Goal: Task Accomplishment & Management: Use online tool/utility

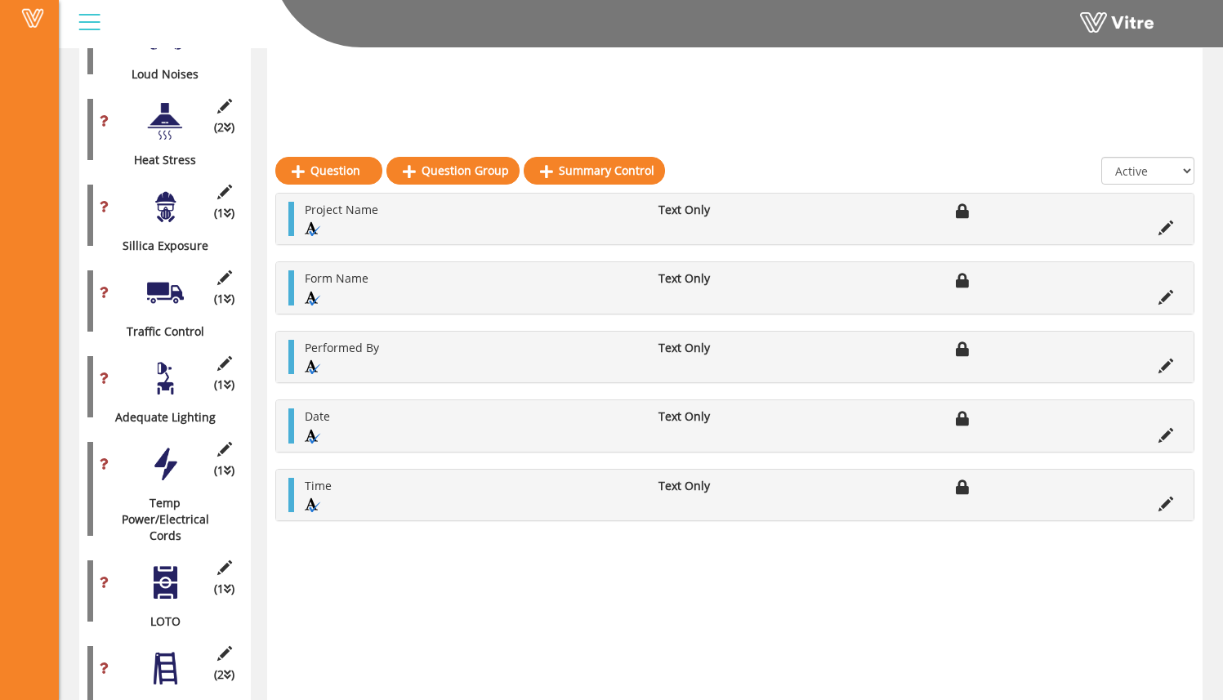
scroll to position [2033, 0]
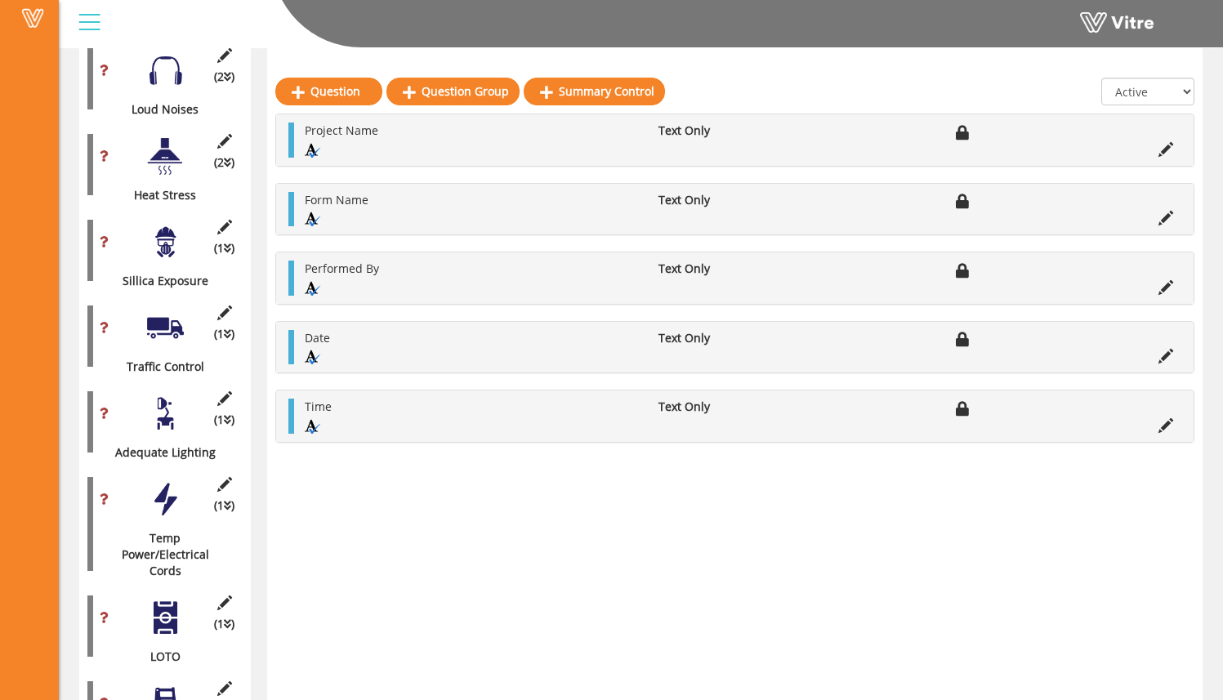
click at [159, 310] on div at bounding box center [165, 328] width 37 height 37
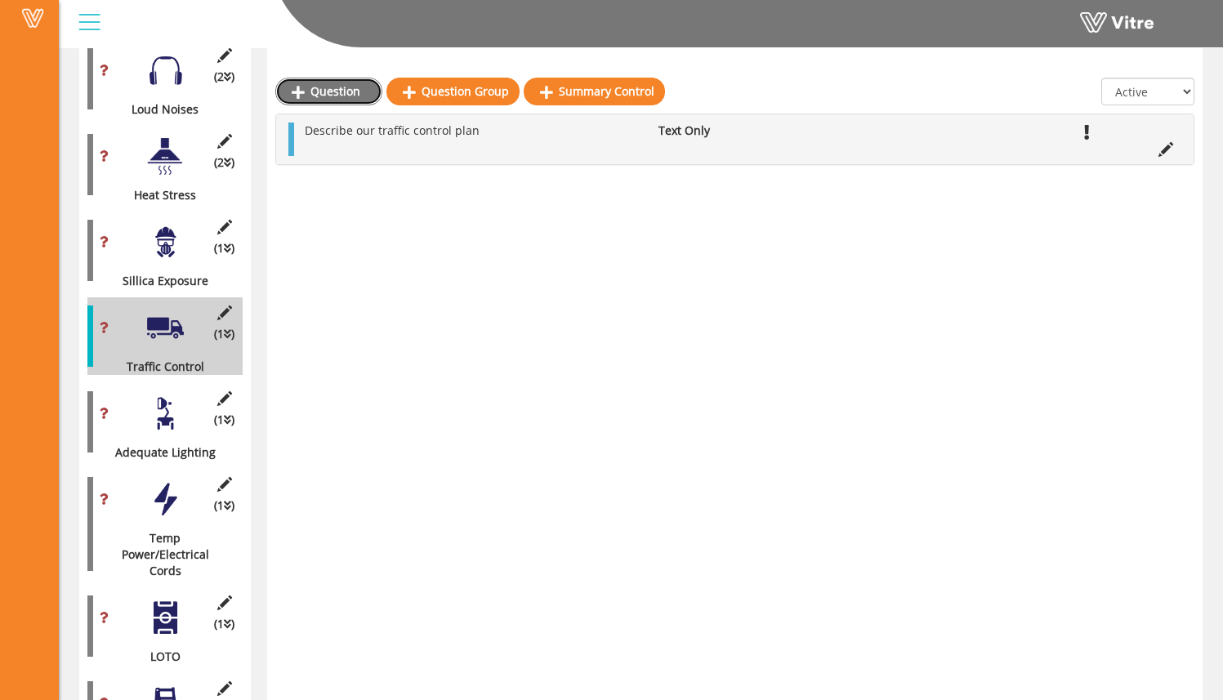
click at [363, 94] on link "Question" at bounding box center [328, 92] width 107 height 28
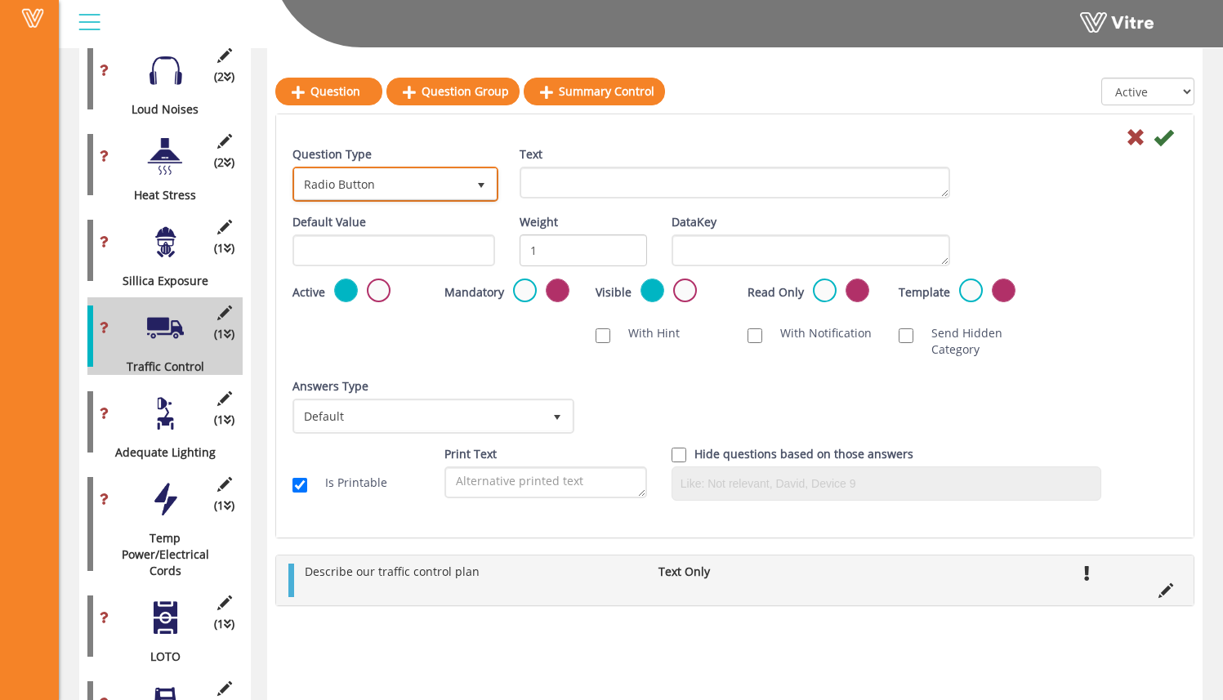
click at [436, 173] on span "Radio Button" at bounding box center [381, 183] width 172 height 29
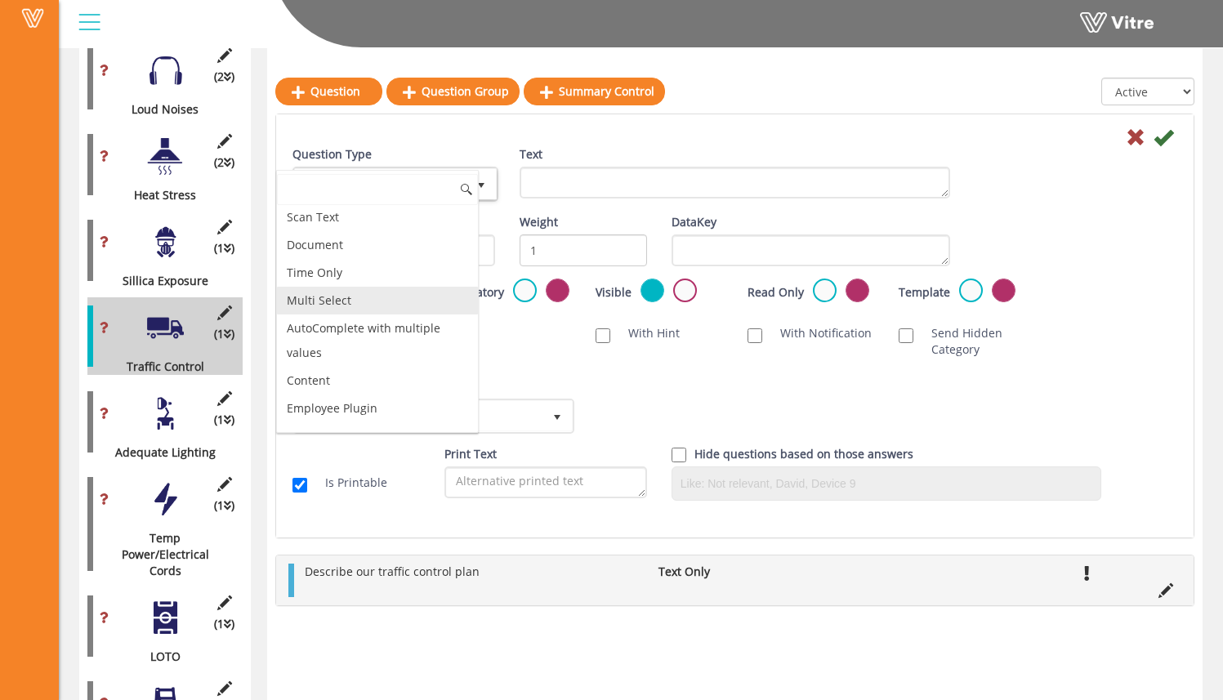
scroll to position [472, 0]
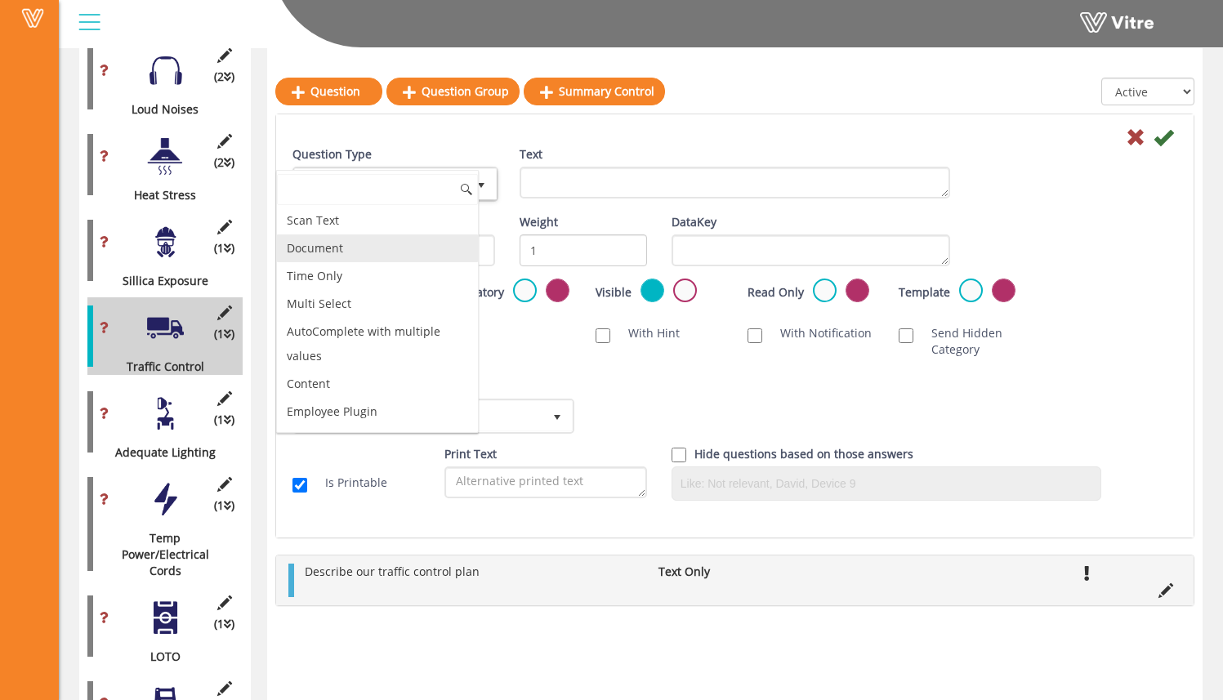
click at [375, 247] on li "Document" at bounding box center [377, 248] width 201 height 28
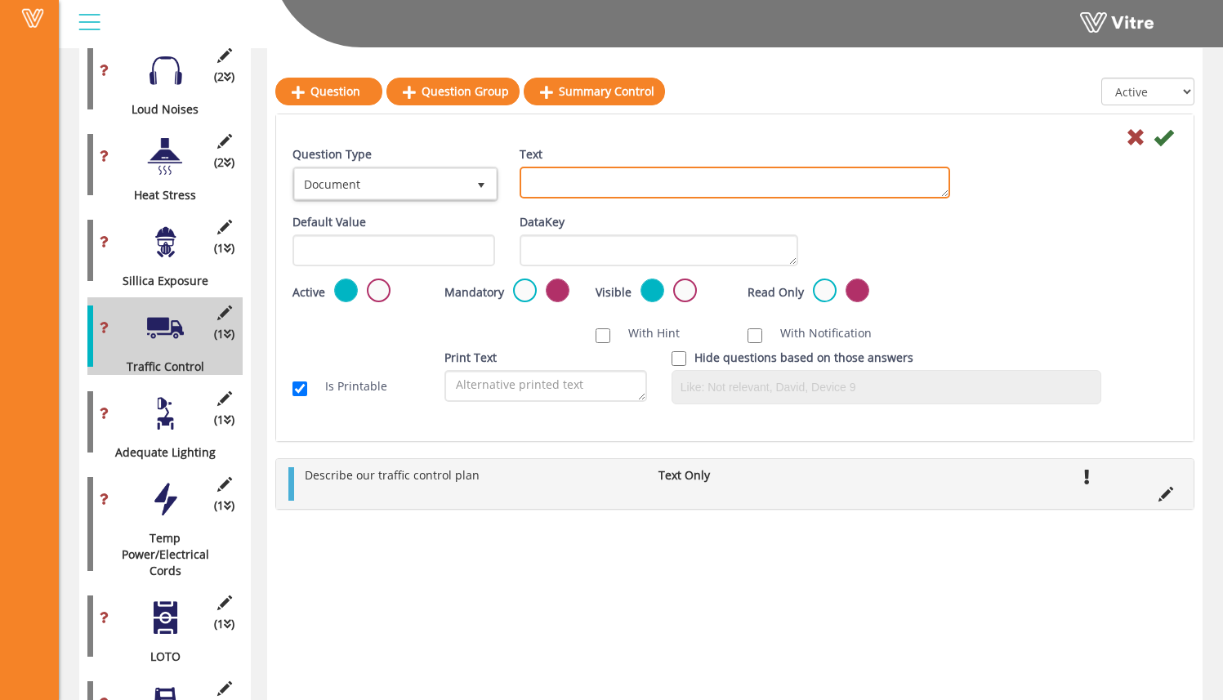
drag, startPoint x: 599, startPoint y: 189, endPoint x: 579, endPoint y: 185, distance: 19.9
click at [598, 189] on textarea "Text" at bounding box center [734, 183] width 430 height 32
type textarea "Upload a picture of the Traffic Control Plan document"
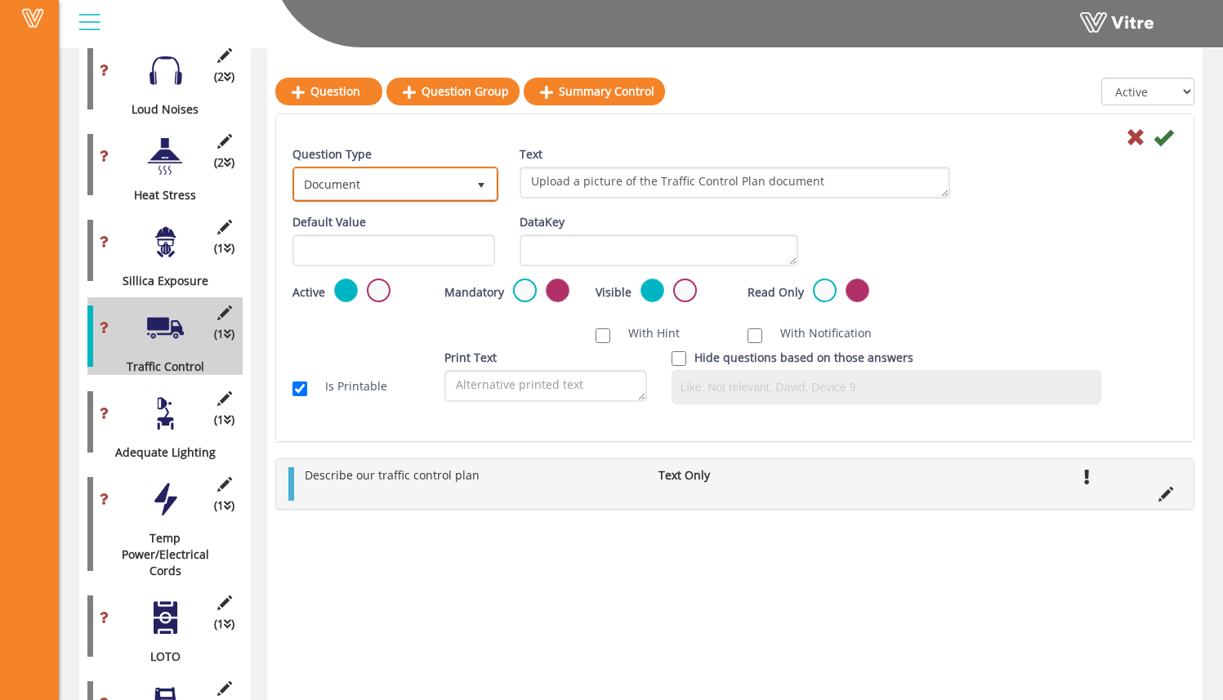
click at [363, 172] on span "Document" at bounding box center [381, 183] width 172 height 29
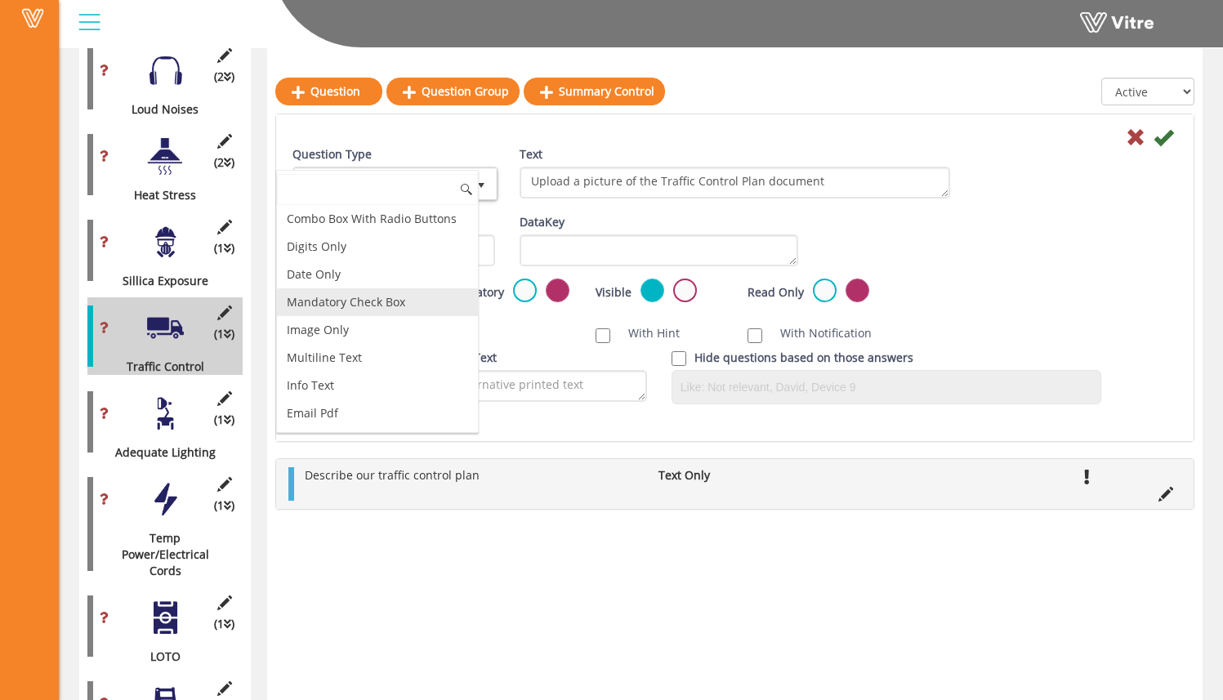
scroll to position [247, 0]
click at [389, 331] on li "Image Only" at bounding box center [377, 334] width 201 height 28
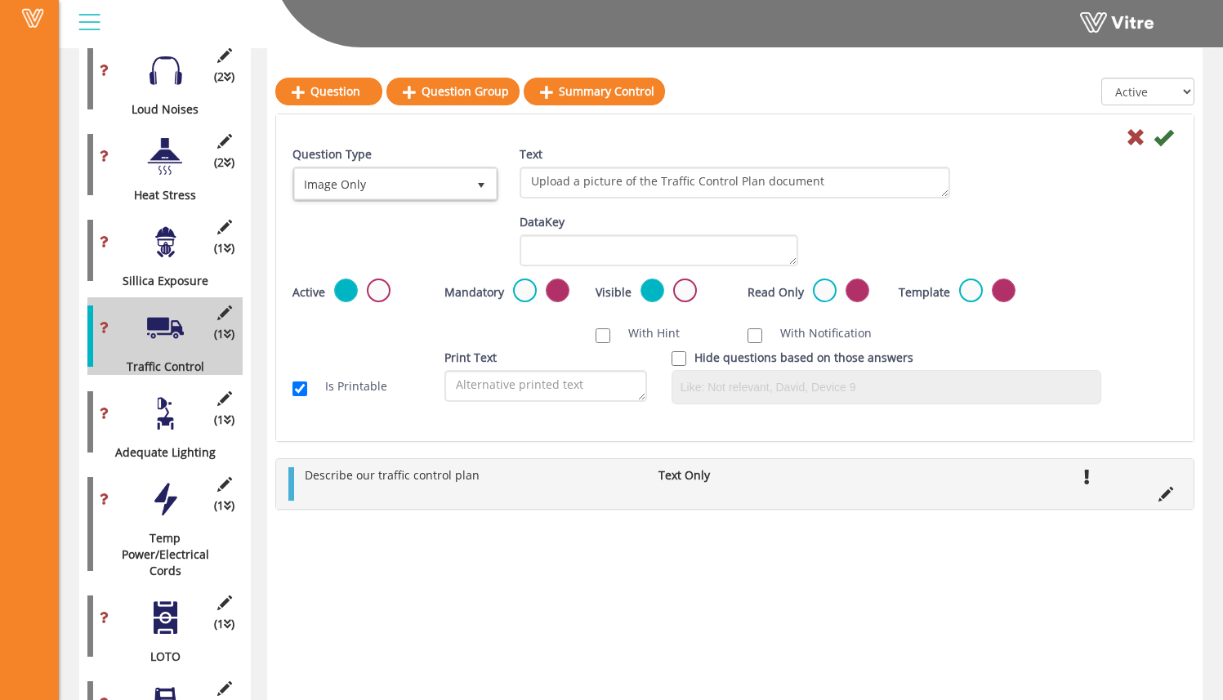
click at [741, 220] on div "DataKey" at bounding box center [658, 240] width 279 height 52
click at [523, 296] on label at bounding box center [525, 291] width 24 height 24
click at [0, 0] on input "radio" at bounding box center [0, 0] width 0 height 0
click at [580, 420] on div "Question Type Image Only 22 Text Upload a picture of the Traffic Control Plan d…" at bounding box center [734, 277] width 917 height 327
click at [1165, 140] on icon at bounding box center [1163, 137] width 20 height 20
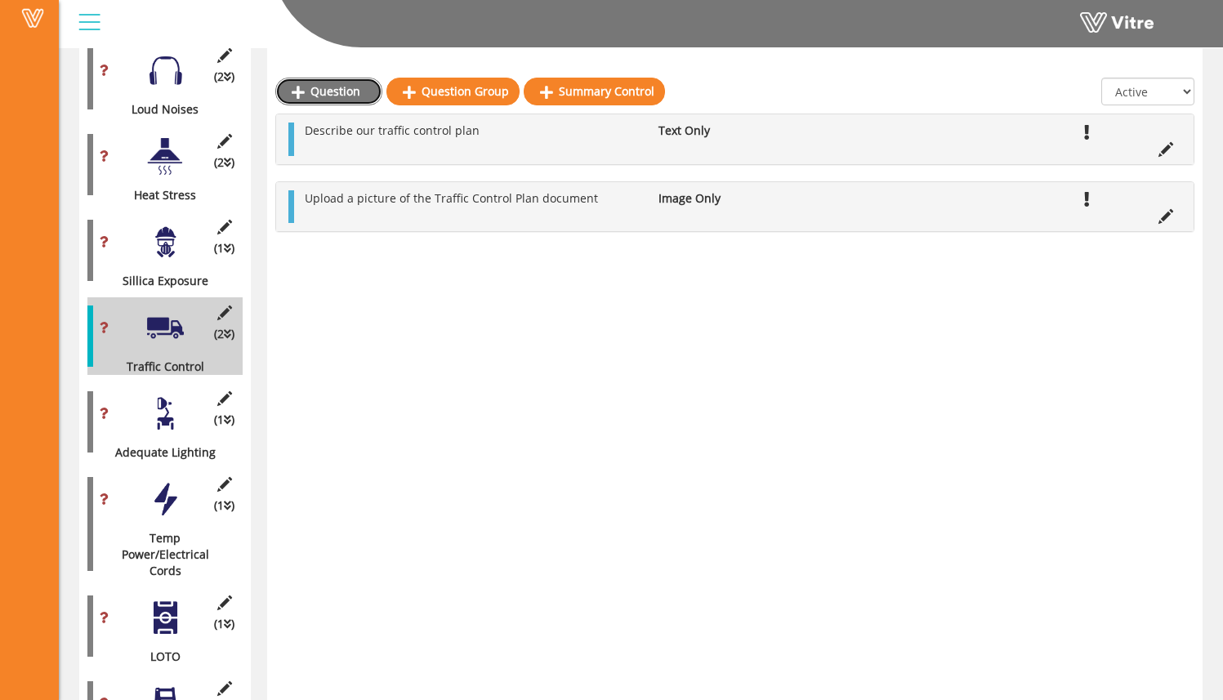
click at [342, 97] on link "Question" at bounding box center [328, 92] width 107 height 28
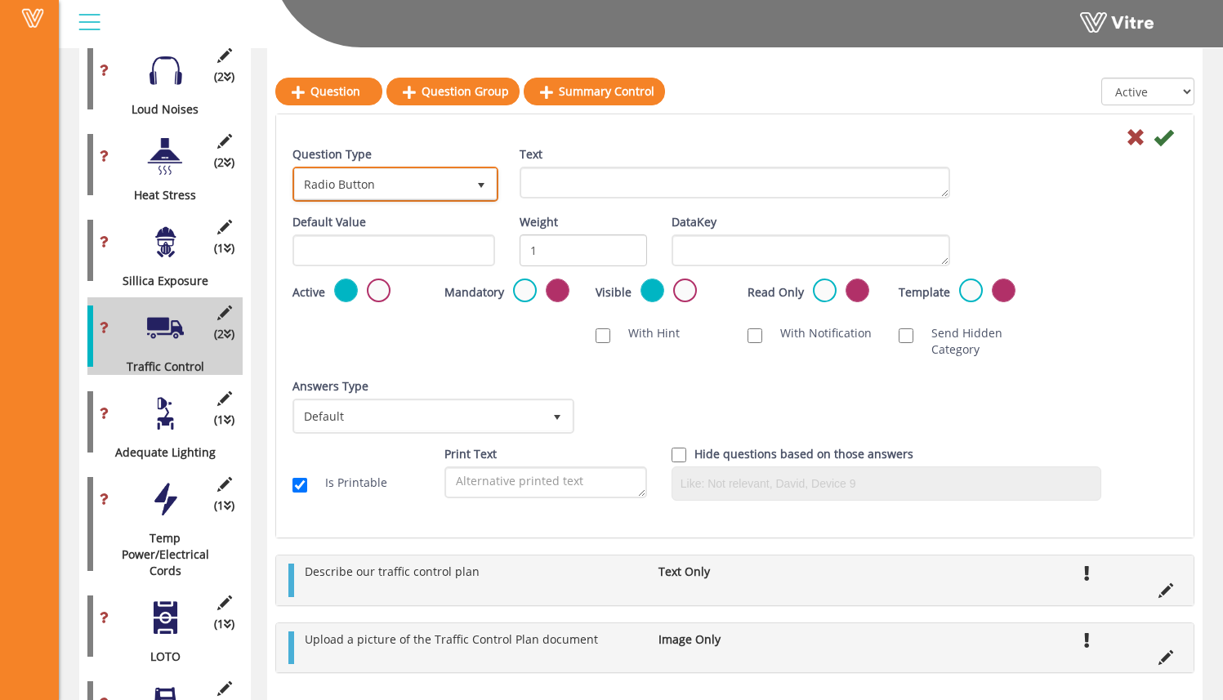
click at [461, 184] on span "Radio Button" at bounding box center [381, 183] width 172 height 29
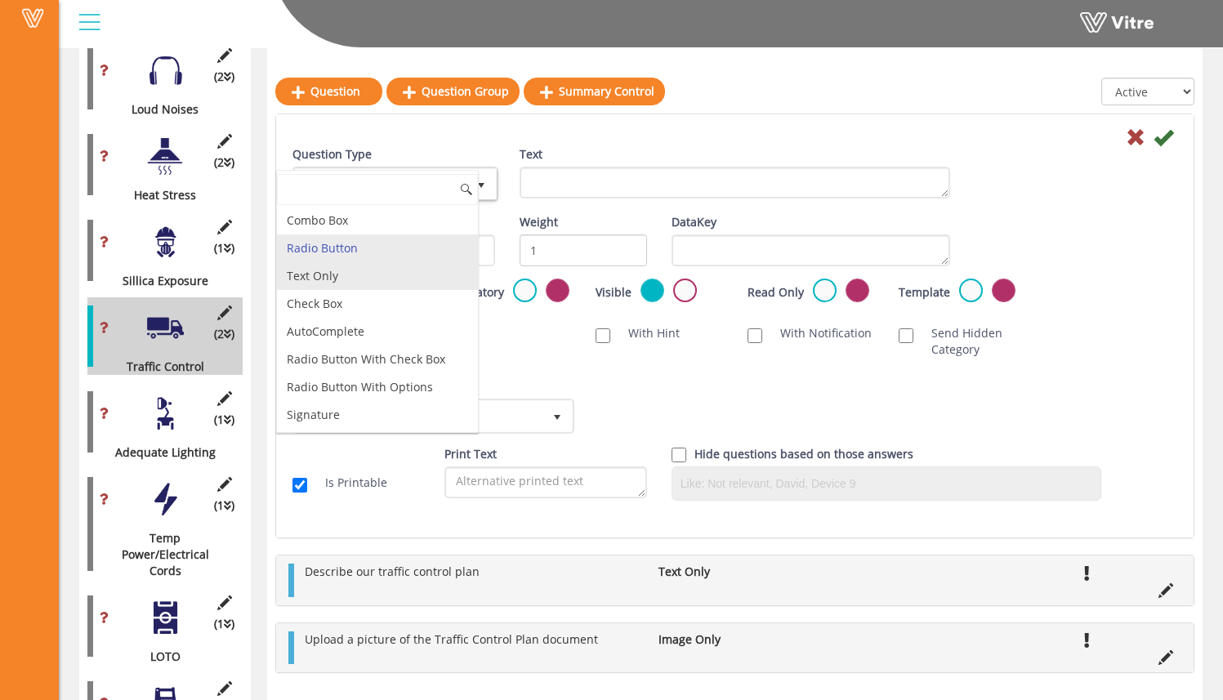
drag, startPoint x: 432, startPoint y: 278, endPoint x: 466, endPoint y: 266, distance: 35.4
click at [431, 277] on li "Text Only" at bounding box center [377, 276] width 201 height 28
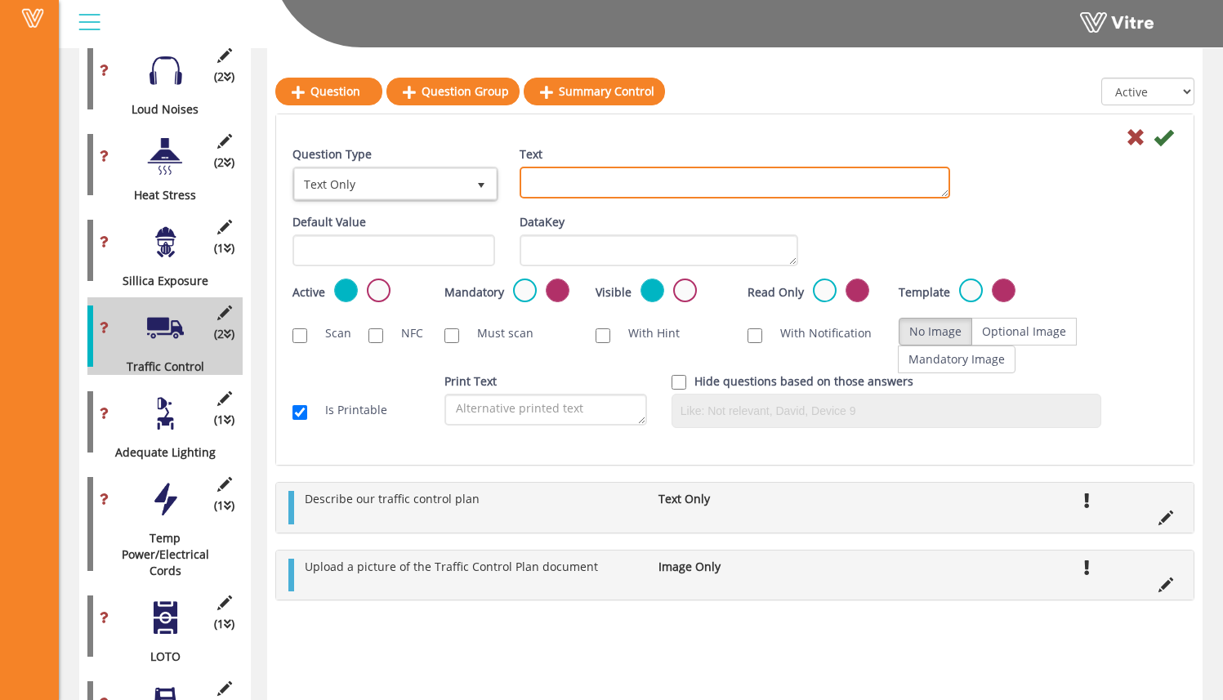
click at [583, 184] on textarea "Text" at bounding box center [734, 183] width 430 height 32
type textarea "Optional Comment"
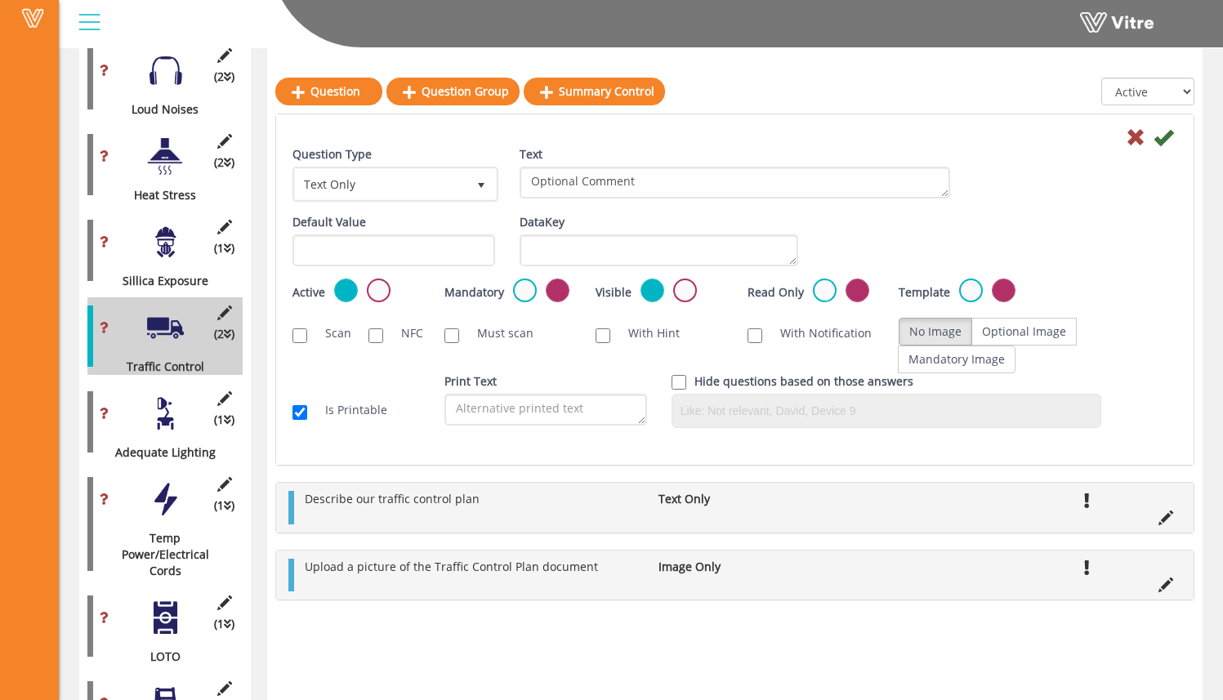
click at [1063, 187] on div "Question Type Text Only 5 Text Optional Comment" at bounding box center [734, 180] width 909 height 68
click at [1161, 143] on icon at bounding box center [1163, 137] width 20 height 20
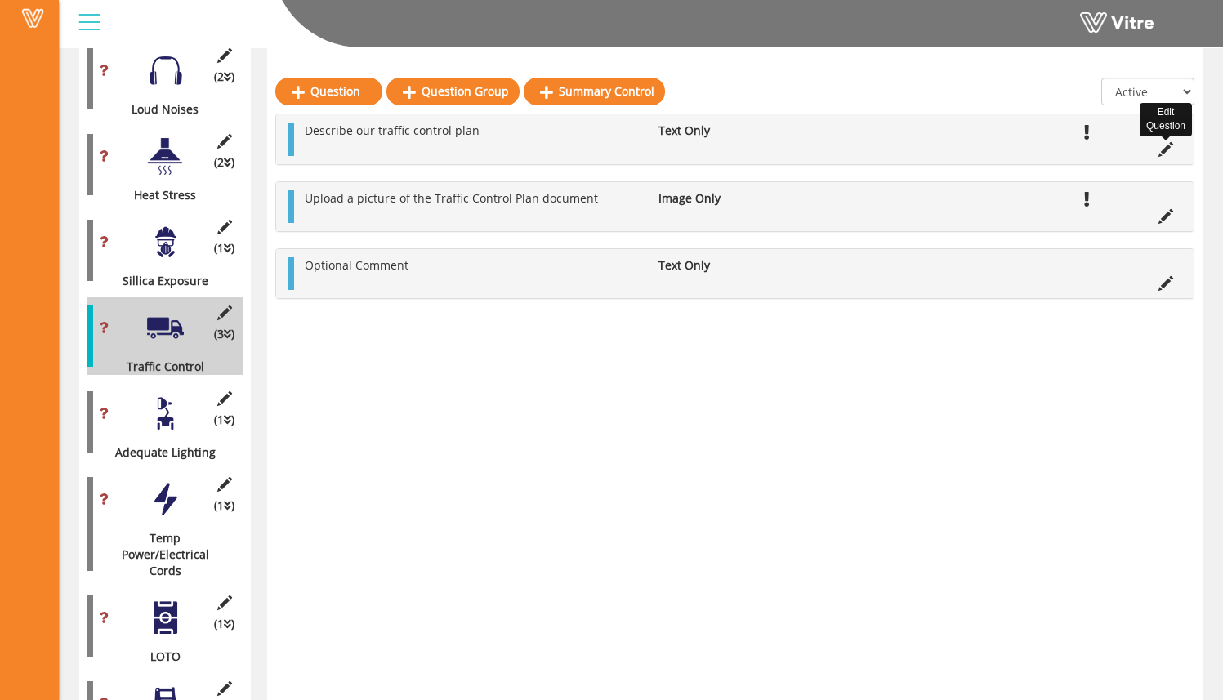
click at [1165, 147] on icon at bounding box center [1165, 149] width 15 height 15
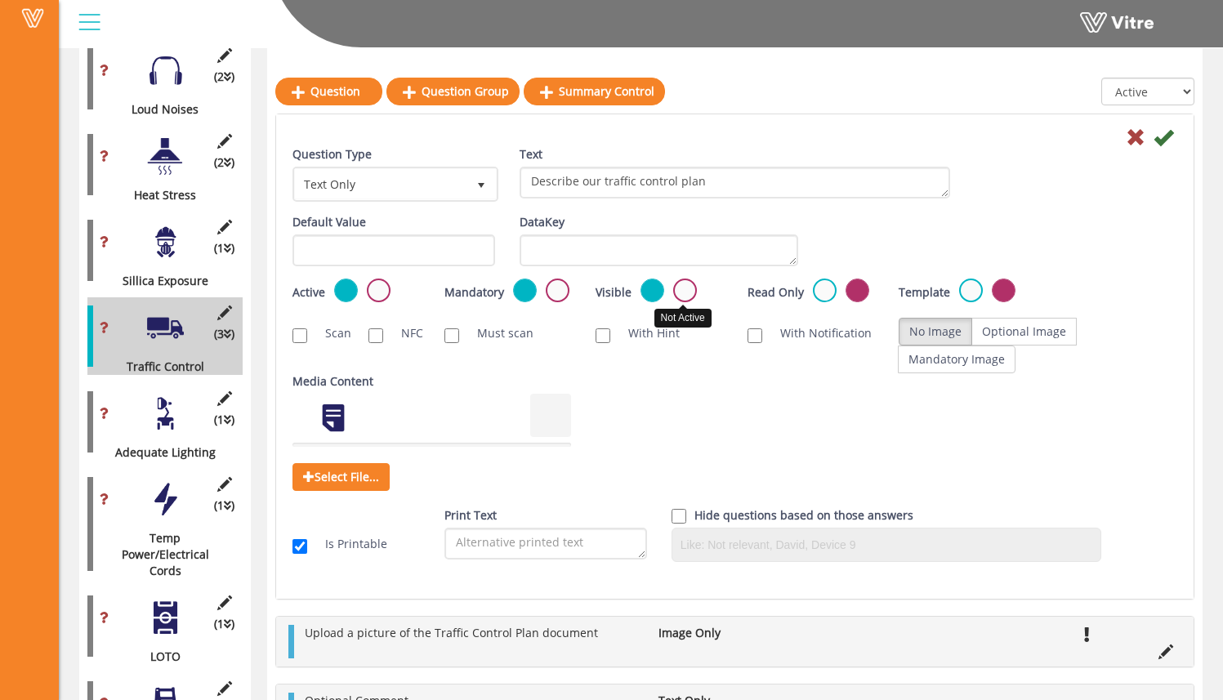
click at [680, 288] on label at bounding box center [685, 291] width 24 height 24
click at [0, 0] on input "radio" at bounding box center [0, 0] width 0 height 0
click at [648, 293] on label at bounding box center [652, 291] width 24 height 24
click at [0, 0] on input "radio" at bounding box center [0, 0] width 0 height 0
click at [377, 287] on label at bounding box center [379, 291] width 24 height 24
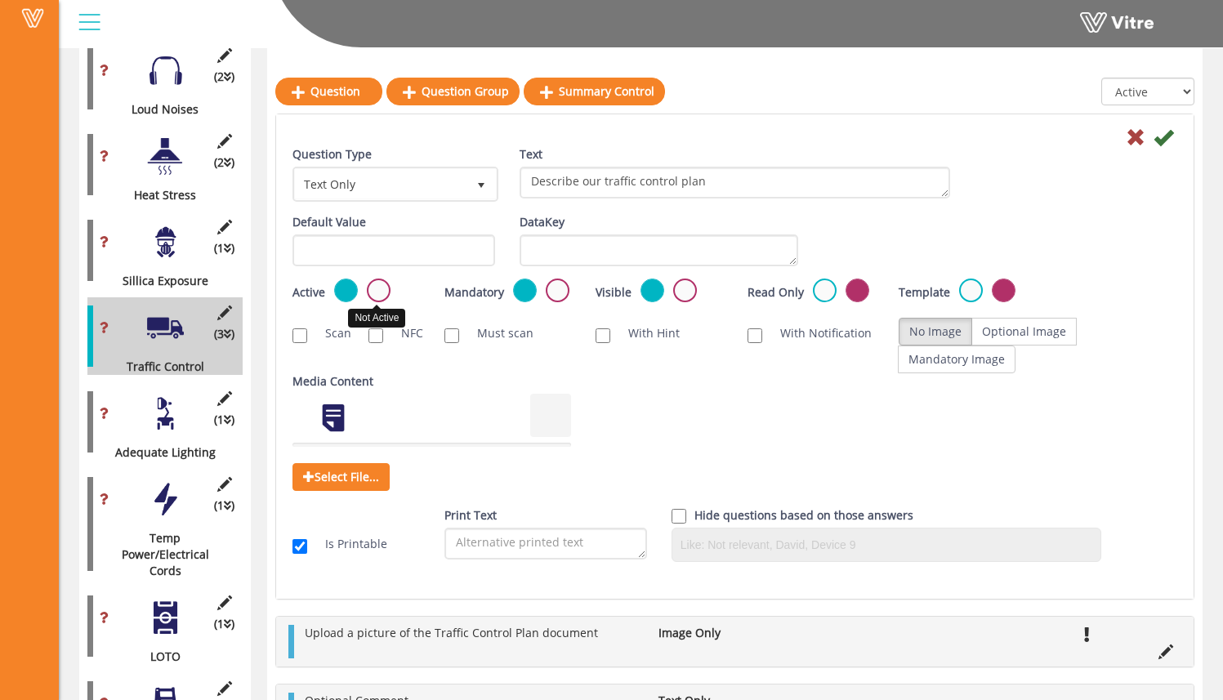
click at [0, 0] on input "radio" at bounding box center [0, 0] width 0 height 0
click at [1169, 142] on icon at bounding box center [1163, 137] width 20 height 20
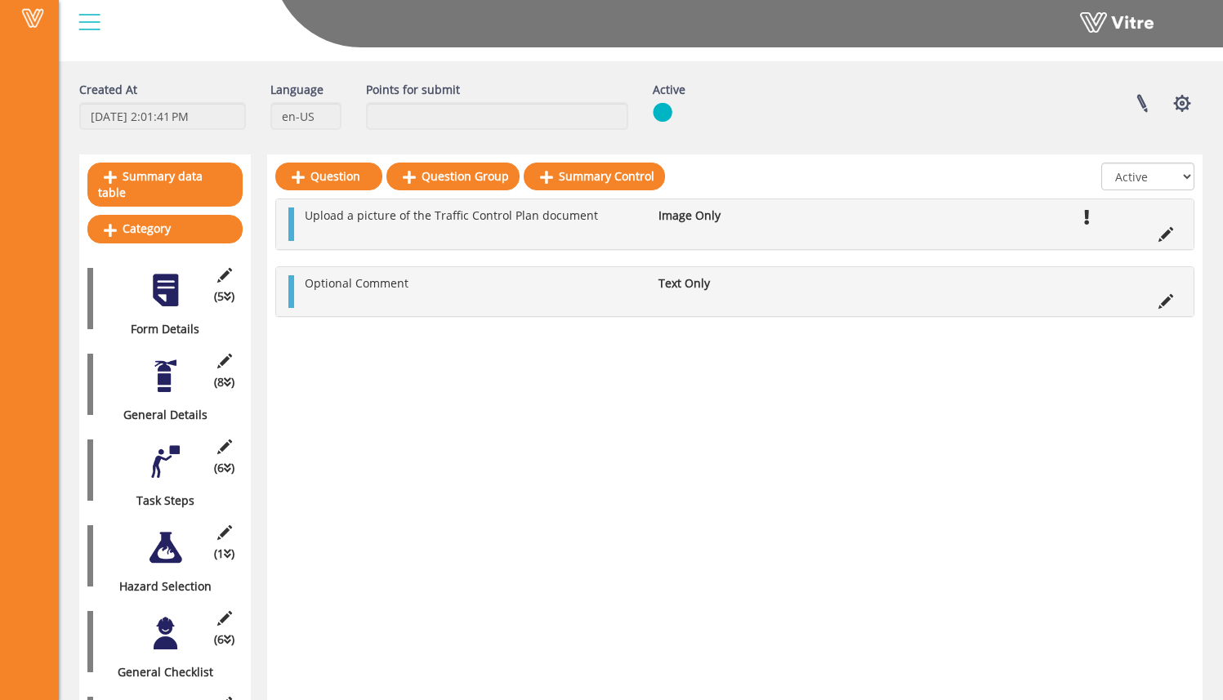
scroll to position [60, 0]
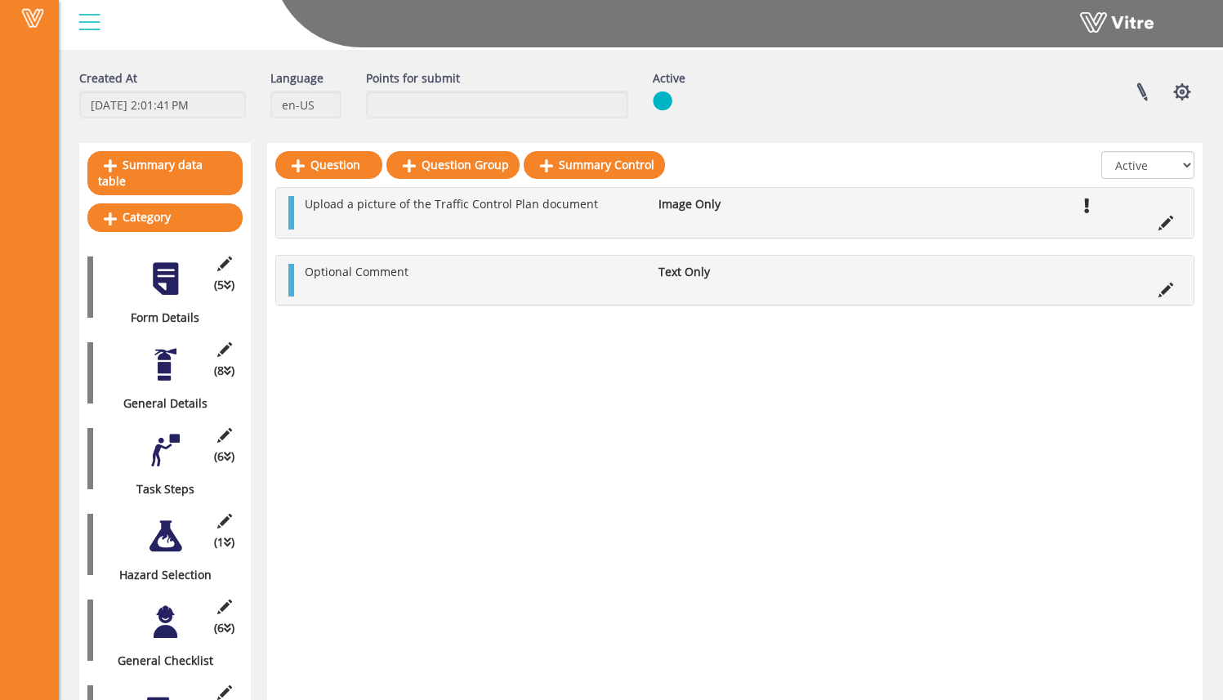
click at [166, 346] on div at bounding box center [165, 364] width 37 height 37
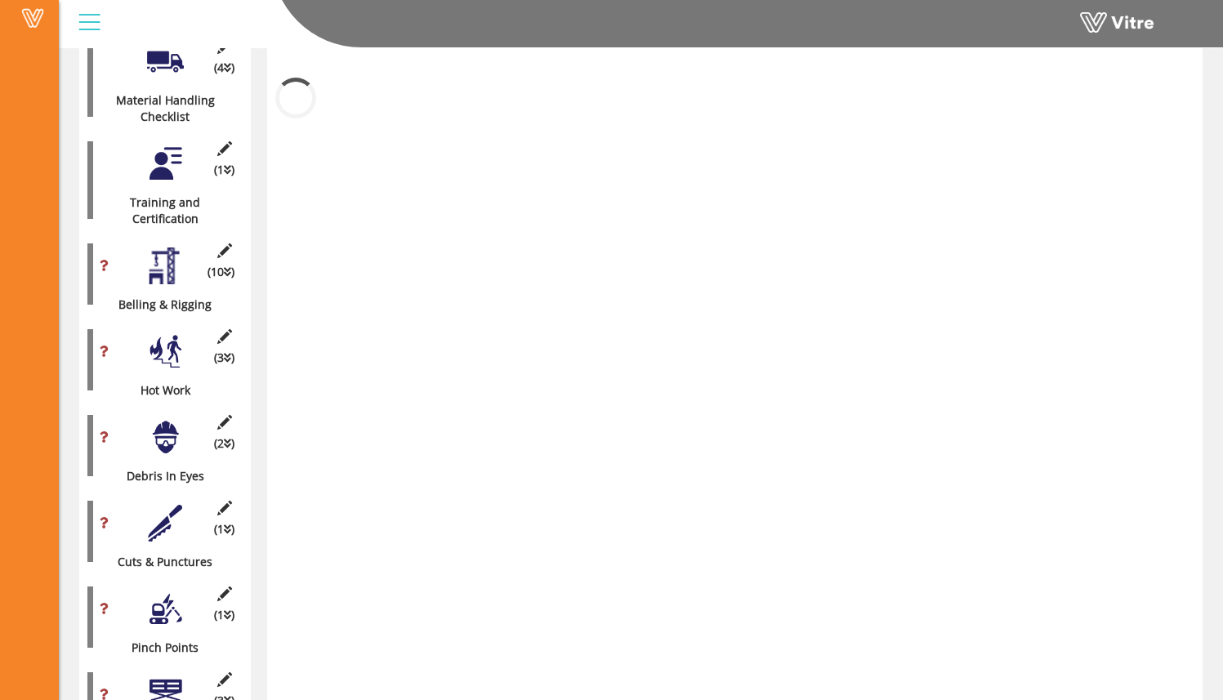
scroll to position [709, 0]
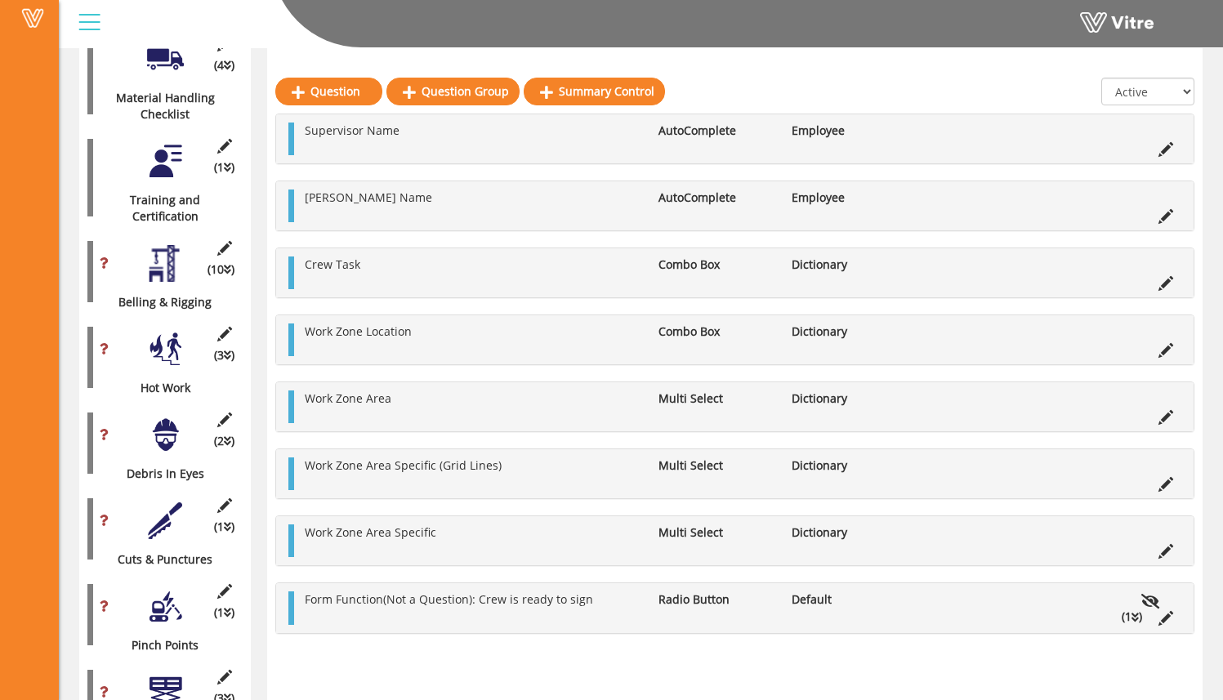
click at [168, 252] on div at bounding box center [165, 263] width 37 height 37
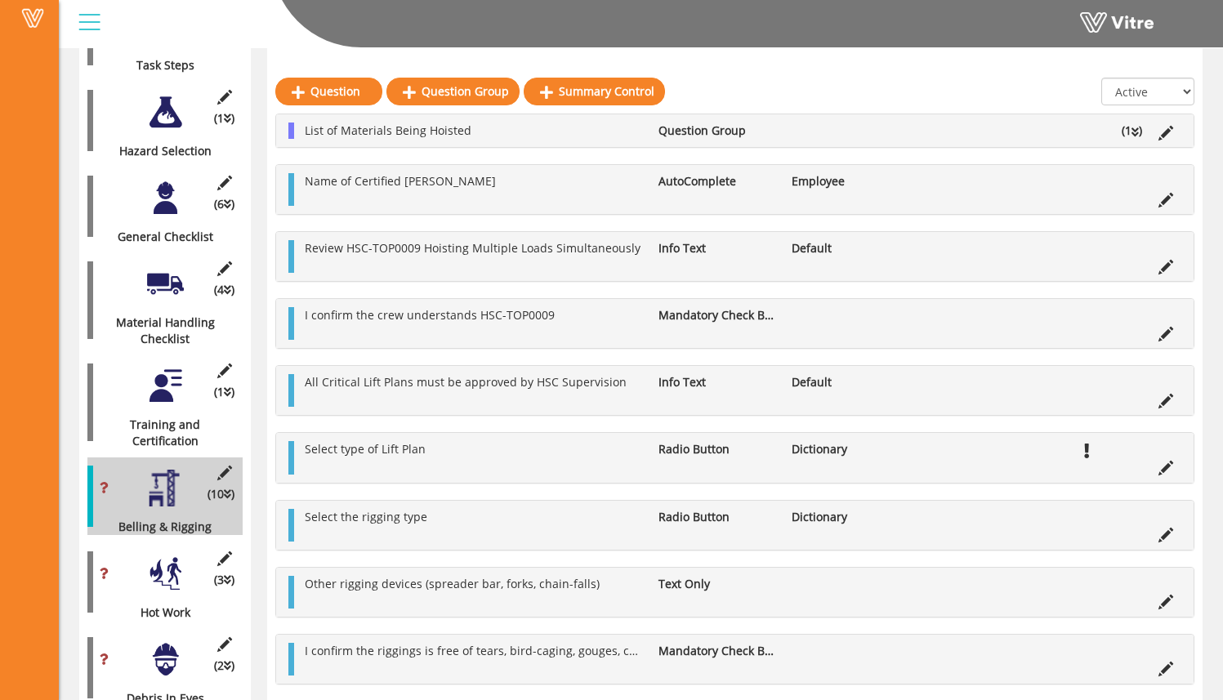
scroll to position [494, 0]
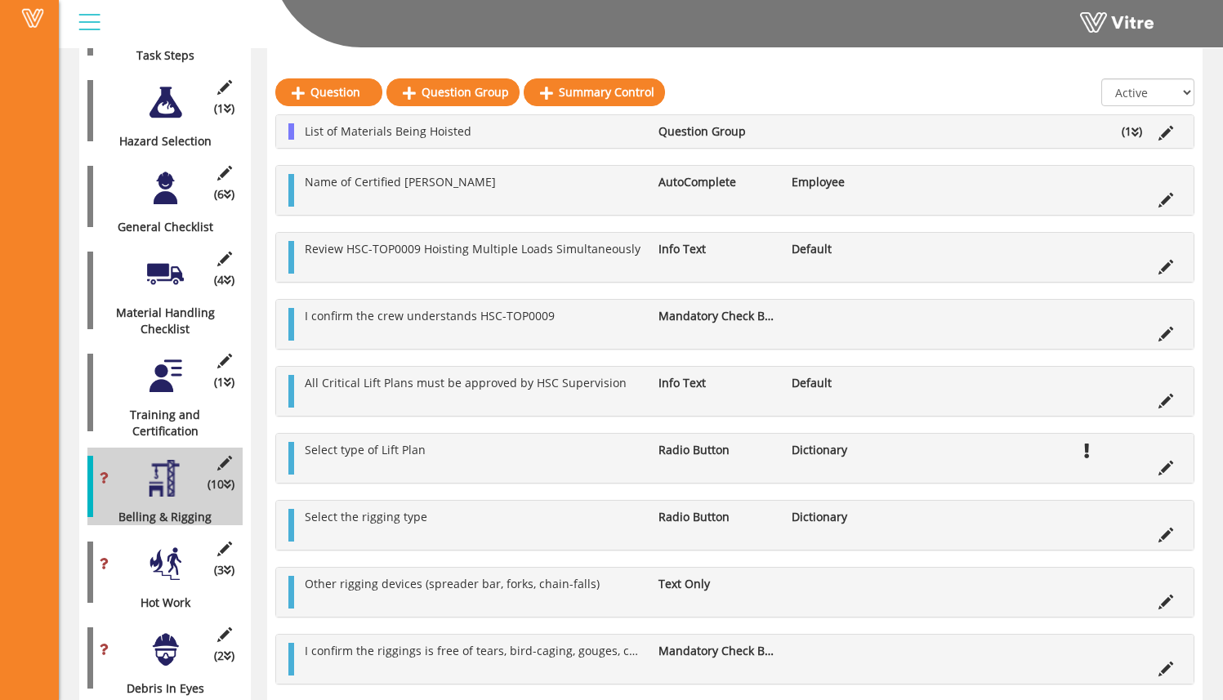
click at [169, 278] on div "(4 ) Material Handling Checklist" at bounding box center [164, 290] width 155 height 94
click at [165, 266] on div at bounding box center [165, 274] width 37 height 37
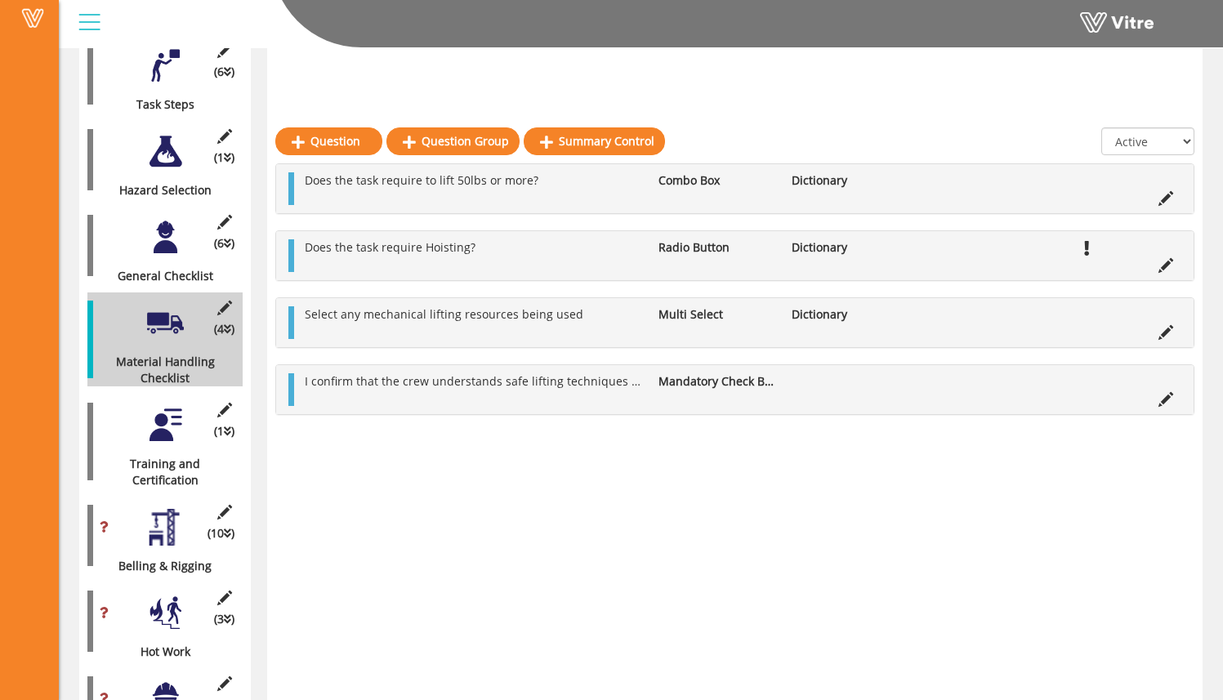
scroll to position [347, 0]
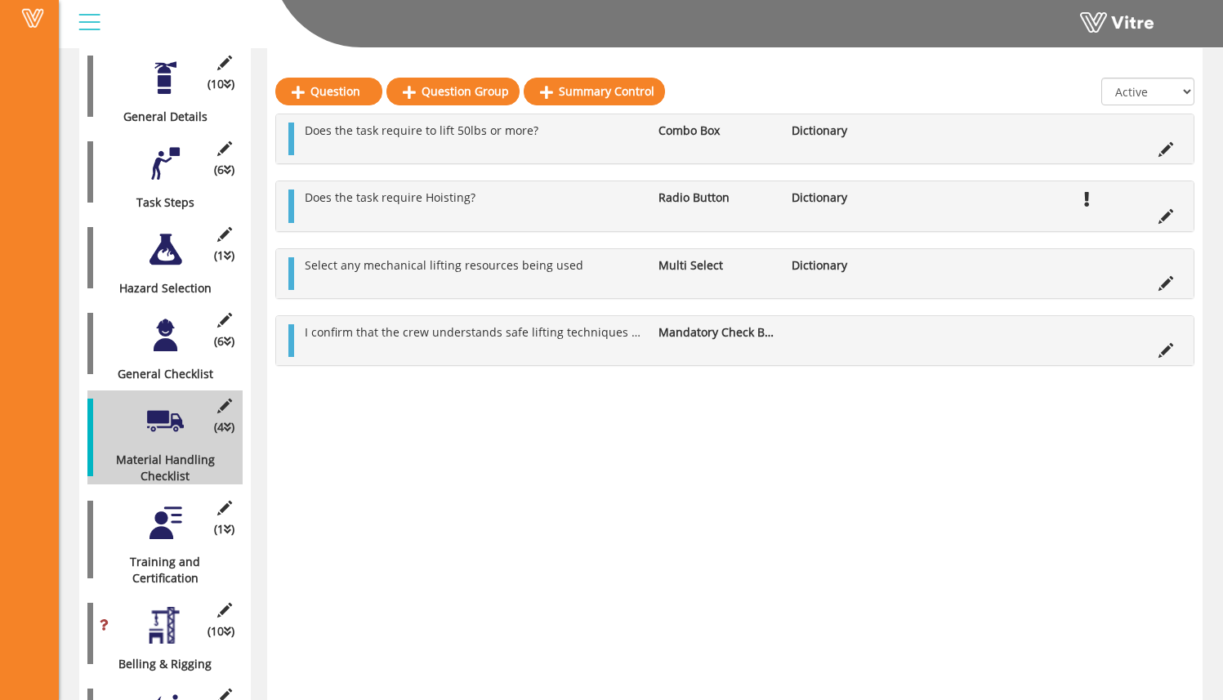
click at [174, 332] on div at bounding box center [165, 335] width 37 height 37
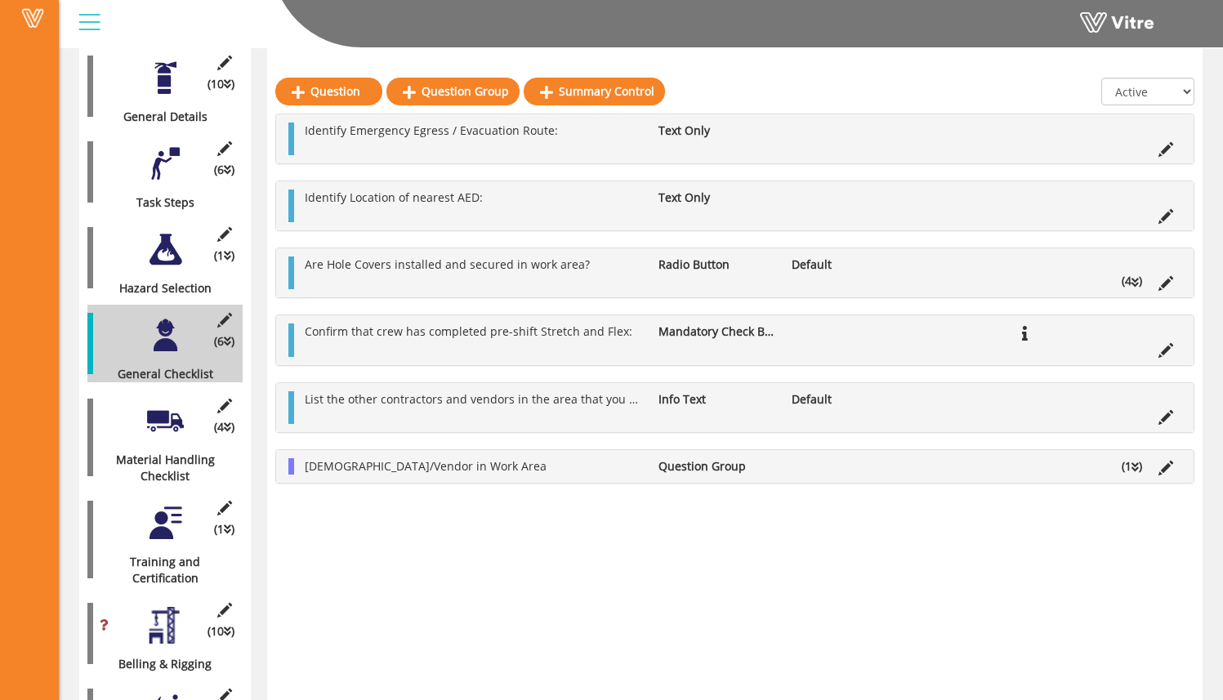
click at [1136, 285] on icon at bounding box center [1134, 282] width 7 height 11
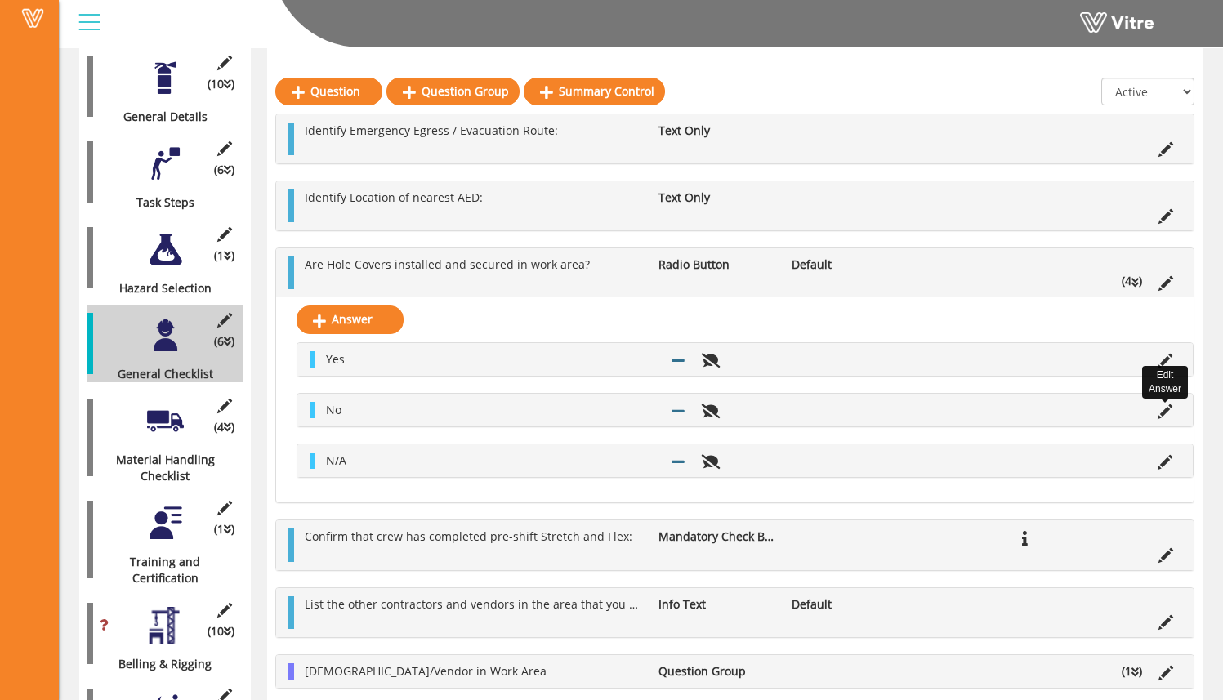
click at [1168, 408] on icon at bounding box center [1164, 411] width 15 height 15
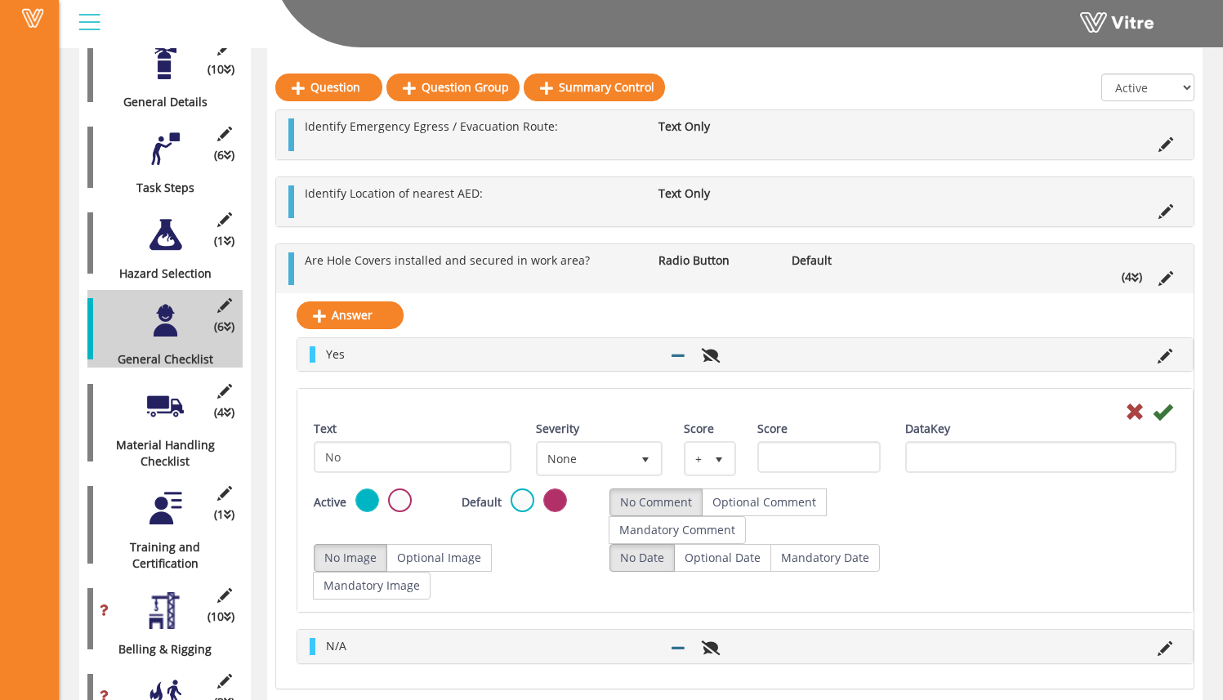
scroll to position [367, 0]
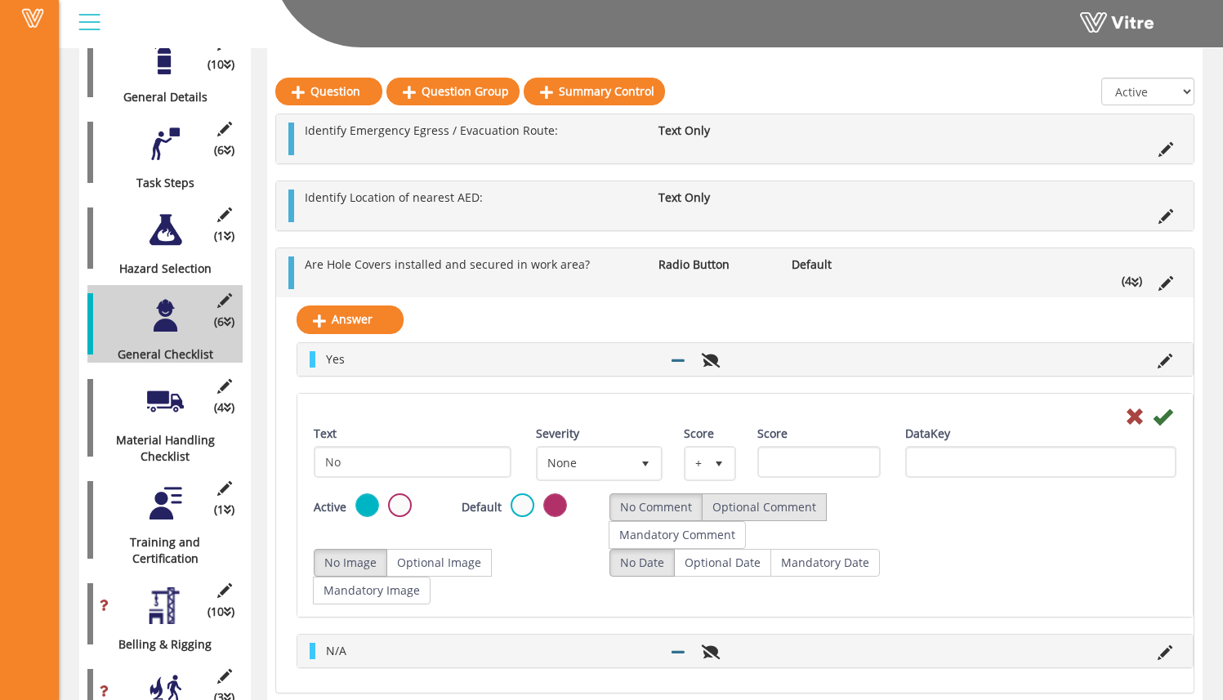
click at [798, 504] on label "Optional Comment" at bounding box center [764, 507] width 125 height 28
radio input "true"
click at [461, 564] on label "Optional Image" at bounding box center [438, 563] width 105 height 28
radio input "true"
click at [1167, 416] on icon at bounding box center [1162, 417] width 20 height 20
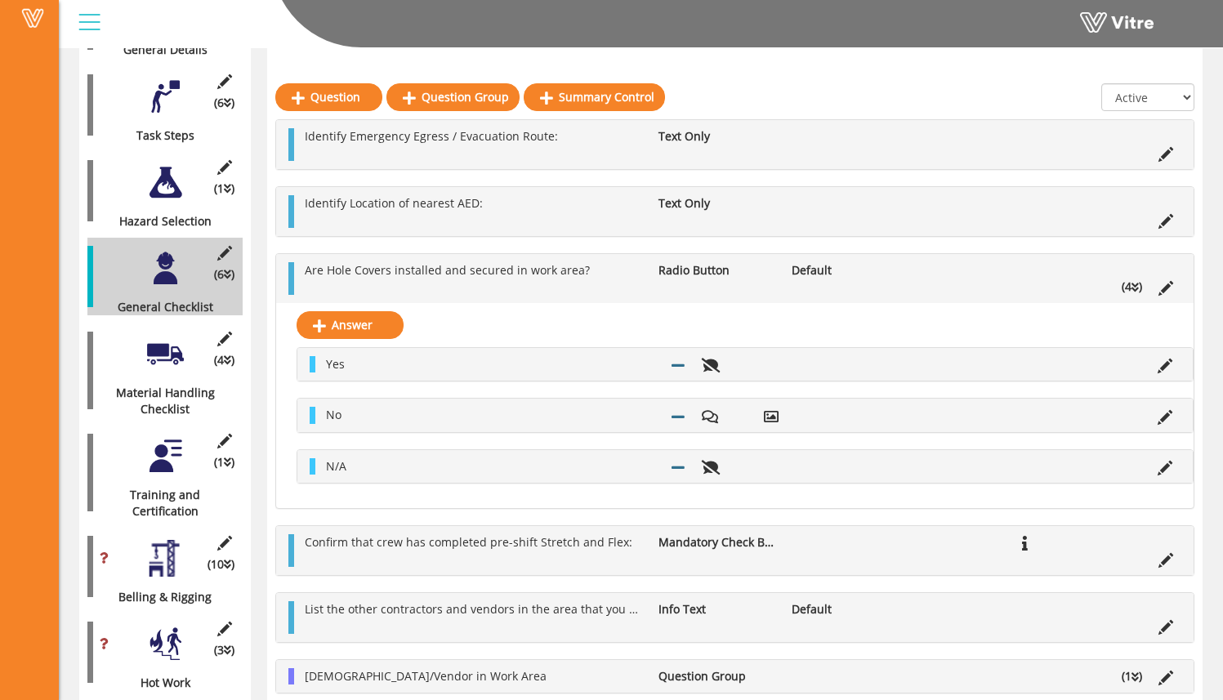
scroll to position [426, 0]
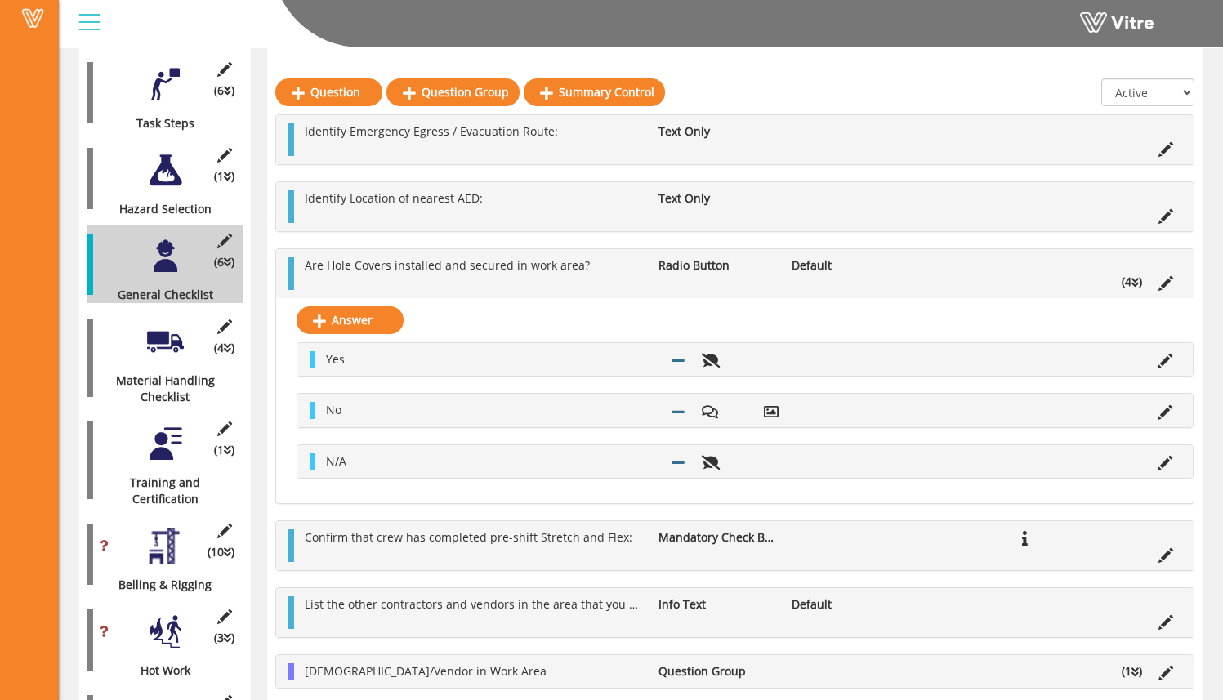
click at [157, 336] on div at bounding box center [165, 341] width 37 height 37
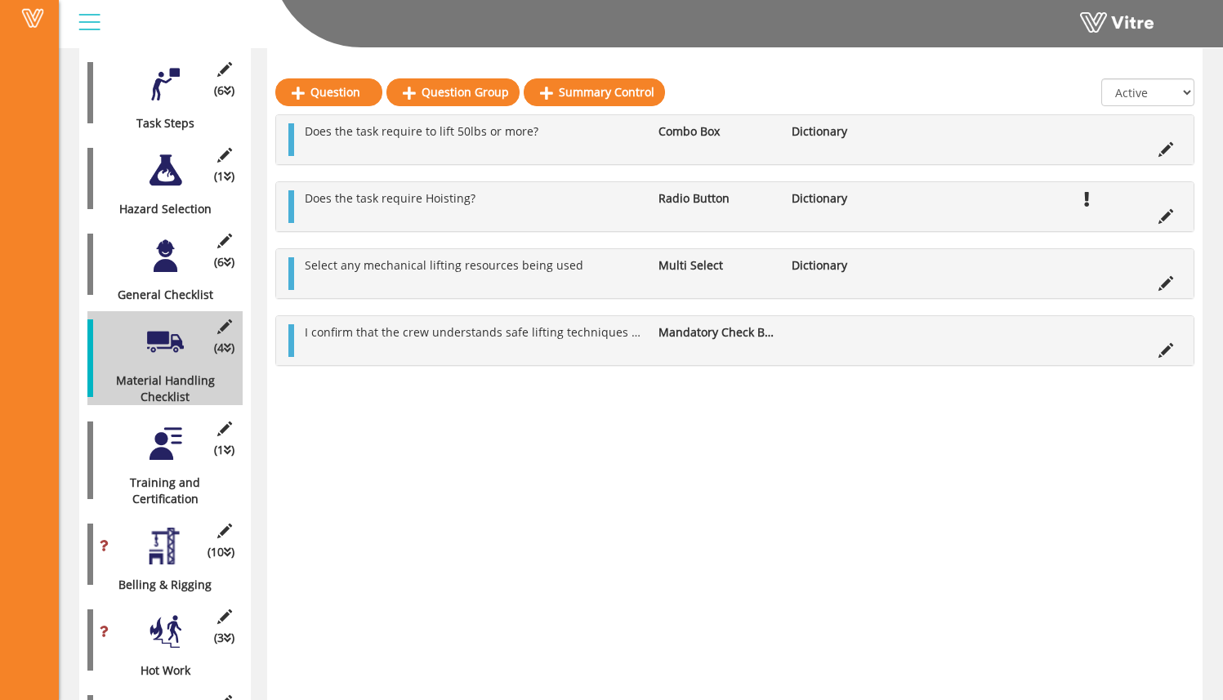
click at [164, 426] on div at bounding box center [165, 444] width 37 height 37
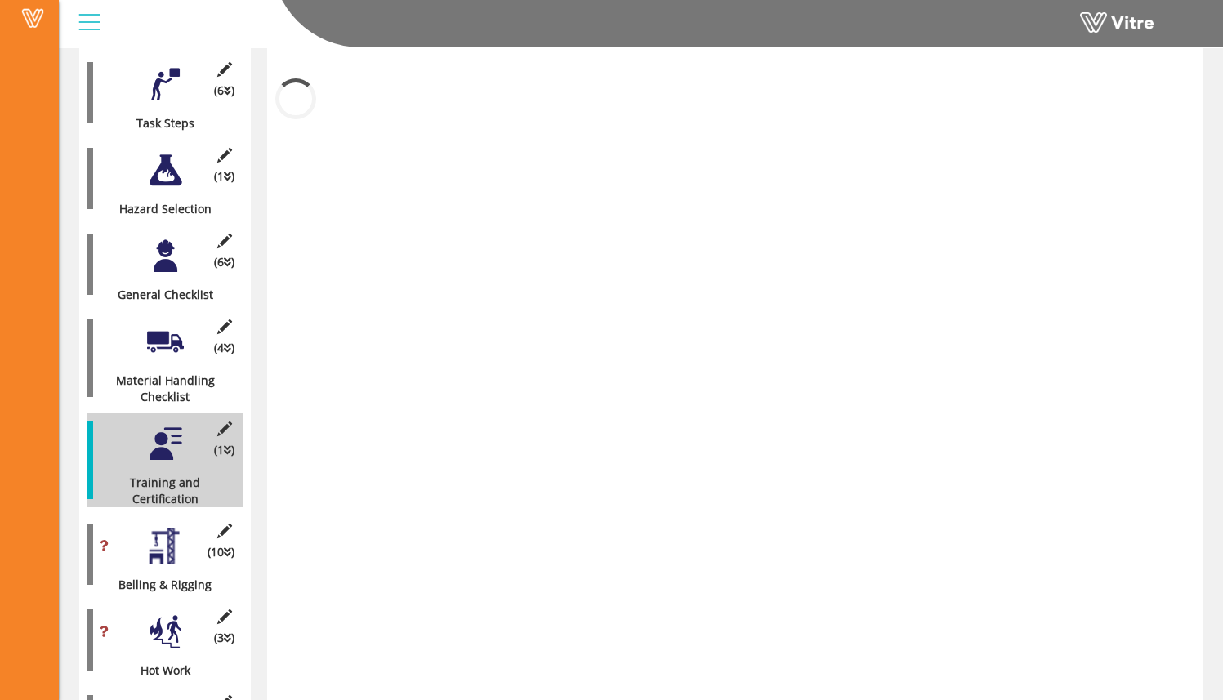
click at [171, 541] on div at bounding box center [165, 546] width 37 height 37
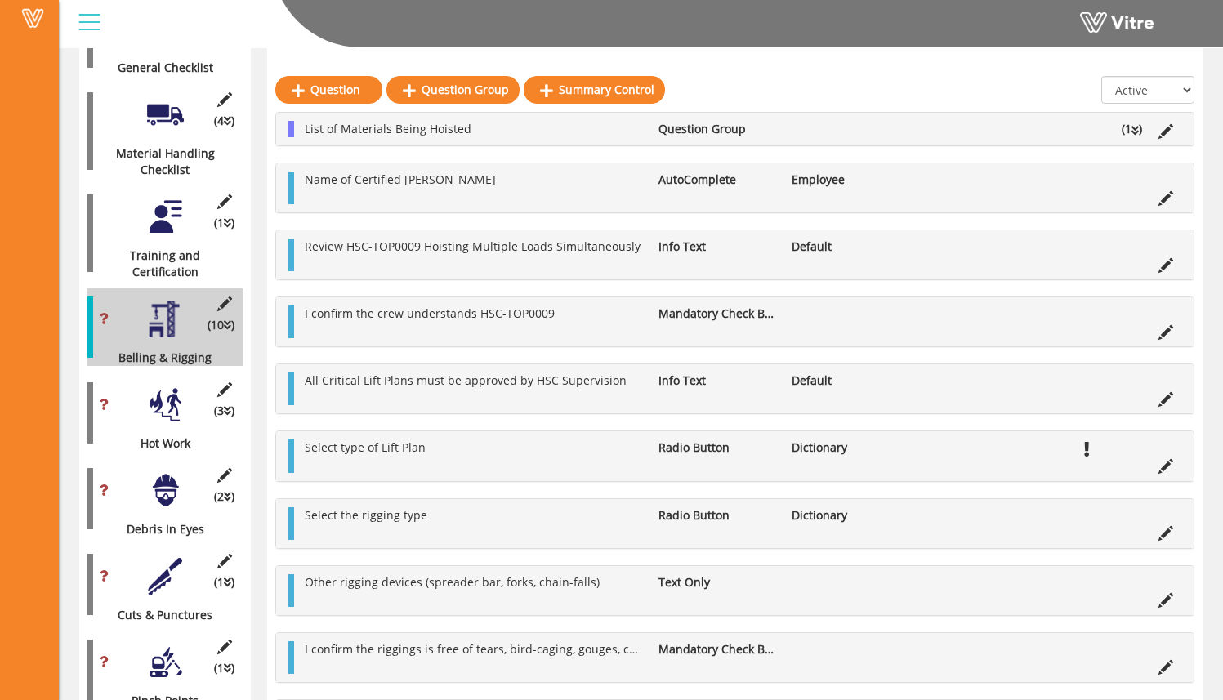
scroll to position [654, 0]
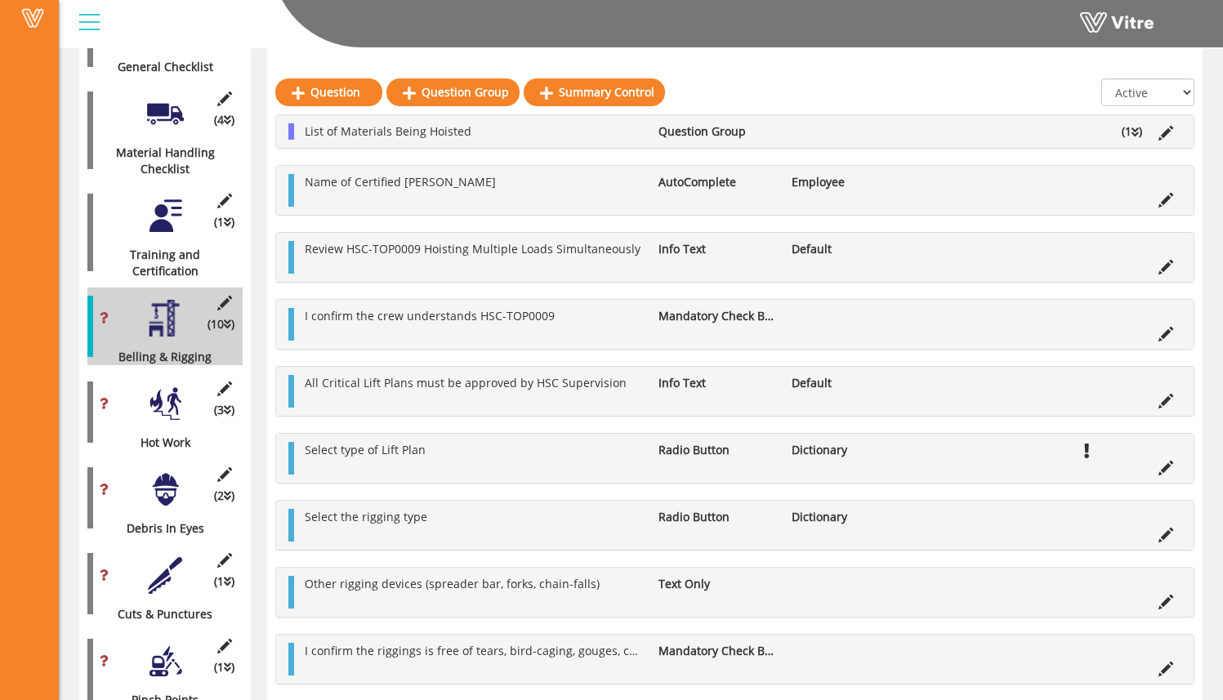
click at [154, 408] on div "(3 ) Hot Work" at bounding box center [164, 412] width 155 height 78
click at [154, 385] on div at bounding box center [165, 403] width 37 height 37
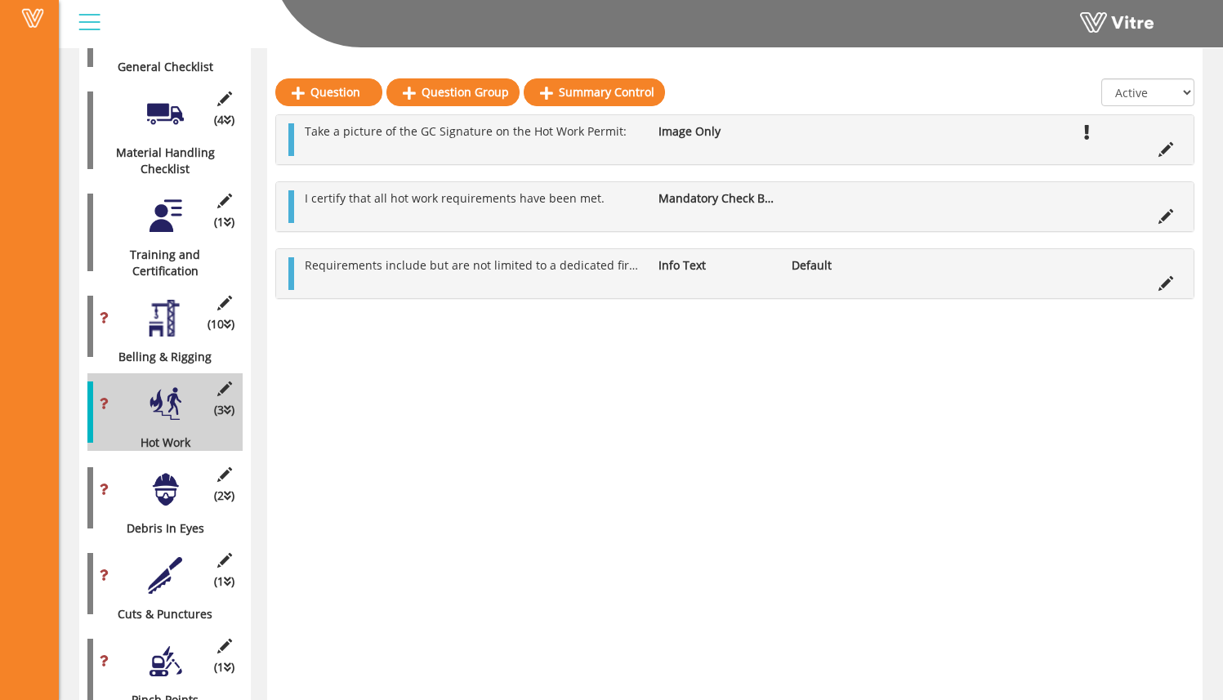
click at [145, 319] on div "(10 ) Belling & Rigging" at bounding box center [164, 326] width 155 height 78
click at [165, 310] on div at bounding box center [165, 318] width 37 height 37
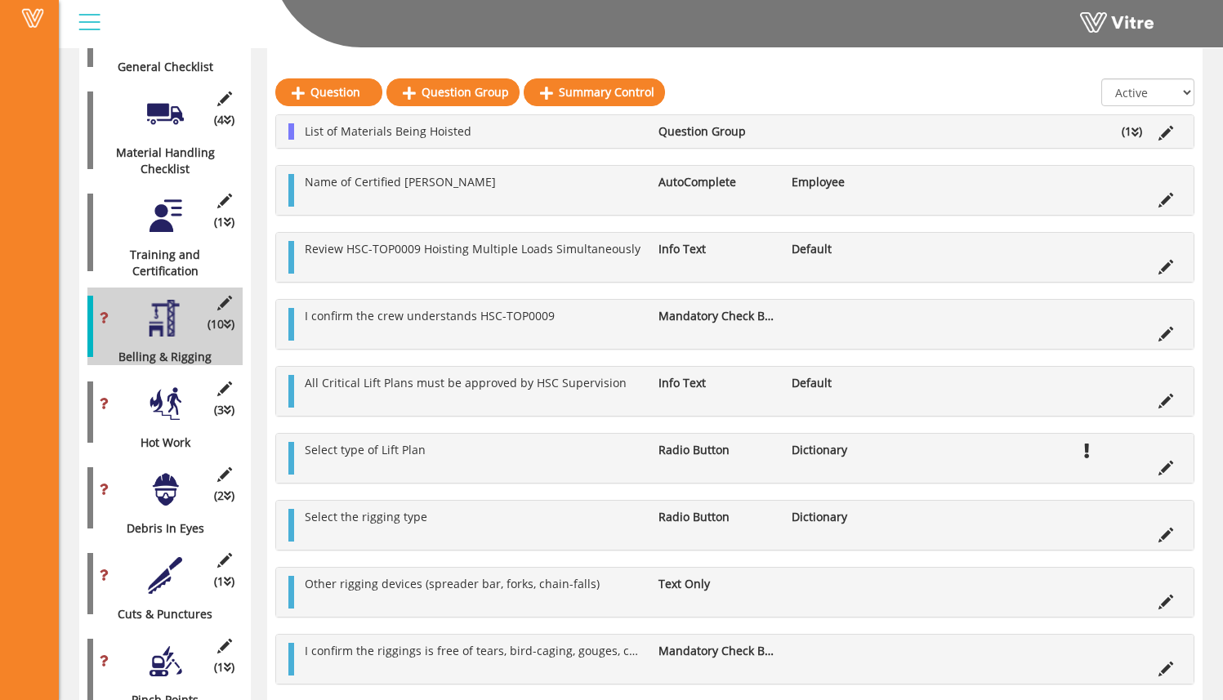
click at [166, 385] on div at bounding box center [165, 403] width 37 height 37
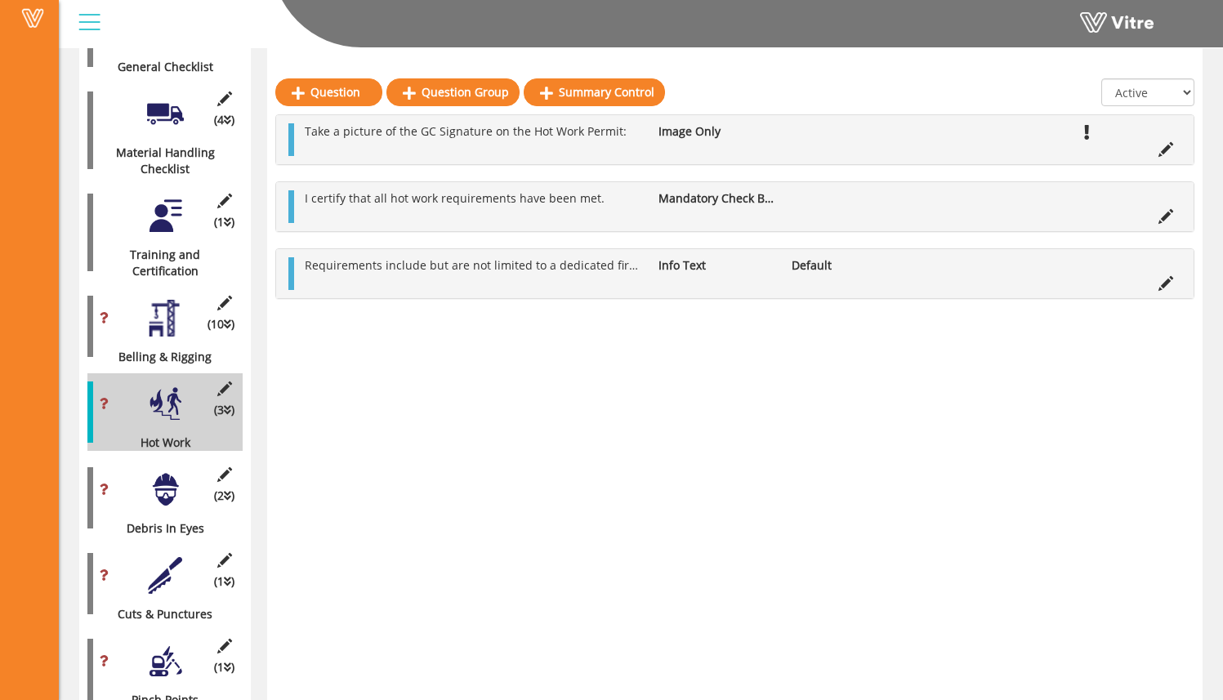
click at [170, 481] on div at bounding box center [165, 489] width 37 height 37
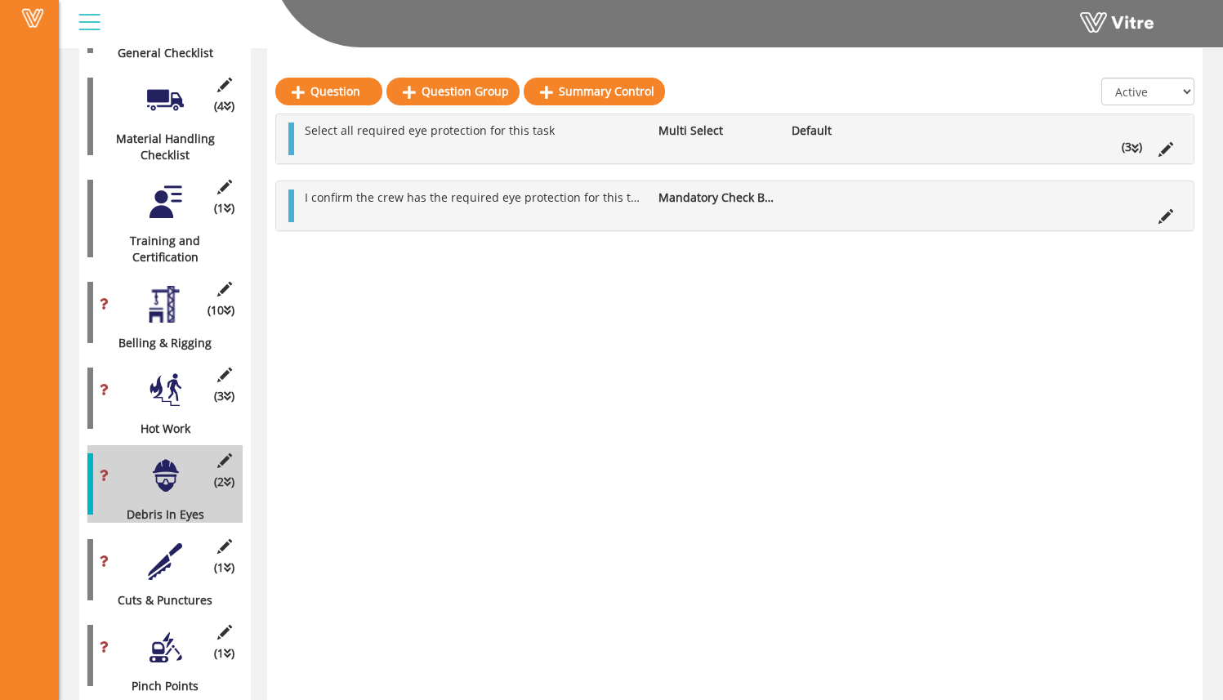
click at [163, 557] on div at bounding box center [165, 561] width 37 height 37
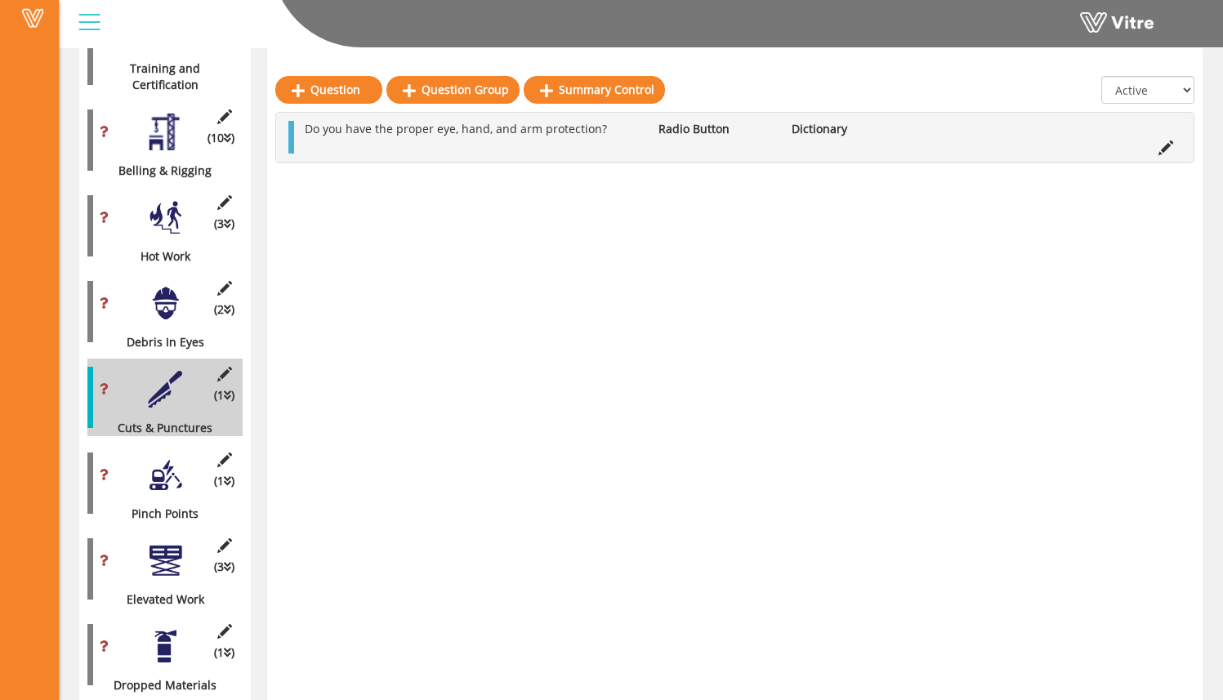
scroll to position [844, 0]
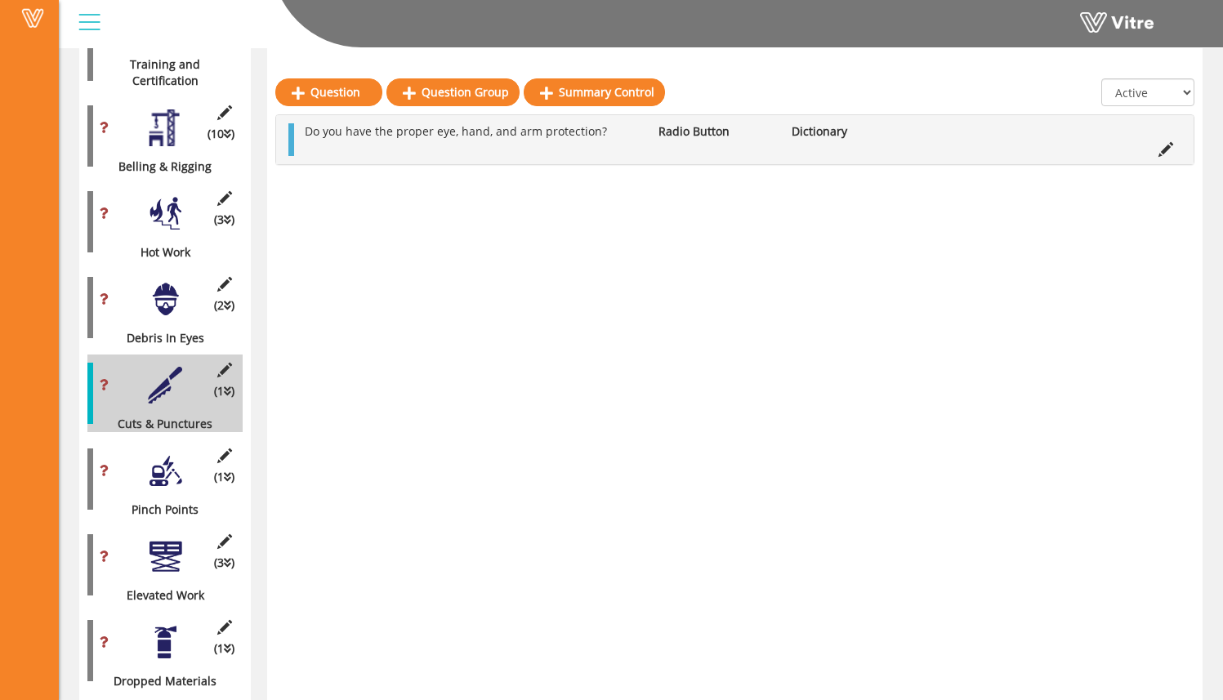
click at [166, 458] on div at bounding box center [165, 470] width 37 height 37
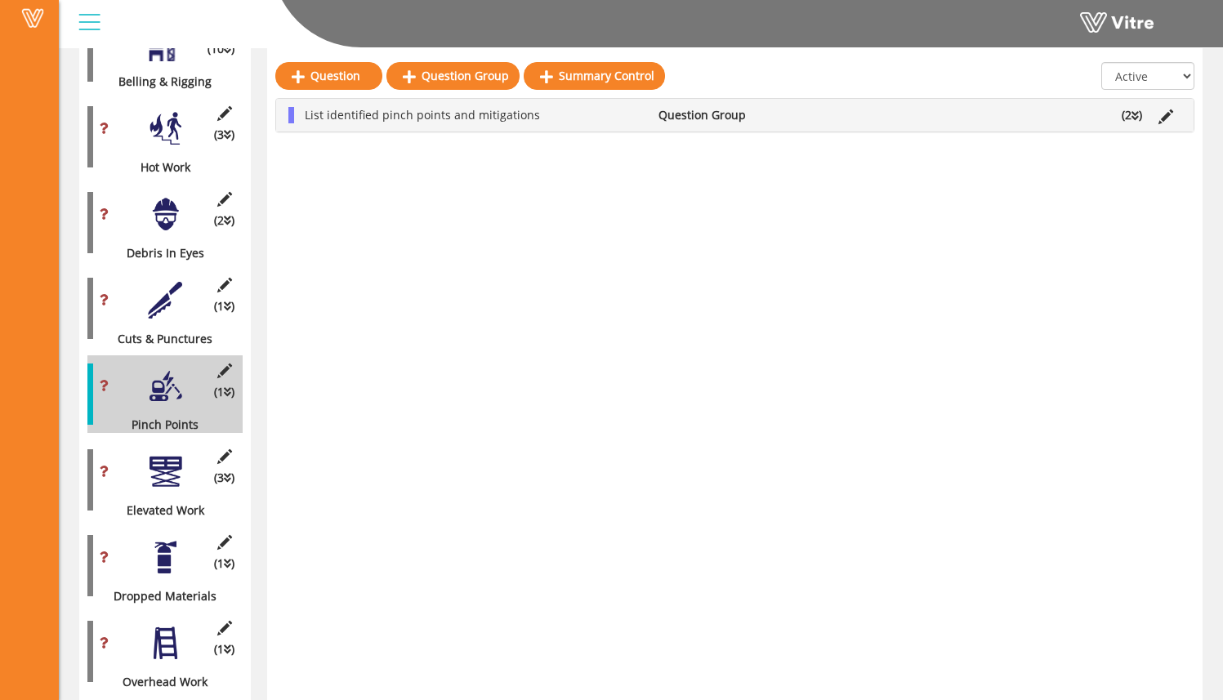
scroll to position [937, 0]
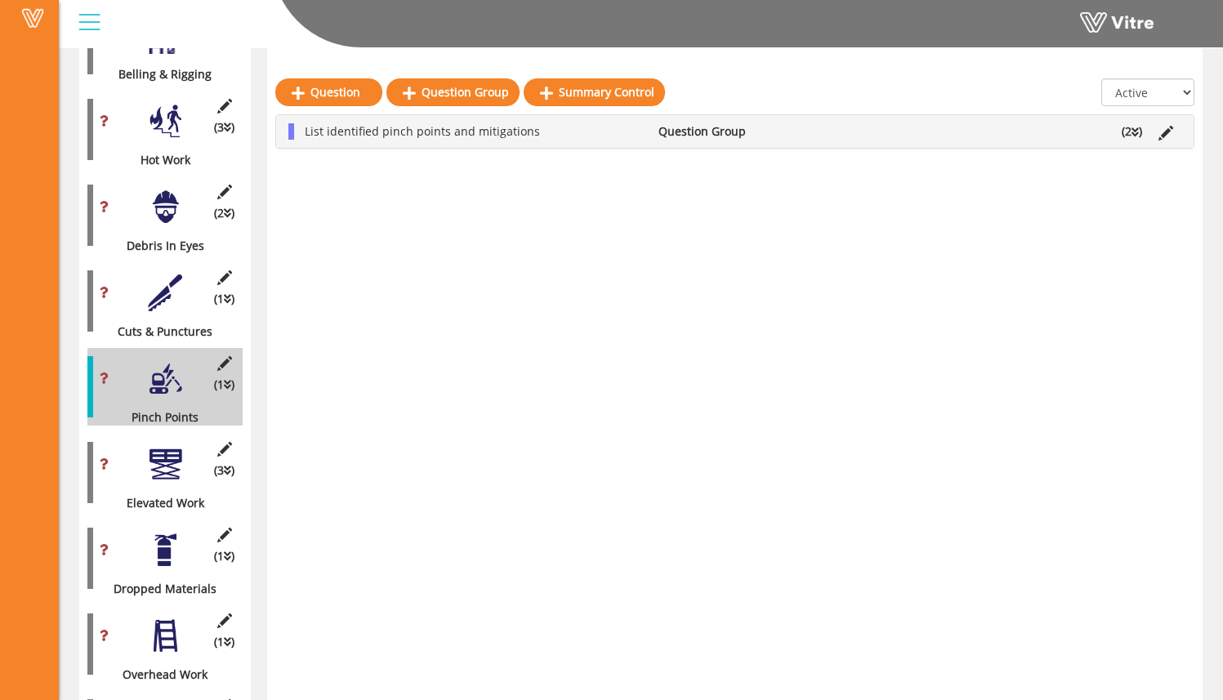
click at [163, 446] on div at bounding box center [165, 464] width 37 height 37
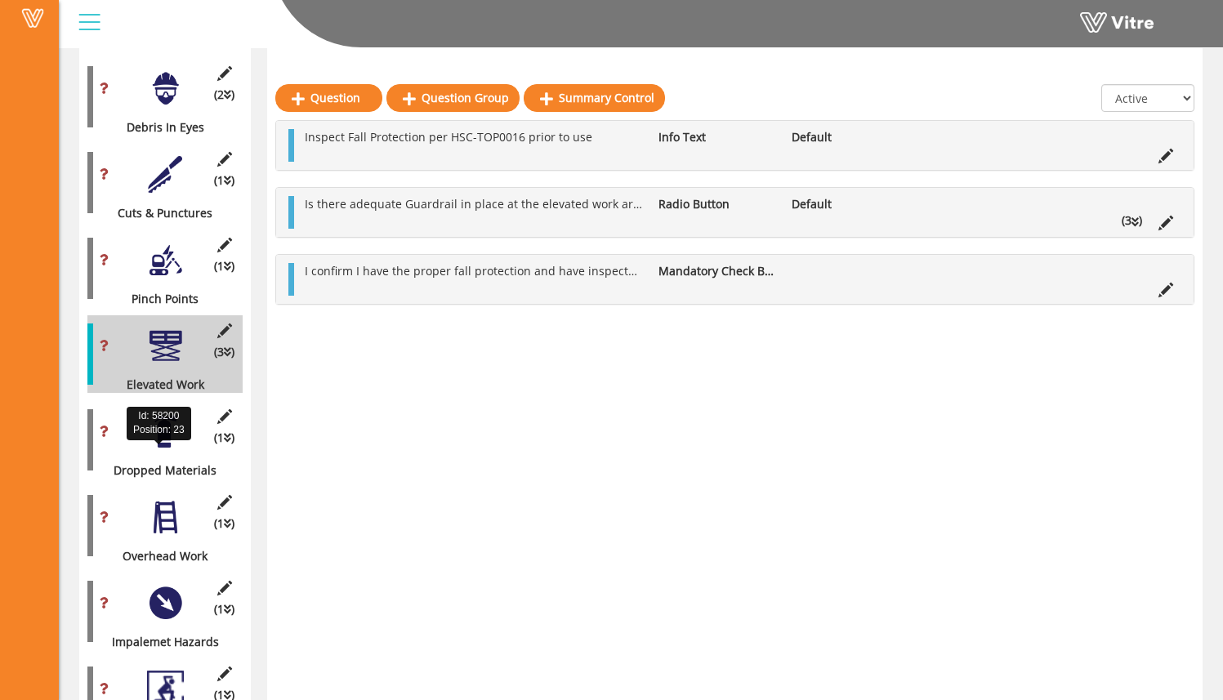
scroll to position [1062, 0]
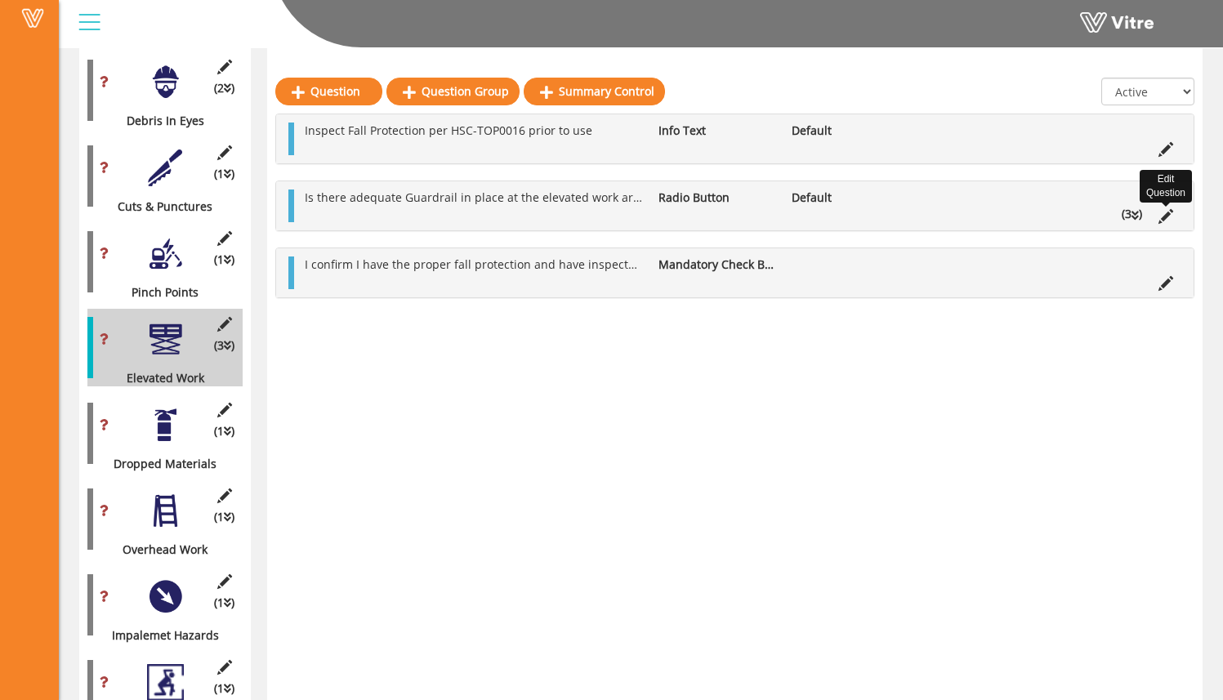
click at [1162, 212] on icon at bounding box center [1165, 216] width 15 height 15
click at [1142, 216] on li "(3 )" at bounding box center [1131, 214] width 37 height 16
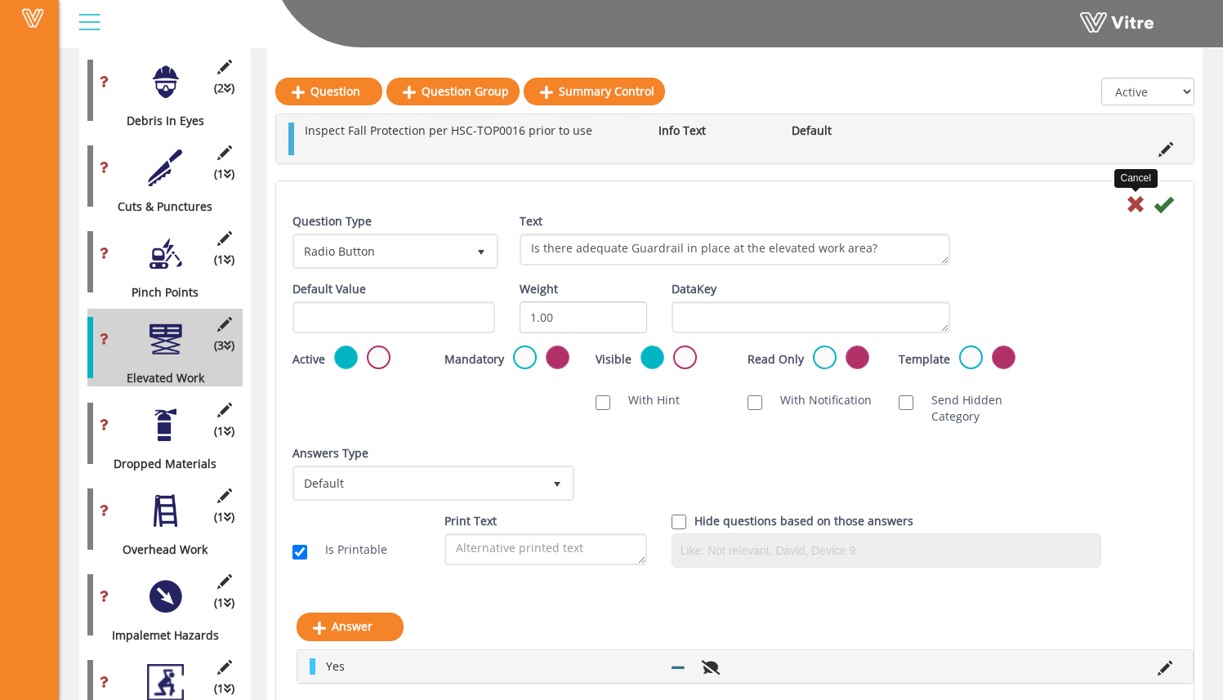
click at [1133, 206] on icon at bounding box center [1135, 204] width 20 height 20
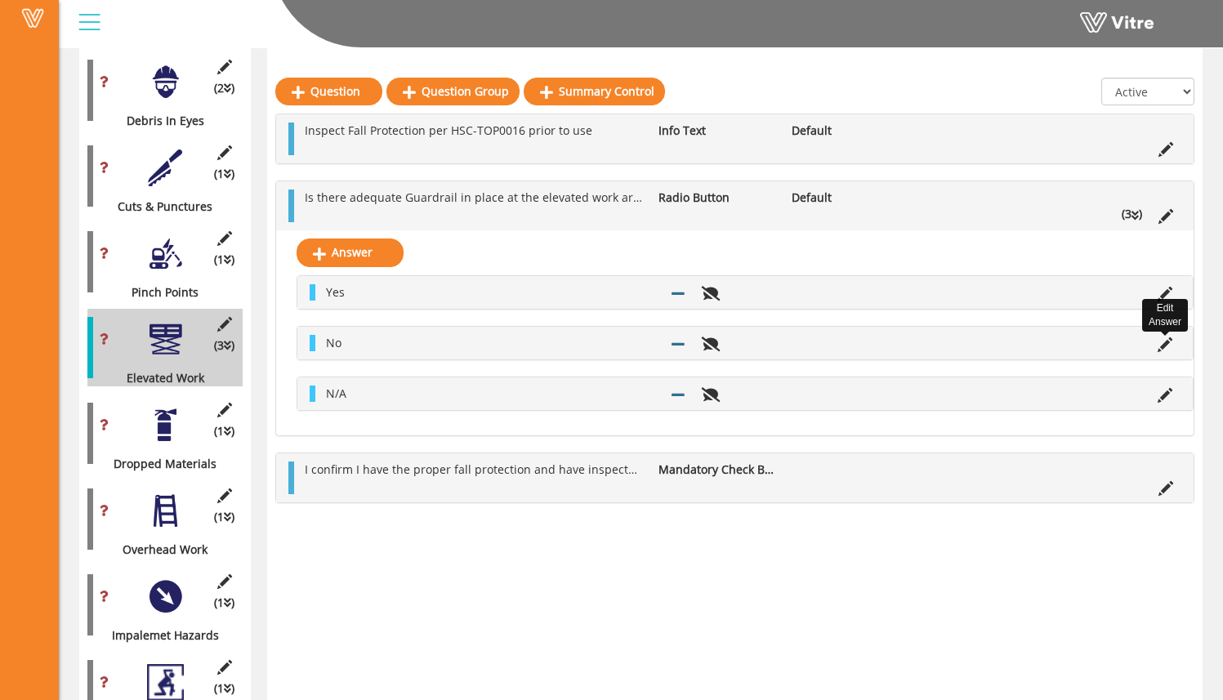
click at [1164, 345] on icon at bounding box center [1164, 344] width 15 height 15
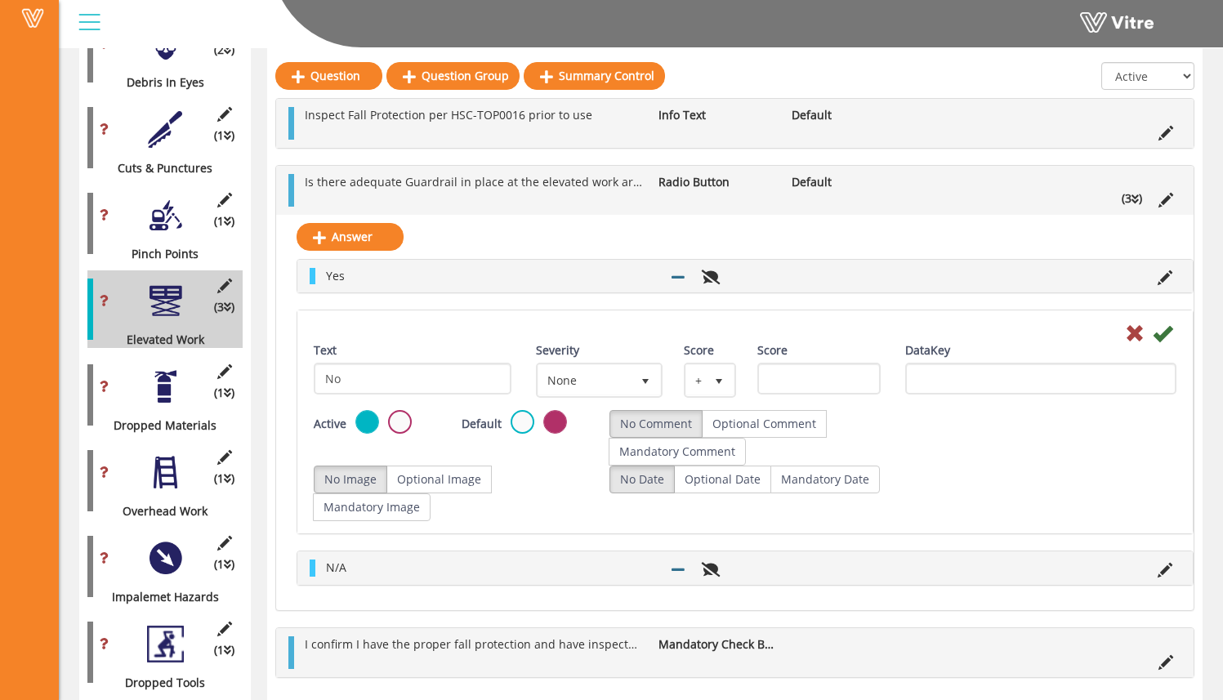
scroll to position [1158, 0]
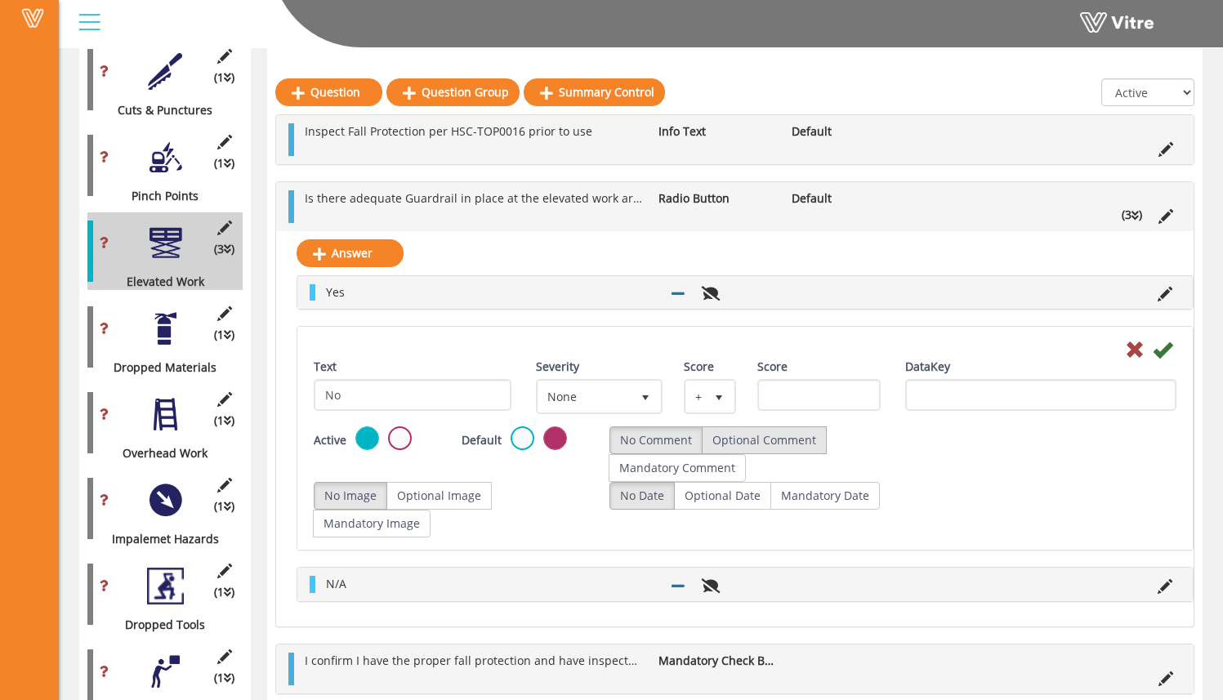
click at [810, 446] on label "Optional Comment" at bounding box center [764, 440] width 125 height 28
radio input "true"
click at [461, 500] on label "Optional Image" at bounding box center [438, 496] width 105 height 28
radio input "true"
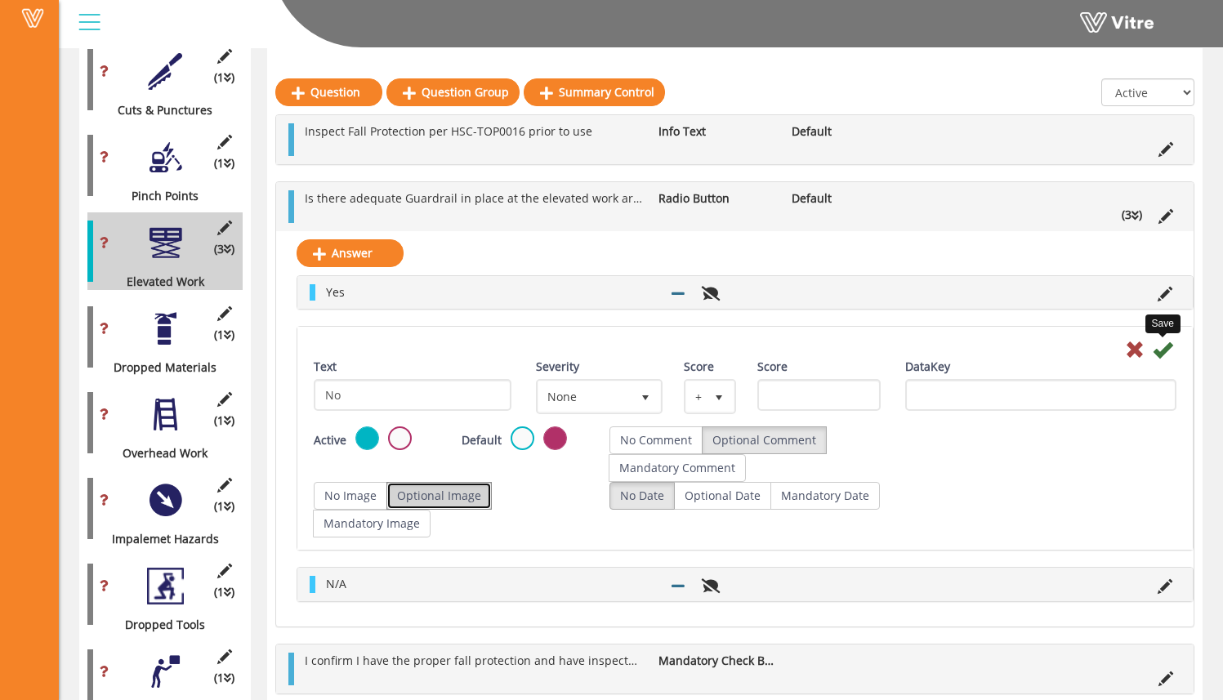
click at [1165, 351] on icon at bounding box center [1162, 350] width 20 height 20
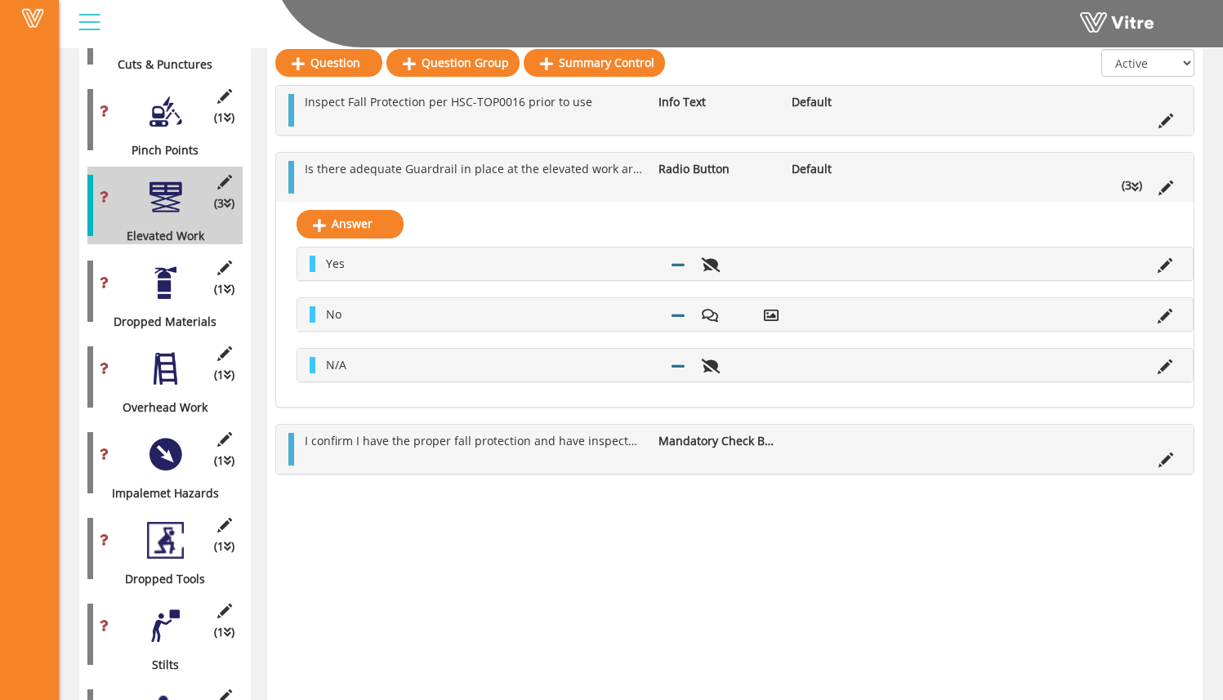
scroll to position [1206, 0]
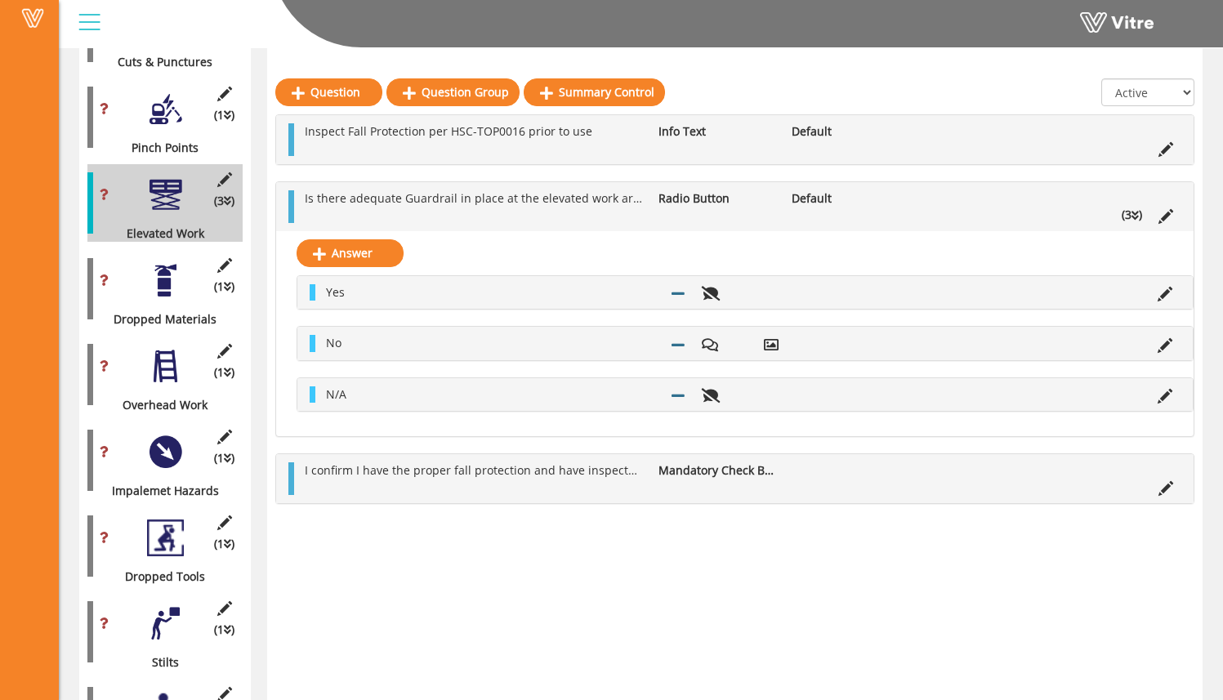
click at [170, 275] on div at bounding box center [165, 280] width 37 height 37
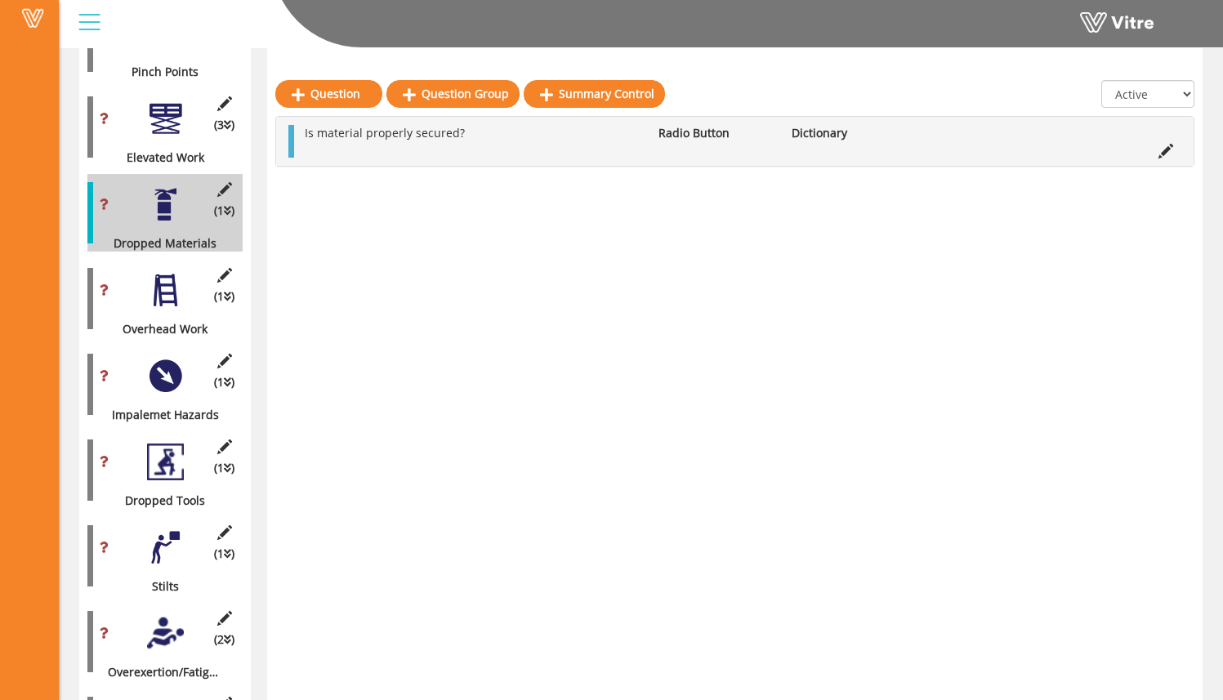
scroll to position [1281, 0]
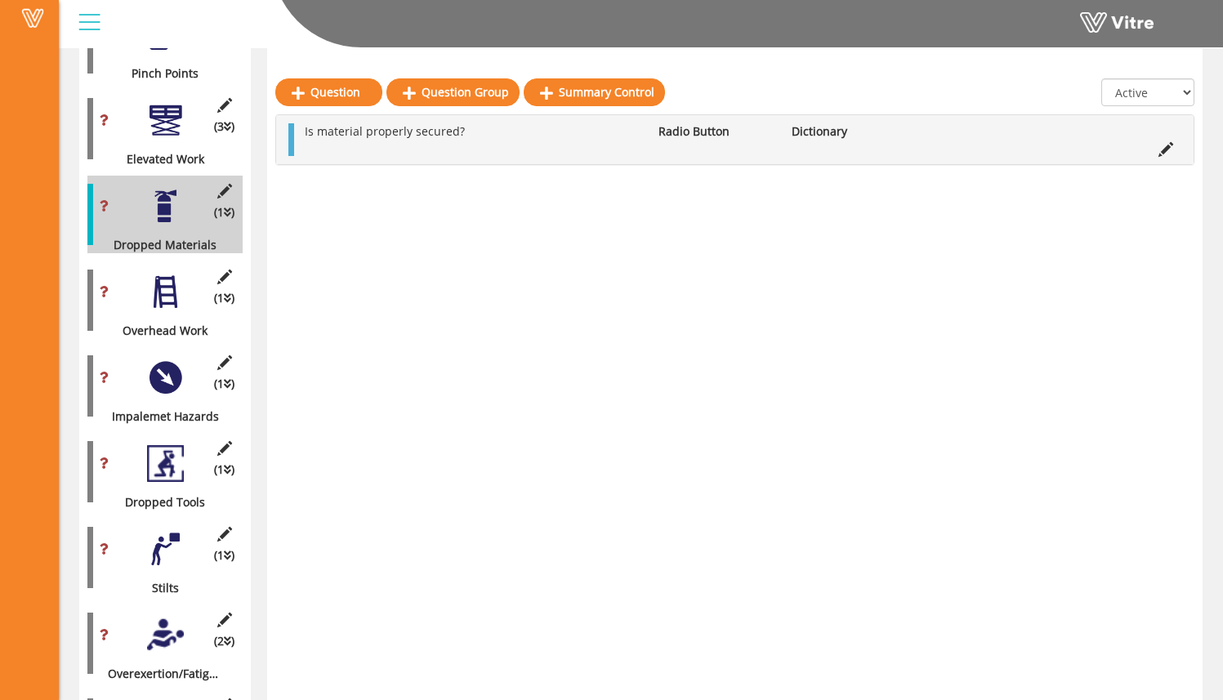
click at [167, 283] on div at bounding box center [165, 292] width 37 height 37
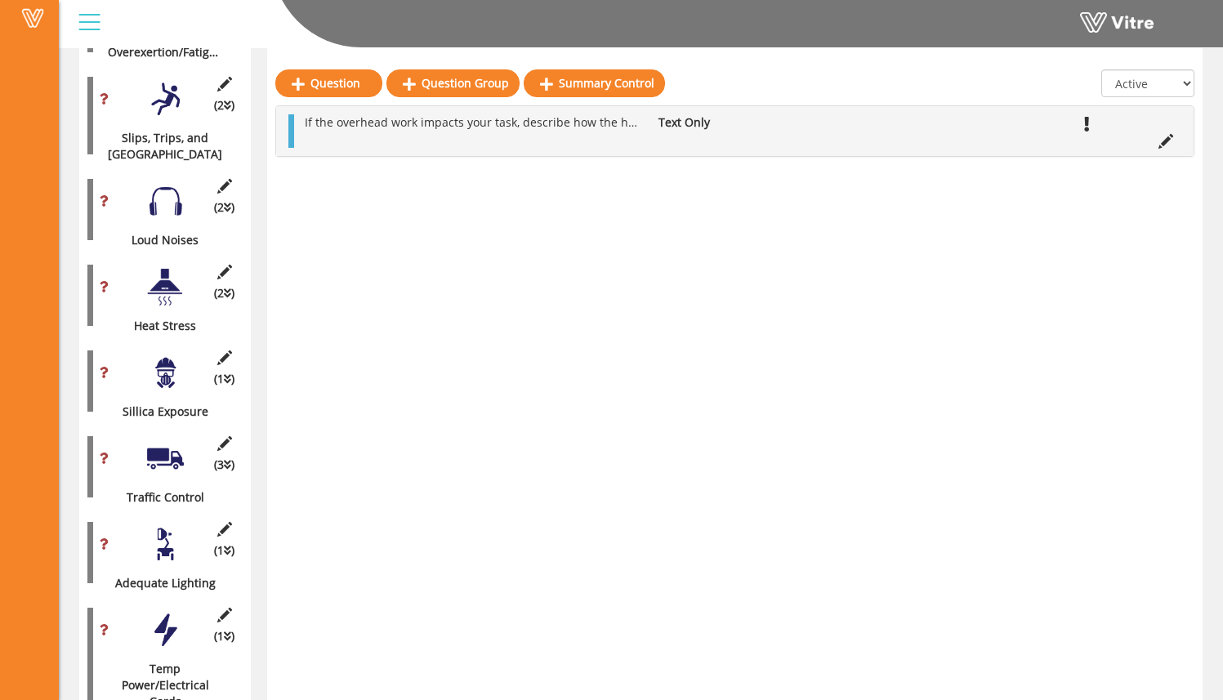
scroll to position [1894, 0]
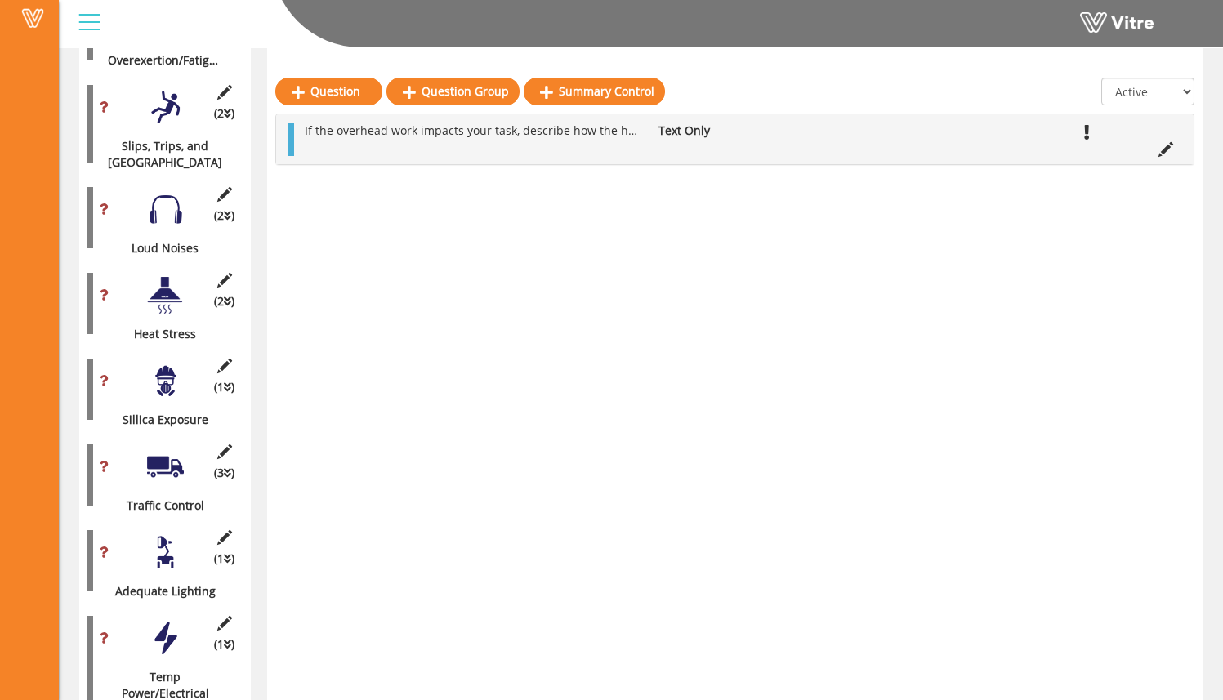
click at [166, 191] on div at bounding box center [165, 209] width 37 height 37
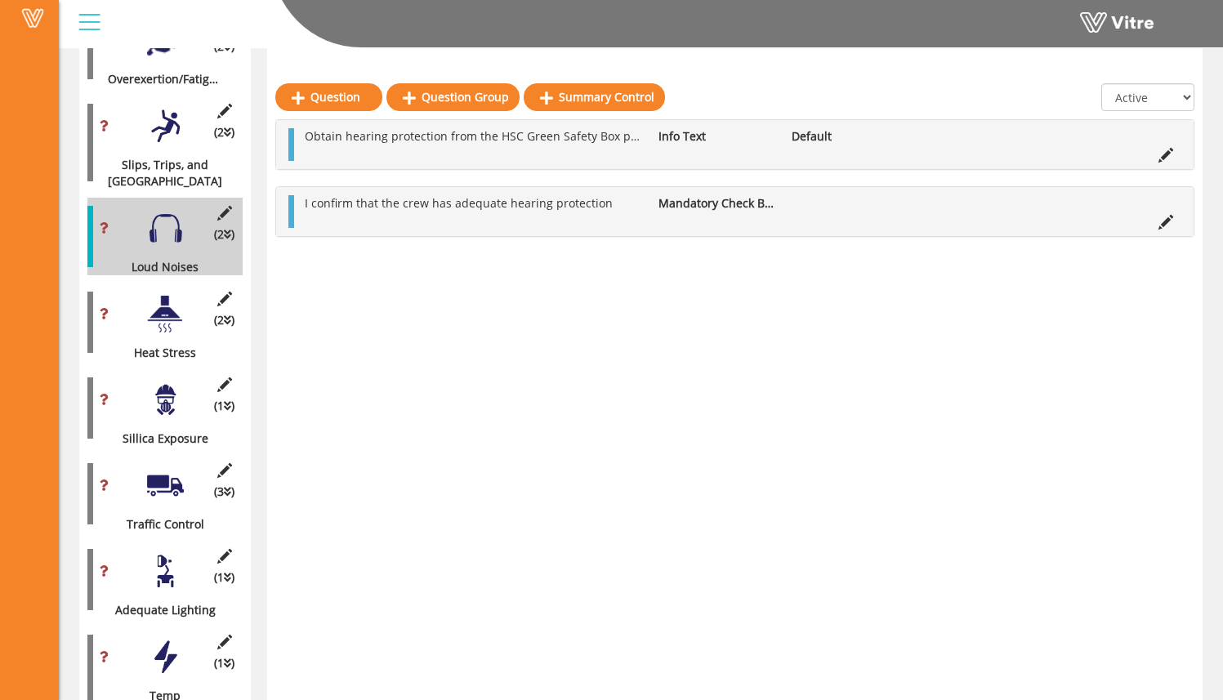
scroll to position [1871, 0]
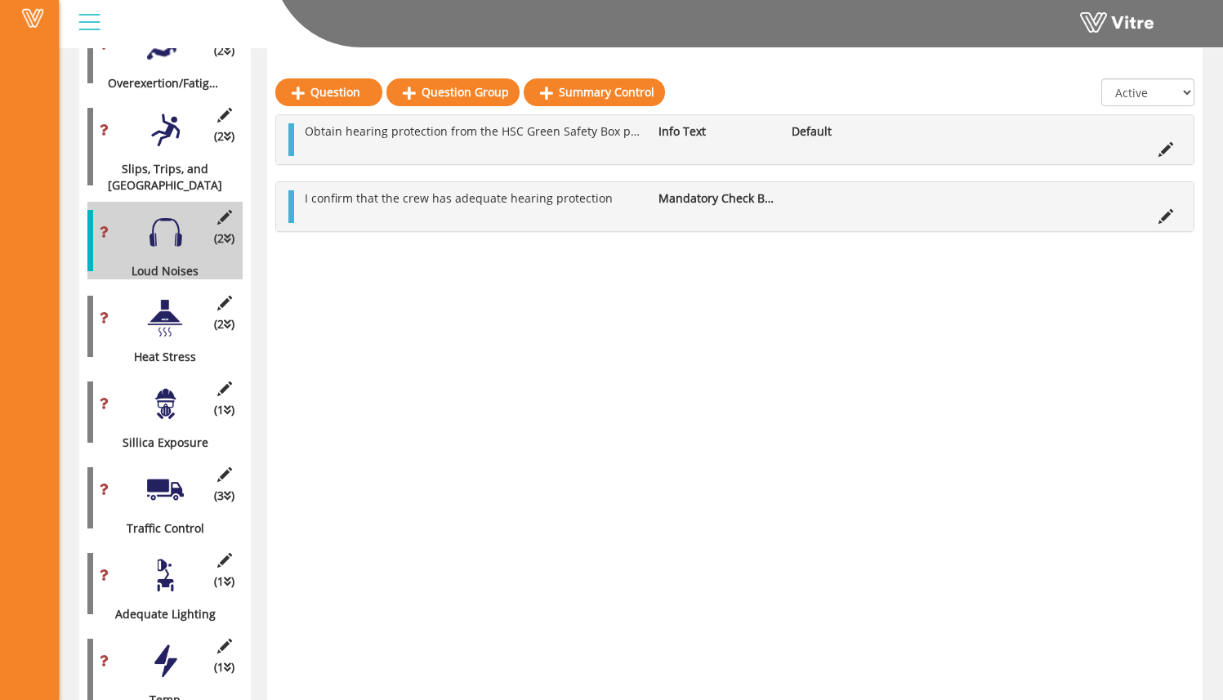
click at [163, 126] on div at bounding box center [165, 130] width 37 height 37
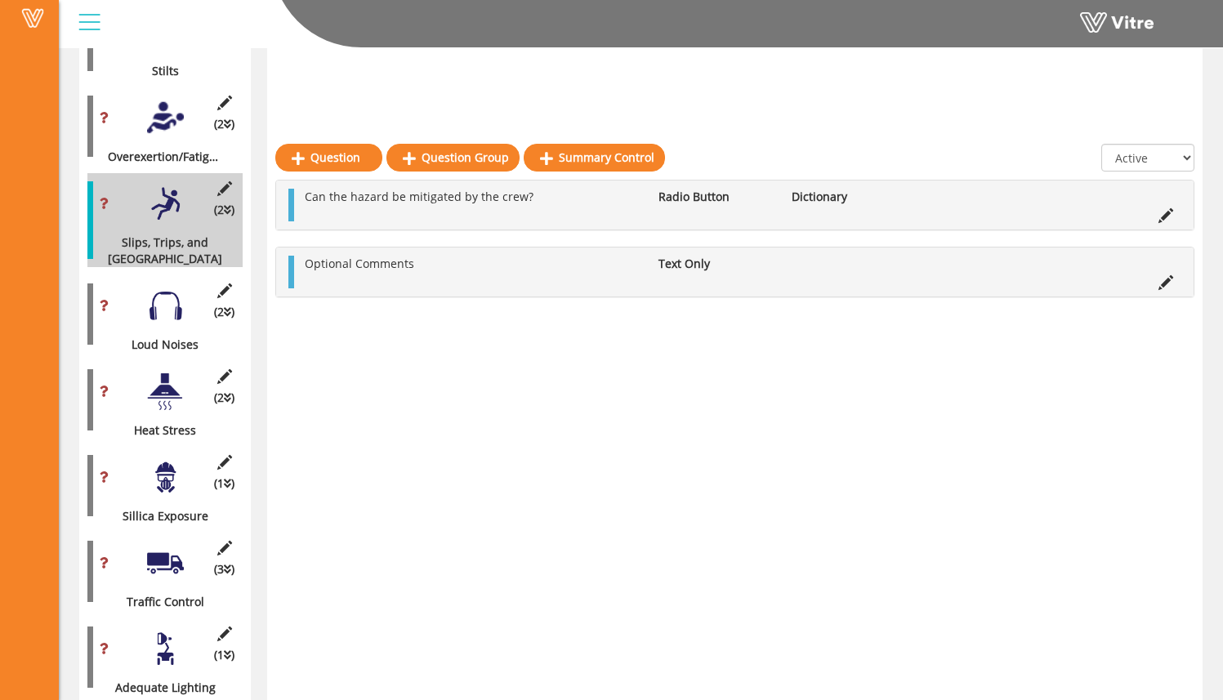
scroll to position [1794, 0]
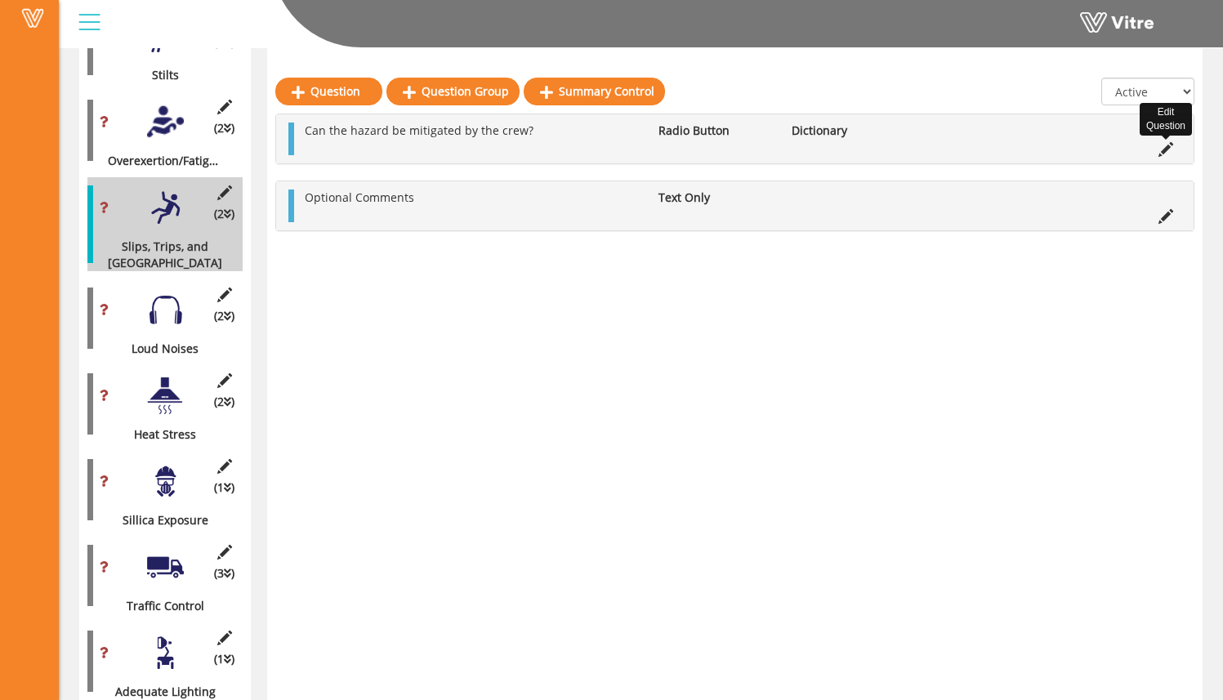
click at [1163, 152] on icon at bounding box center [1165, 149] width 15 height 15
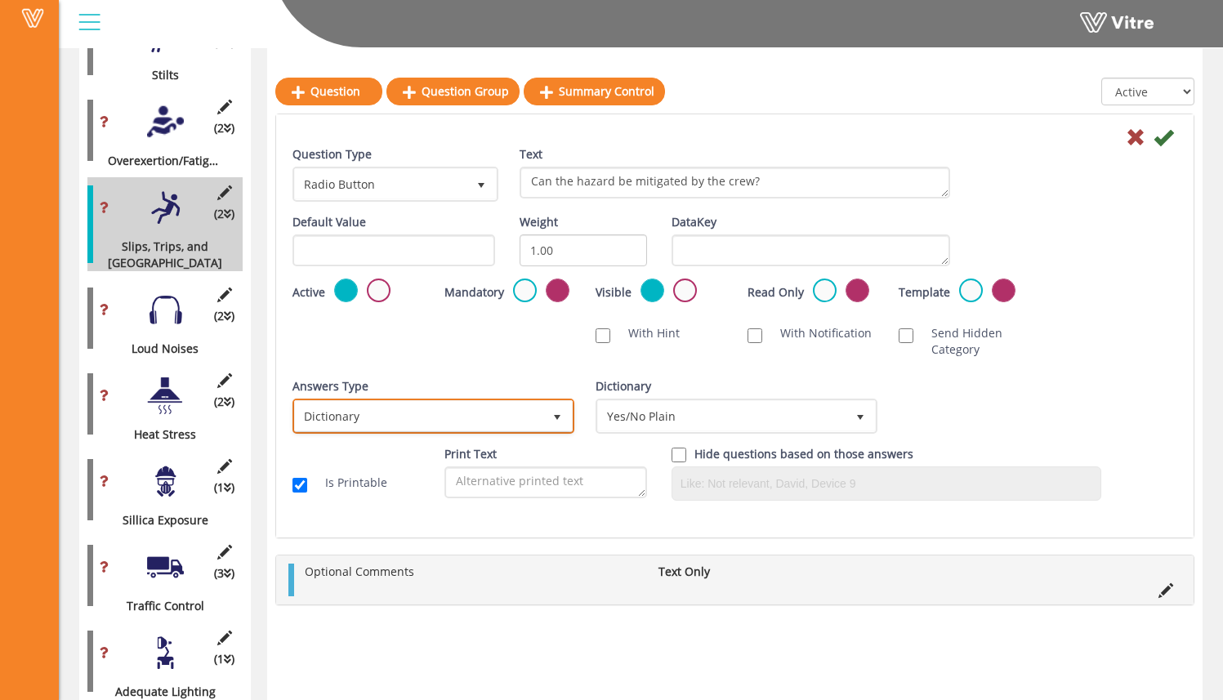
click at [492, 417] on span "Dictionary" at bounding box center [418, 415] width 247 height 29
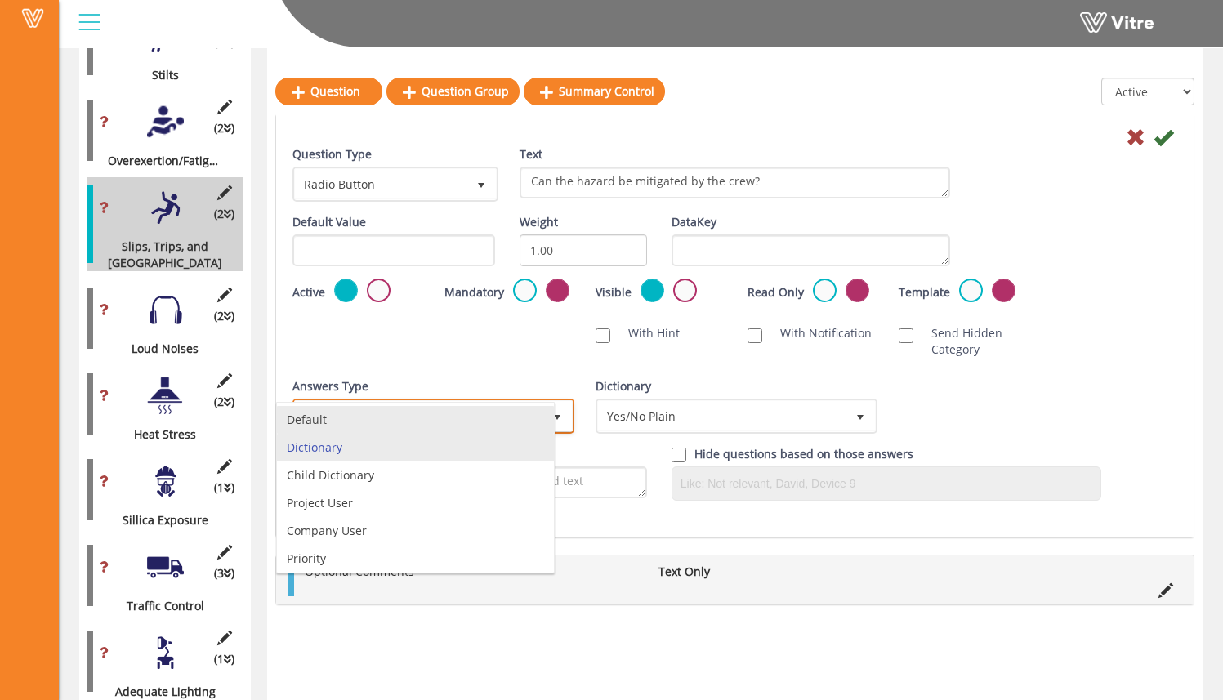
click at [466, 418] on li "Default" at bounding box center [415, 420] width 277 height 28
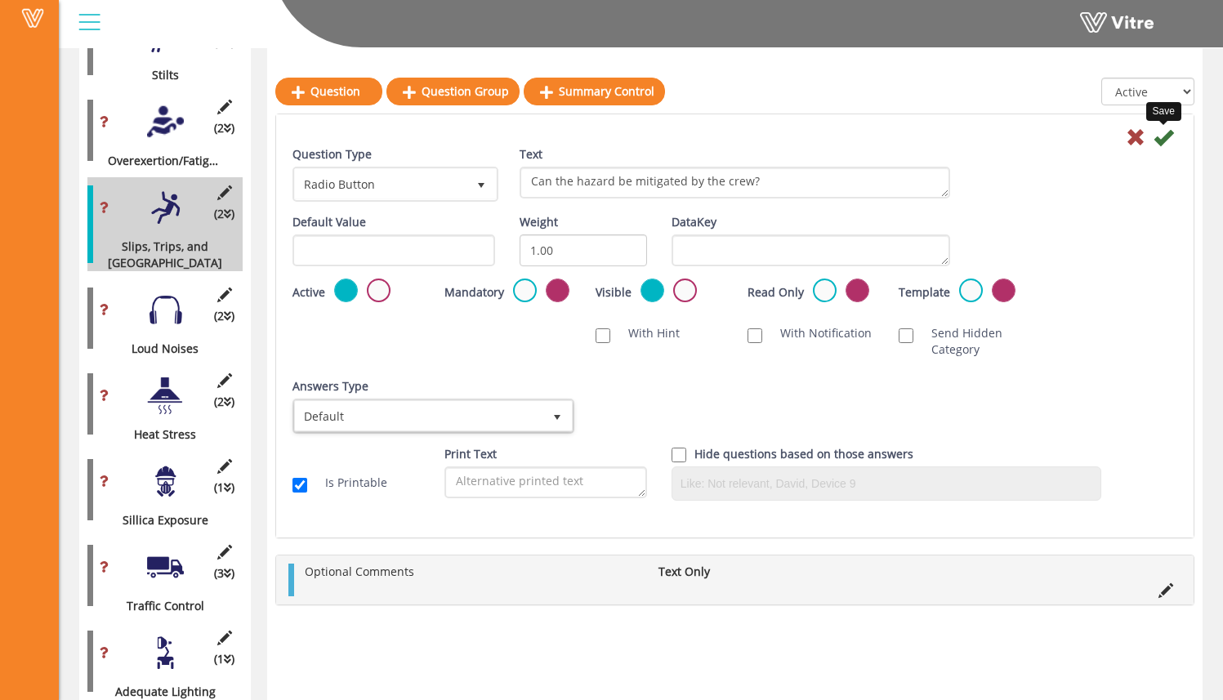
click at [1172, 137] on icon at bounding box center [1163, 137] width 20 height 20
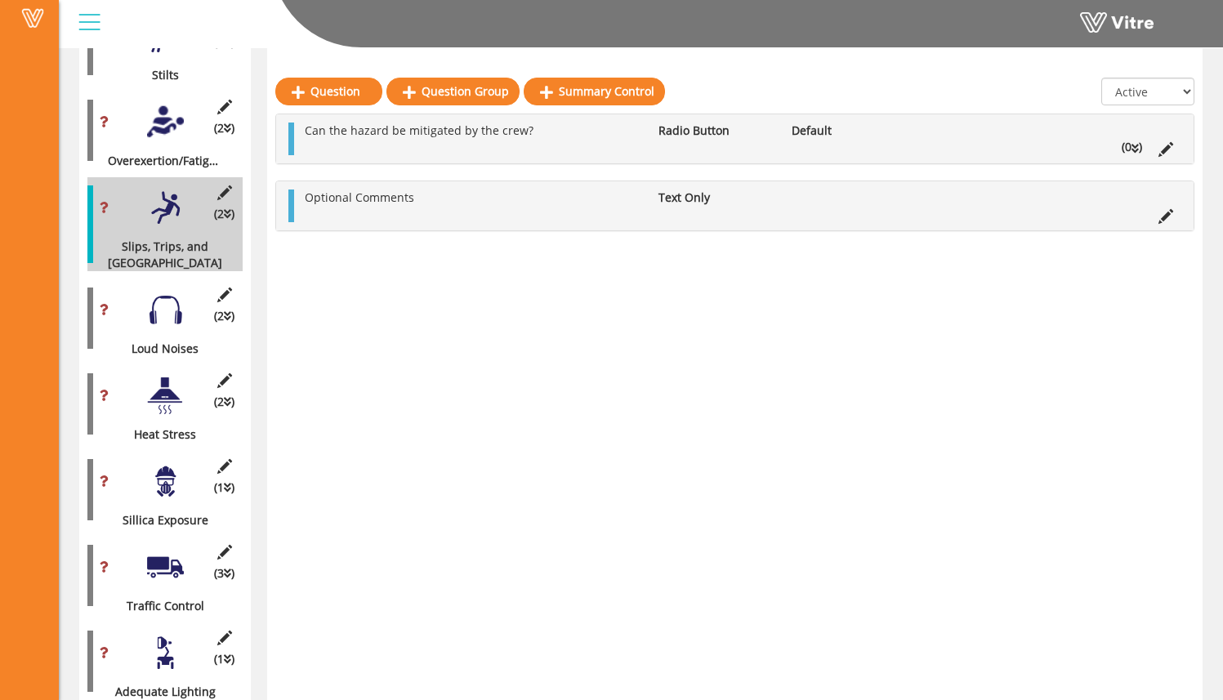
click at [1125, 147] on li "(0 )" at bounding box center [1131, 147] width 37 height 16
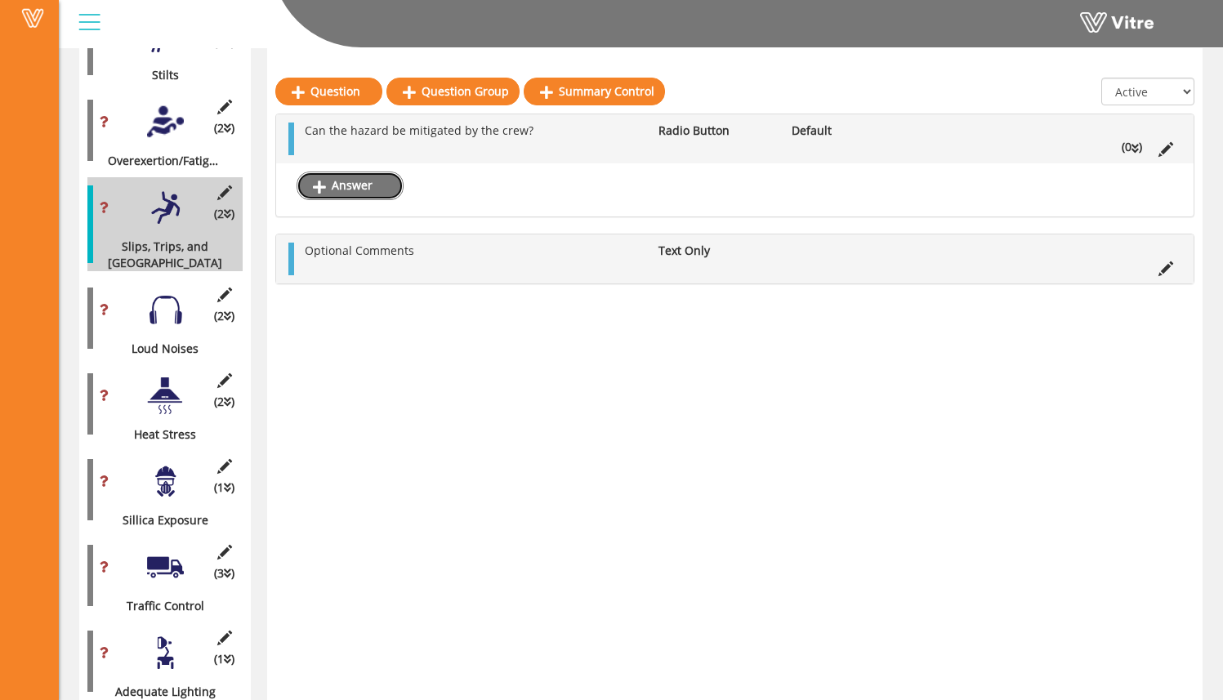
click at [398, 191] on link "Answer" at bounding box center [349, 186] width 107 height 28
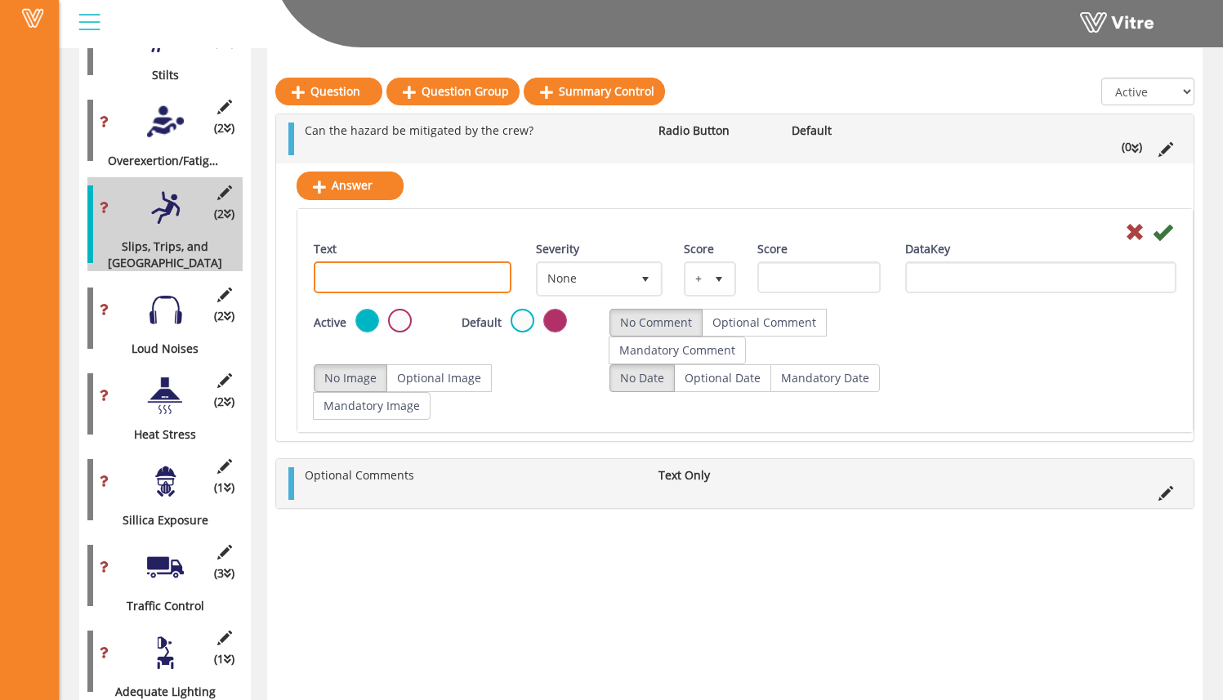
click at [425, 270] on input "Text" at bounding box center [413, 277] width 198 height 32
type input "`"
type input "Yes"
click at [450, 236] on div at bounding box center [744, 231] width 887 height 20
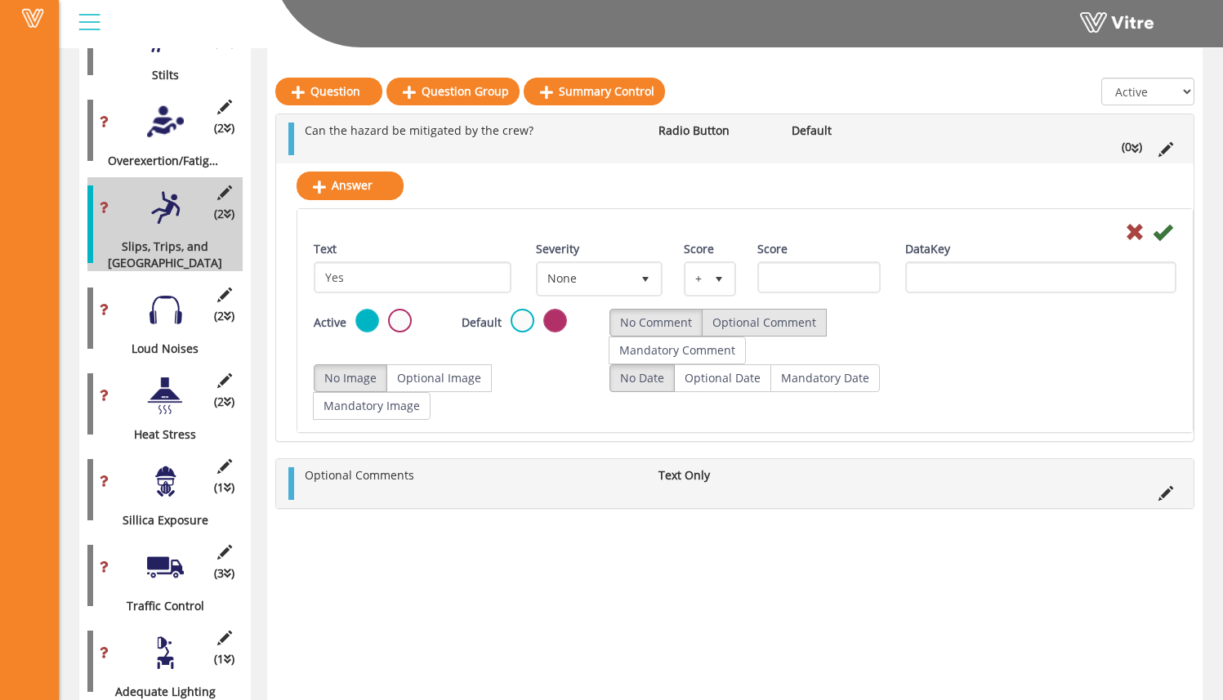
click at [804, 316] on label "Optional Comment" at bounding box center [764, 323] width 125 height 28
radio input "true"
click at [436, 375] on label "Optional Image" at bounding box center [438, 378] width 105 height 28
radio input "true"
click at [1165, 233] on icon at bounding box center [1162, 232] width 20 height 20
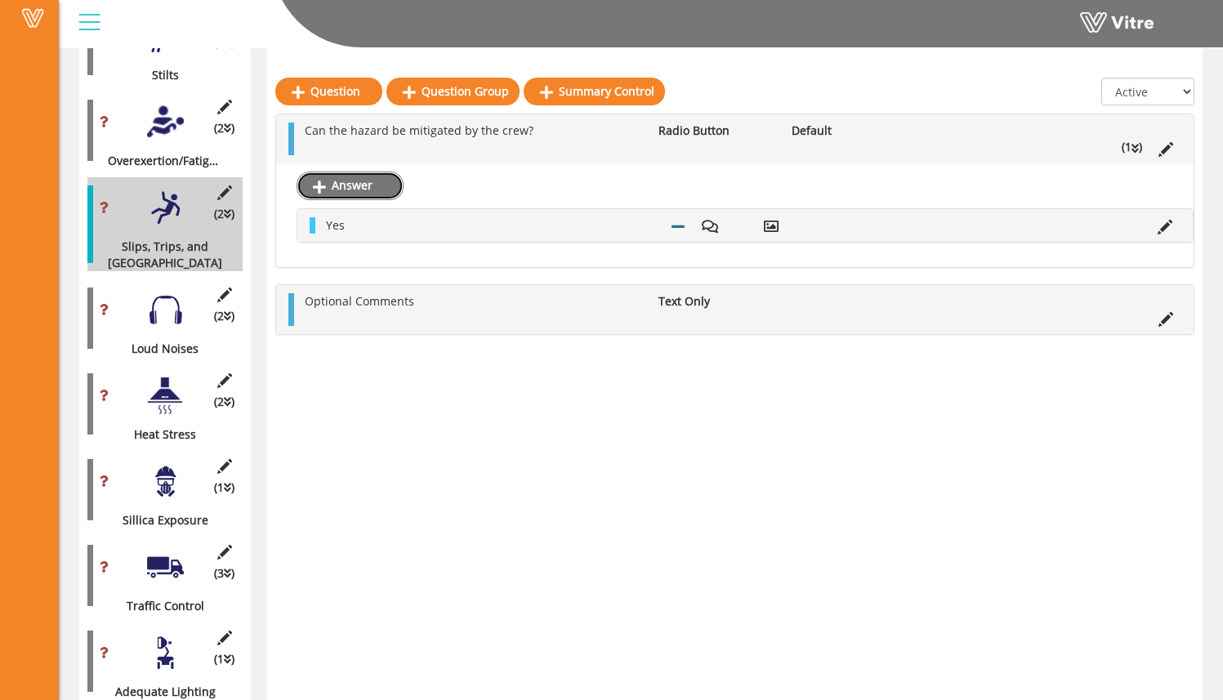
click at [355, 188] on link "Answer" at bounding box center [349, 186] width 107 height 28
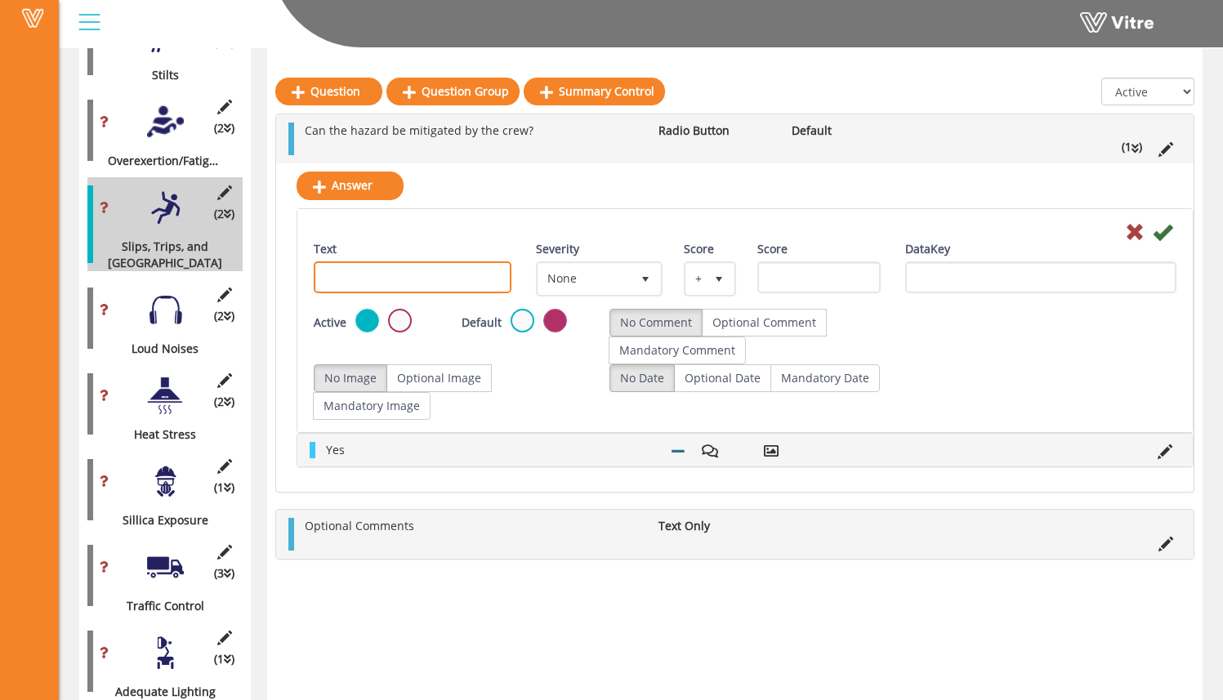
click at [388, 281] on input "Text" at bounding box center [413, 277] width 198 height 32
type input "No"
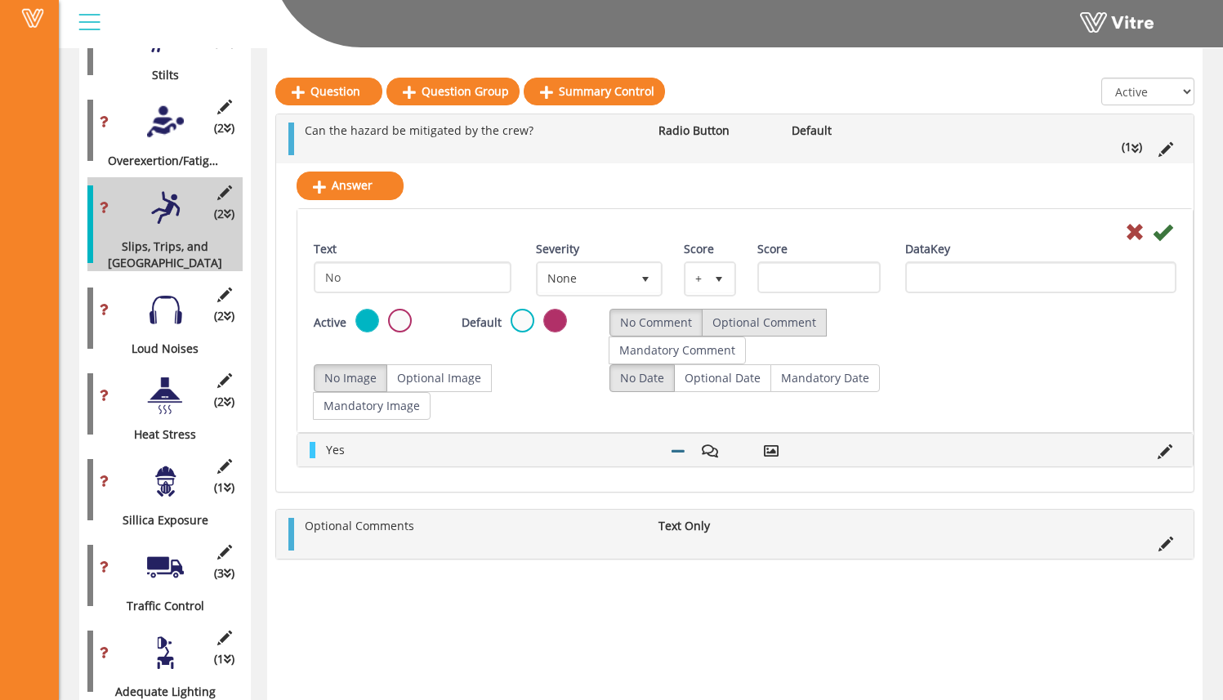
click at [808, 317] on label "Optional Comment" at bounding box center [764, 323] width 125 height 28
radio input "true"
click at [421, 387] on label "Optional Image" at bounding box center [438, 378] width 105 height 28
radio input "true"
click at [510, 409] on div "No Image Optional Image Mandatory Image" at bounding box center [449, 392] width 271 height 56
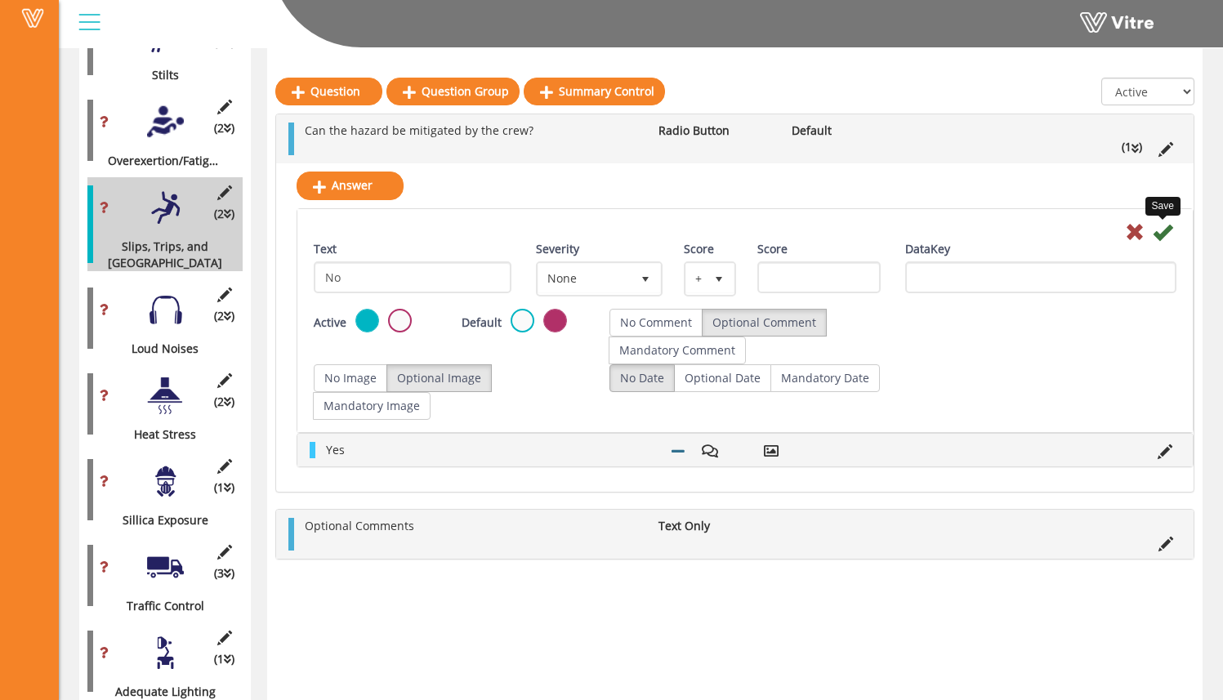
click at [1167, 236] on icon at bounding box center [1162, 232] width 20 height 20
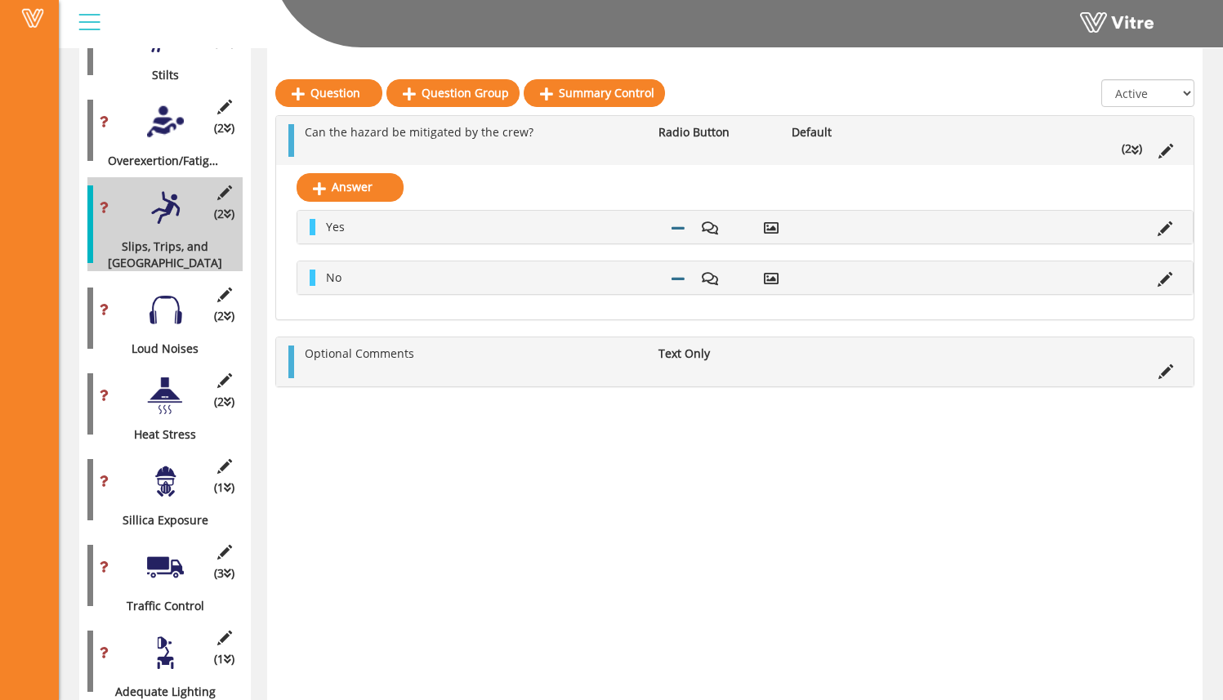
scroll to position [1797, 0]
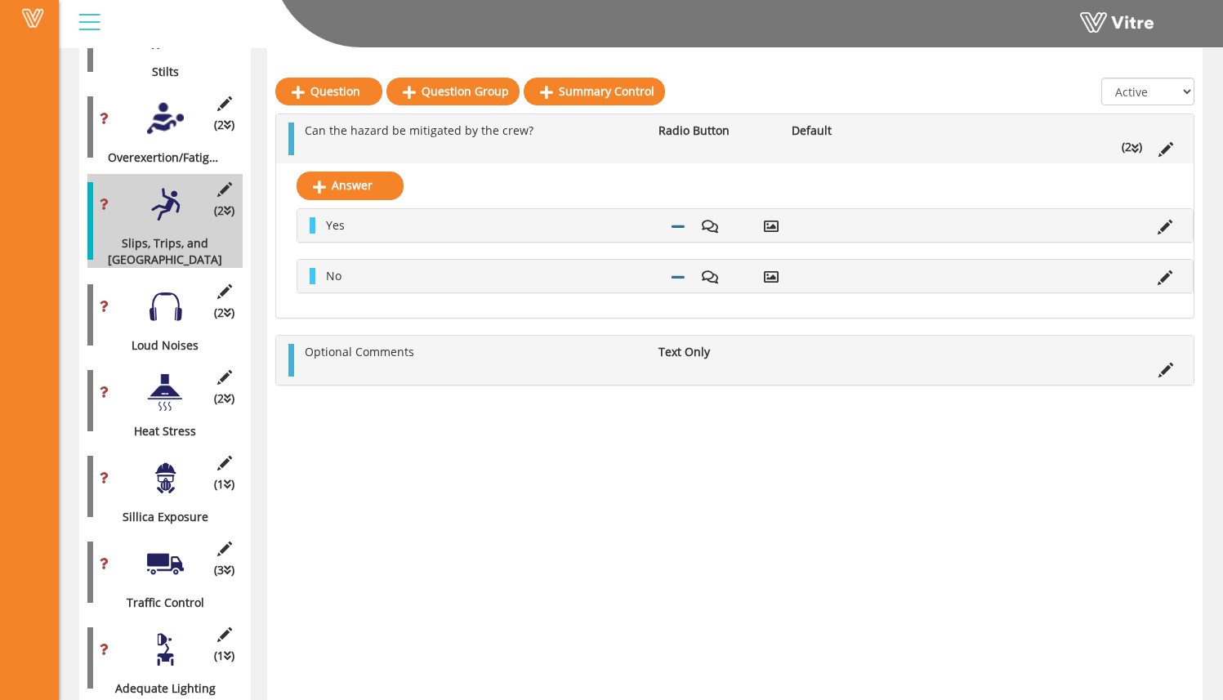
click at [176, 288] on div at bounding box center [165, 306] width 37 height 37
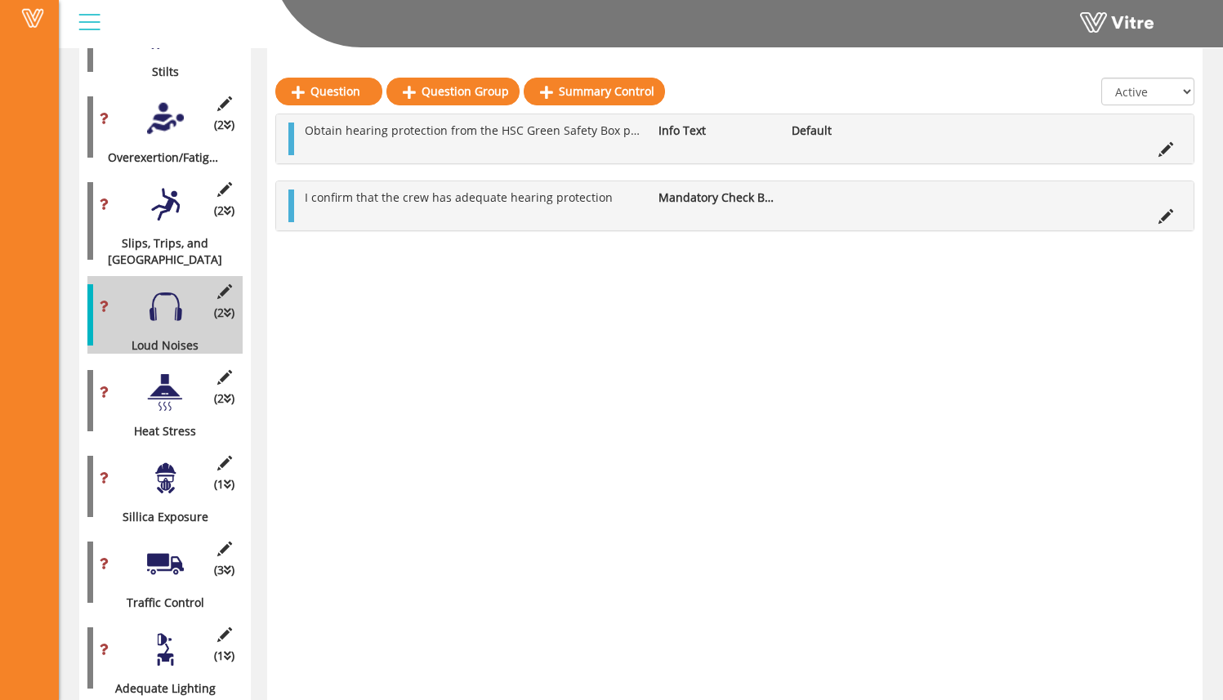
click at [171, 374] on div at bounding box center [165, 392] width 37 height 37
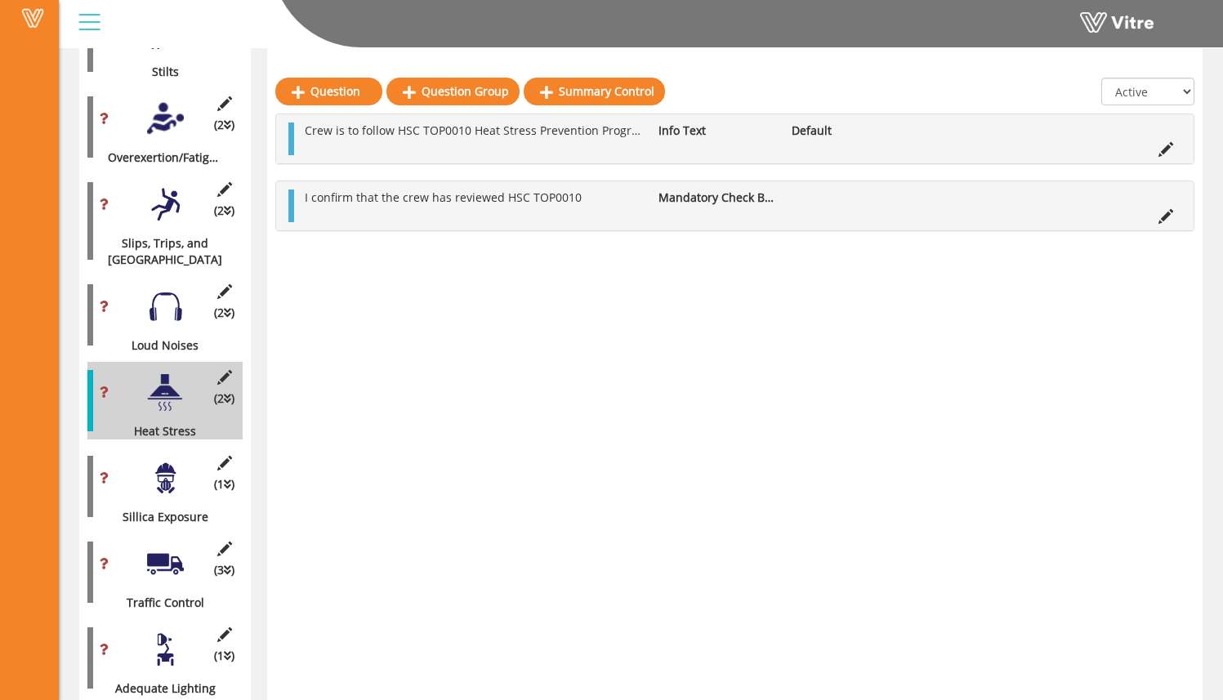
click at [156, 303] on div "(2 ) Loud Noises" at bounding box center [164, 315] width 155 height 78
click at [168, 288] on div at bounding box center [165, 306] width 37 height 37
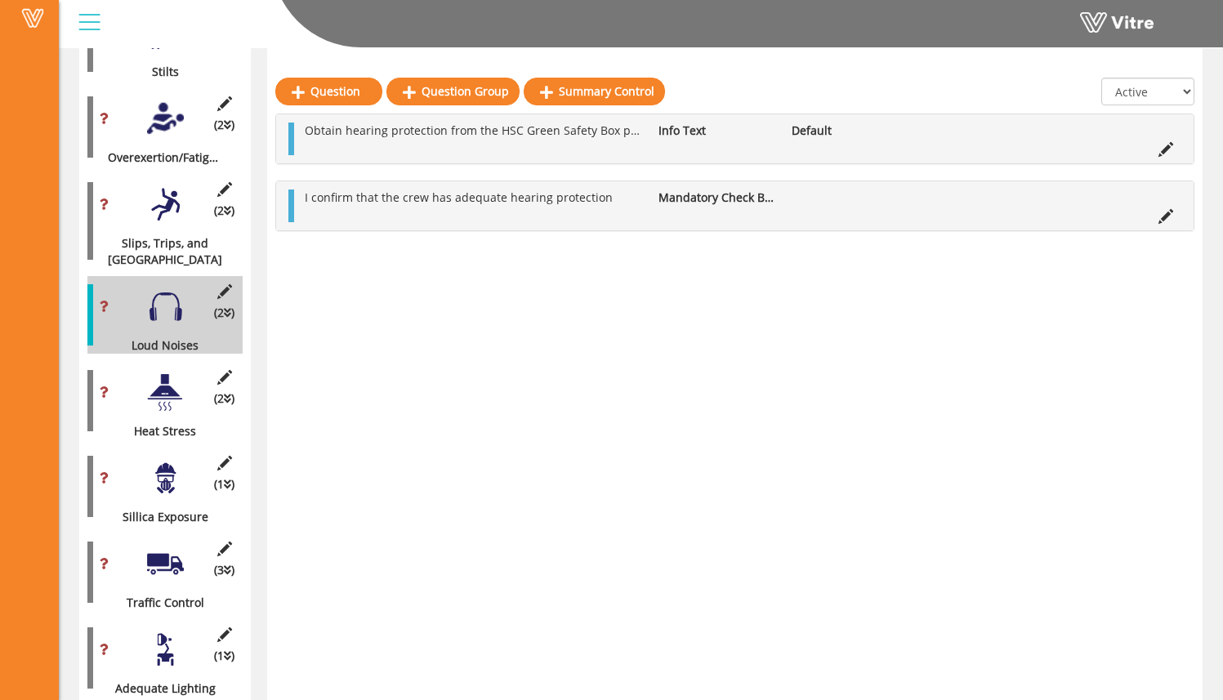
drag, startPoint x: 163, startPoint y: 355, endPoint x: 167, endPoint y: 363, distance: 8.8
click at [163, 374] on div at bounding box center [165, 392] width 37 height 37
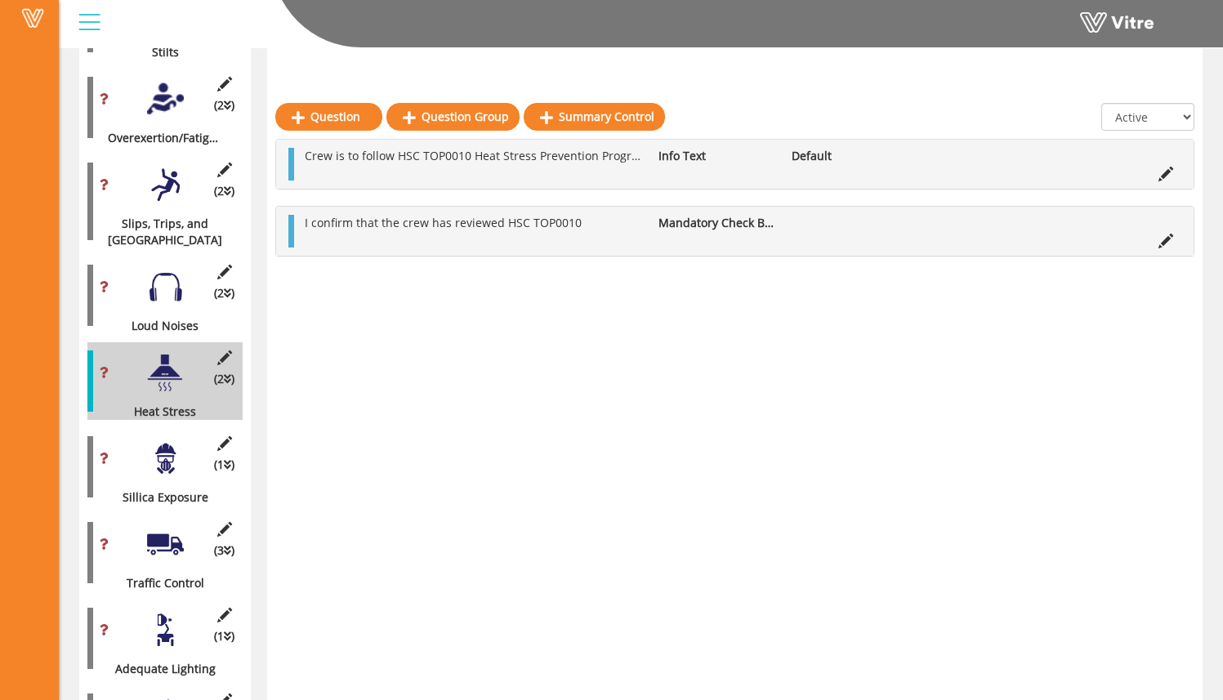
scroll to position [1855, 0]
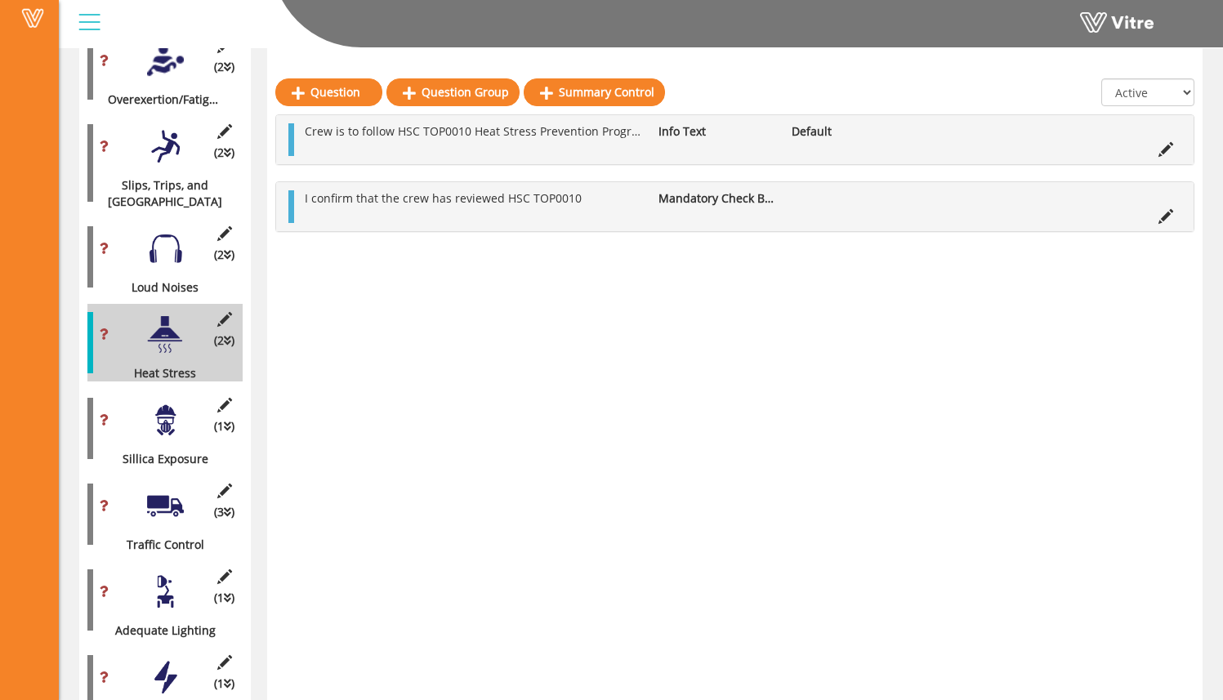
click at [164, 402] on div at bounding box center [165, 420] width 37 height 37
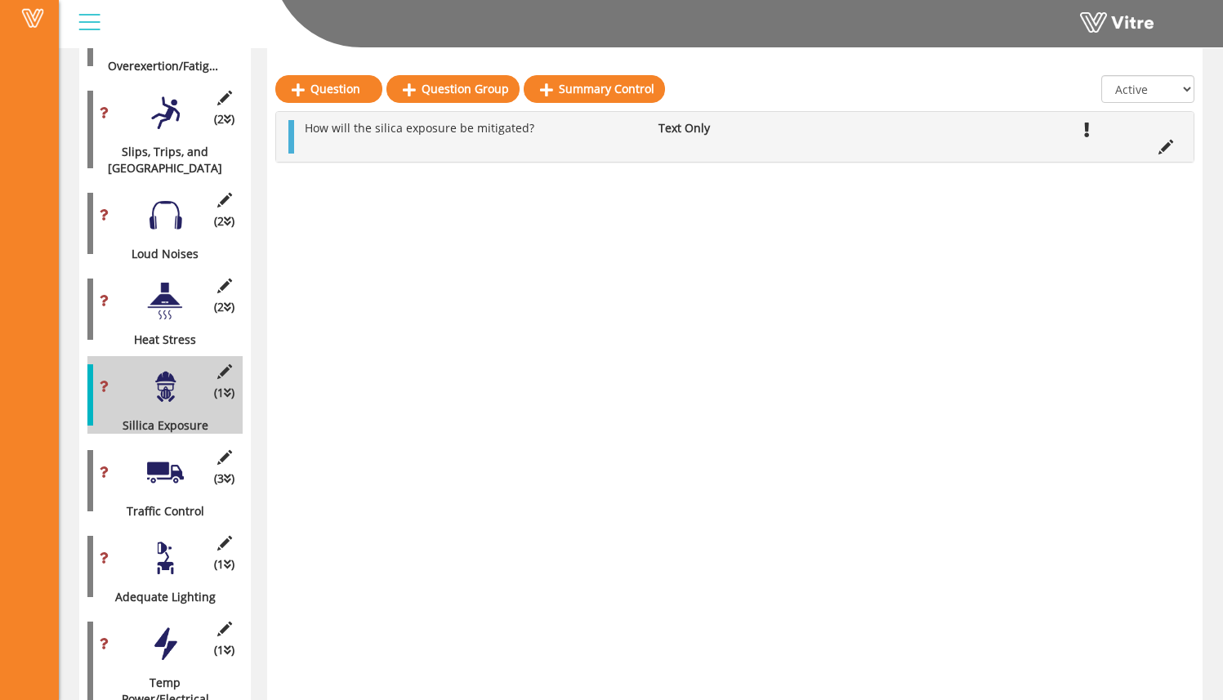
scroll to position [1905, 0]
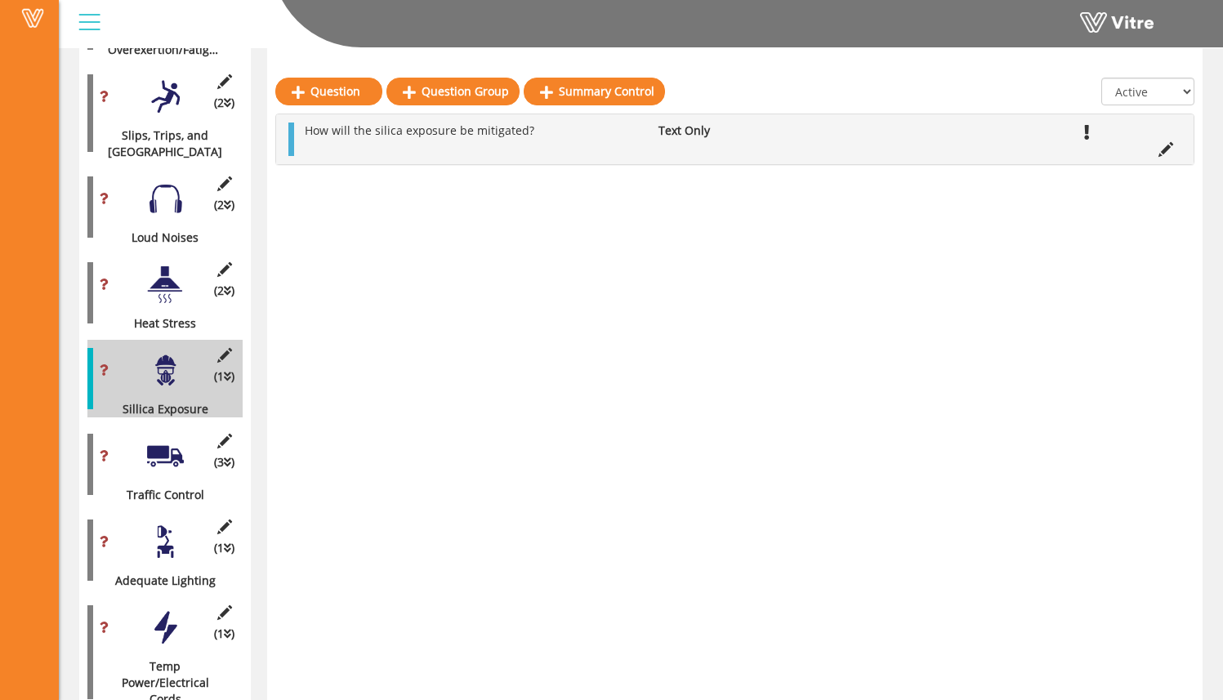
click at [171, 438] on div at bounding box center [165, 456] width 37 height 37
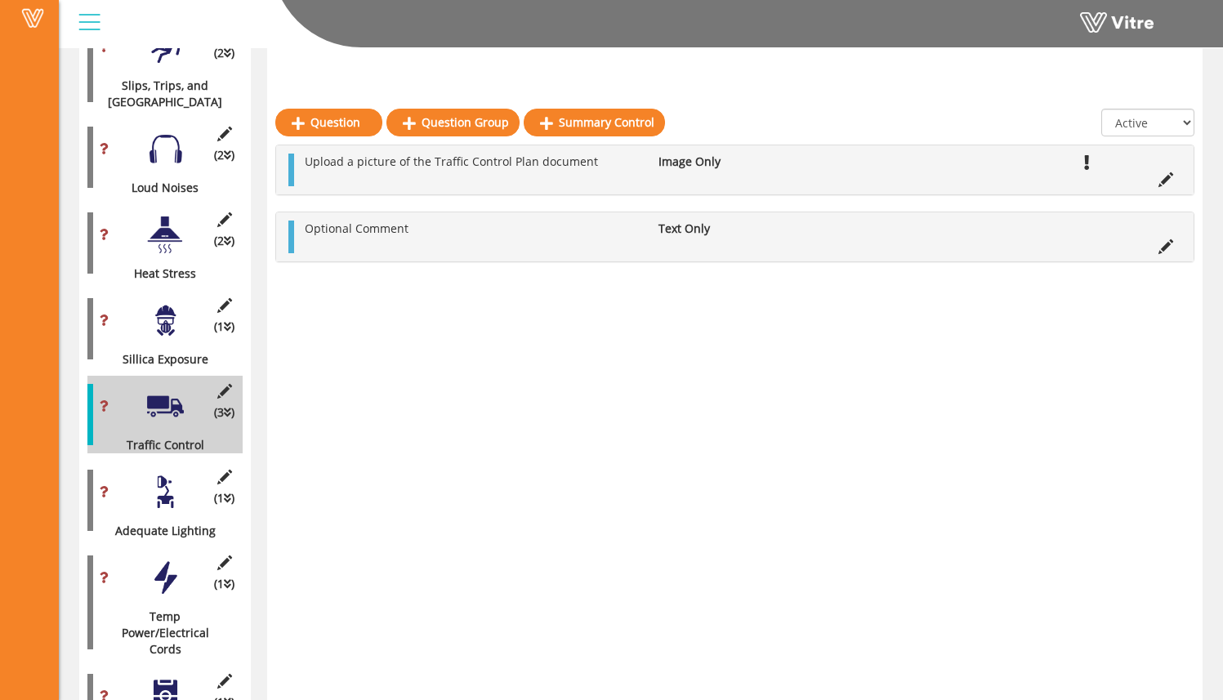
scroll to position [2012, 0]
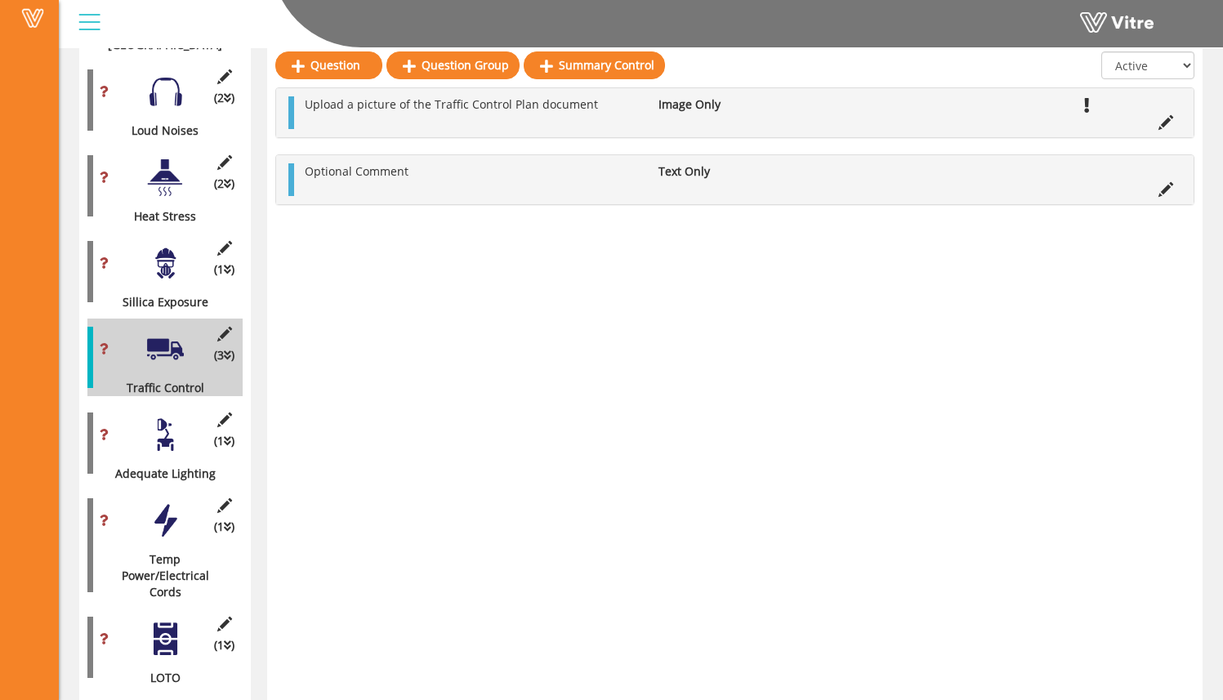
click at [174, 421] on div "(1 ) Adequate Lighting" at bounding box center [164, 443] width 155 height 78
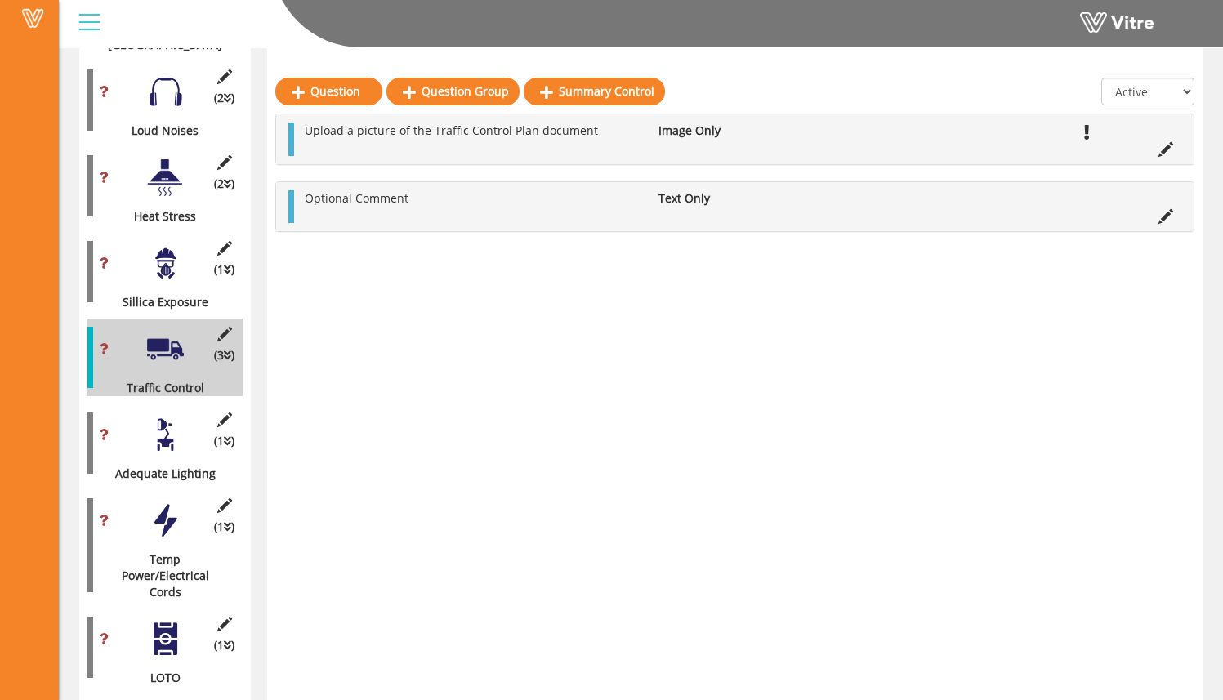
click at [170, 417] on div at bounding box center [165, 435] width 37 height 37
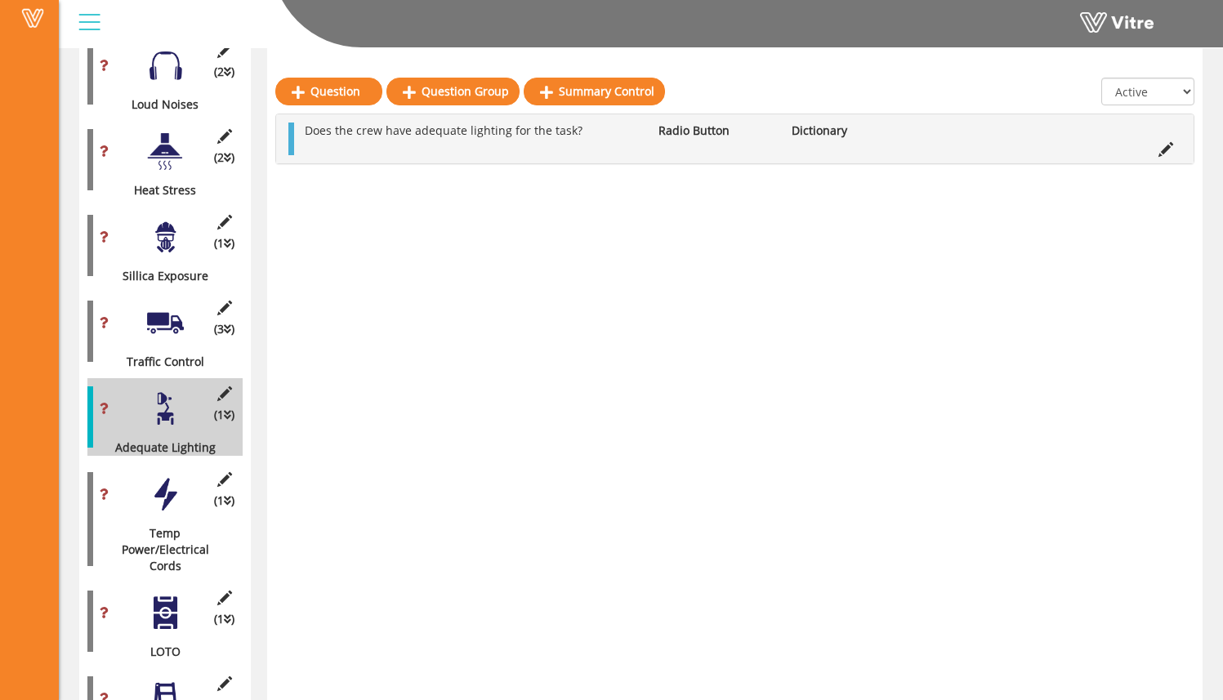
scroll to position [2040, 0]
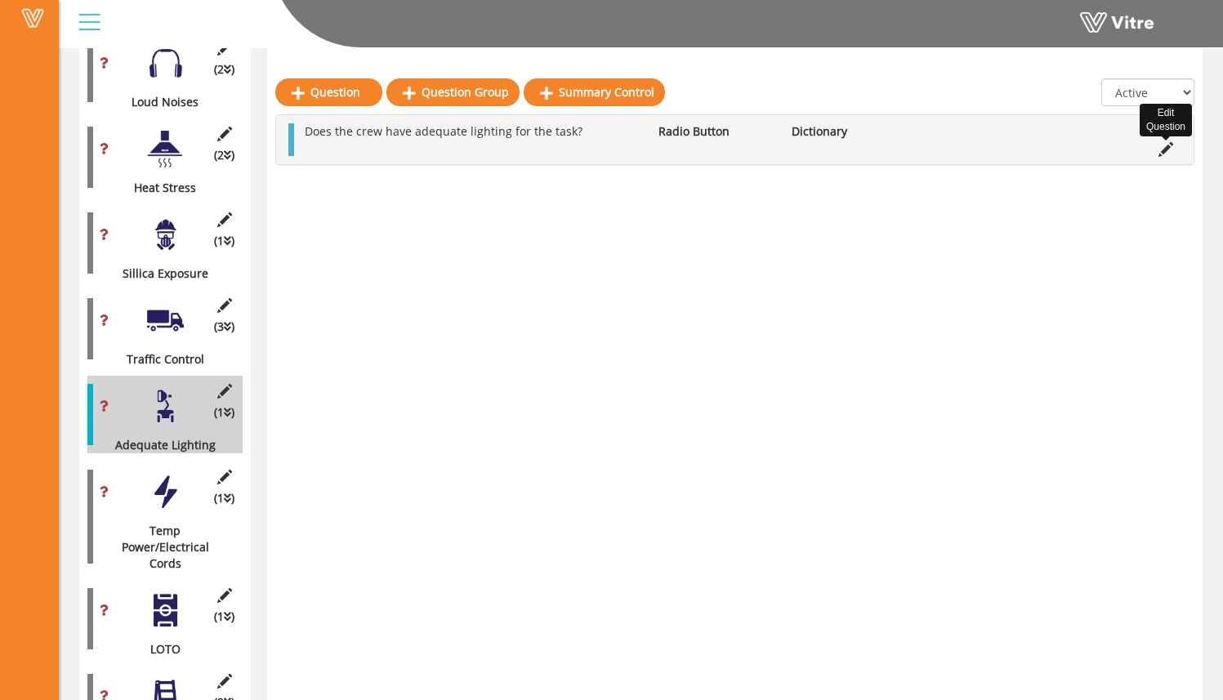
click at [1164, 154] on icon at bounding box center [1165, 149] width 15 height 15
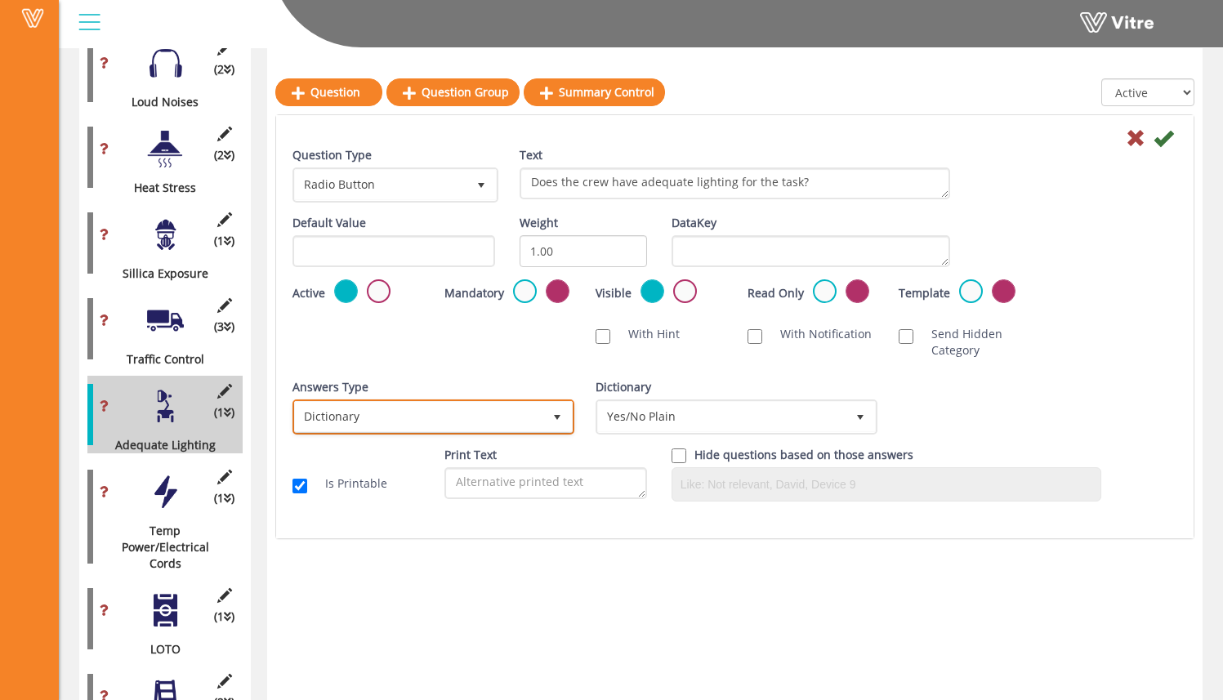
click at [435, 409] on span "Dictionary" at bounding box center [418, 416] width 247 height 29
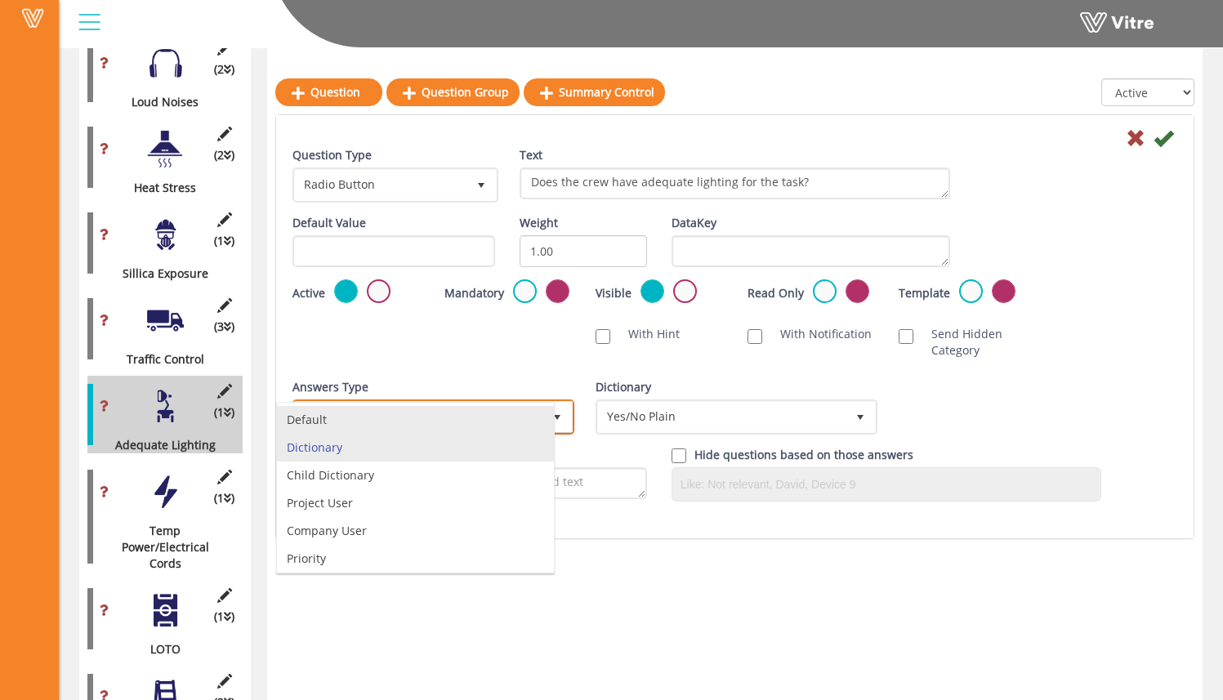
click at [426, 426] on li "Default" at bounding box center [415, 420] width 277 height 28
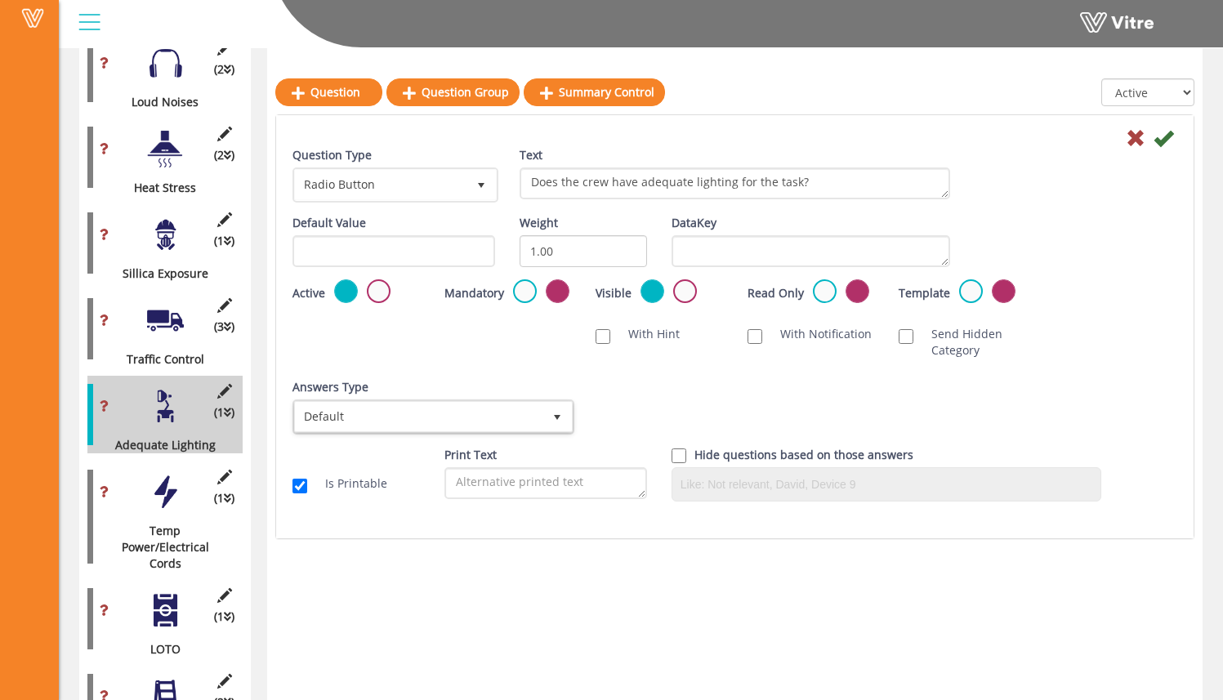
click at [1074, 221] on div "Default Value Weight 1.00 DataKey" at bounding box center [734, 247] width 909 height 65
click at [1164, 144] on icon at bounding box center [1163, 138] width 20 height 20
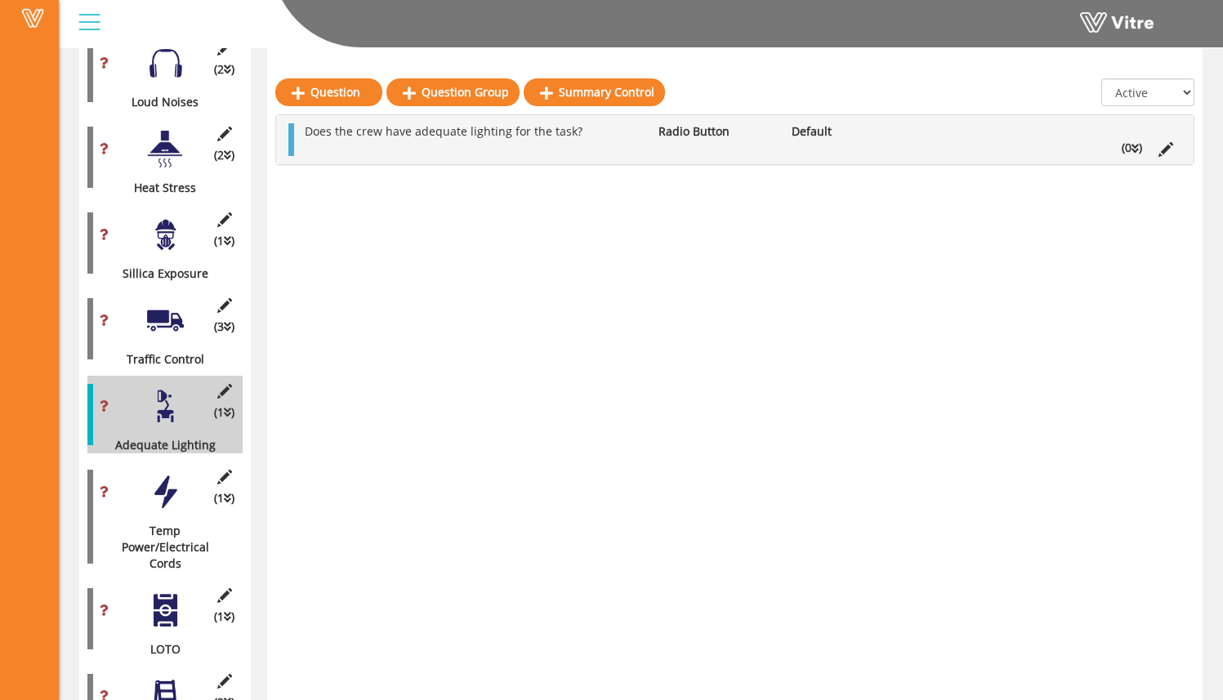
click at [1136, 149] on icon at bounding box center [1134, 148] width 7 height 11
click at [372, 185] on link "Answer" at bounding box center [349, 186] width 107 height 28
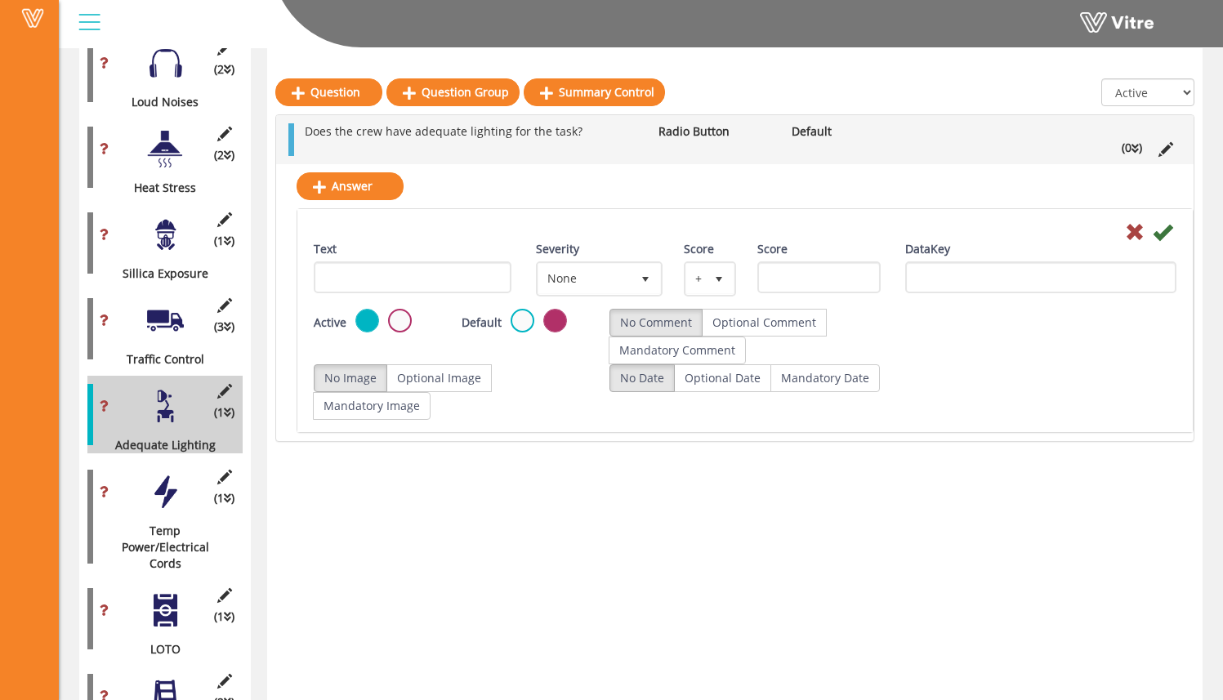
click at [438, 282] on input "Text" at bounding box center [413, 277] width 198 height 32
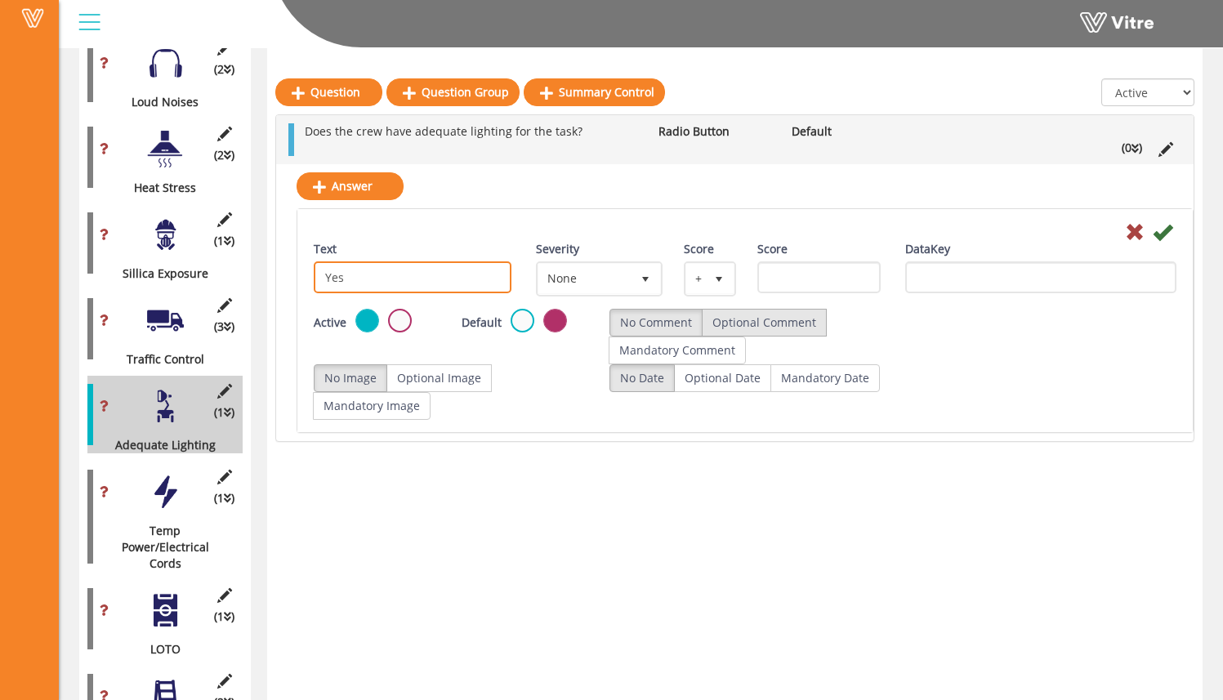
type input "Yes"
click at [790, 317] on label "Optional Comment" at bounding box center [764, 323] width 125 height 28
radio input "true"
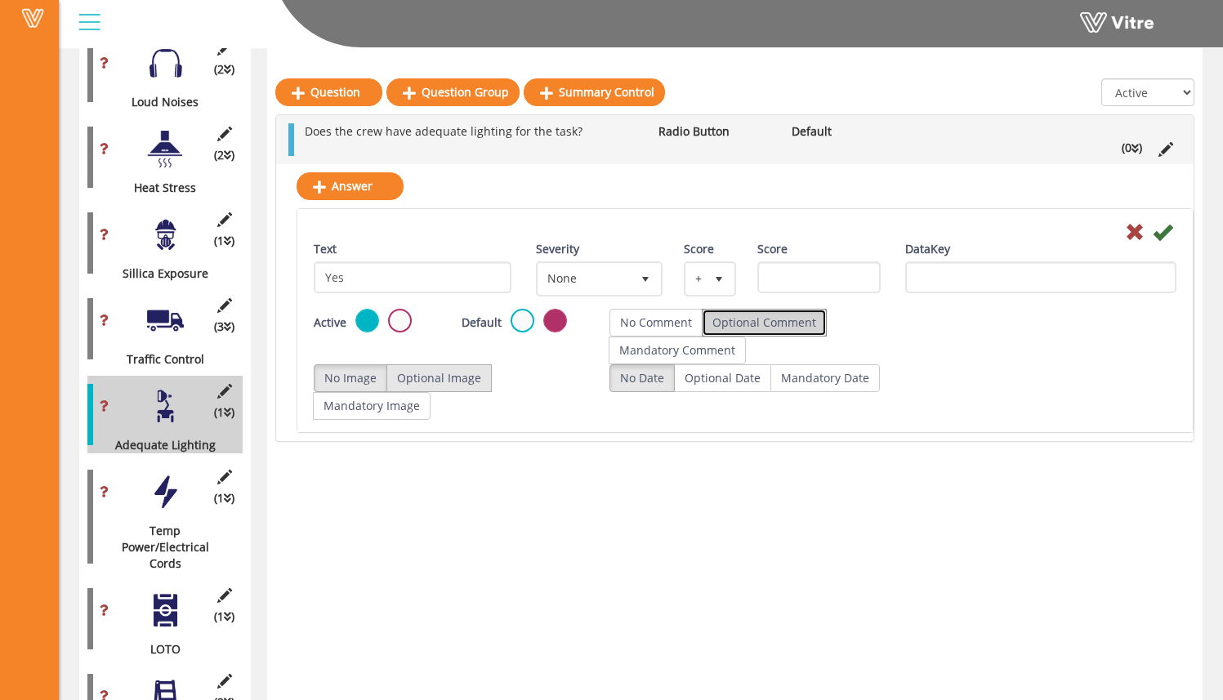
click at [414, 377] on label "Optional Image" at bounding box center [438, 378] width 105 height 28
radio input "true"
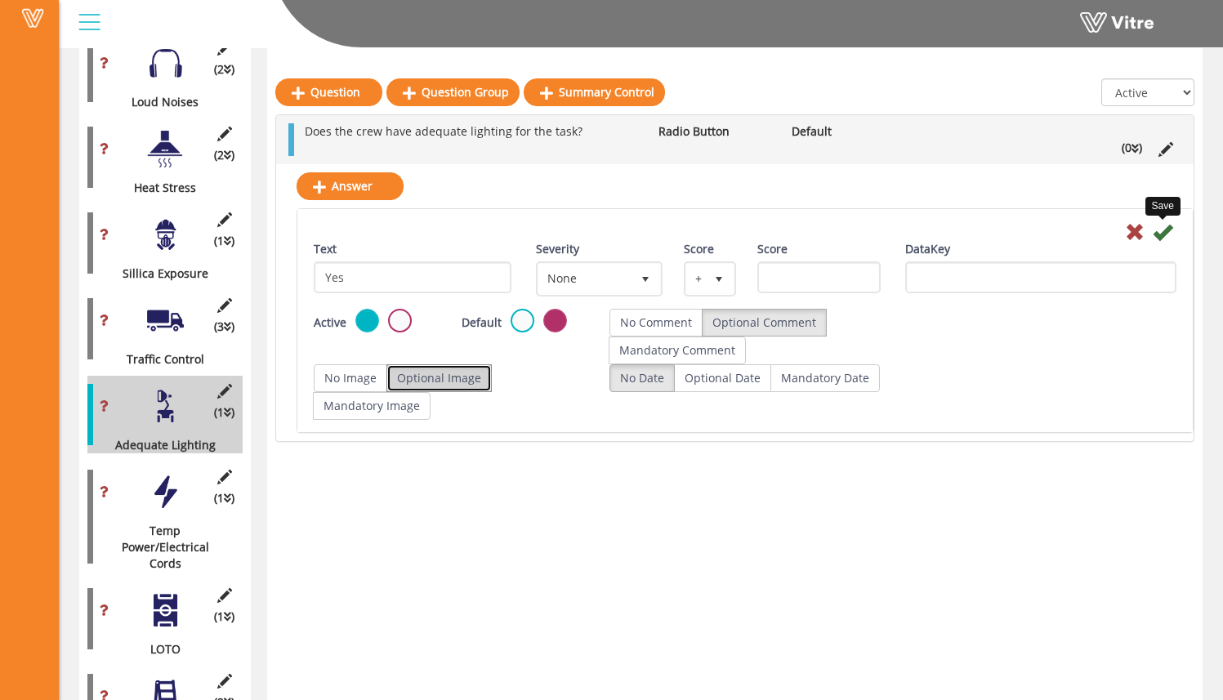
click at [1168, 235] on icon at bounding box center [1162, 232] width 20 height 20
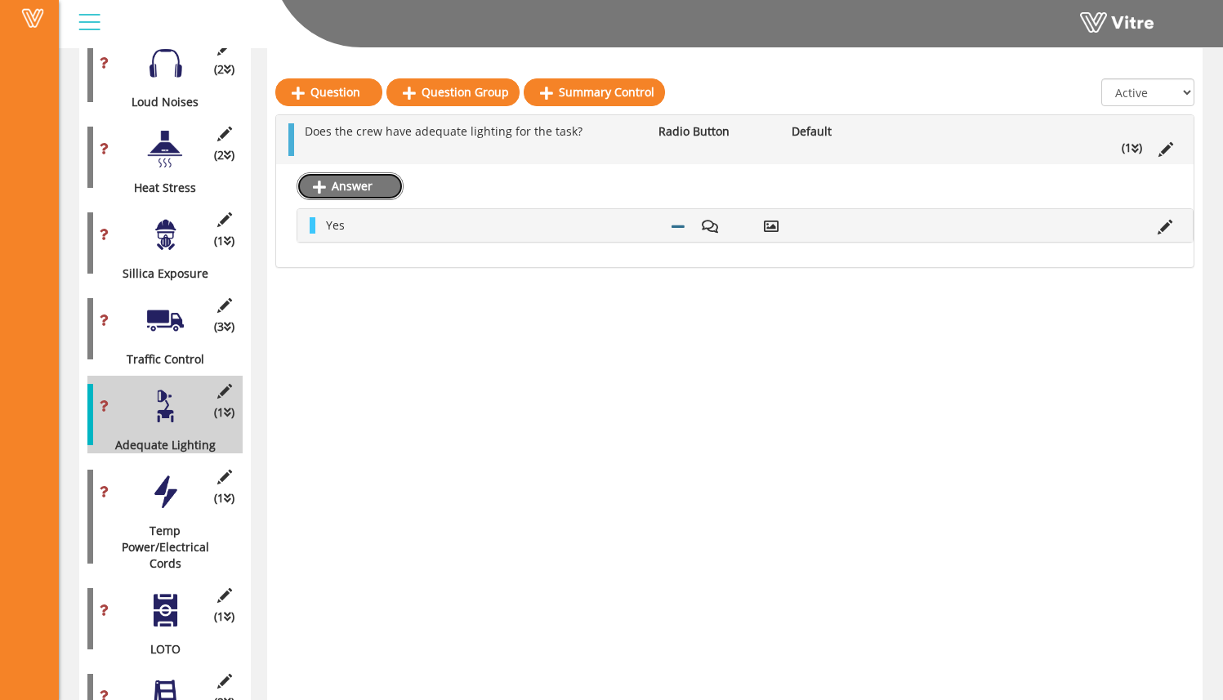
click at [376, 187] on link "Answer" at bounding box center [349, 186] width 107 height 28
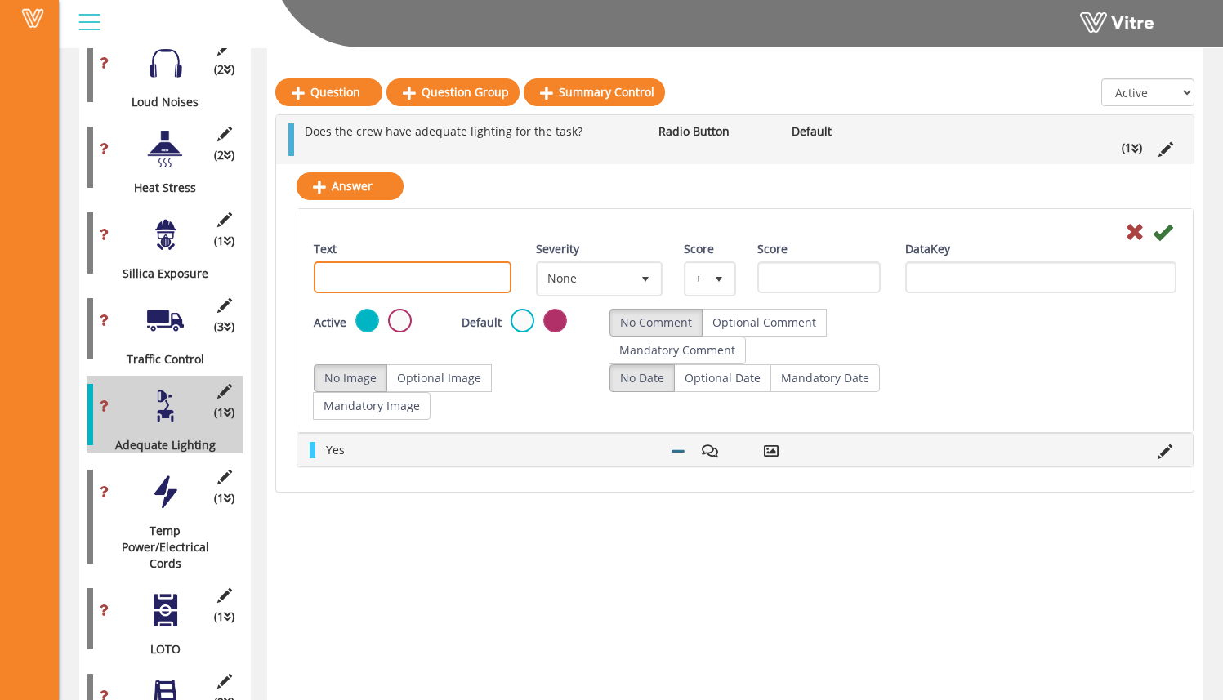
click at [409, 282] on input "Text" at bounding box center [413, 277] width 198 height 32
type input "No"
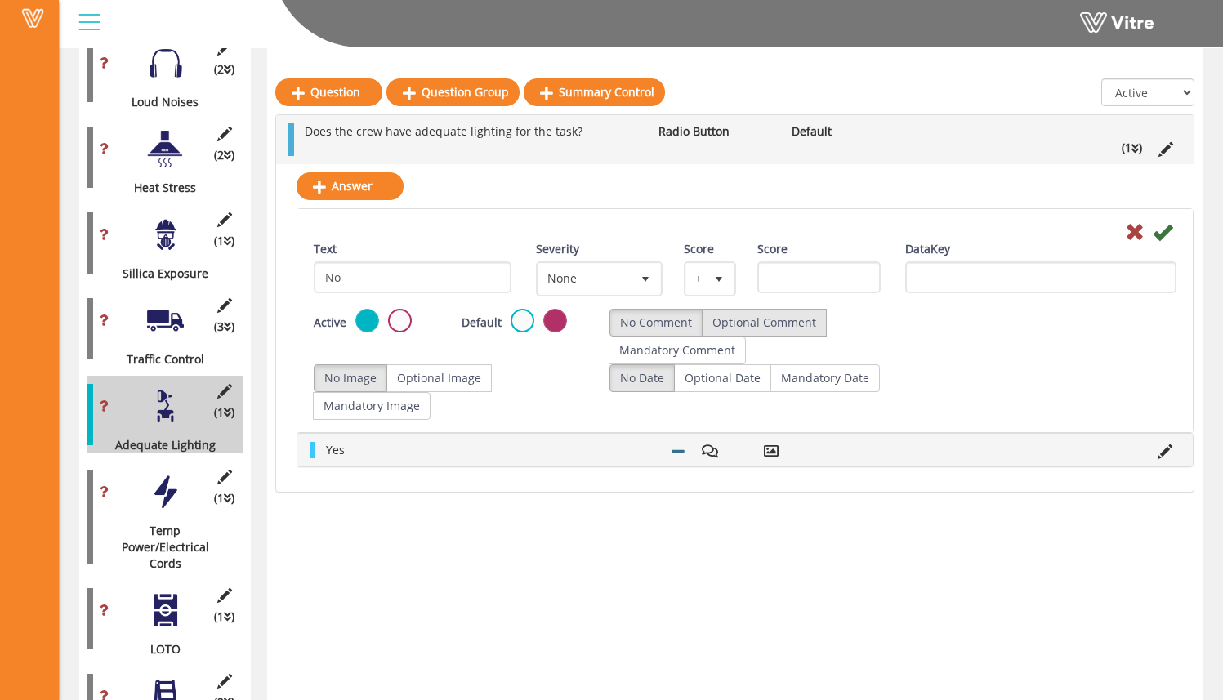
click at [788, 324] on label "Optional Comment" at bounding box center [764, 323] width 125 height 28
radio input "true"
click at [462, 377] on label "Optional Image" at bounding box center [438, 378] width 105 height 28
radio input "true"
click at [1165, 235] on icon at bounding box center [1162, 232] width 20 height 20
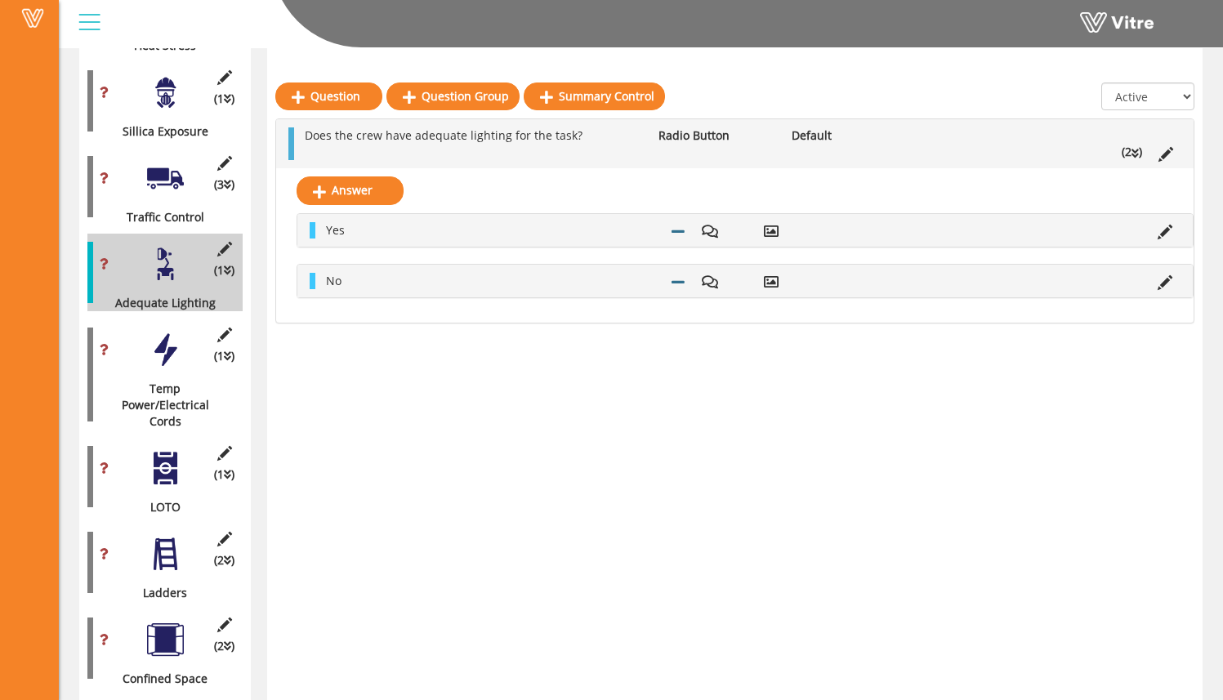
scroll to position [2188, 0]
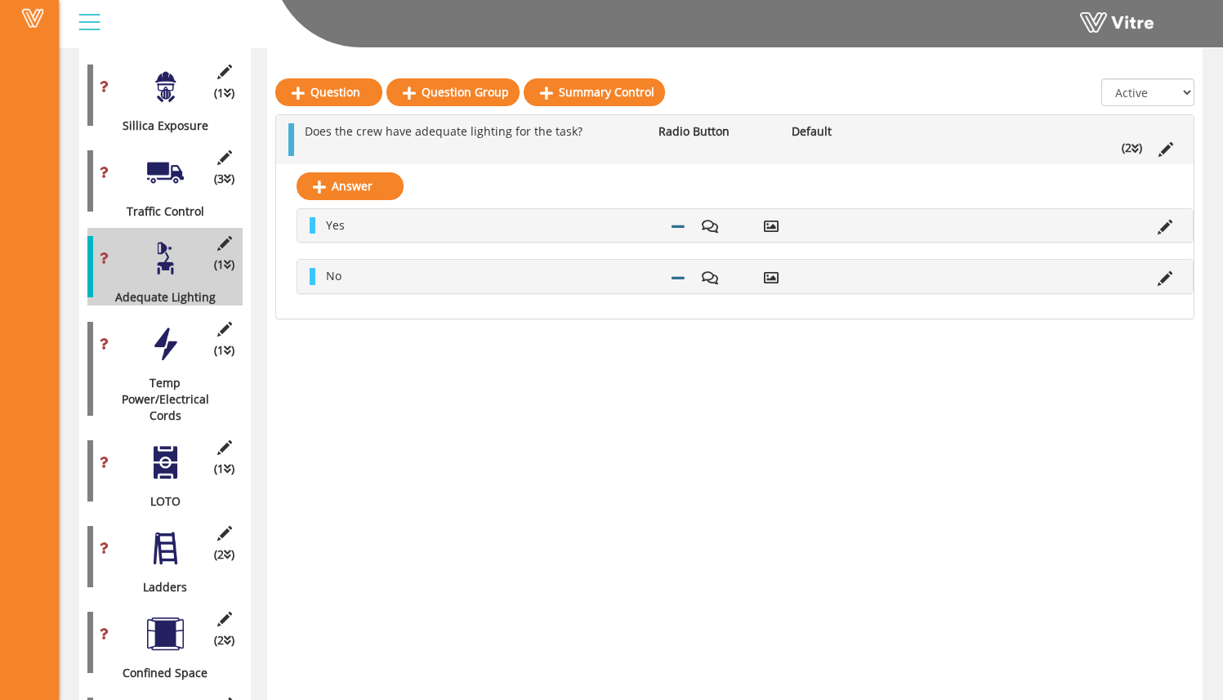
click at [172, 326] on div at bounding box center [165, 344] width 37 height 37
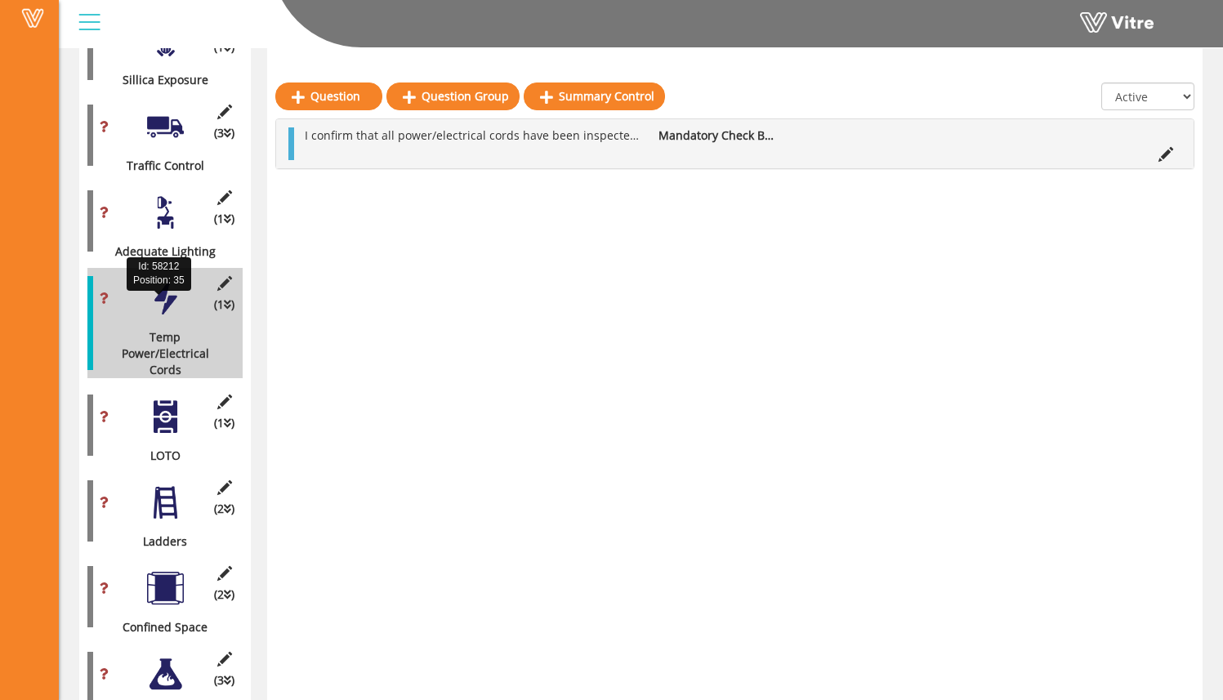
scroll to position [2266, 0]
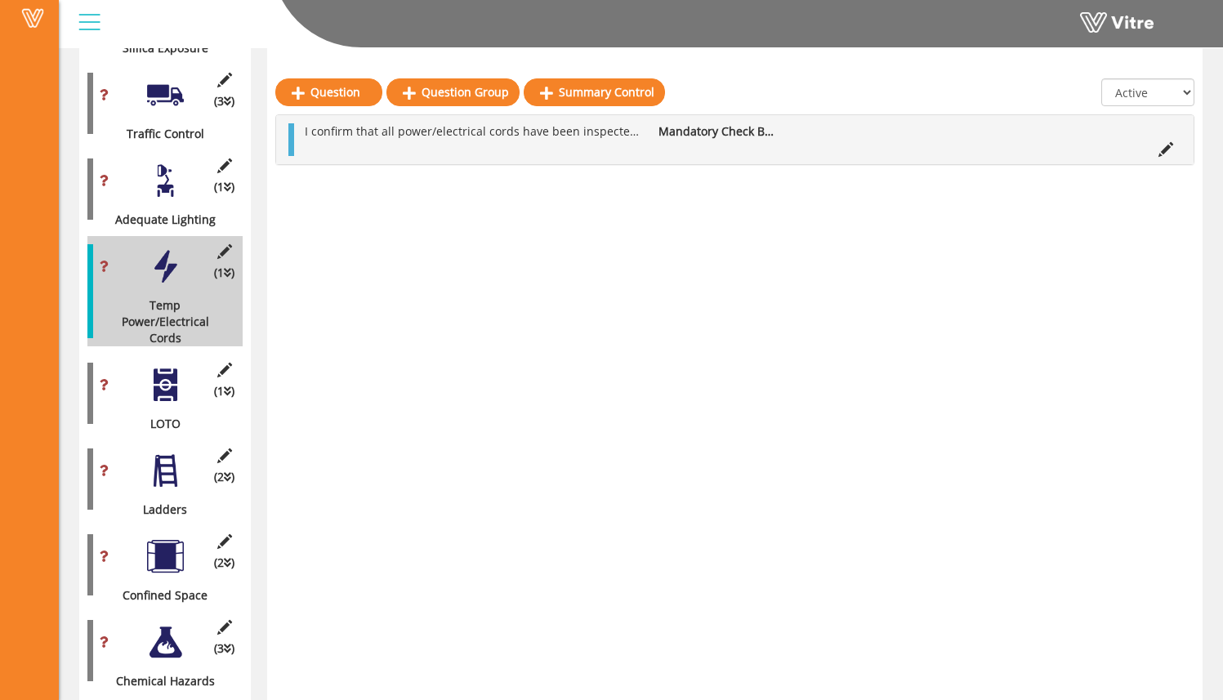
click at [169, 367] on div at bounding box center [165, 385] width 37 height 37
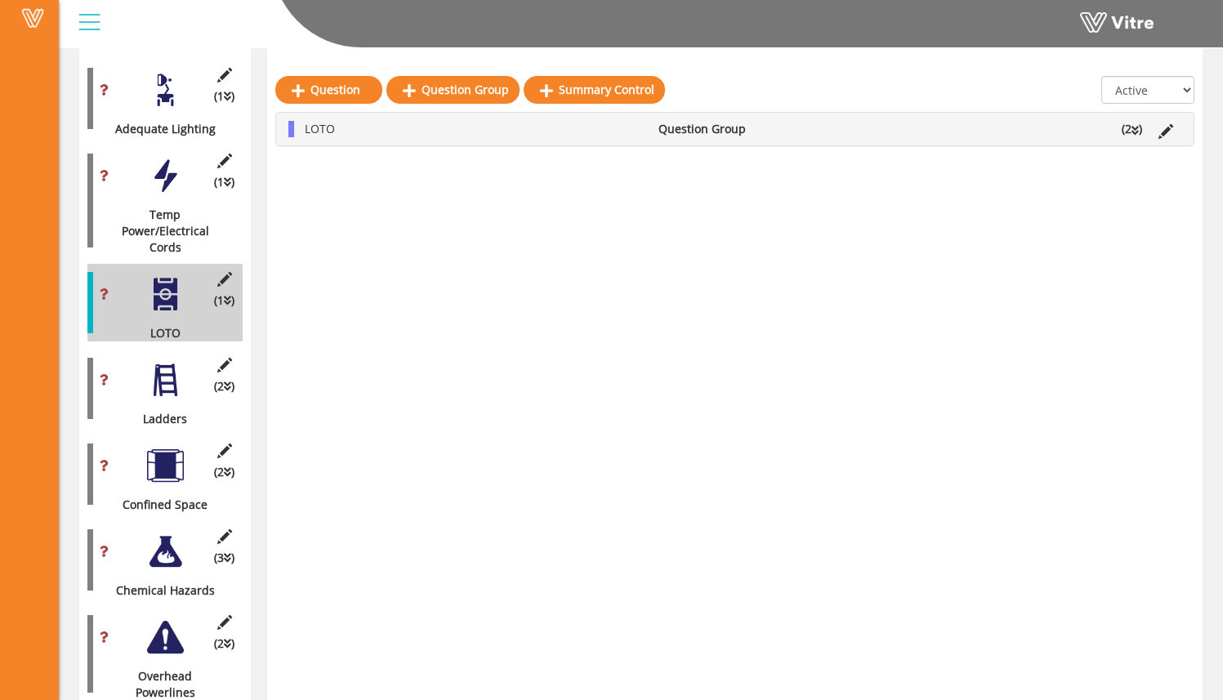
scroll to position [2377, 0]
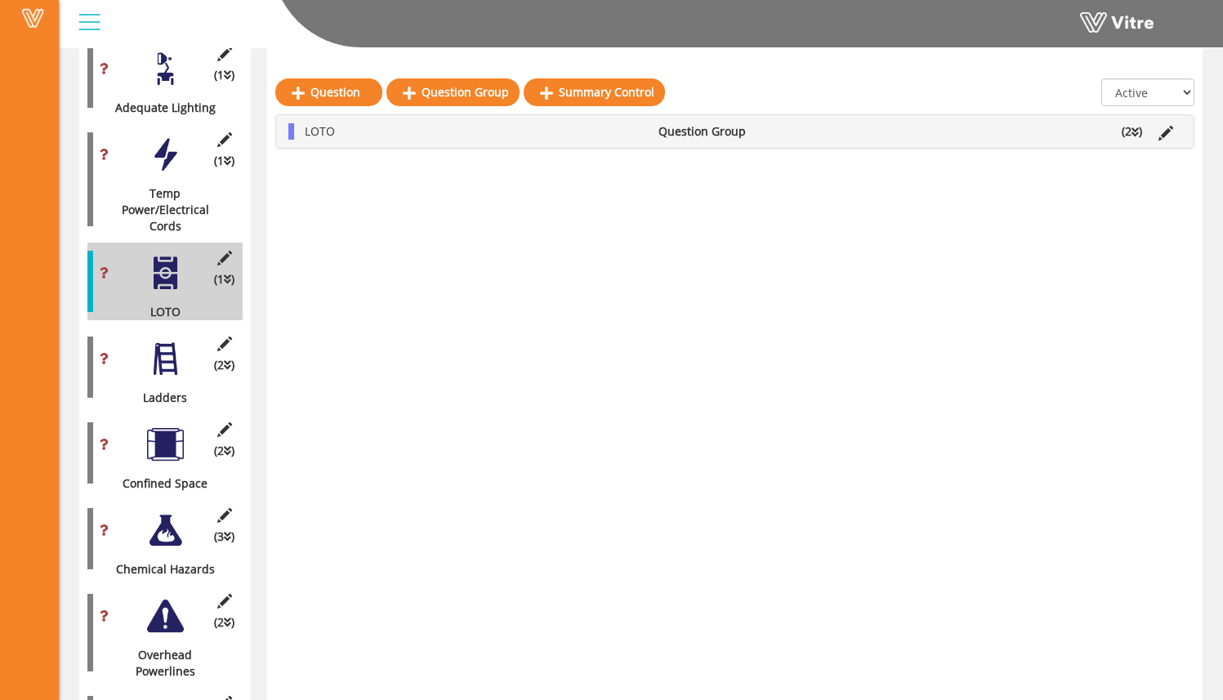
click at [172, 345] on div "(2 ) Ladders" at bounding box center [164, 367] width 155 height 78
click at [176, 341] on div at bounding box center [165, 359] width 37 height 37
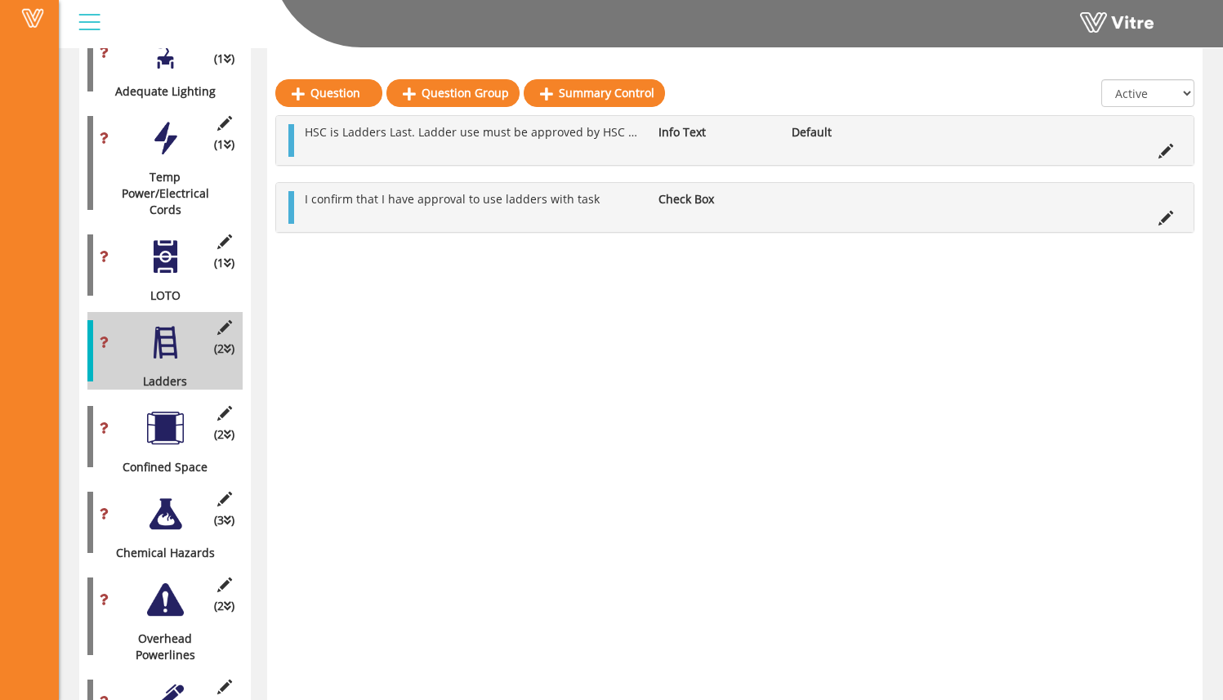
scroll to position [2395, 0]
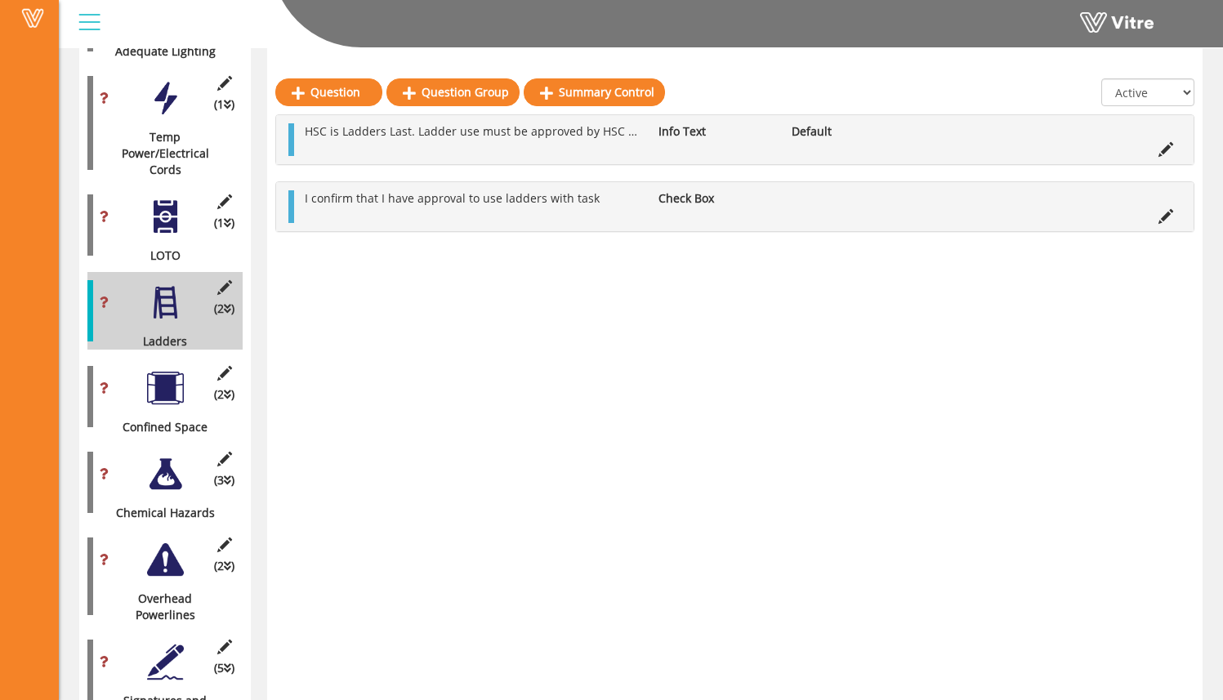
click at [170, 370] on div at bounding box center [165, 388] width 37 height 37
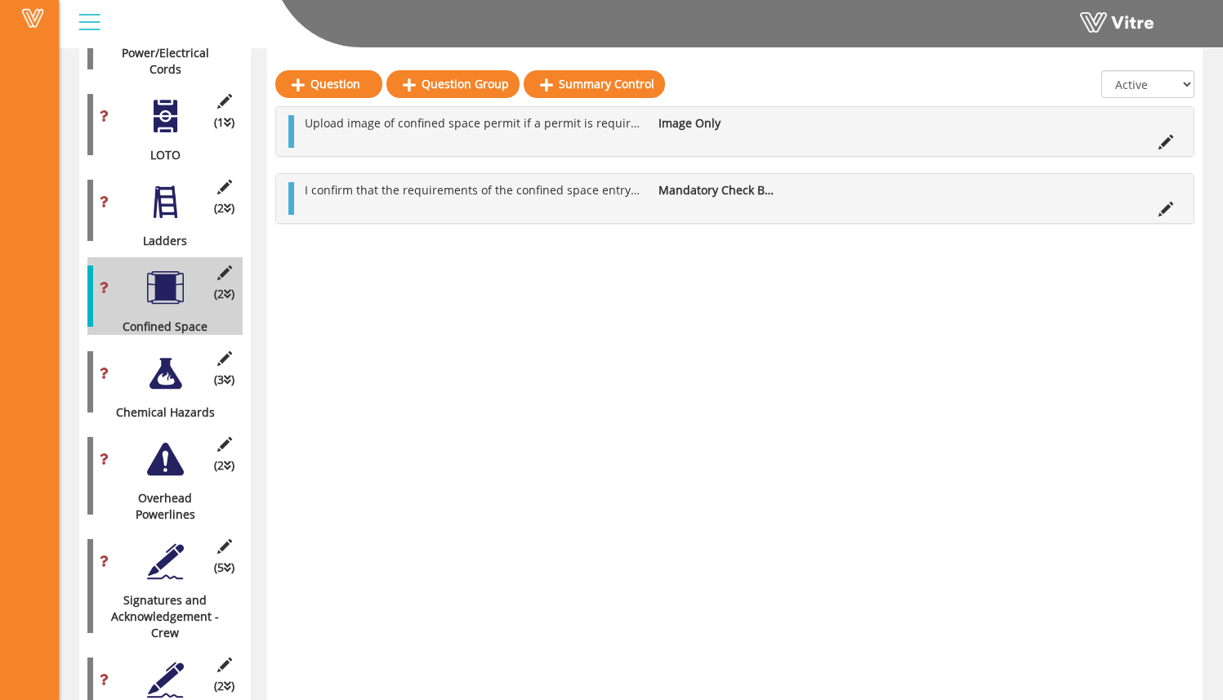
scroll to position [2534, 0]
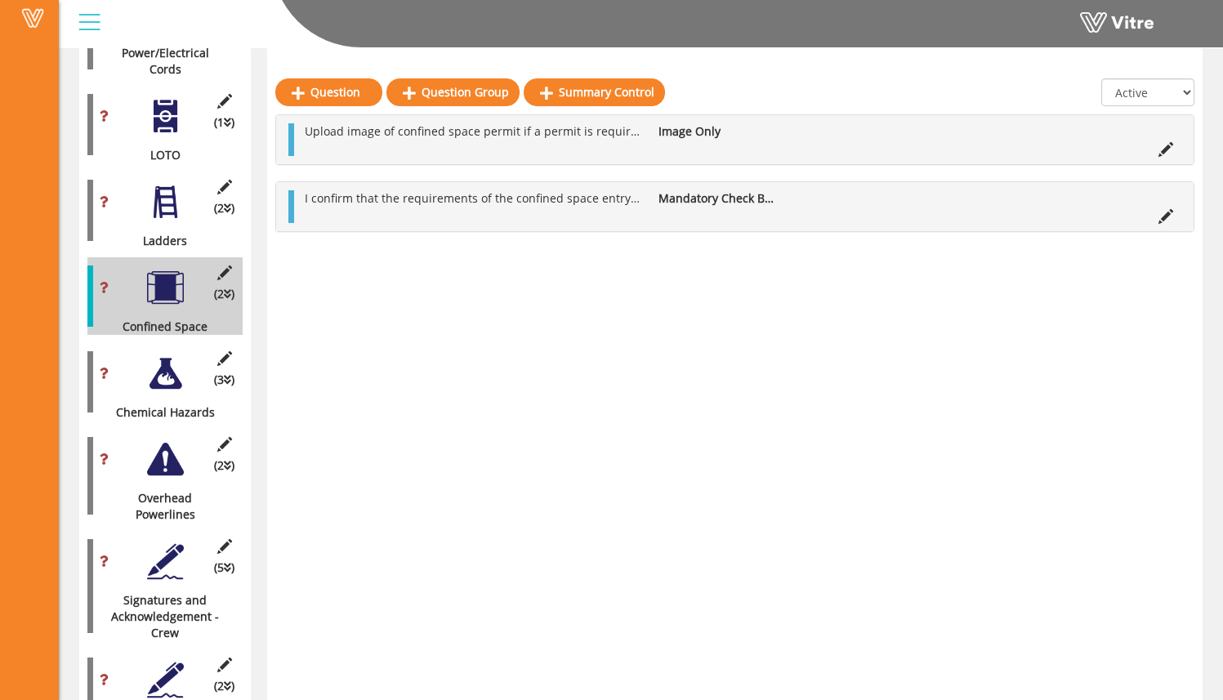
click at [180, 355] on div at bounding box center [165, 373] width 37 height 37
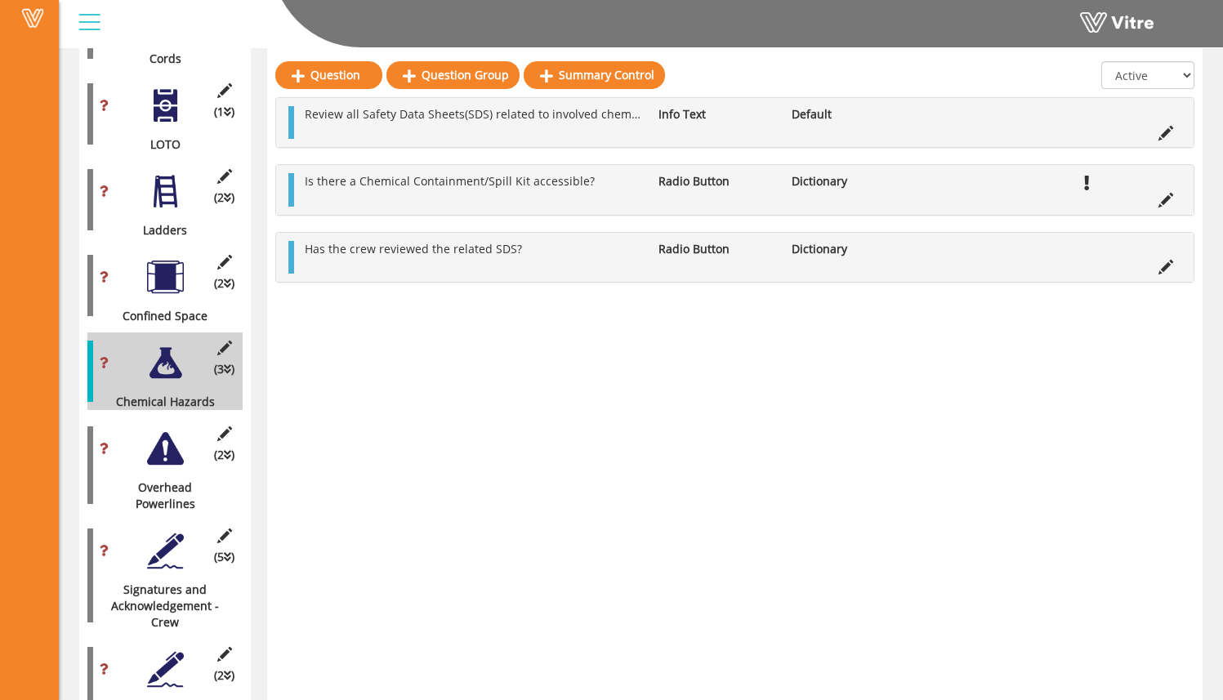
scroll to position [2549, 0]
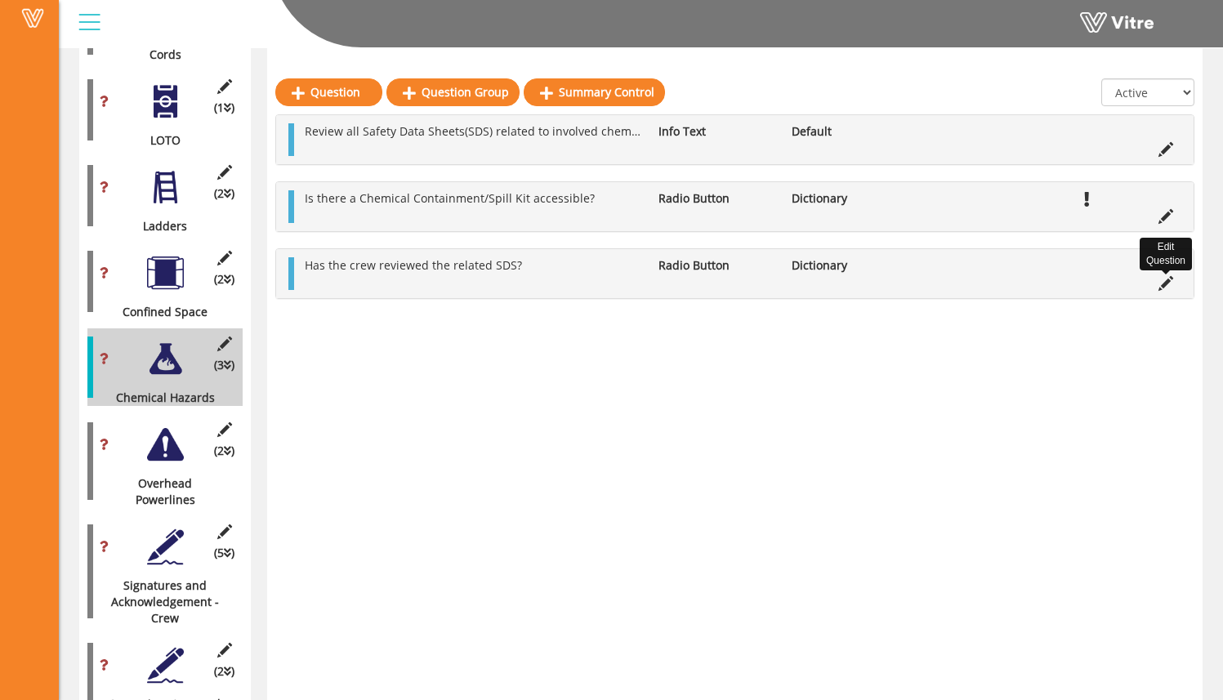
click at [1170, 287] on icon at bounding box center [1165, 283] width 15 height 15
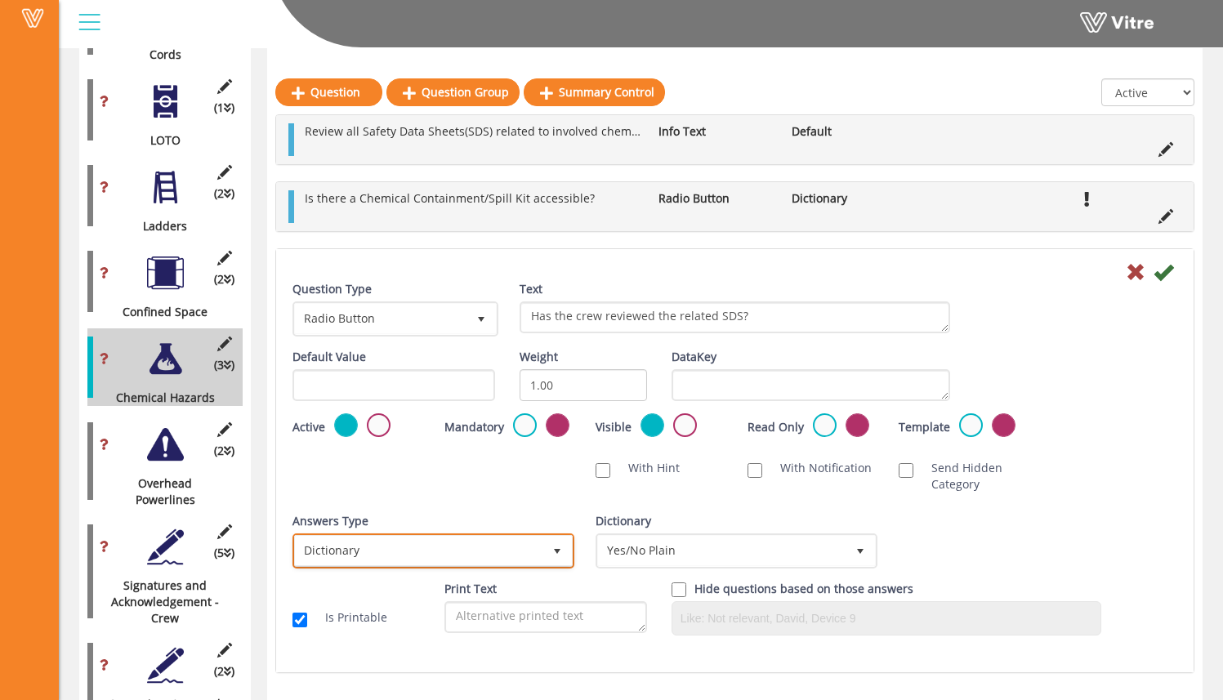
click at [458, 553] on span "Dictionary" at bounding box center [418, 550] width 247 height 29
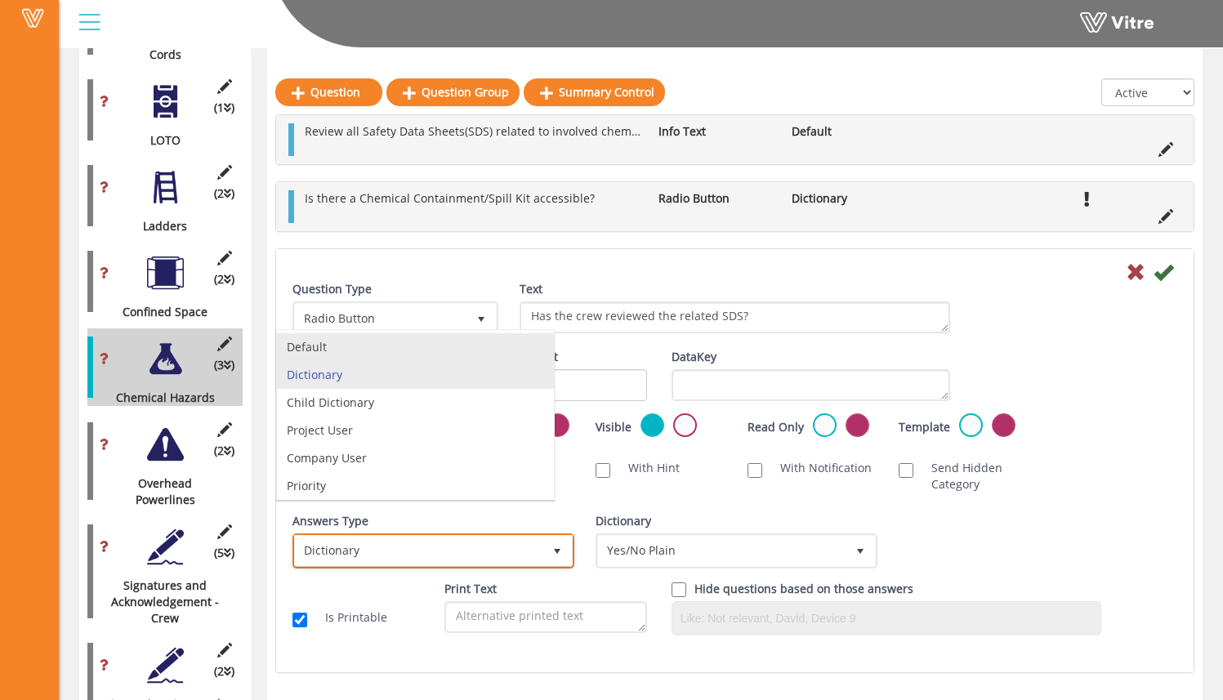
click at [412, 355] on li "Default" at bounding box center [415, 347] width 277 height 28
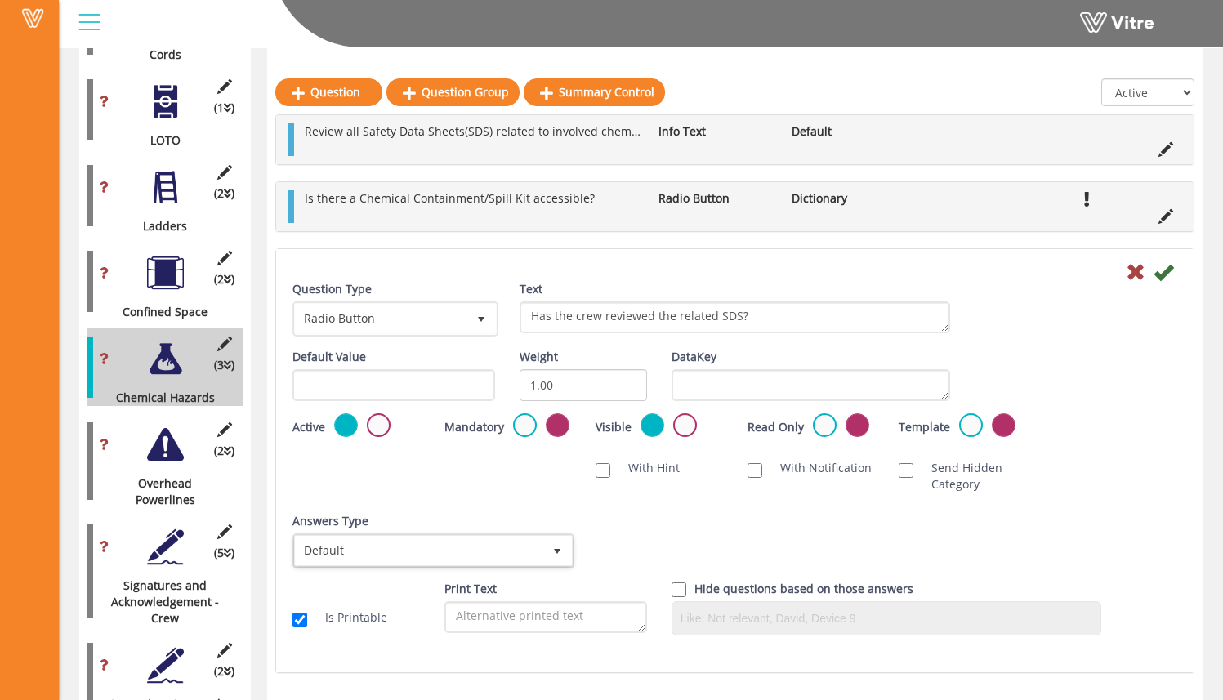
drag, startPoint x: 1046, startPoint y: 412, endPoint x: 1057, endPoint y: 403, distance: 14.4
click at [1044, 412] on div "Default Value Weight 1.00 DataKey" at bounding box center [734, 381] width 909 height 65
click at [1163, 272] on icon at bounding box center [1163, 272] width 20 height 20
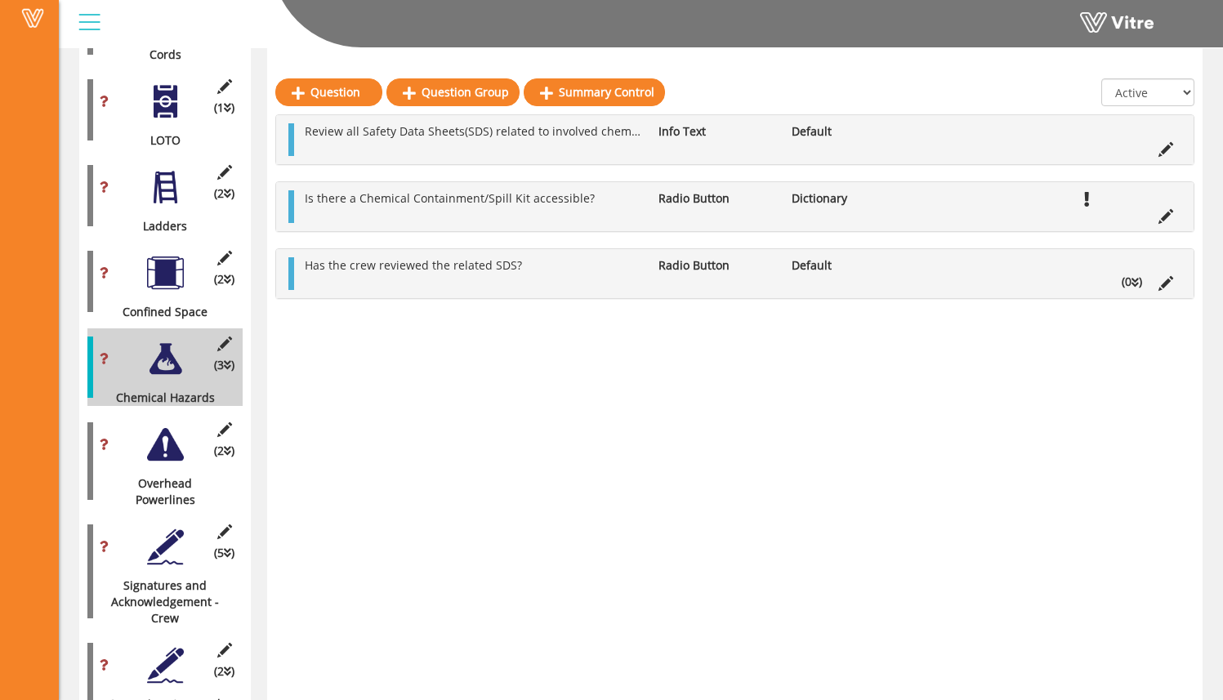
click at [1131, 283] on icon at bounding box center [1134, 282] width 7 height 11
click at [358, 324] on link "Answer" at bounding box center [349, 320] width 107 height 28
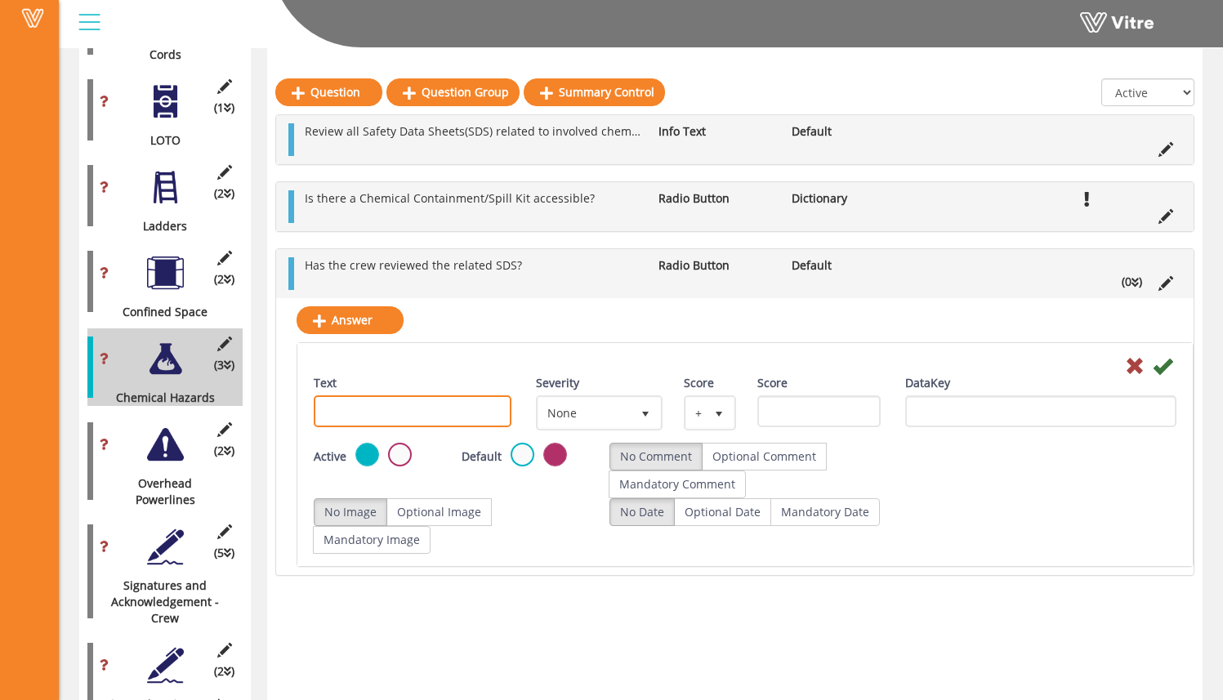
click at [396, 400] on input "Text" at bounding box center [413, 411] width 198 height 32
type input "Yes"
click at [783, 464] on label "Optional Comment" at bounding box center [764, 457] width 125 height 28
radio input "true"
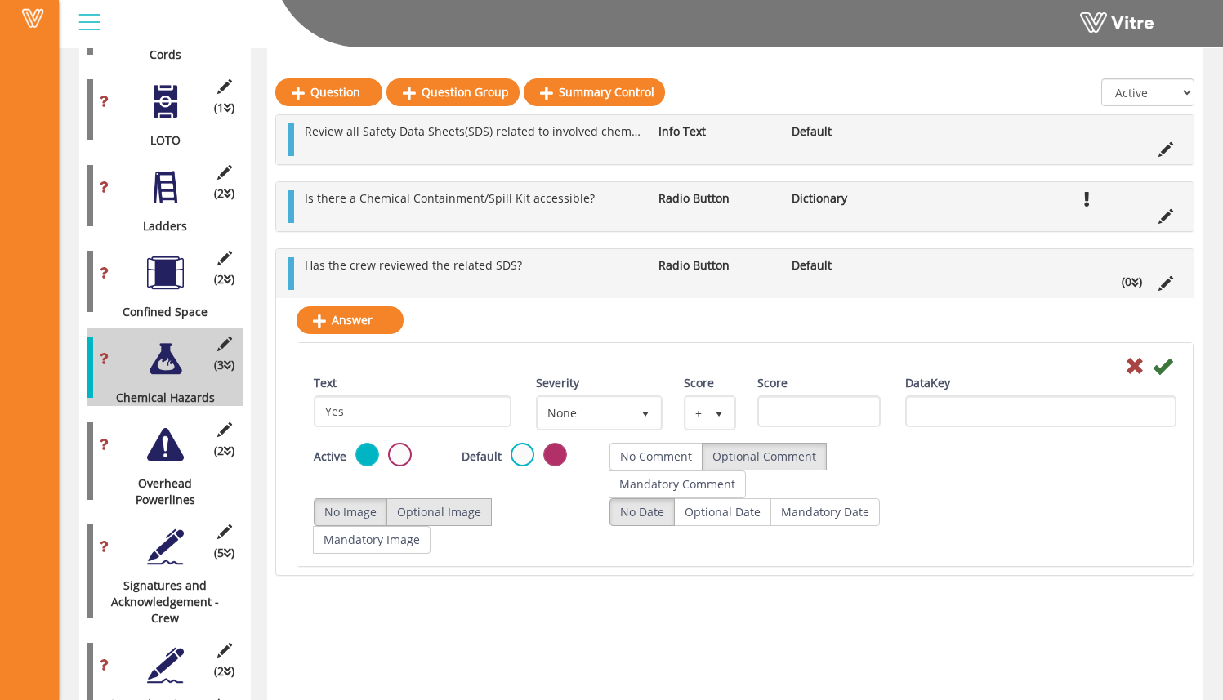
click at [455, 515] on label "Optional Image" at bounding box center [438, 512] width 105 height 28
radio input "true"
click at [984, 449] on div "Active Default No Comment Optional Comment Mandatory Comment" at bounding box center [744, 471] width 887 height 56
click at [1162, 369] on icon at bounding box center [1162, 366] width 20 height 20
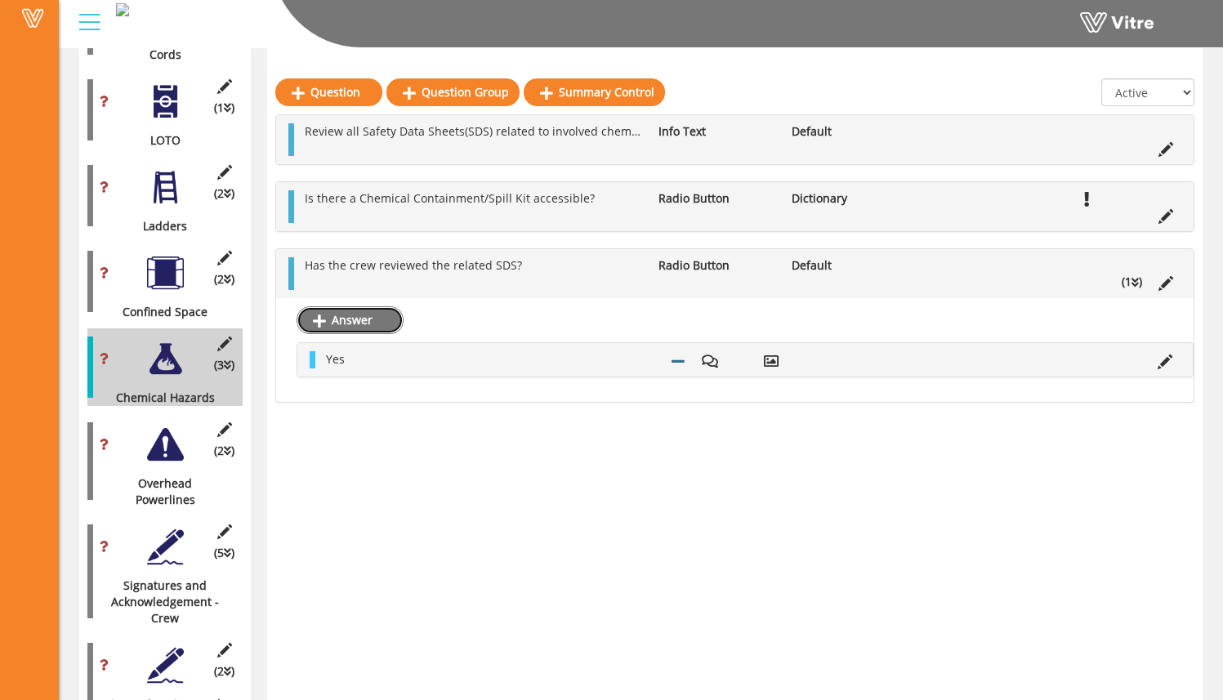
click at [390, 330] on link "Answer" at bounding box center [349, 320] width 107 height 28
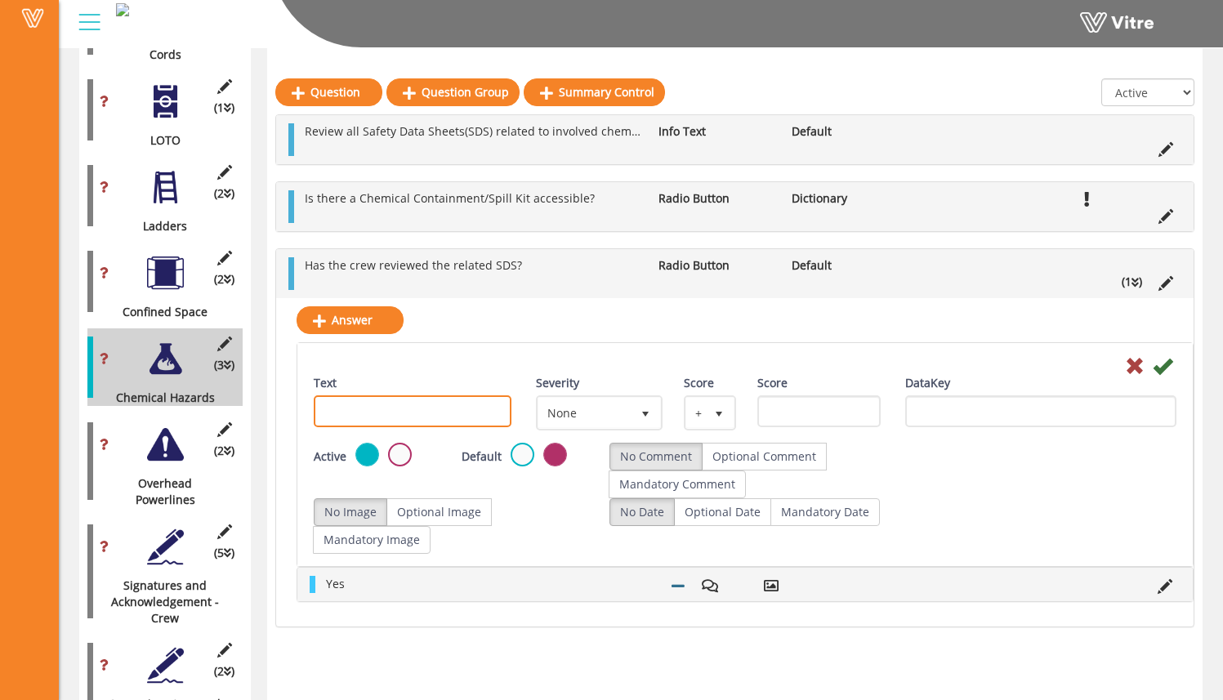
click at [449, 412] on input "Text" at bounding box center [413, 411] width 198 height 32
type input "No"
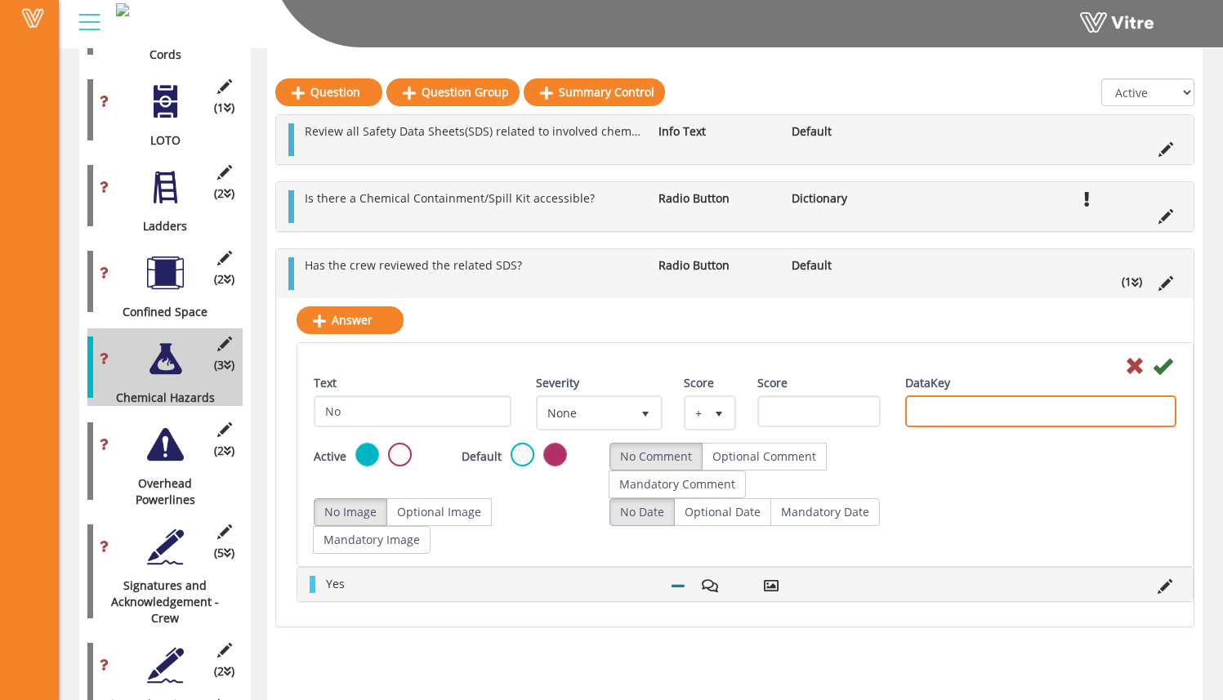
click at [969, 417] on input "DataKey" at bounding box center [1040, 411] width 271 height 32
click at [801, 456] on label "Optional Comment" at bounding box center [764, 457] width 125 height 28
radio input "true"
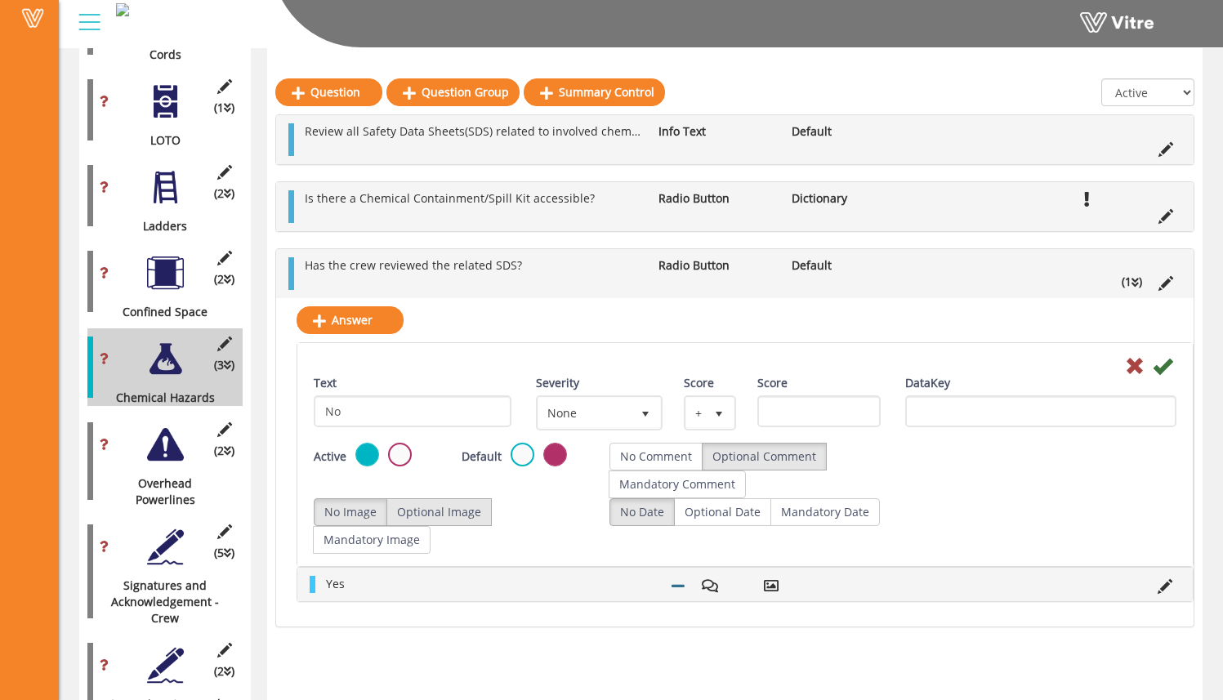
drag, startPoint x: 454, startPoint y: 505, endPoint x: 484, endPoint y: 503, distance: 30.3
click at [454, 505] on label "Optional Image" at bounding box center [438, 512] width 105 height 28
radio input "true"
click at [1171, 366] on icon at bounding box center [1162, 366] width 20 height 20
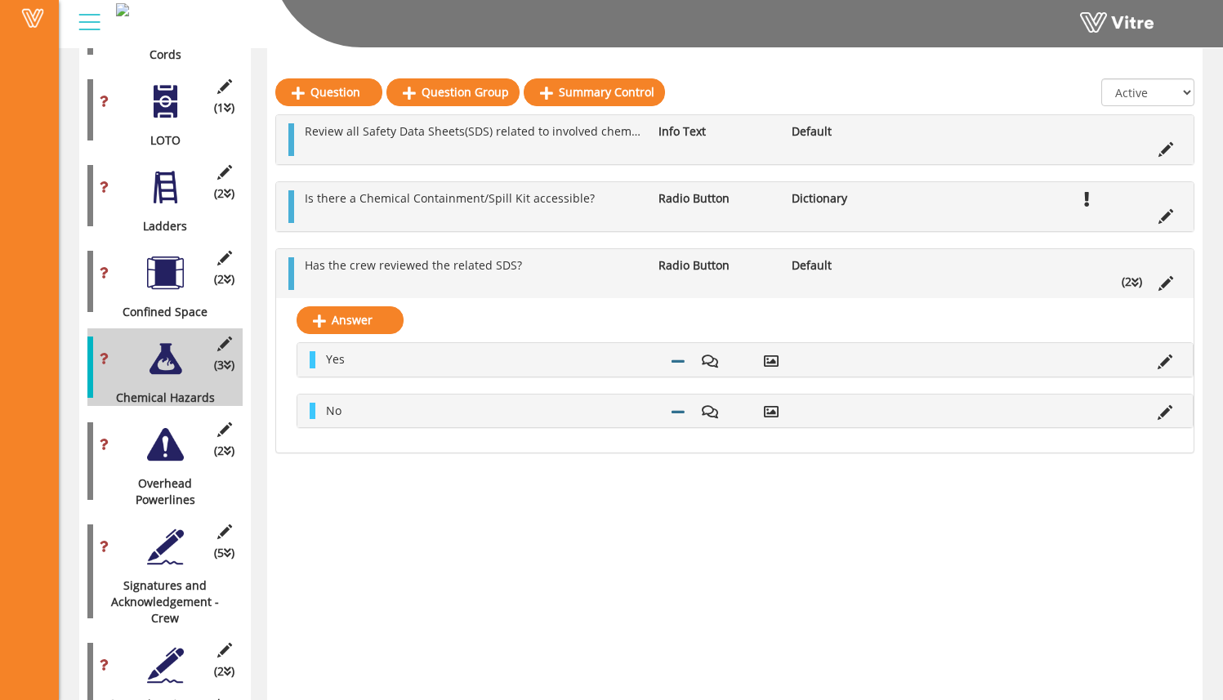
click at [823, 244] on div "Review all Safety Data Sheets(SDS) related to involved chemicals Info Text Defa…" at bounding box center [734, 283] width 919 height 339
click at [1173, 219] on li "Edit Question" at bounding box center [1165, 215] width 31 height 16
click at [1165, 216] on icon at bounding box center [1165, 216] width 15 height 15
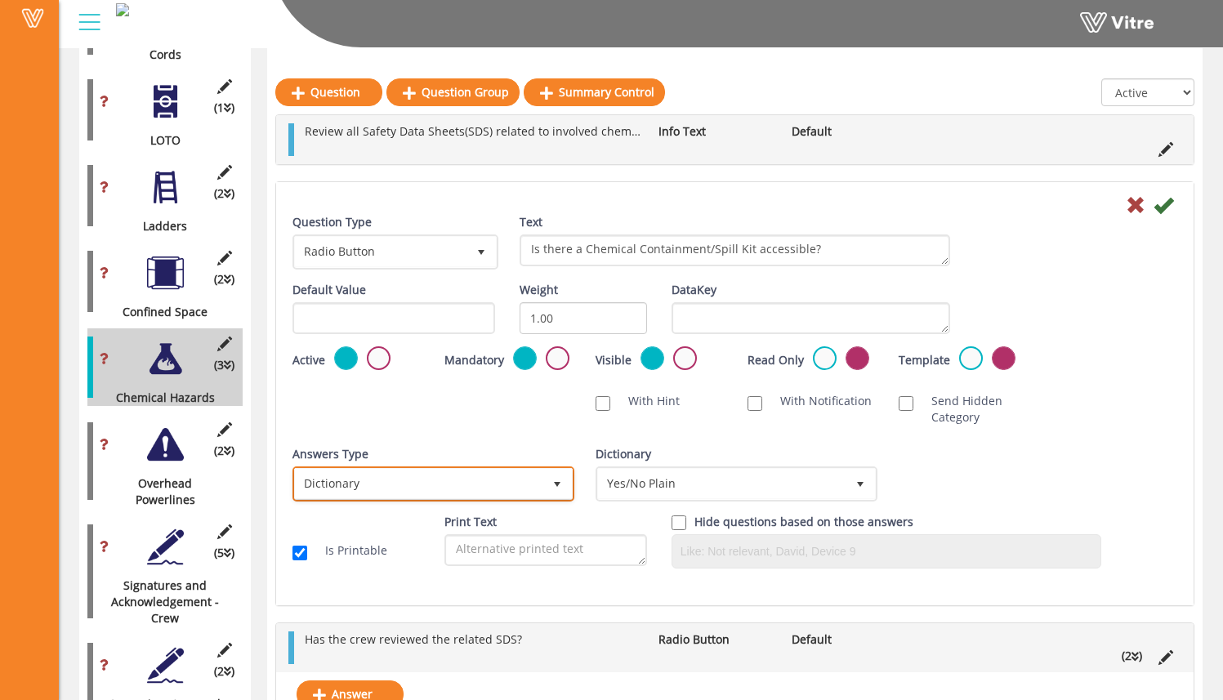
click at [522, 483] on span "Dictionary" at bounding box center [418, 483] width 247 height 29
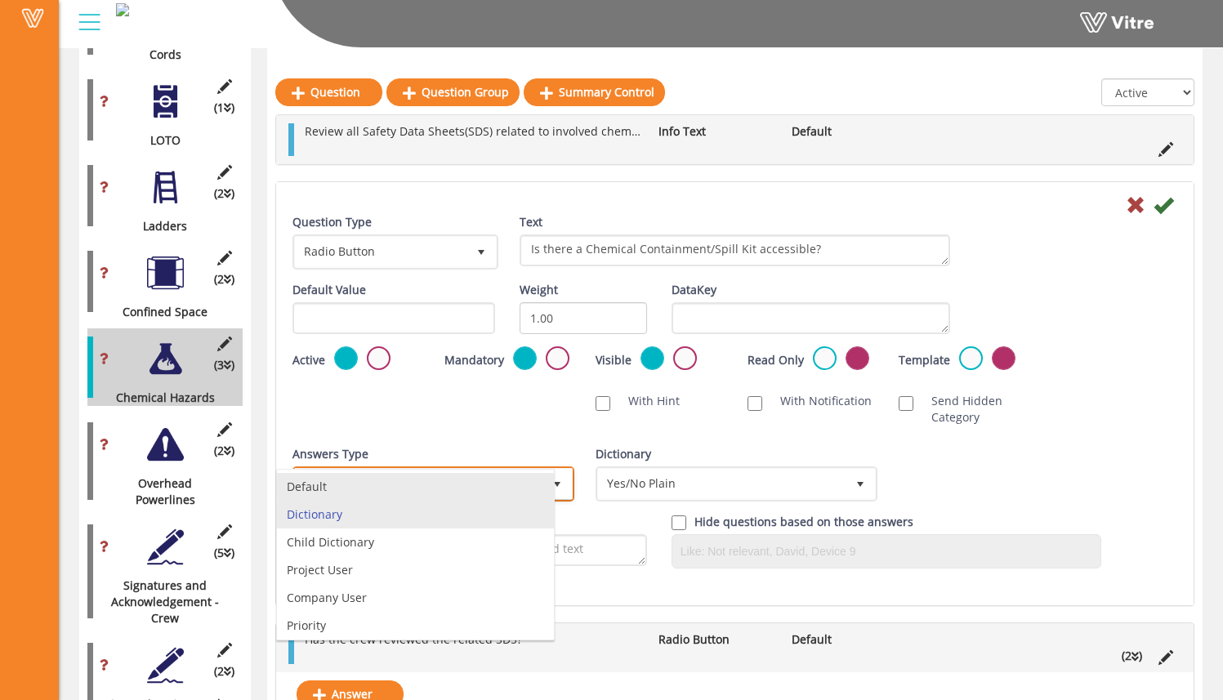
click at [479, 485] on li "Default" at bounding box center [415, 487] width 277 height 28
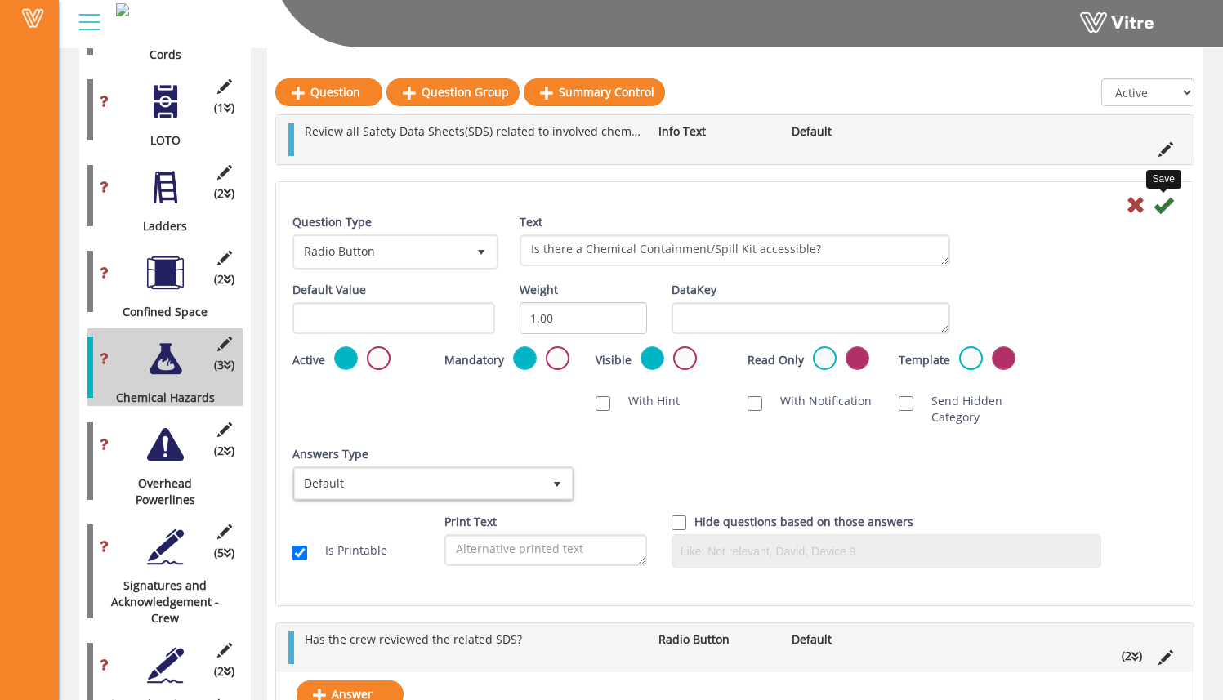
click at [1170, 203] on icon at bounding box center [1163, 205] width 20 height 20
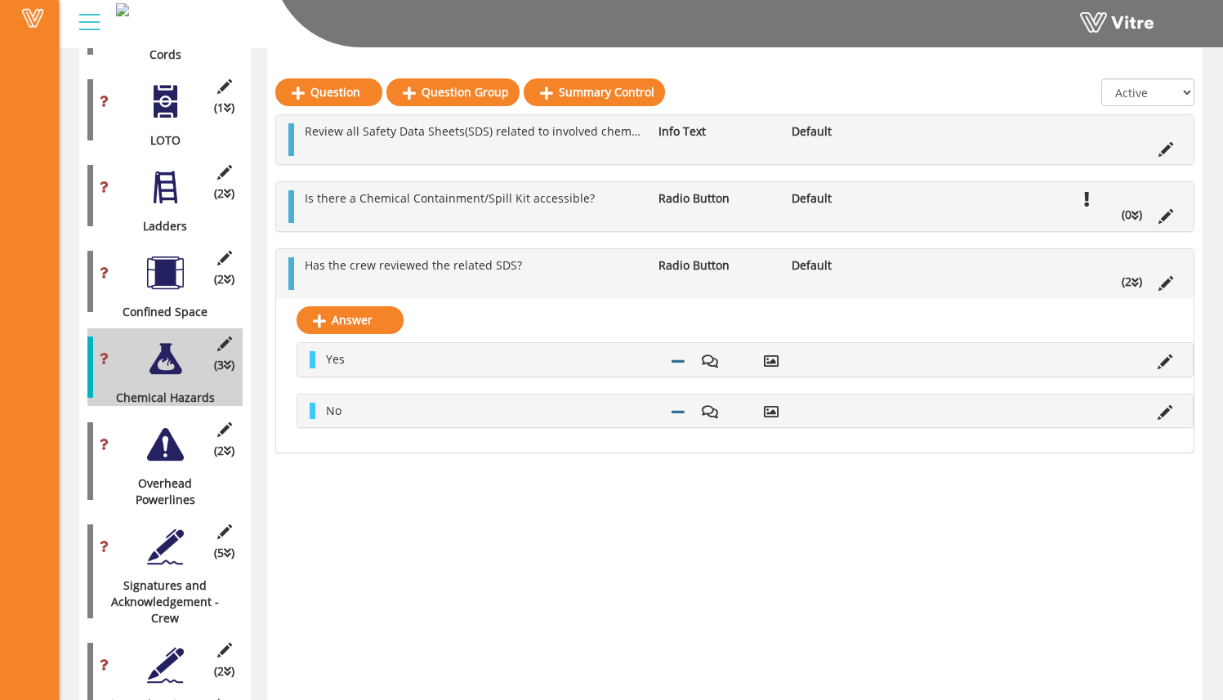
click at [1134, 215] on icon at bounding box center [1134, 215] width 7 height 11
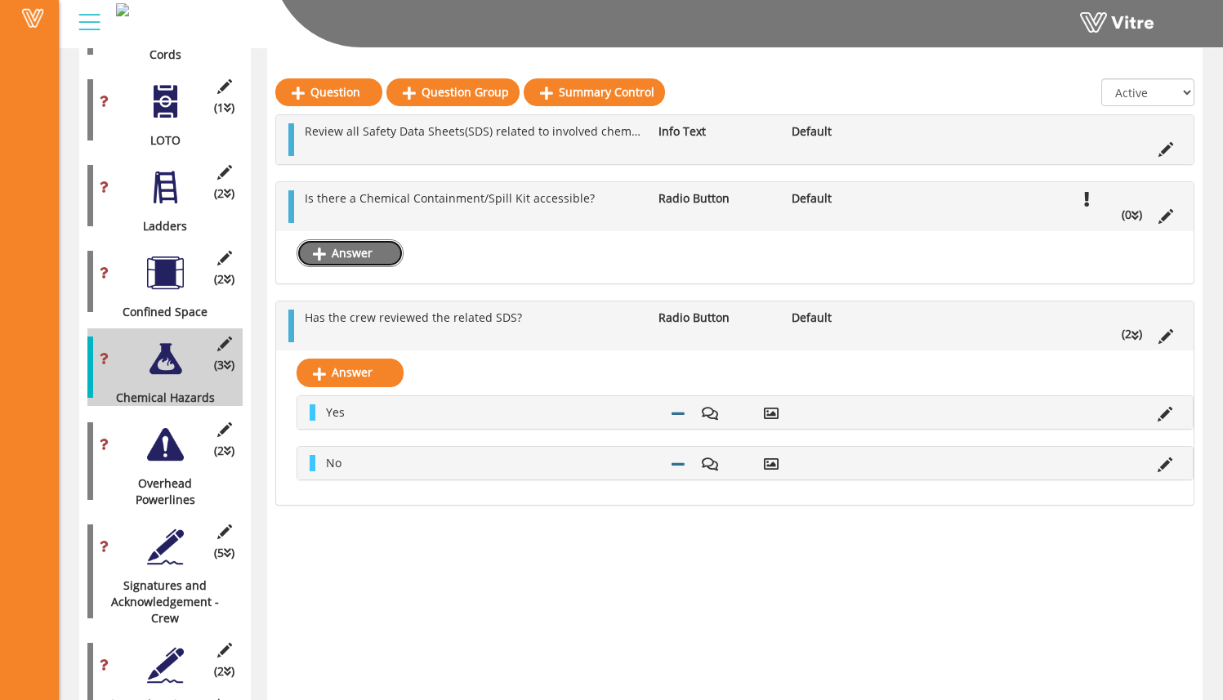
click at [379, 258] on link "Answer" at bounding box center [349, 253] width 107 height 28
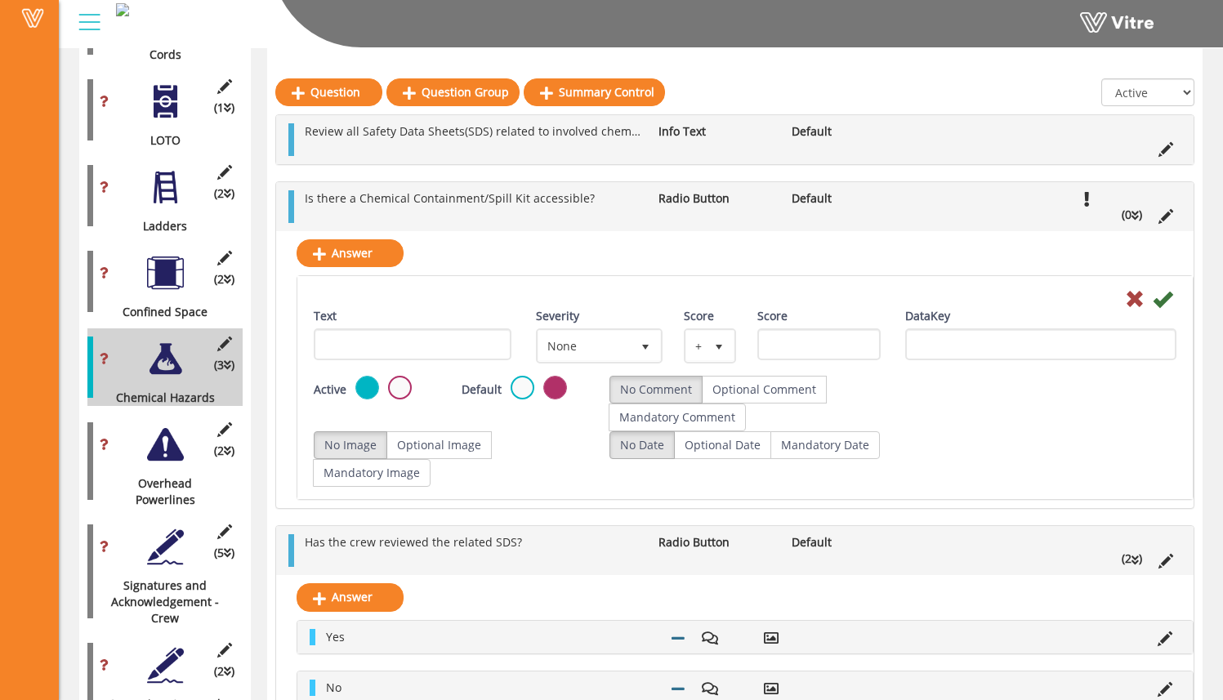
click at [456, 328] on div "Text" at bounding box center [413, 334] width 198 height 52
click at [455, 343] on input "Text" at bounding box center [413, 344] width 198 height 32
type input "Yes"
click at [525, 299] on div at bounding box center [744, 298] width 887 height 20
drag, startPoint x: 806, startPoint y: 389, endPoint x: 781, endPoint y: 393, distance: 25.6
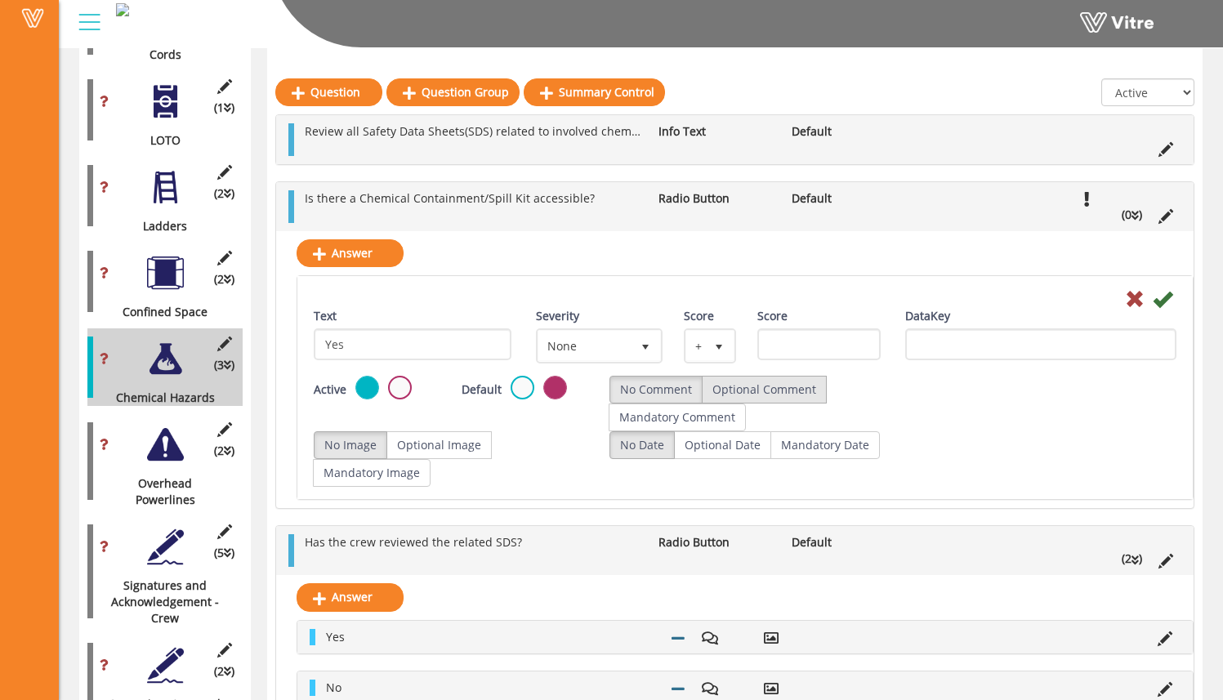
click at [807, 388] on label "Optional Comment" at bounding box center [764, 390] width 125 height 28
radio input "true"
click at [475, 438] on label "Optional Image" at bounding box center [438, 445] width 105 height 28
radio input "true"
click at [1168, 300] on icon at bounding box center [1162, 299] width 20 height 20
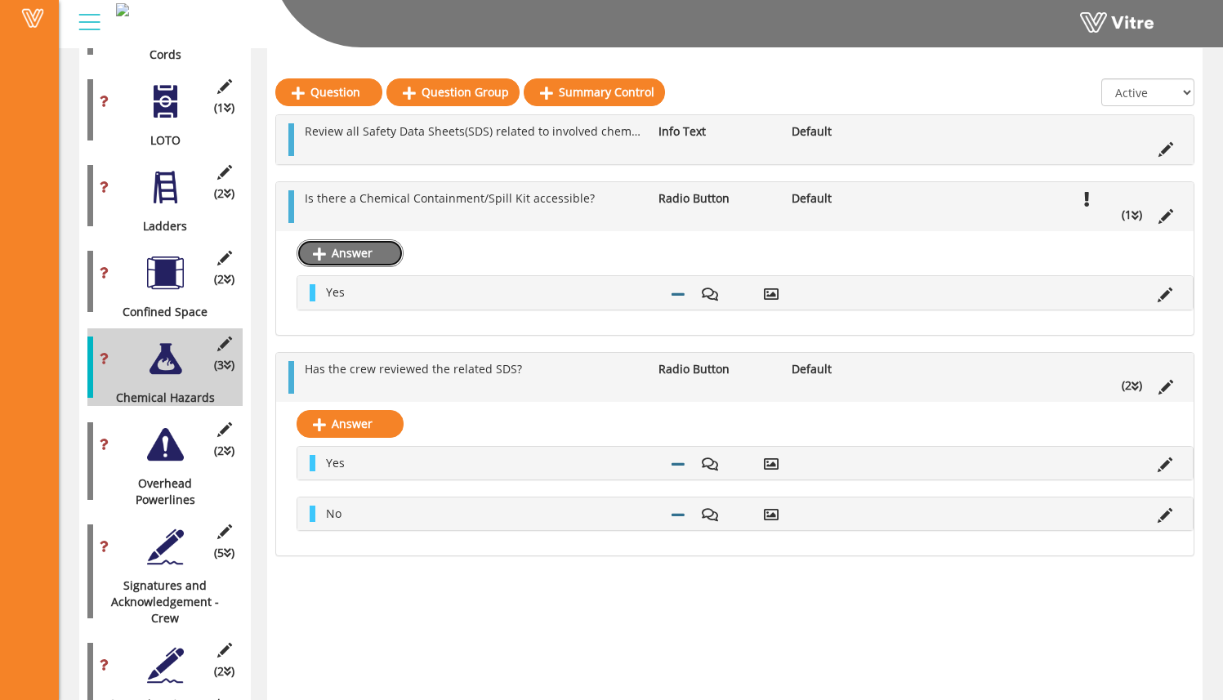
click at [366, 252] on link "Answer" at bounding box center [349, 253] width 107 height 28
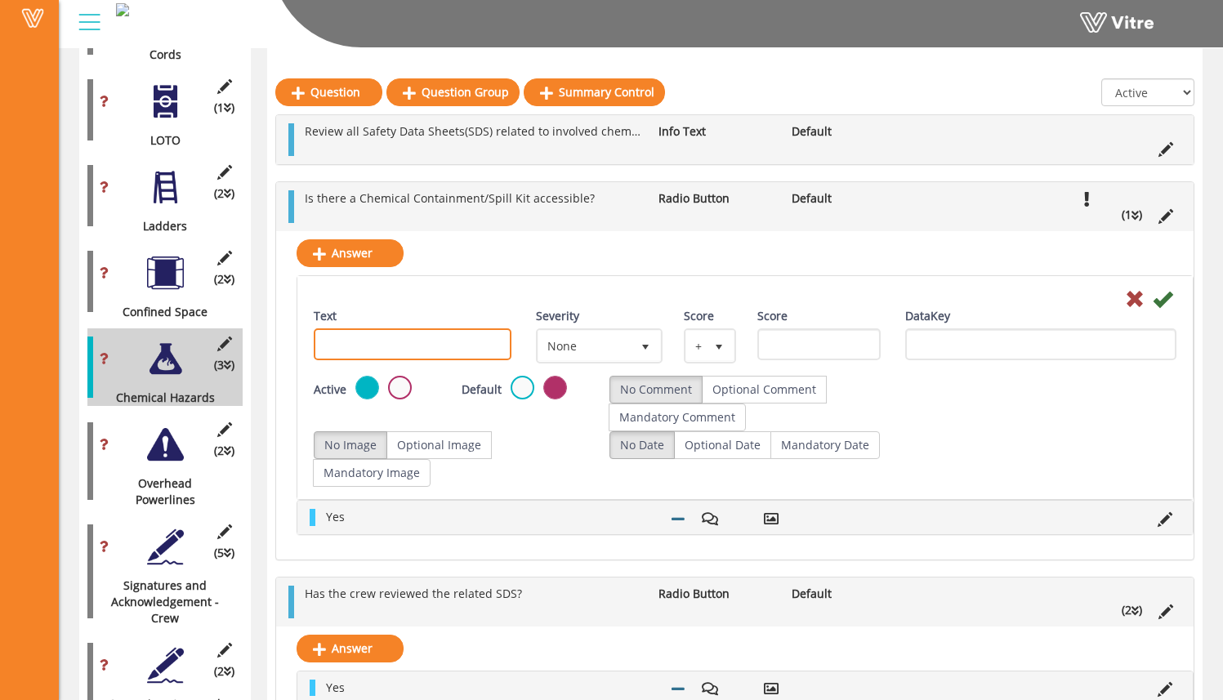
click at [454, 347] on input "Text" at bounding box center [413, 344] width 198 height 32
type input "No"
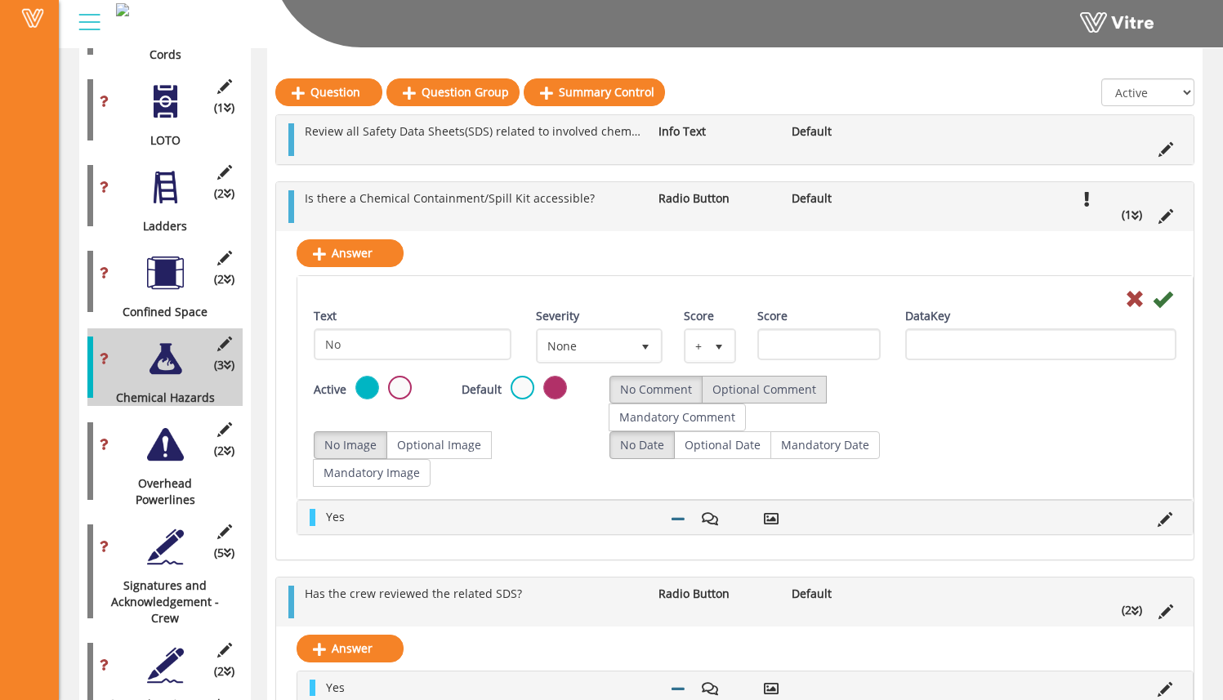
click at [777, 389] on label "Optional Comment" at bounding box center [764, 390] width 125 height 28
radio input "true"
click at [446, 446] on label "Optional Image" at bounding box center [438, 445] width 105 height 28
radio input "true"
click at [1165, 300] on icon at bounding box center [1162, 299] width 20 height 20
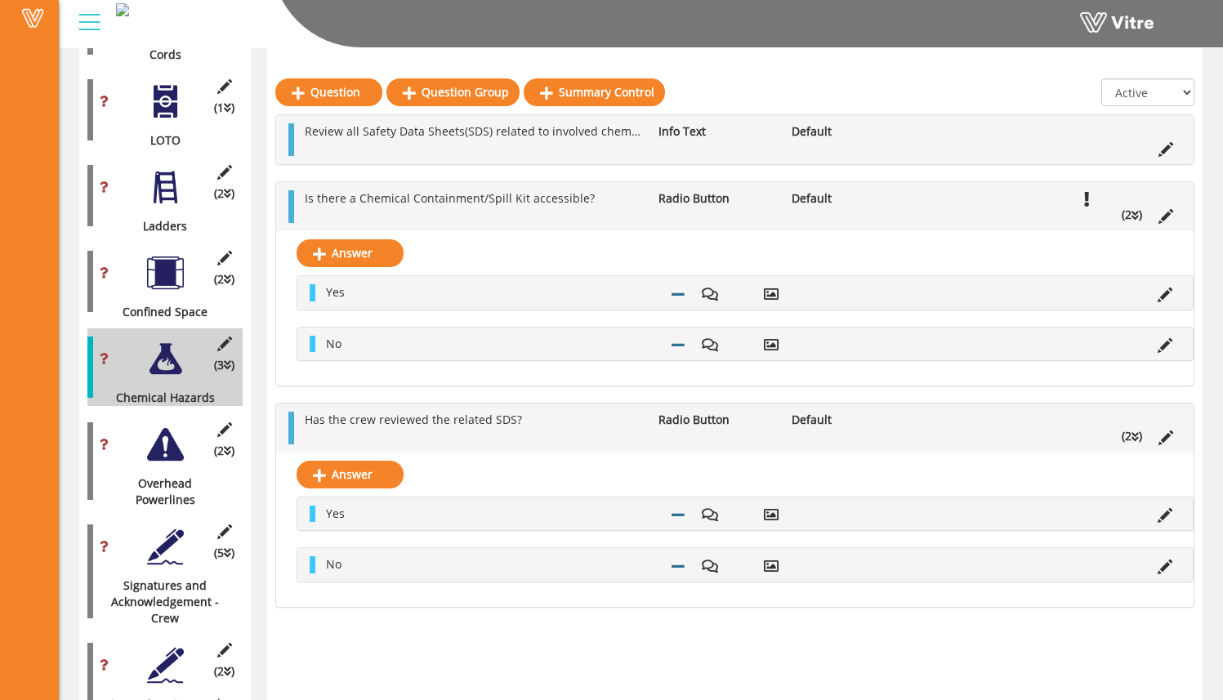
click at [178, 426] on div at bounding box center [165, 444] width 37 height 37
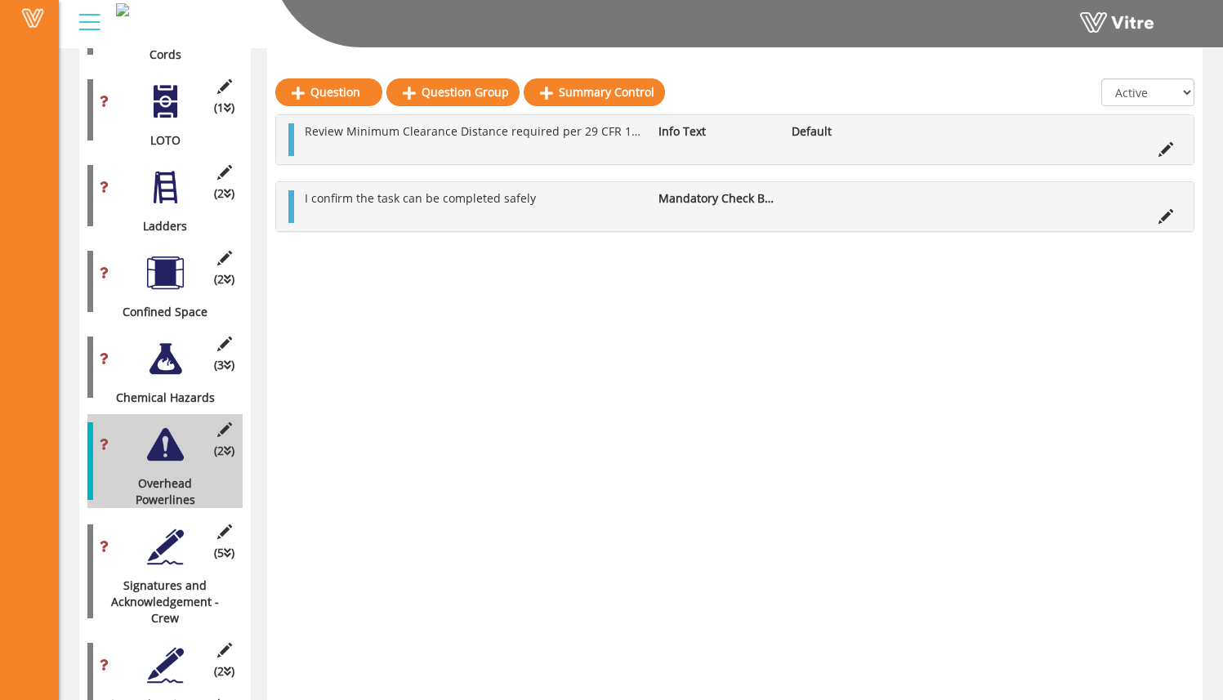
click at [180, 516] on div "(5 ) Signatures and Acknowledgement - Crew" at bounding box center [164, 571] width 155 height 110
click at [176, 528] on div at bounding box center [165, 546] width 37 height 37
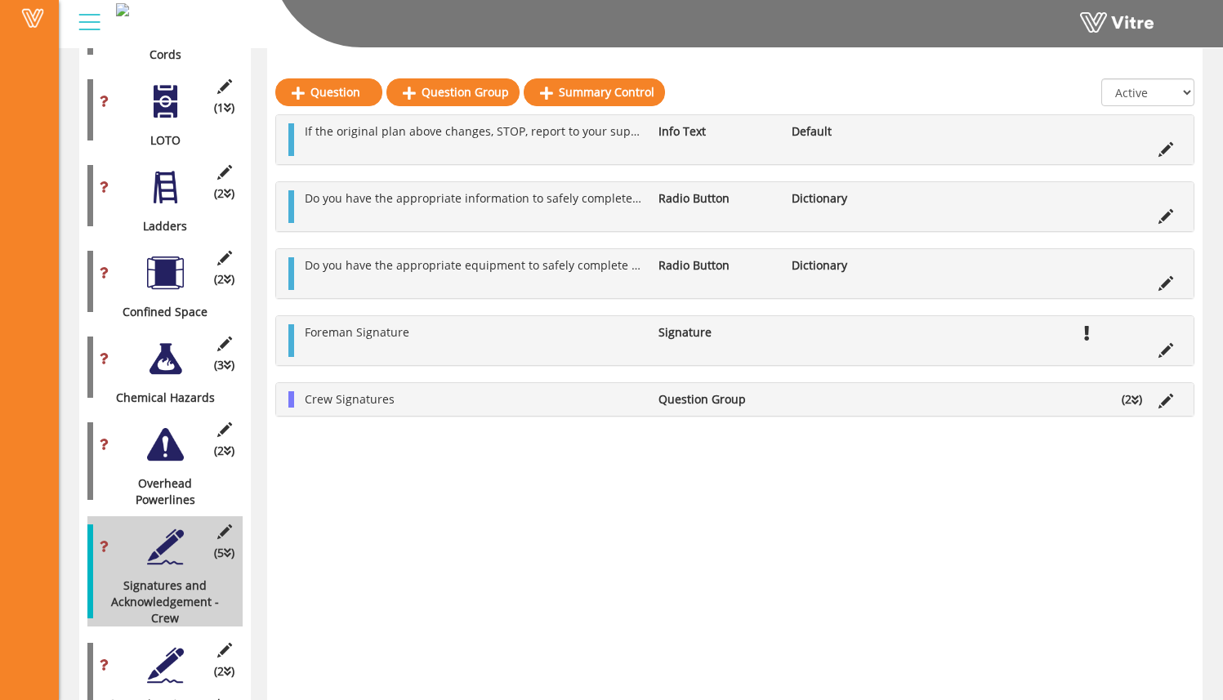
click at [158, 341] on div at bounding box center [165, 359] width 37 height 37
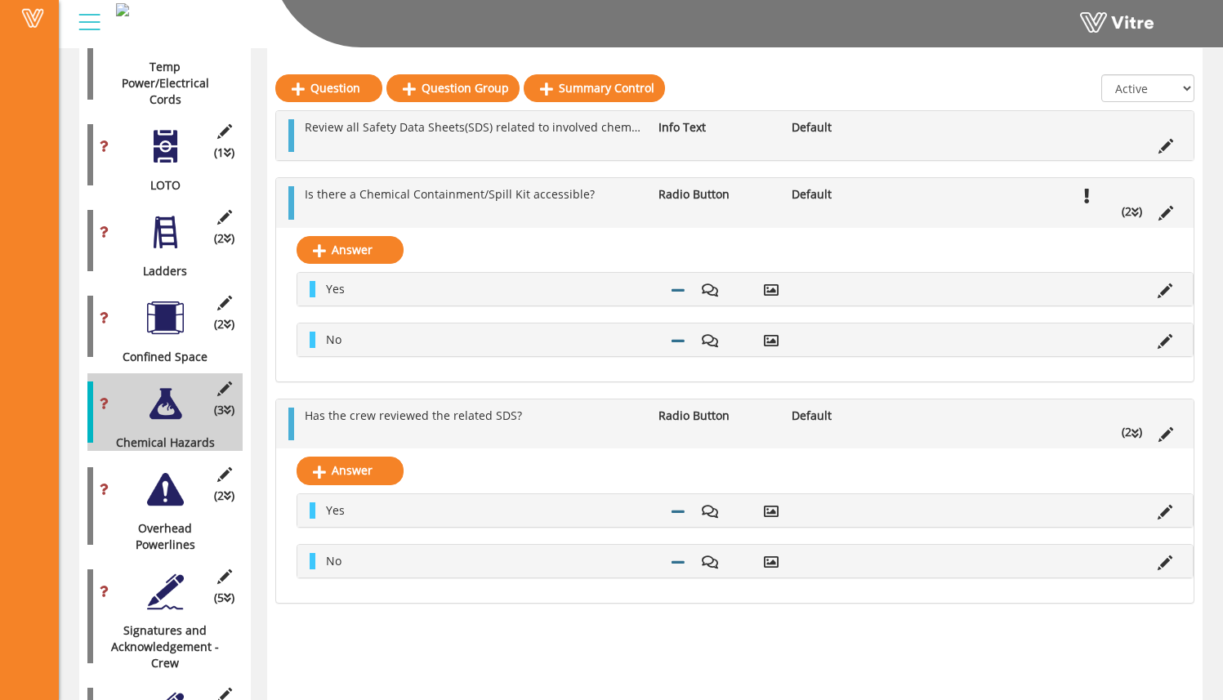
scroll to position [2501, 0]
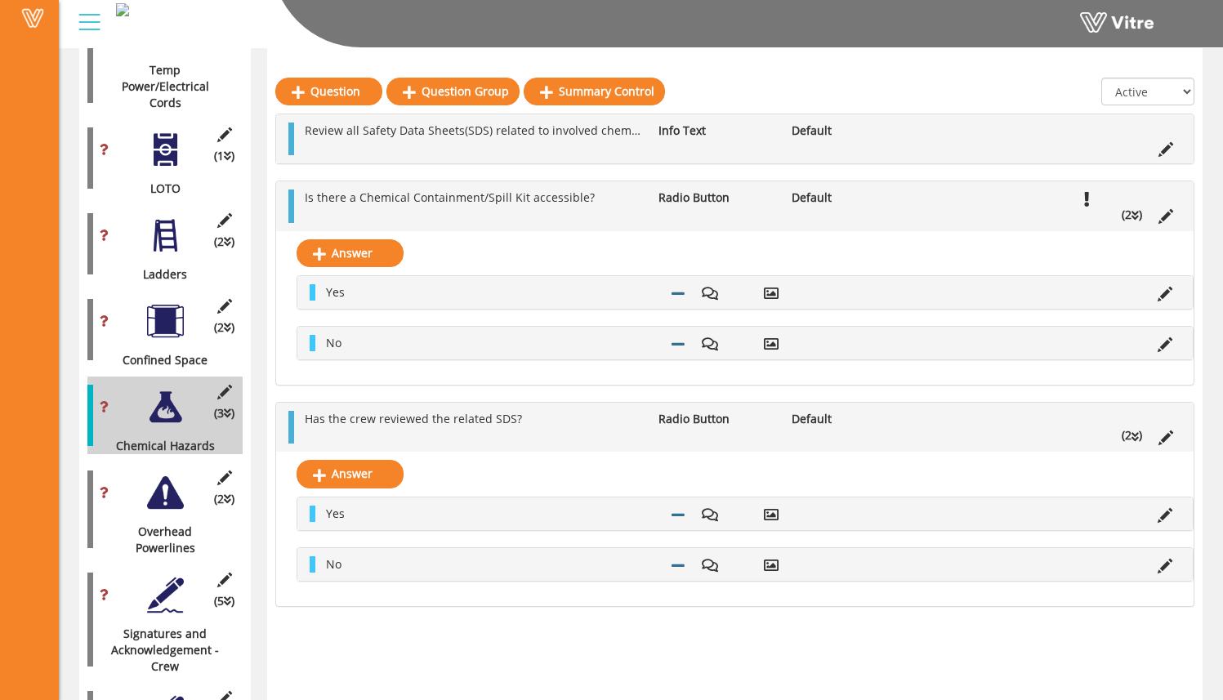
click at [174, 303] on div at bounding box center [165, 321] width 37 height 37
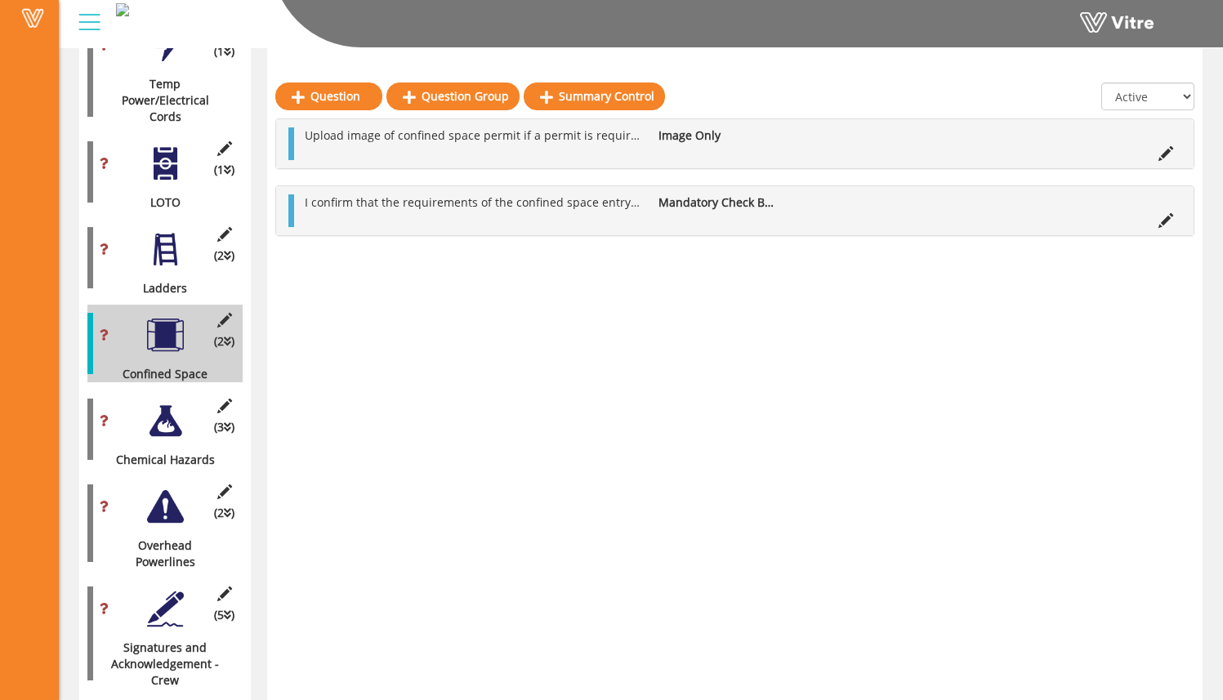
scroll to position [2377, 0]
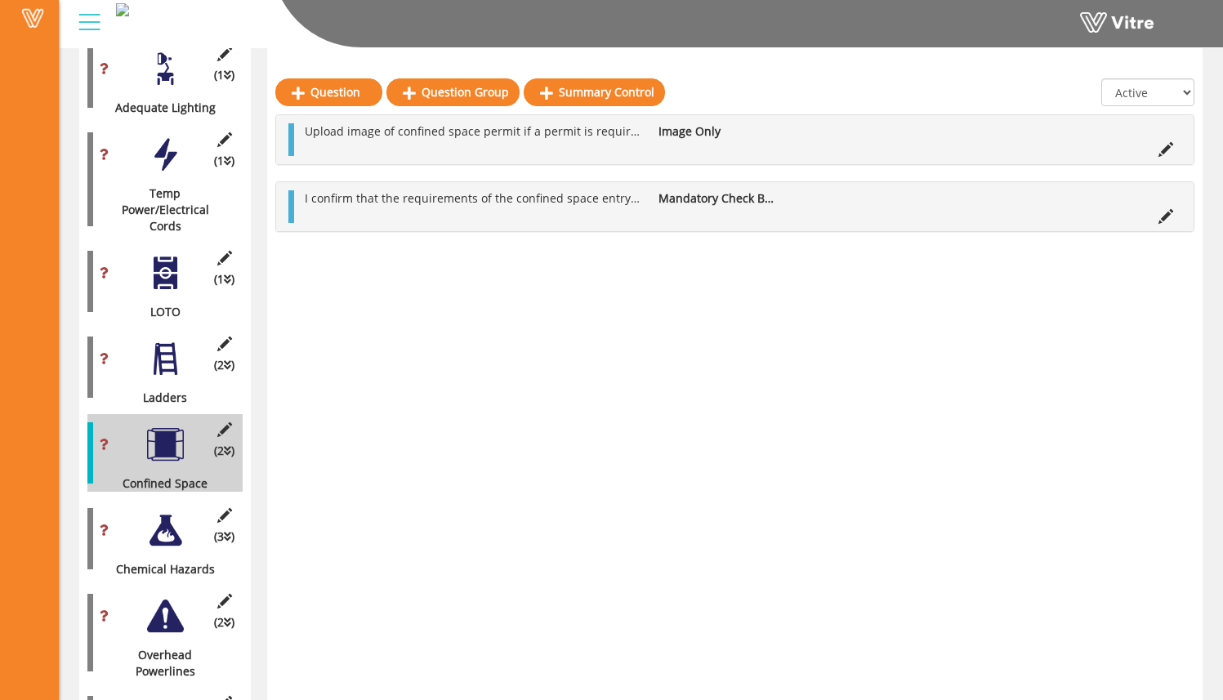
click at [172, 341] on div at bounding box center [165, 359] width 37 height 37
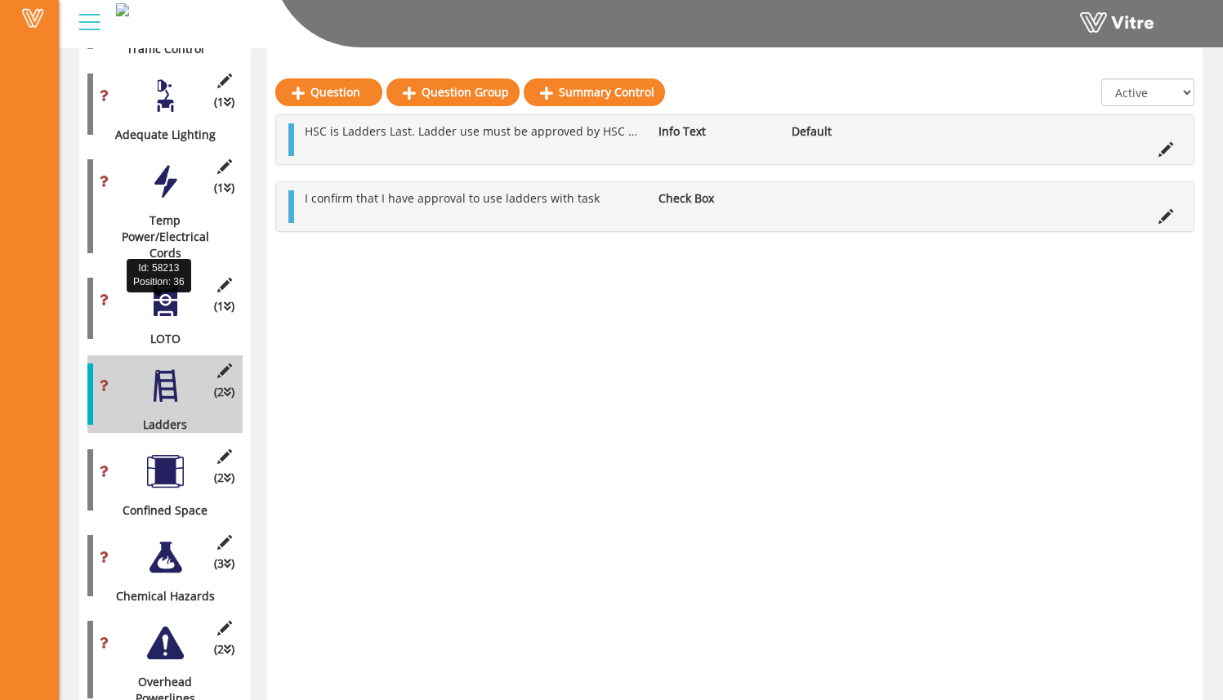
click at [173, 331] on div "LOTO" at bounding box center [158, 339] width 143 height 16
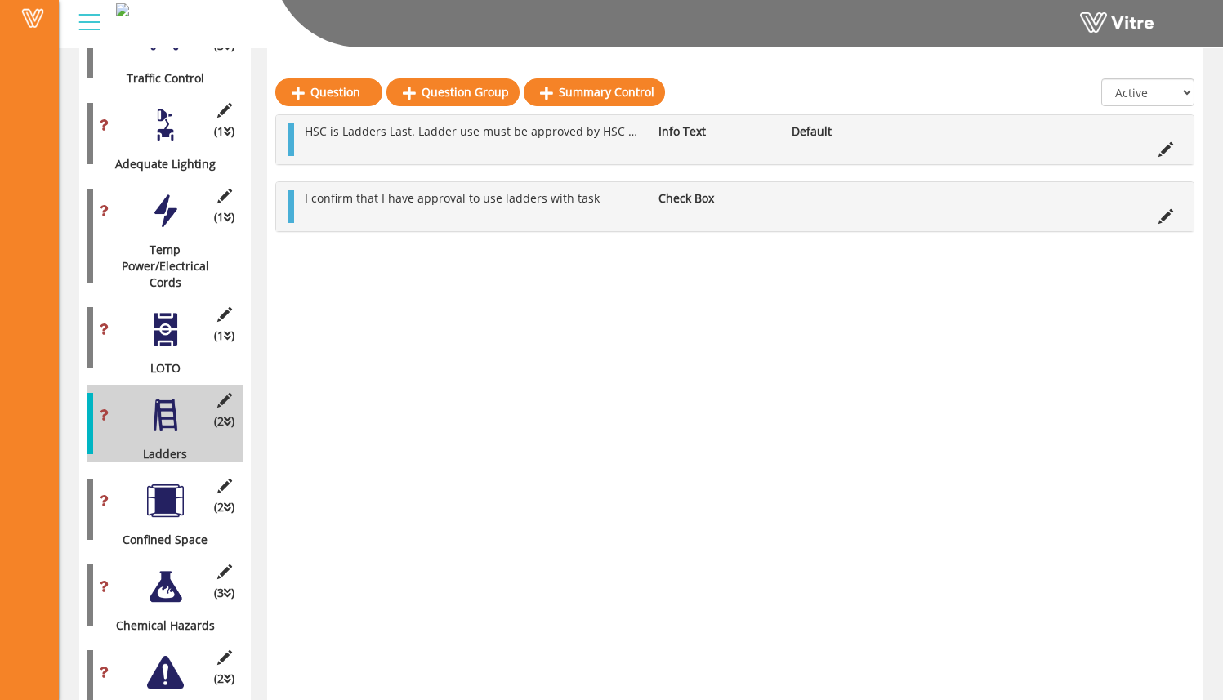
click at [172, 311] on div at bounding box center [165, 329] width 37 height 37
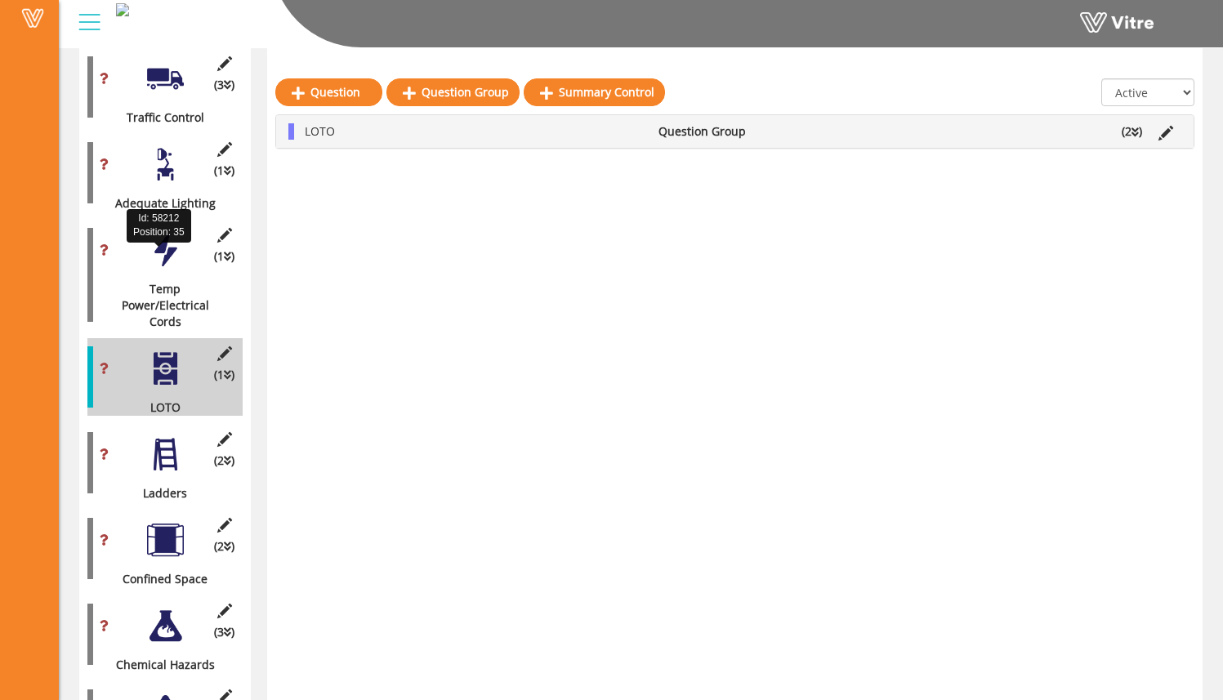
click at [178, 281] on div "Temp Power/Electrical Cords" at bounding box center [158, 305] width 143 height 49
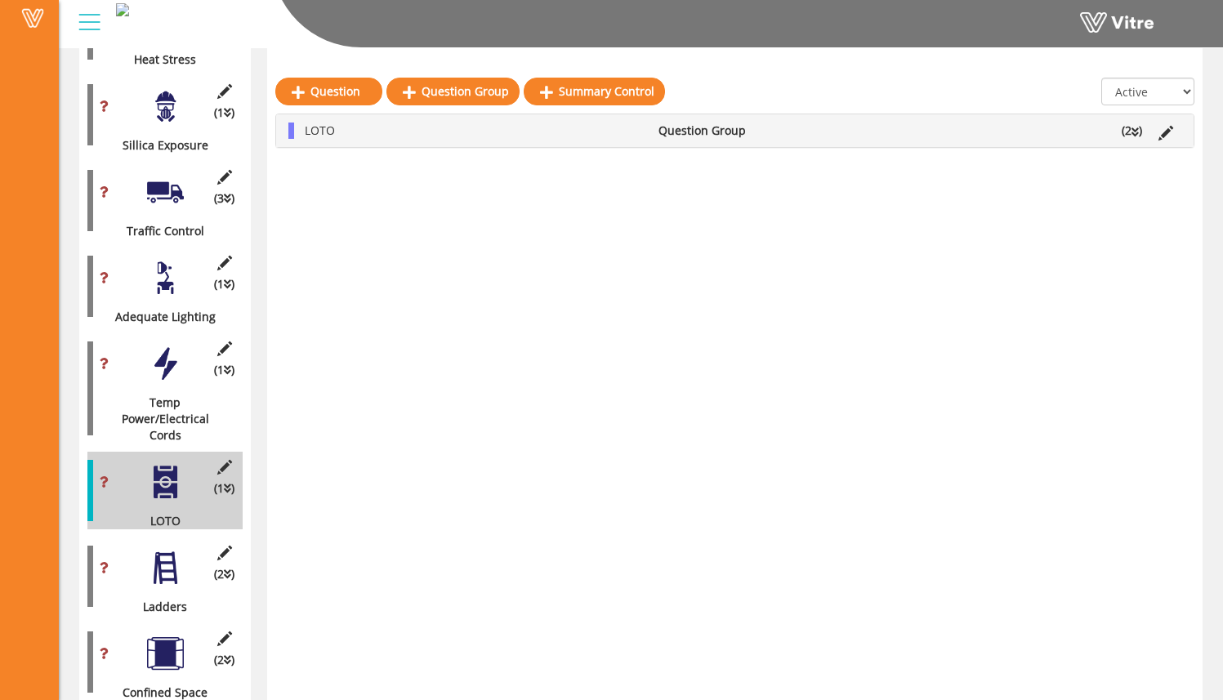
click at [167, 345] on div at bounding box center [165, 363] width 37 height 37
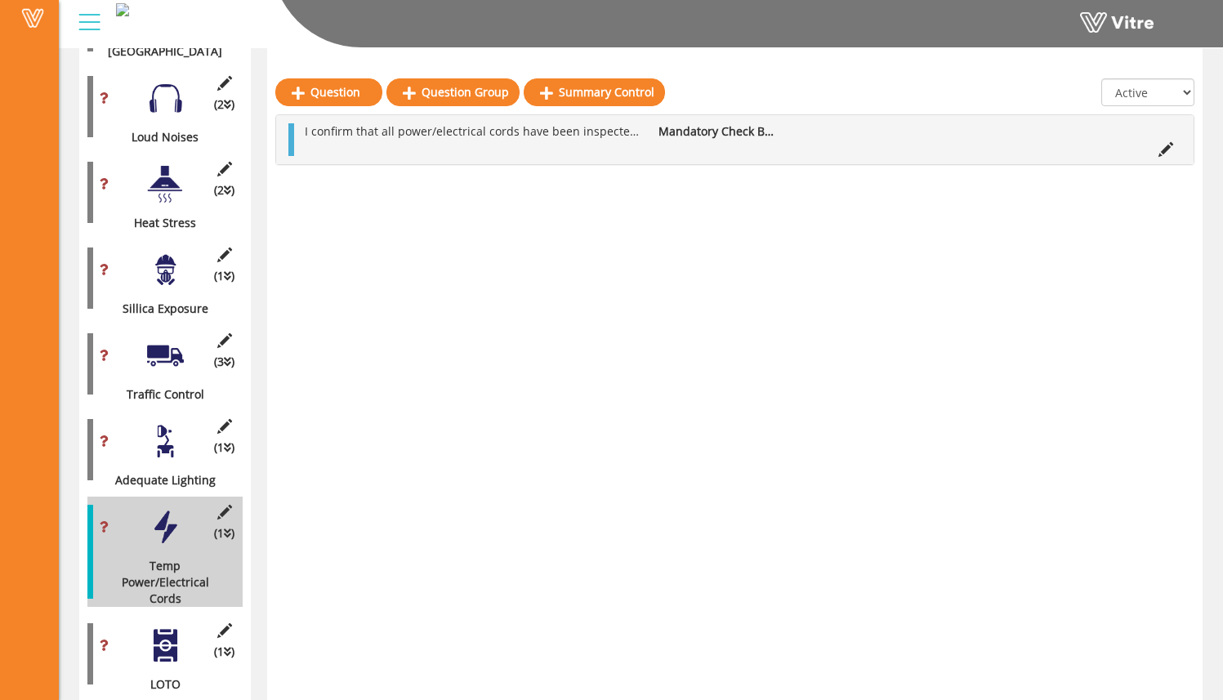
click at [171, 337] on div at bounding box center [165, 355] width 37 height 37
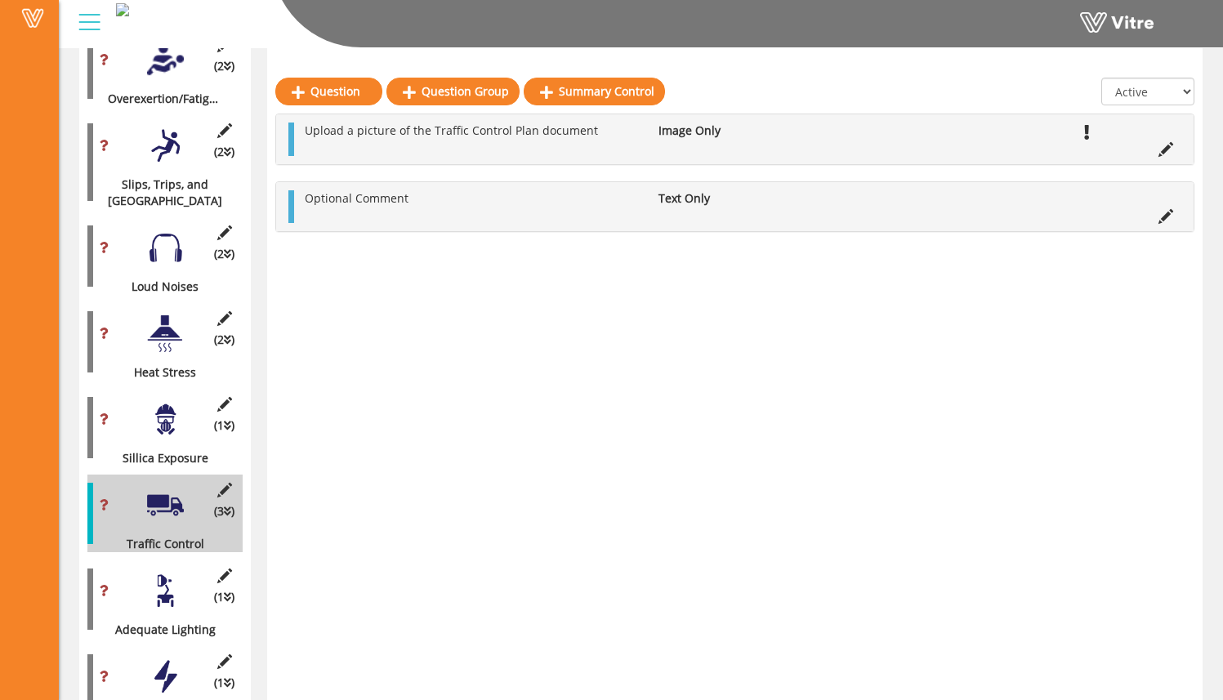
click at [175, 315] on div at bounding box center [165, 333] width 37 height 37
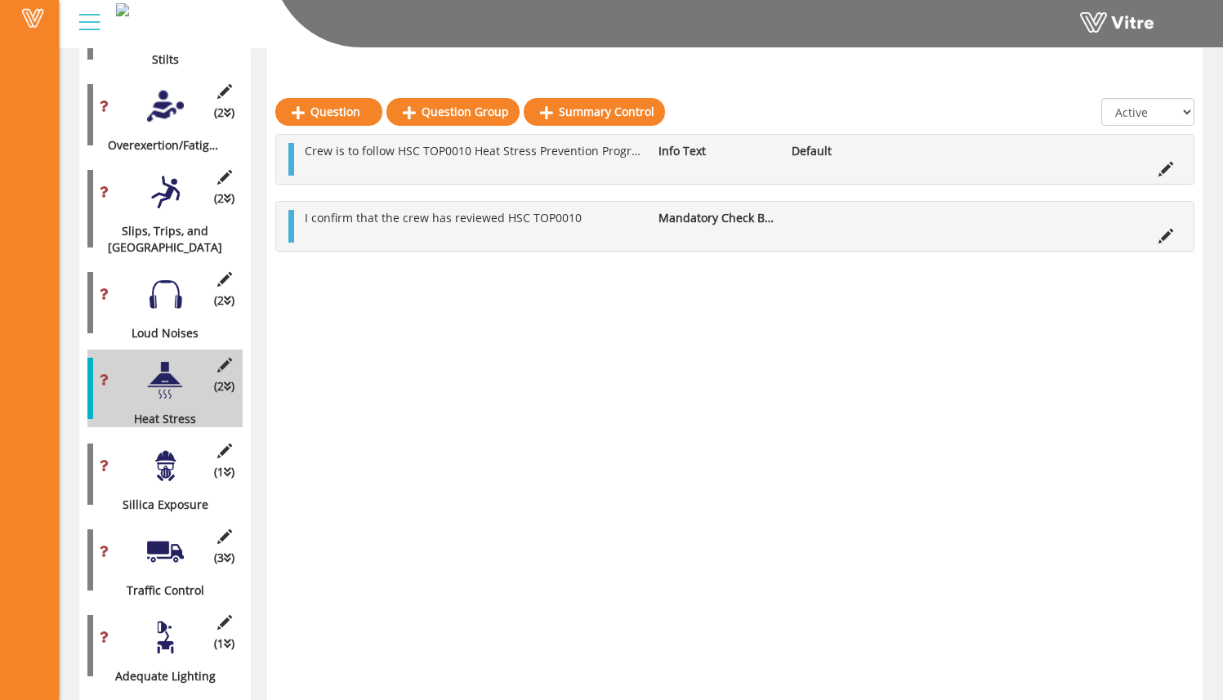
scroll to position [1691, 0]
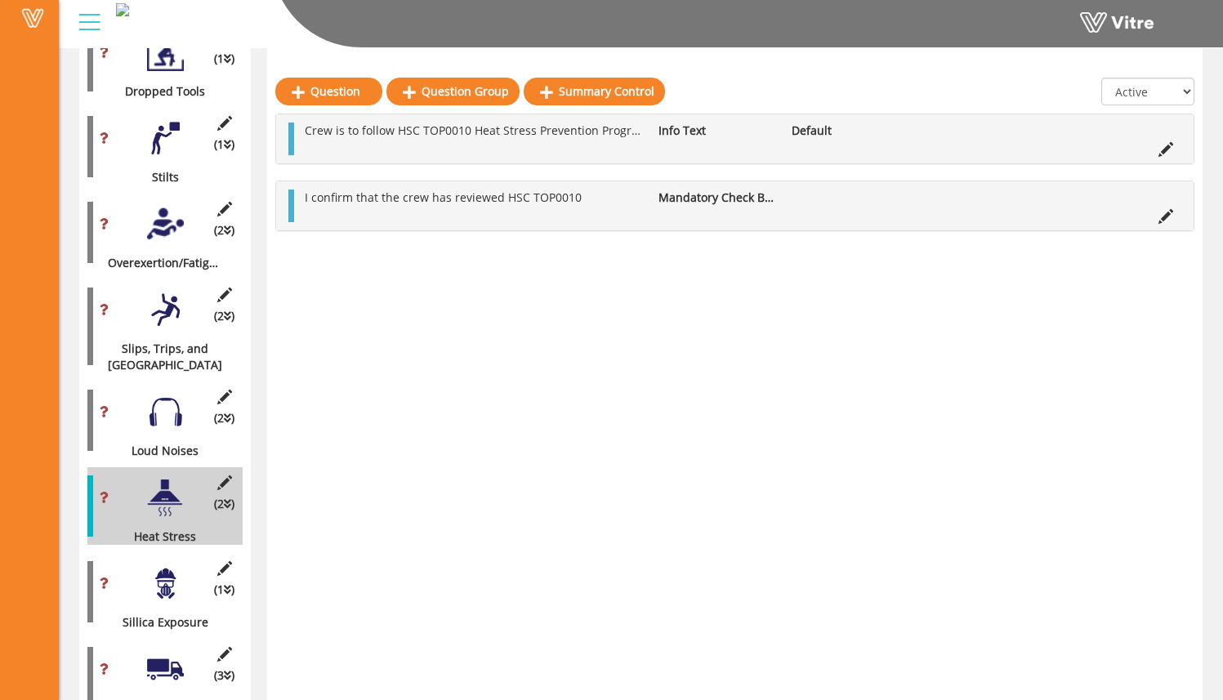
click at [161, 394] on div at bounding box center [165, 412] width 37 height 37
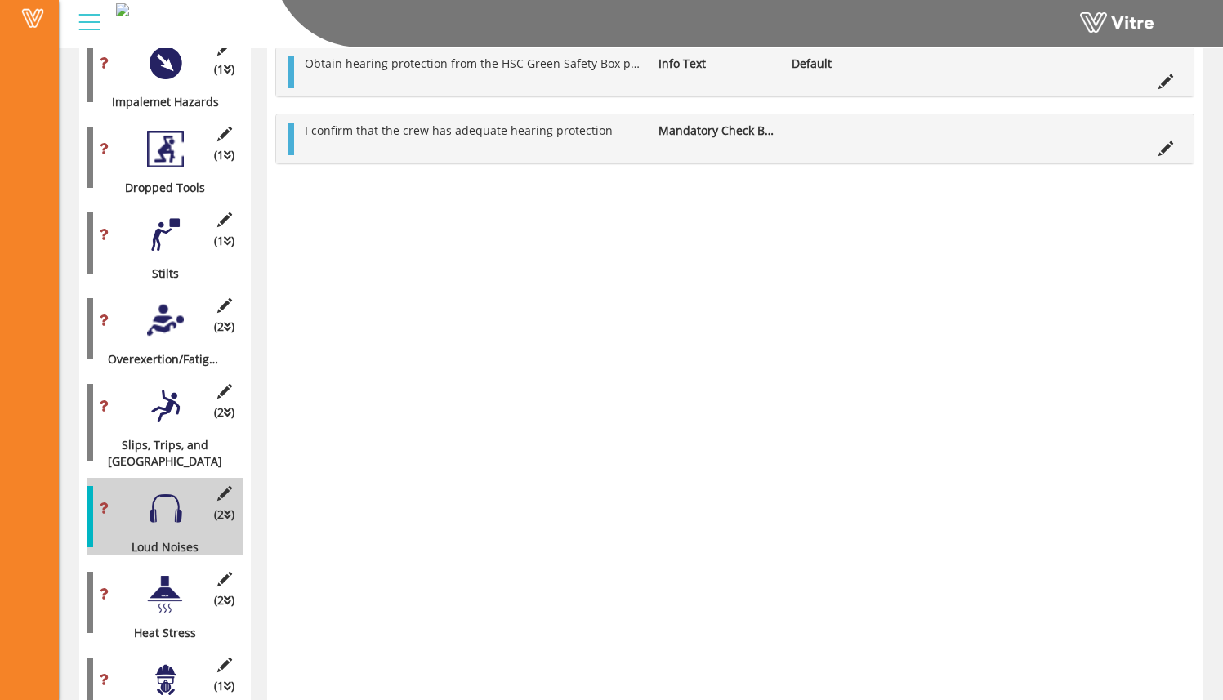
scroll to position [1484, 0]
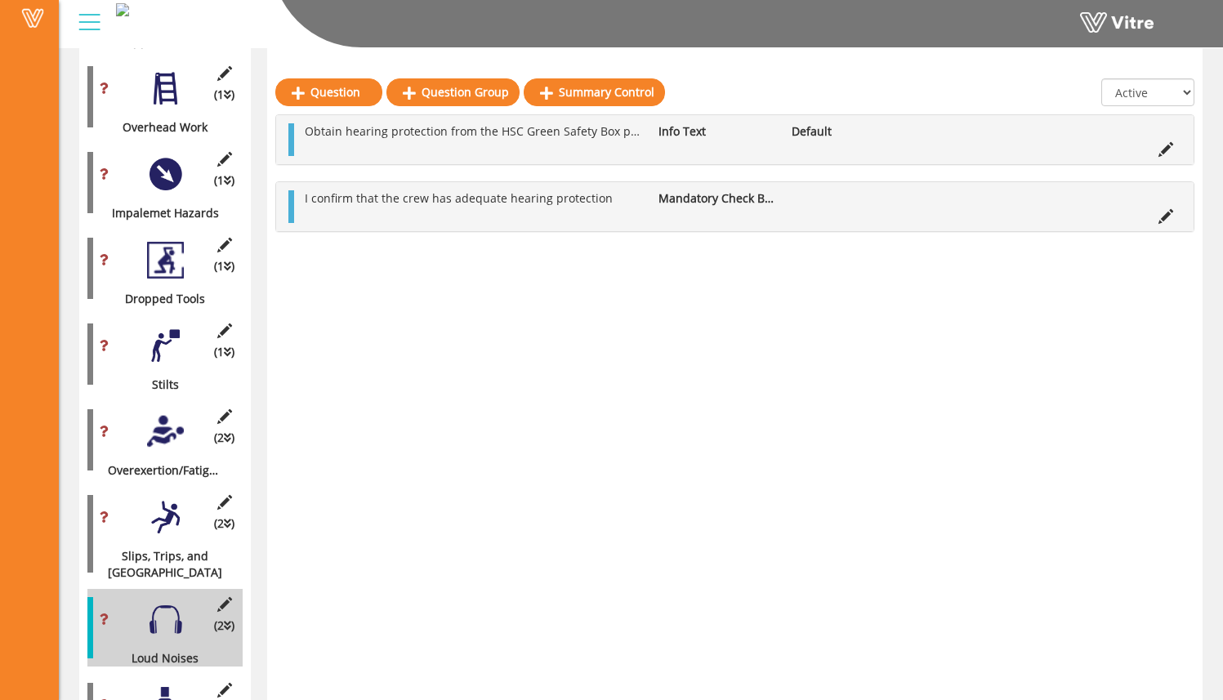
click at [171, 426] on div at bounding box center [165, 431] width 37 height 37
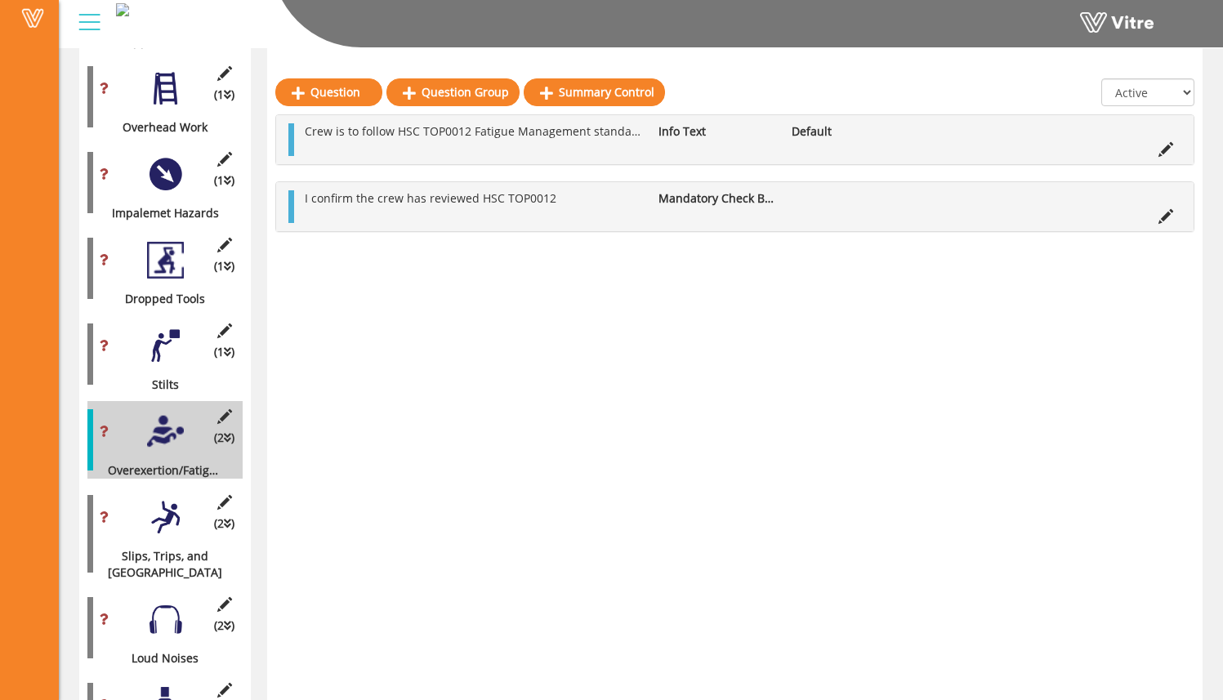
click at [158, 350] on div "(1 ) Stilts" at bounding box center [164, 354] width 155 height 78
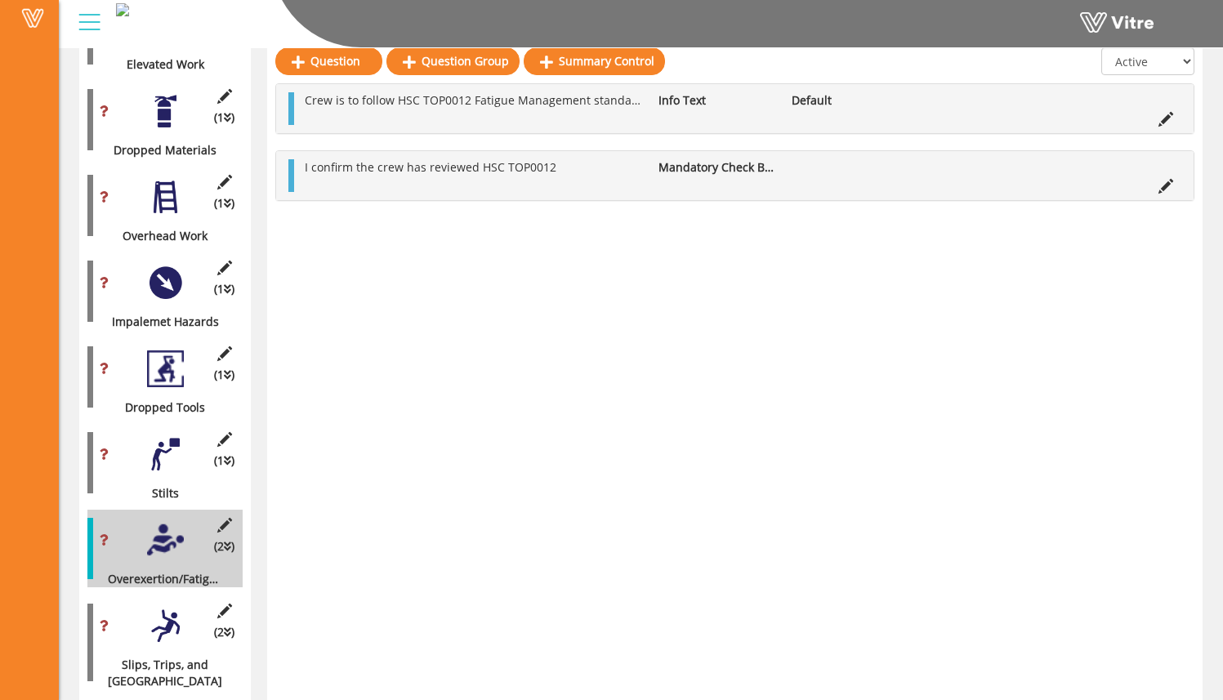
scroll to position [1308, 0]
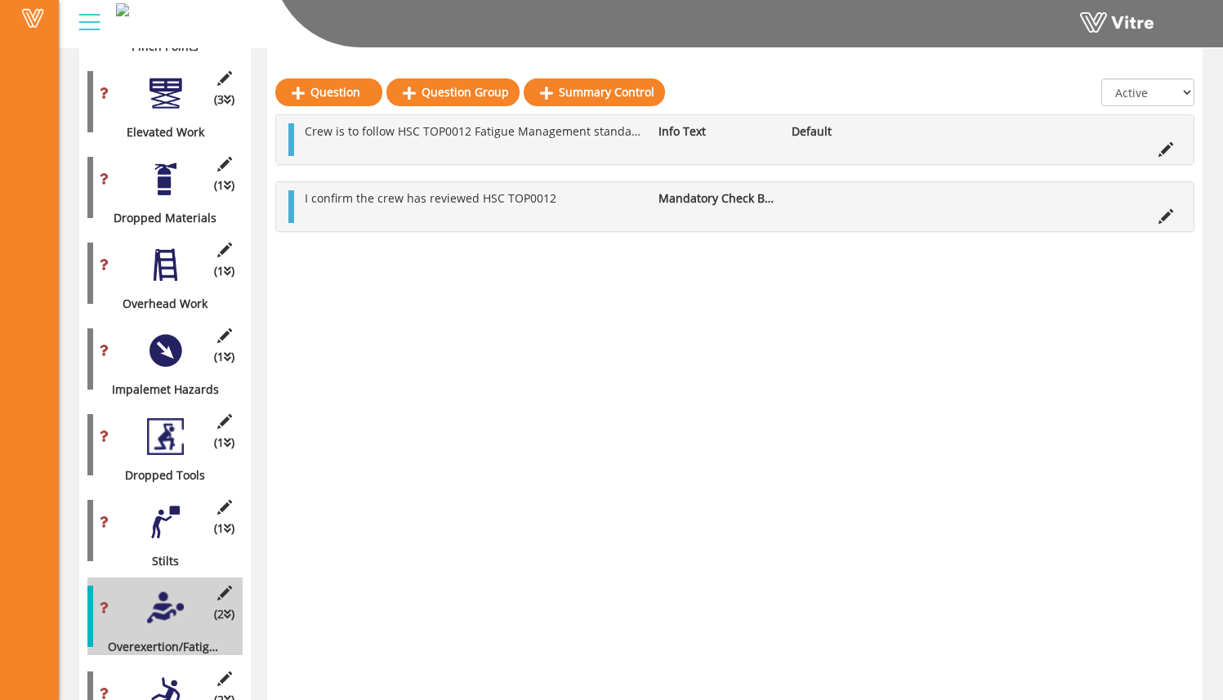
click at [174, 389] on div "(5 ) Form Details (10 ) General Details (6 ) Task Steps (0 ) HRA Review (0 ) St…" at bounding box center [164, 477] width 155 height 2952
click at [177, 418] on div at bounding box center [165, 436] width 37 height 37
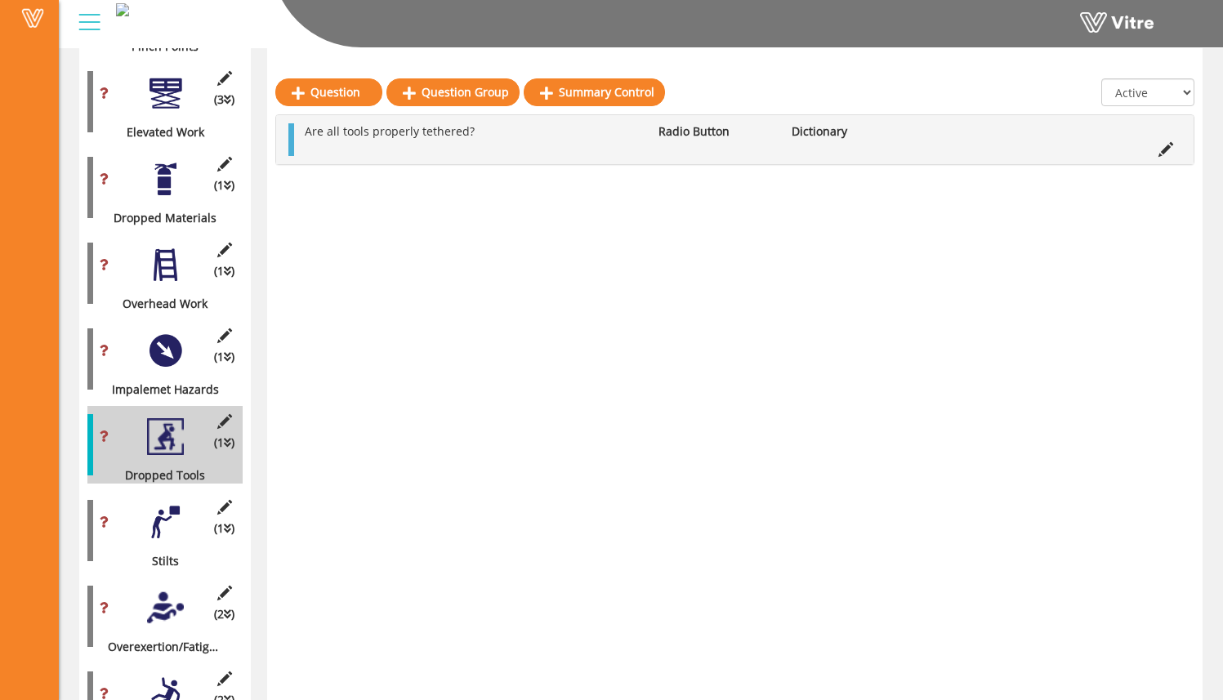
click at [177, 334] on div at bounding box center [165, 350] width 37 height 37
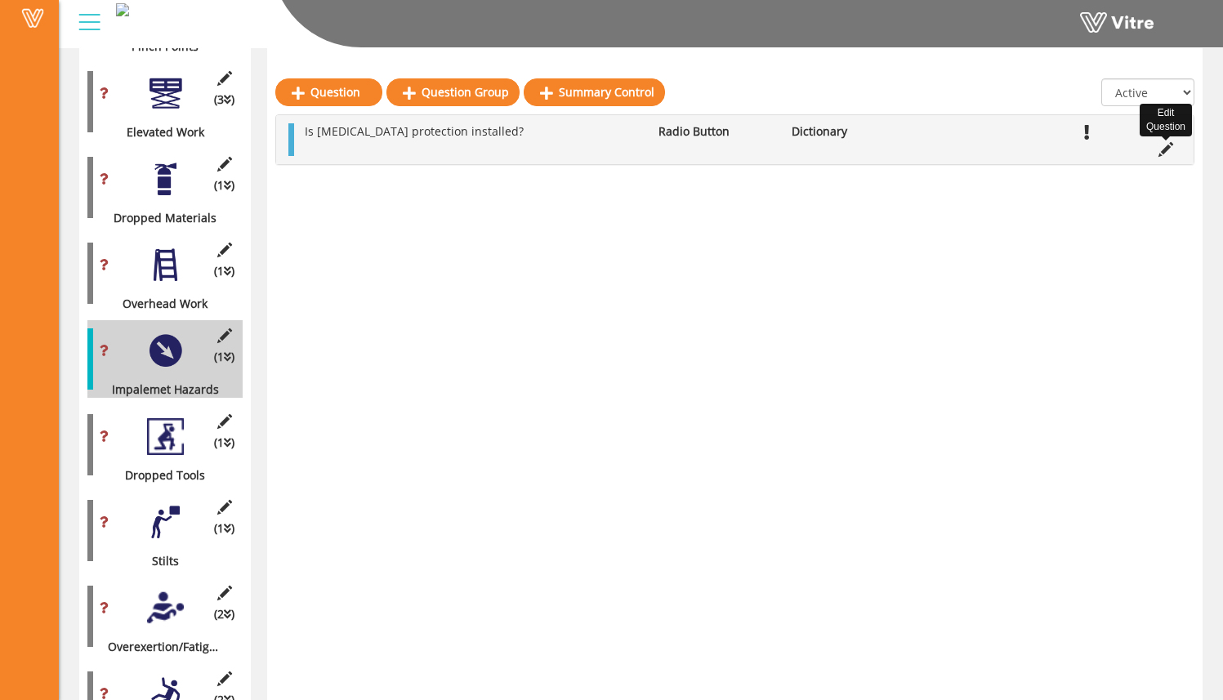
click at [1166, 150] on icon at bounding box center [1165, 149] width 15 height 15
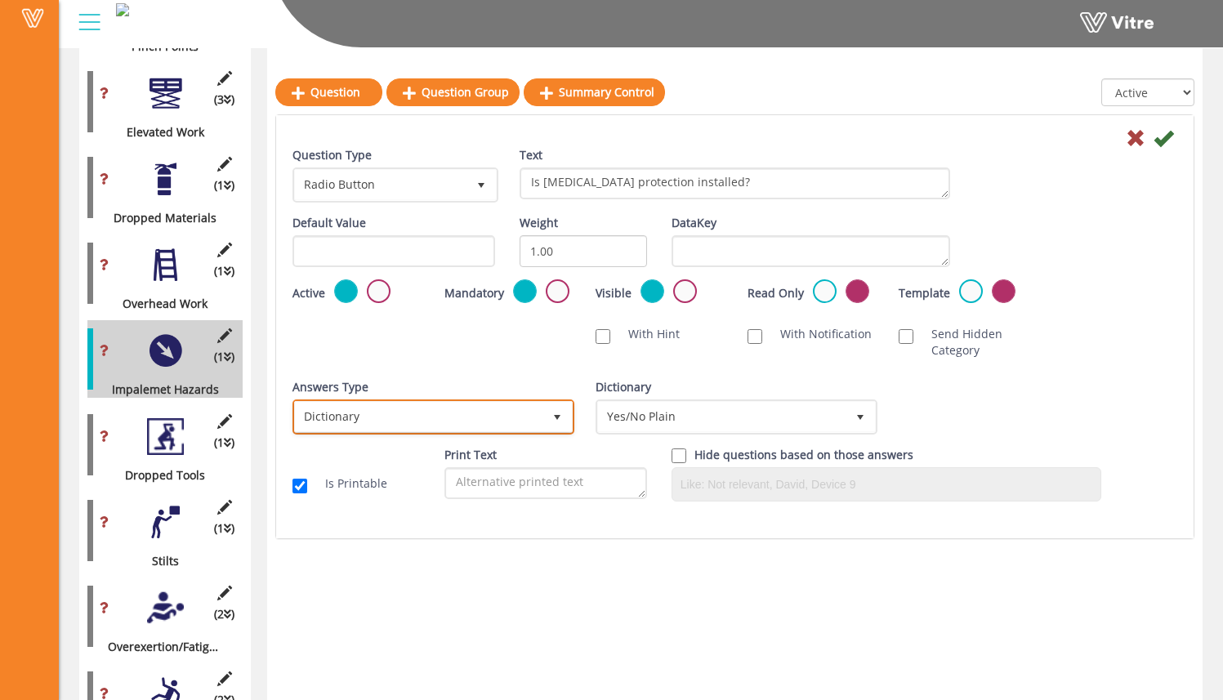
click at [453, 409] on span "Dictionary" at bounding box center [418, 416] width 247 height 29
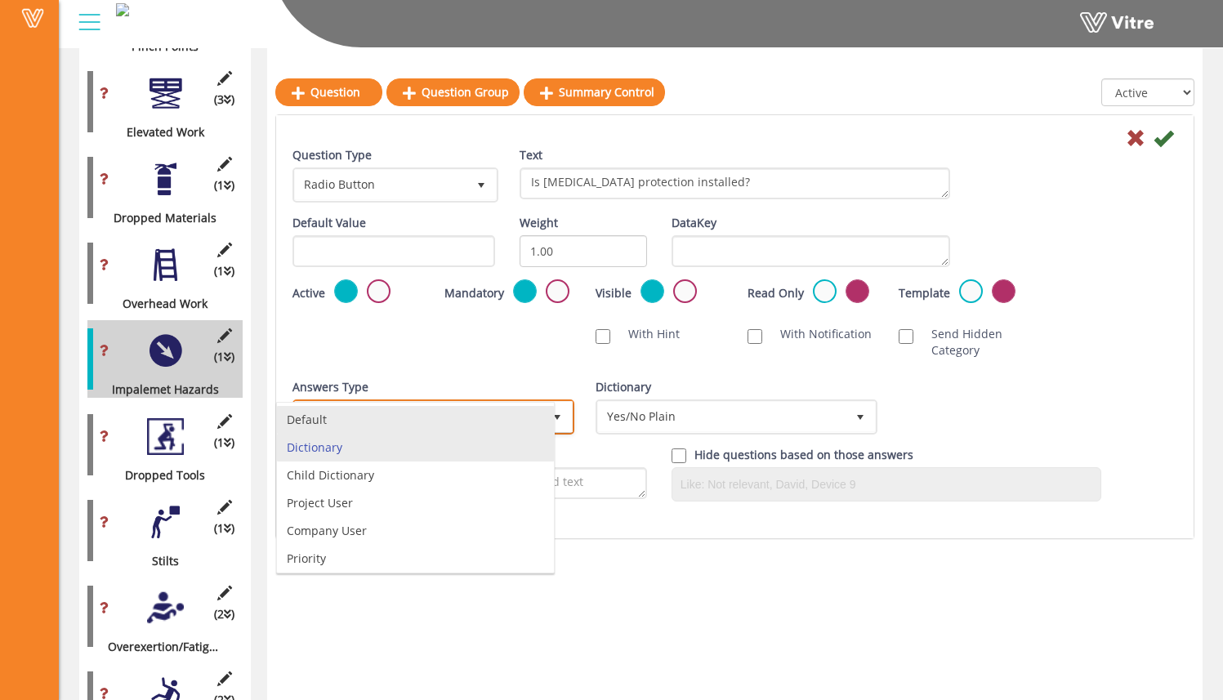
click at [435, 424] on li "Default" at bounding box center [415, 420] width 277 height 28
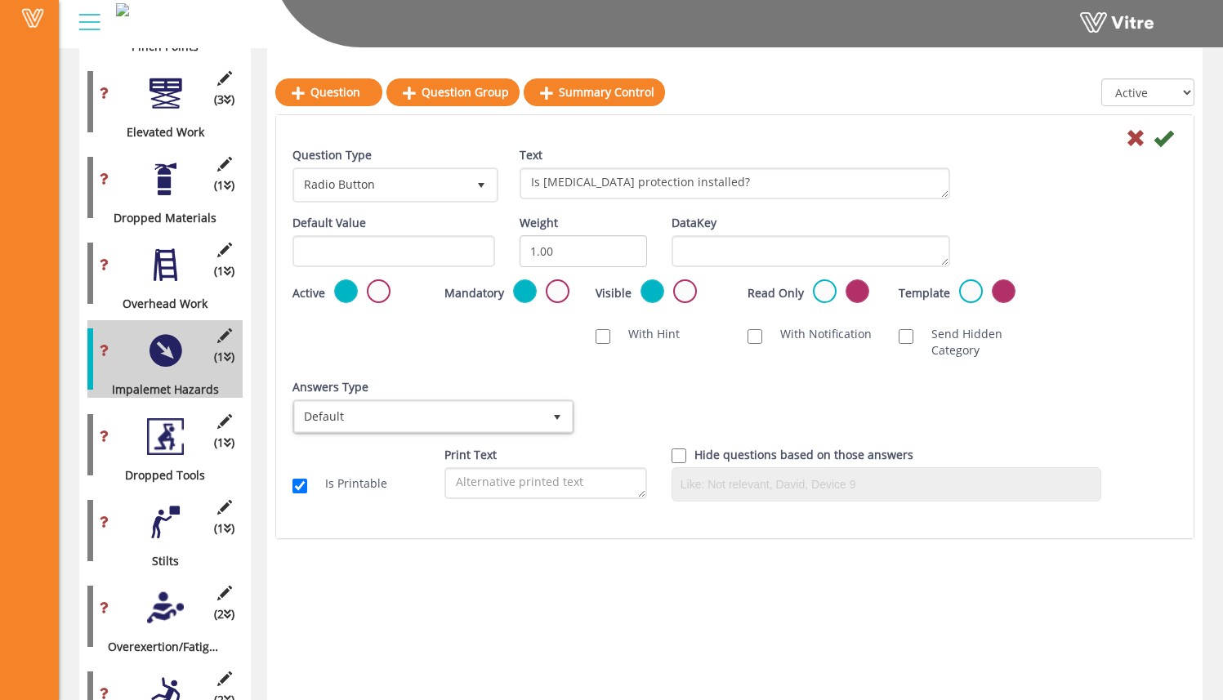
click at [1170, 138] on icon at bounding box center [1163, 138] width 20 height 20
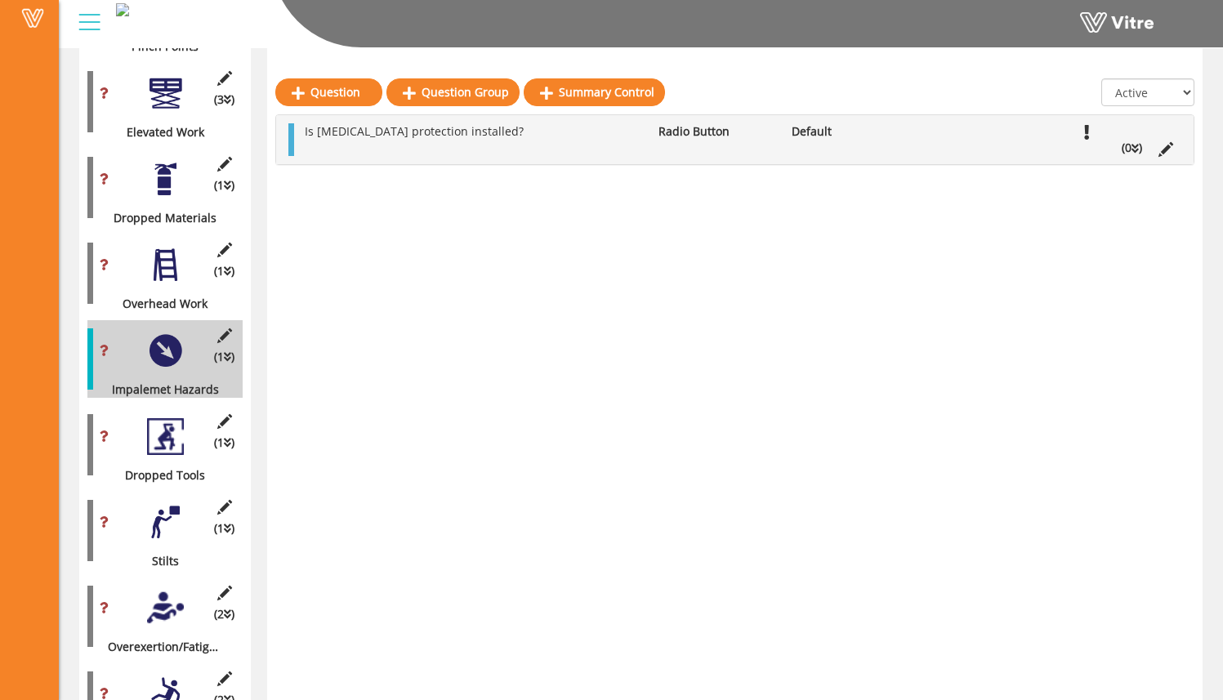
click at [1130, 149] on li "(0 )" at bounding box center [1131, 148] width 37 height 16
click at [352, 176] on link "Answer" at bounding box center [349, 186] width 107 height 28
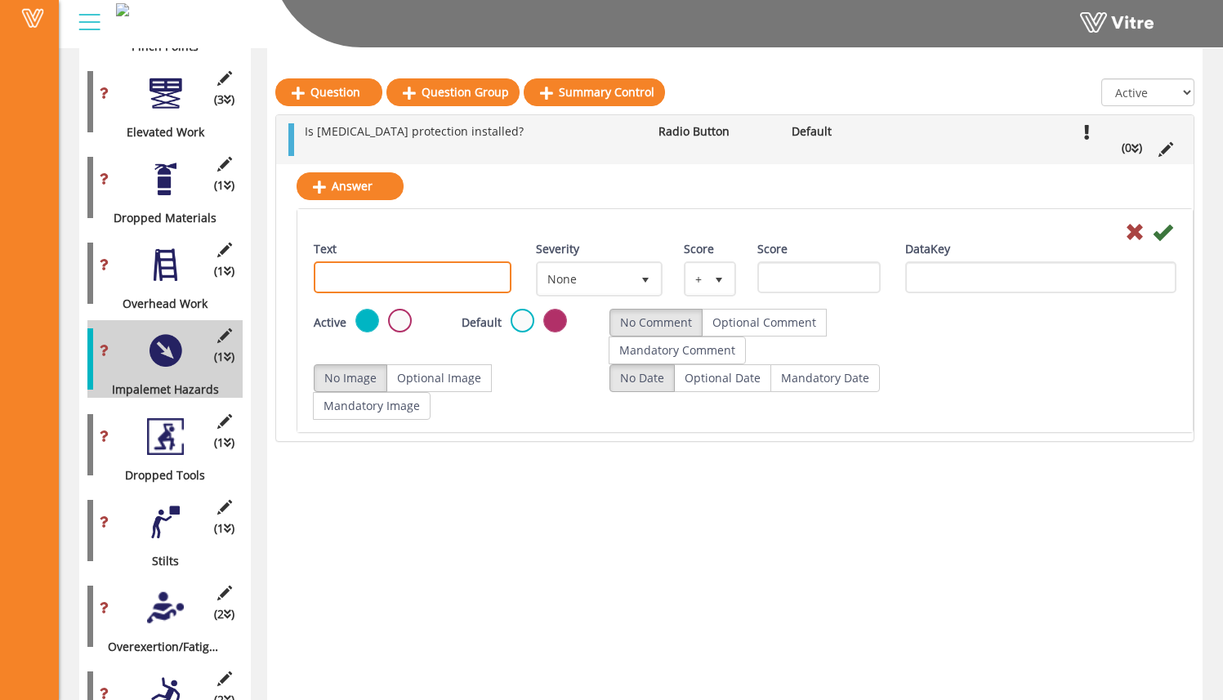
click at [469, 274] on input "Text" at bounding box center [413, 277] width 198 height 32
type input "Yes"
drag, startPoint x: 964, startPoint y: 355, endPoint x: 845, endPoint y: 327, distance: 121.8
click at [960, 355] on div "Active Default No Comment Optional Comment Mandatory Comment" at bounding box center [744, 337] width 887 height 56
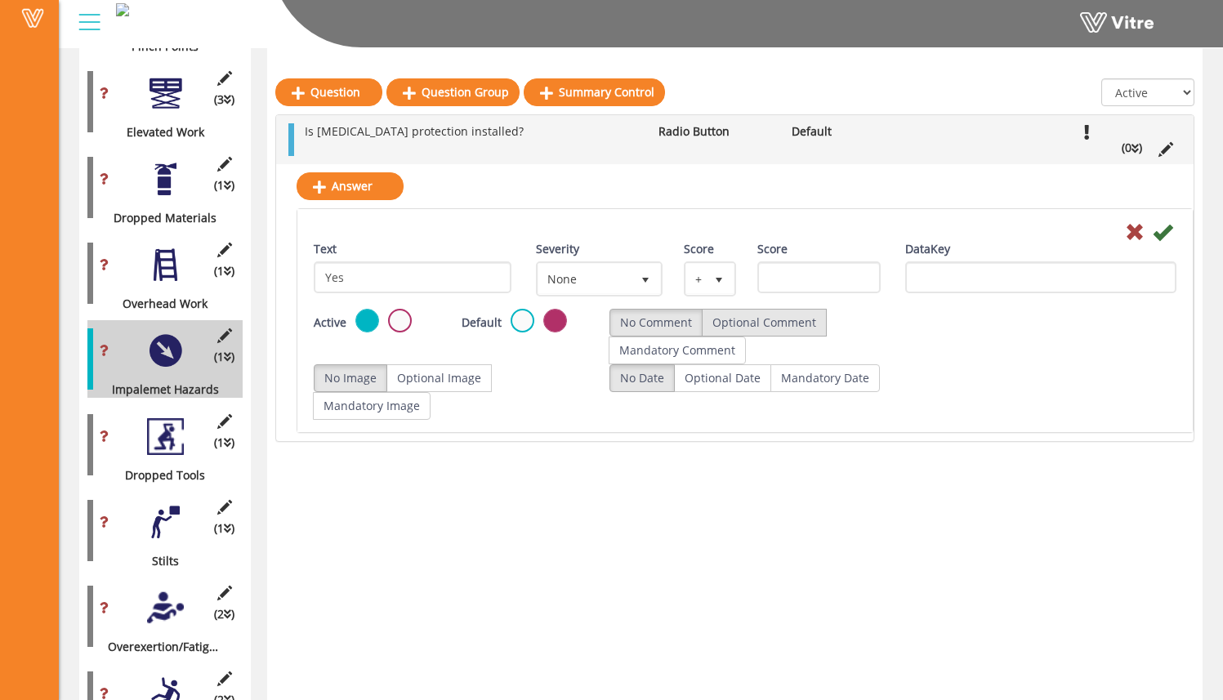
click at [816, 317] on label "Optional Comment" at bounding box center [764, 323] width 125 height 28
radio input "true"
click at [472, 370] on label "Optional Image" at bounding box center [438, 378] width 105 height 28
radio input "true"
click at [1163, 234] on icon at bounding box center [1162, 232] width 20 height 20
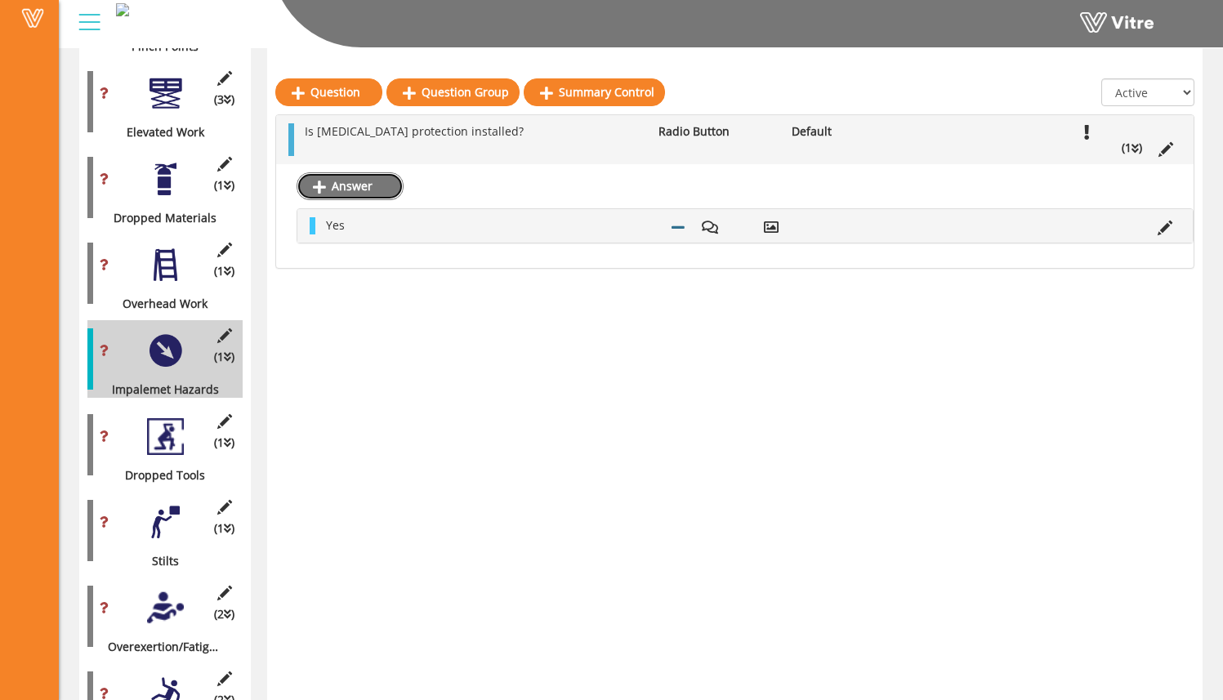
click at [326, 185] on link "Answer" at bounding box center [349, 186] width 107 height 28
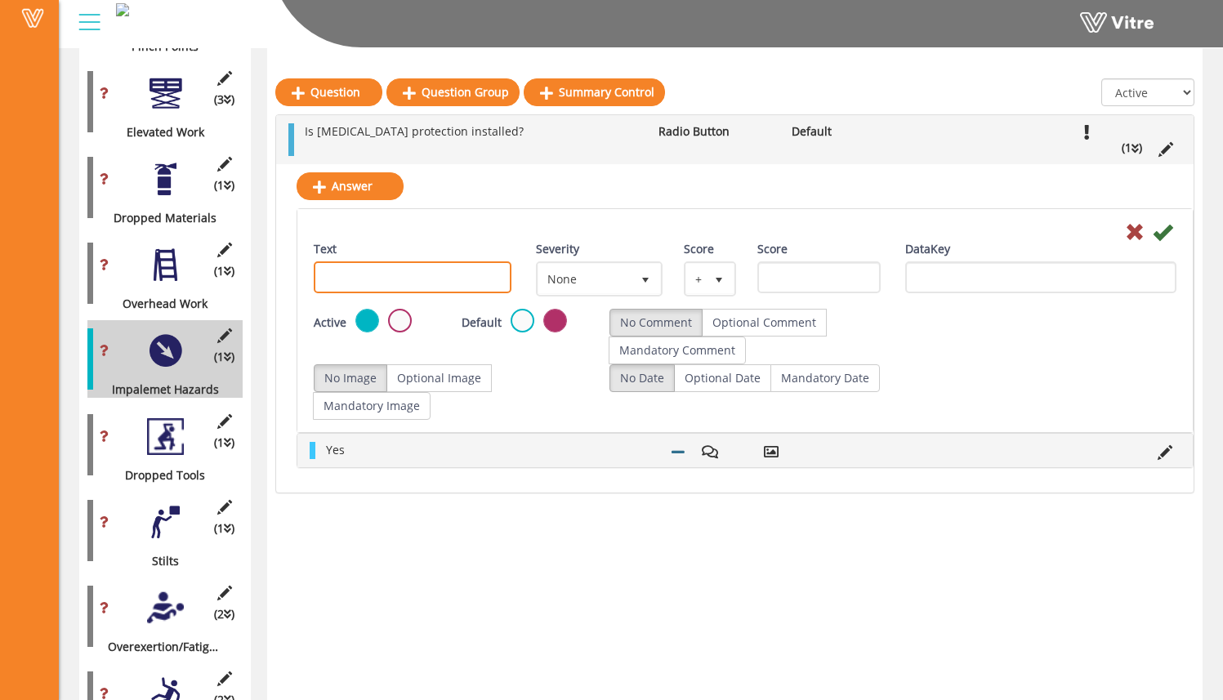
click at [411, 274] on input "Text" at bounding box center [413, 277] width 198 height 32
type input "No"
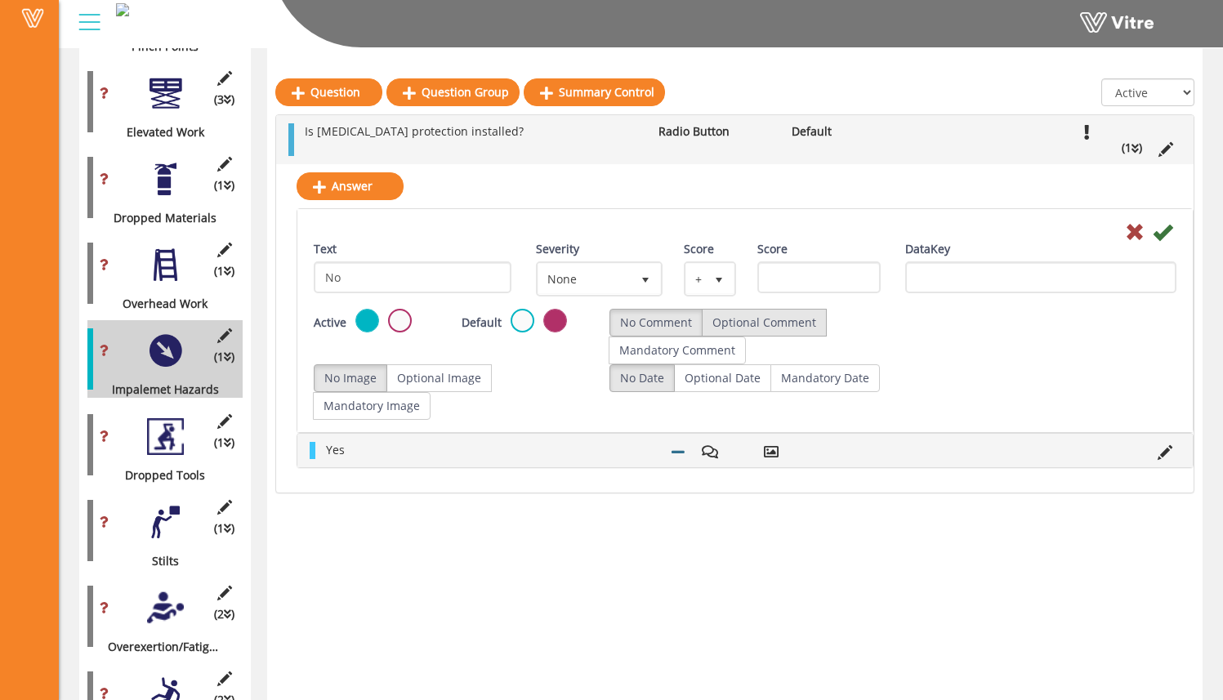
click at [790, 316] on label "Optional Comment" at bounding box center [764, 323] width 125 height 28
radio input "true"
click at [424, 376] on label "Optional Image" at bounding box center [438, 378] width 105 height 28
radio input "true"
click at [1163, 239] on icon at bounding box center [1162, 232] width 20 height 20
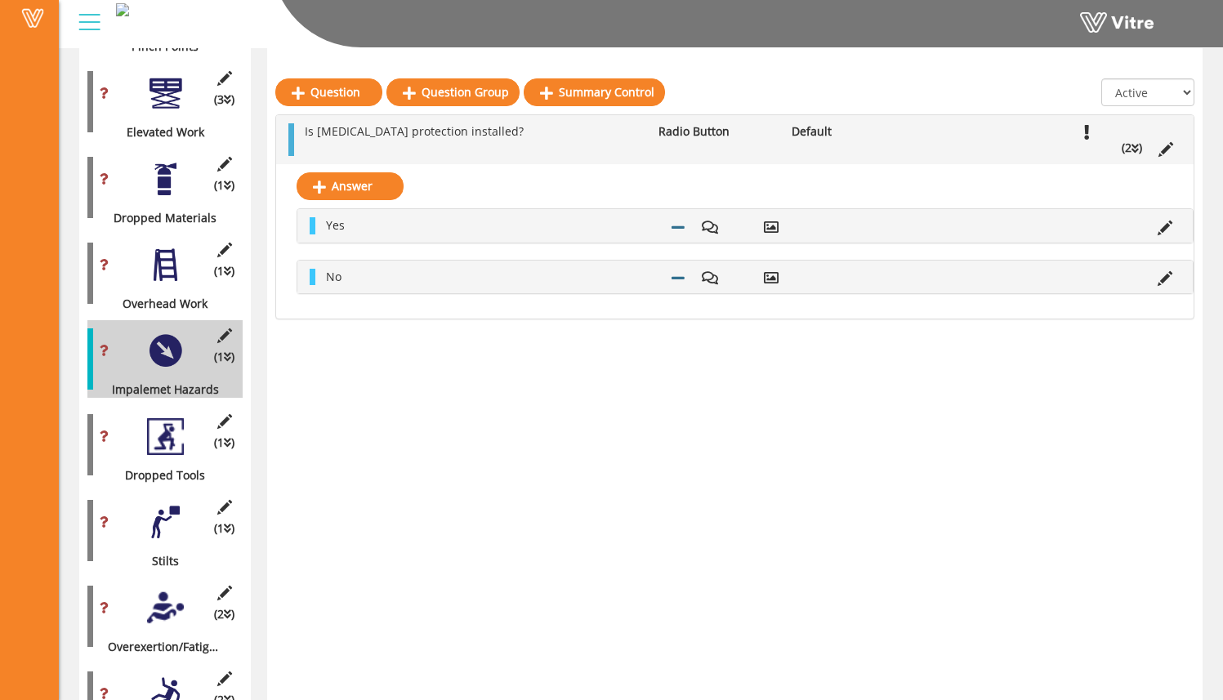
click at [549, 335] on div "Question Question Group Summary Control All Active Not Active Is impalement pro…" at bounding box center [734, 433] width 935 height 3074
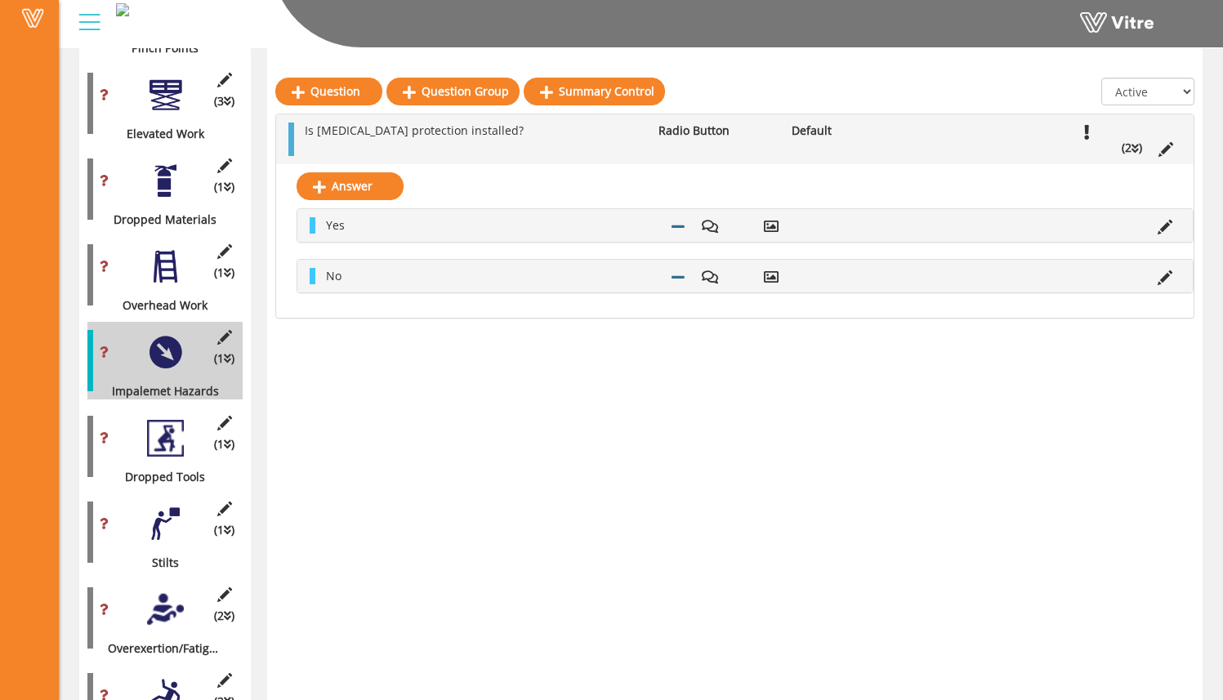
click at [168, 252] on div at bounding box center [165, 266] width 37 height 37
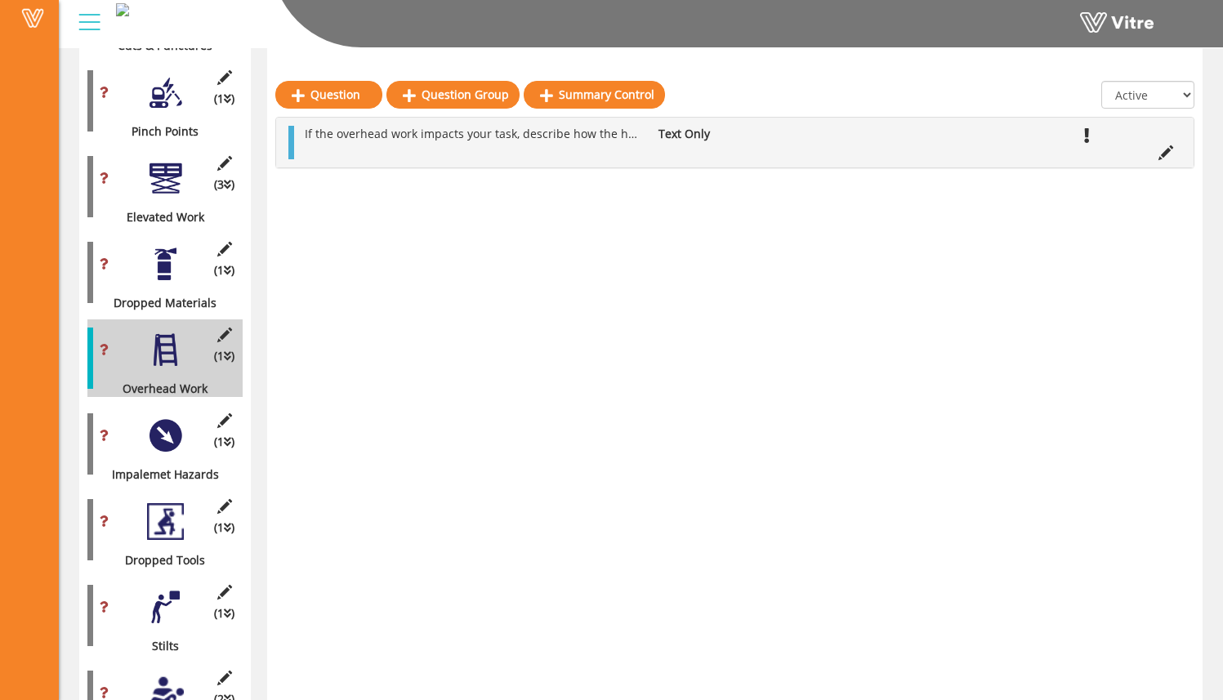
scroll to position [1200, 0]
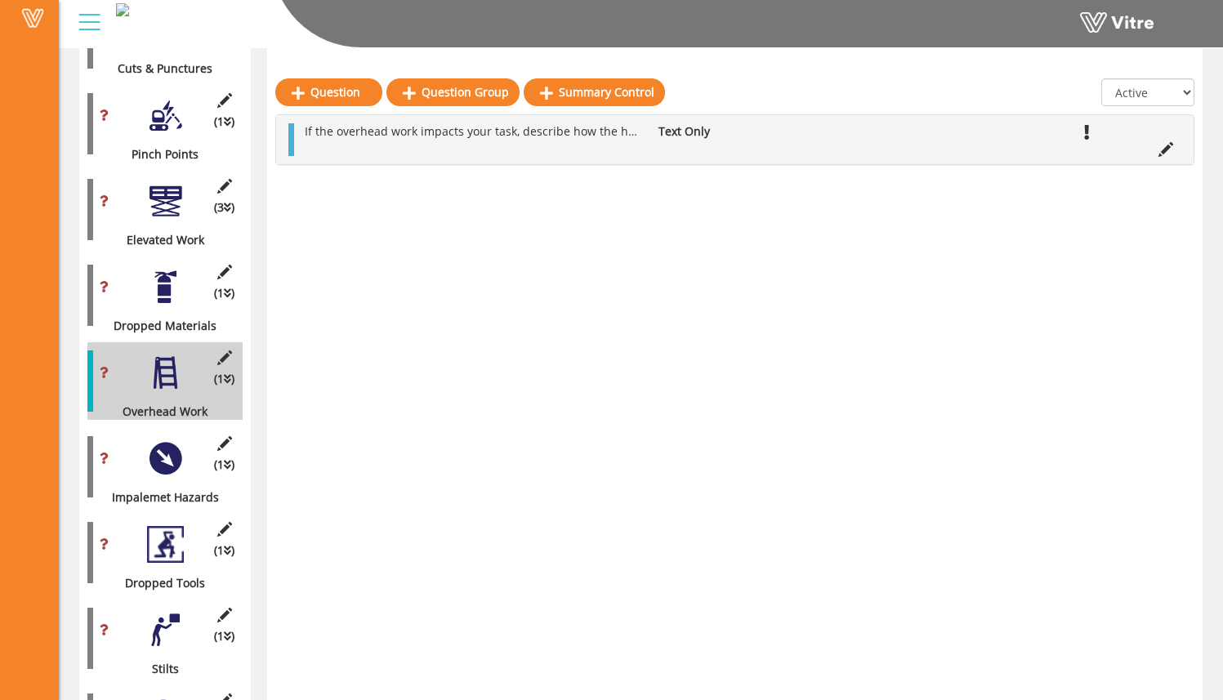
click at [165, 271] on div at bounding box center [165, 287] width 37 height 37
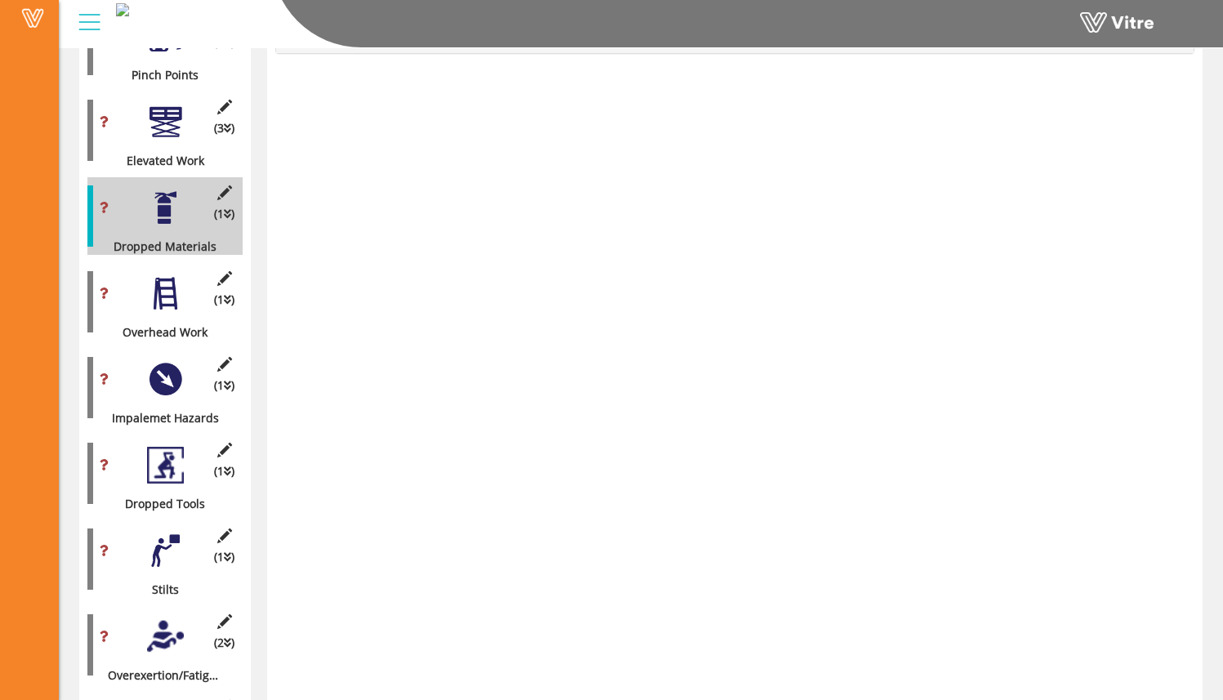
scroll to position [1290, 0]
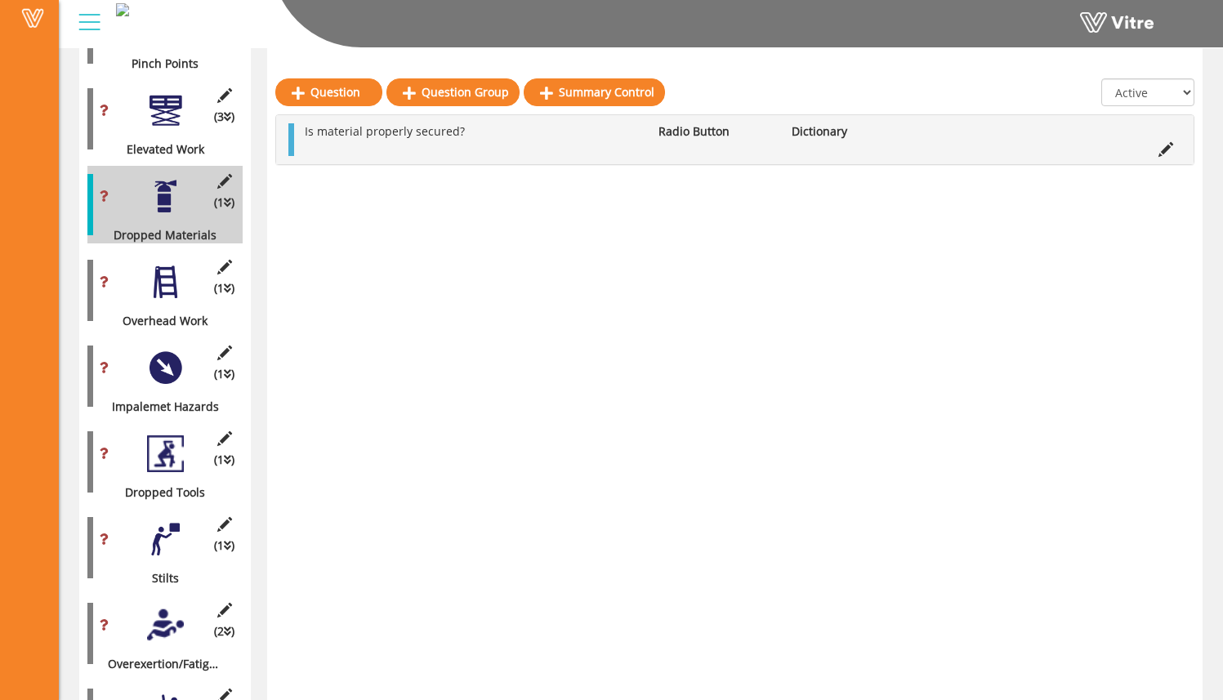
click at [163, 461] on div "(1 ) Dropped Tools" at bounding box center [164, 462] width 155 height 78
click at [153, 439] on div at bounding box center [165, 453] width 37 height 37
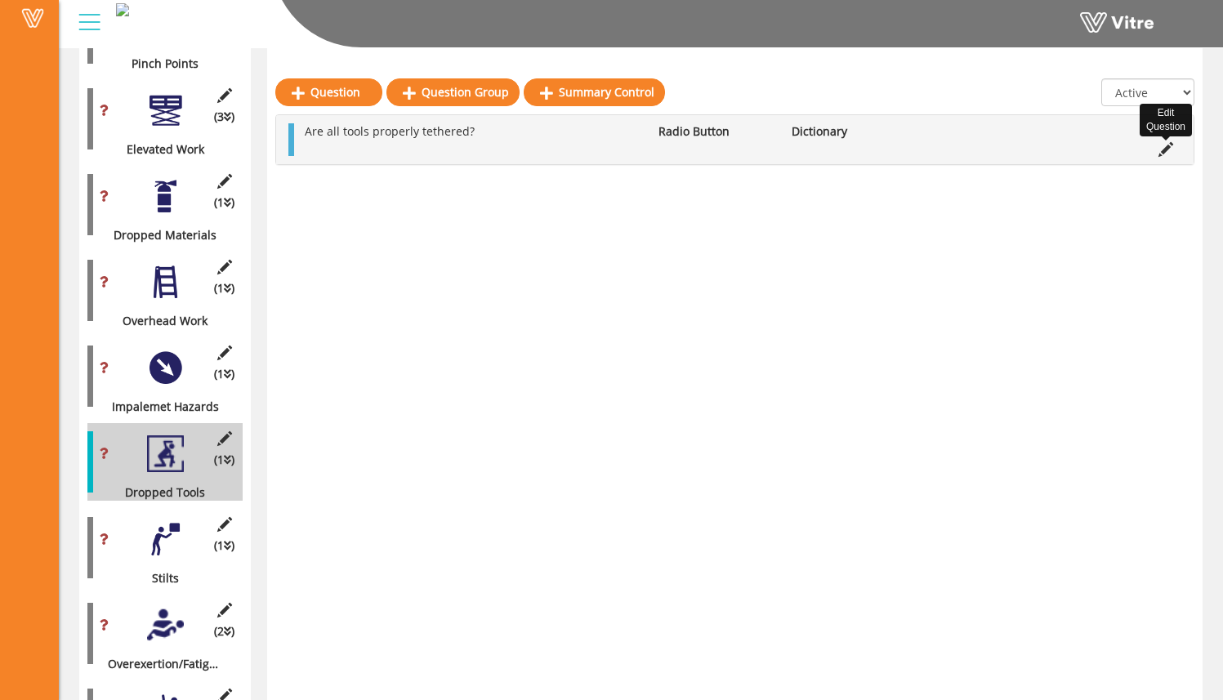
click at [1165, 142] on icon at bounding box center [1165, 149] width 15 height 15
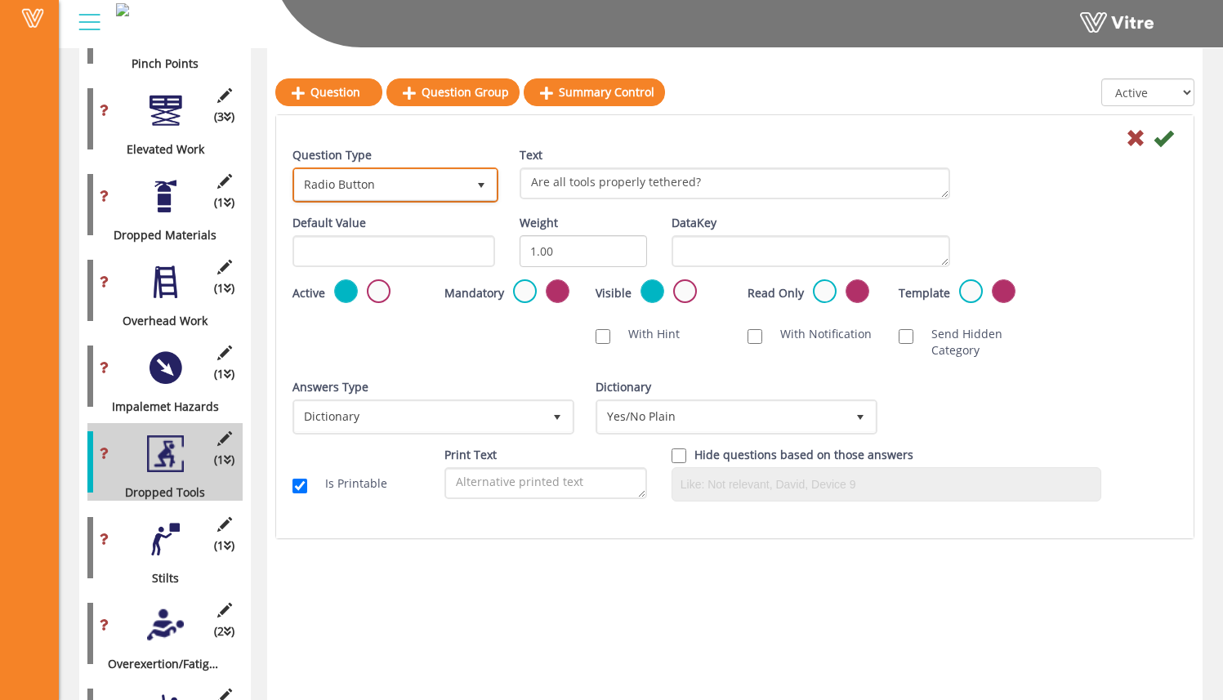
click at [417, 185] on span "Radio Button" at bounding box center [381, 184] width 172 height 29
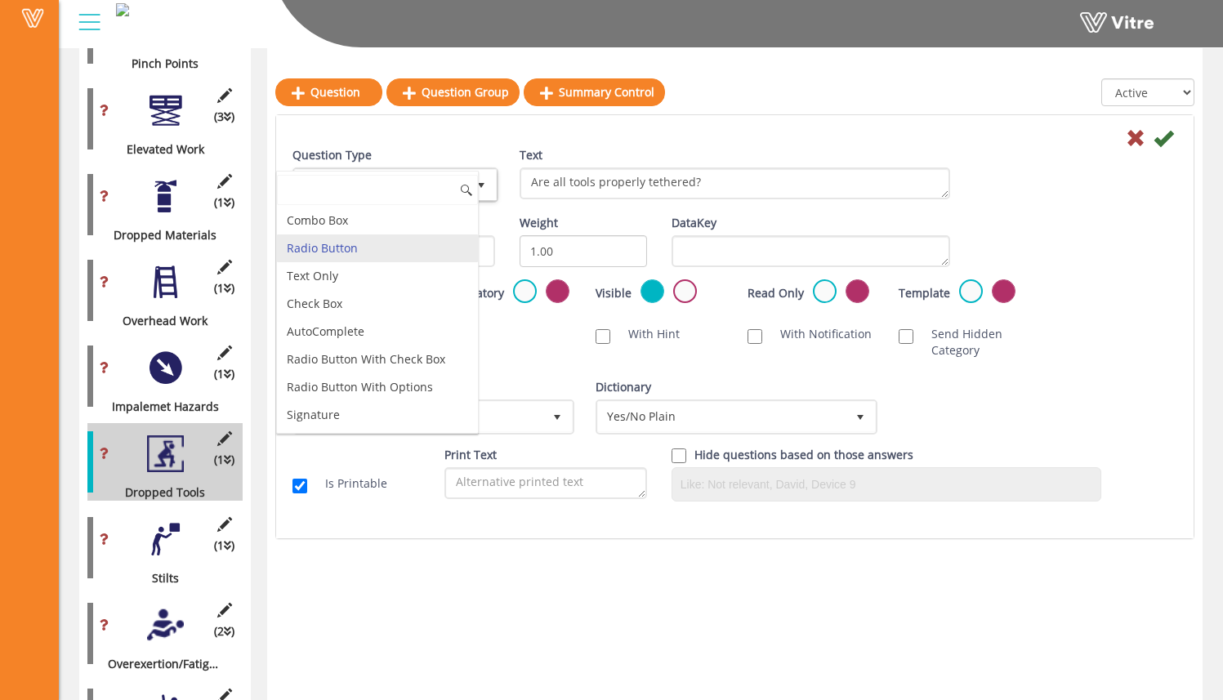
click at [413, 186] on input at bounding box center [377, 190] width 201 height 31
click at [485, 158] on div "Question Type Radio Button 3" at bounding box center [393, 175] width 203 height 56
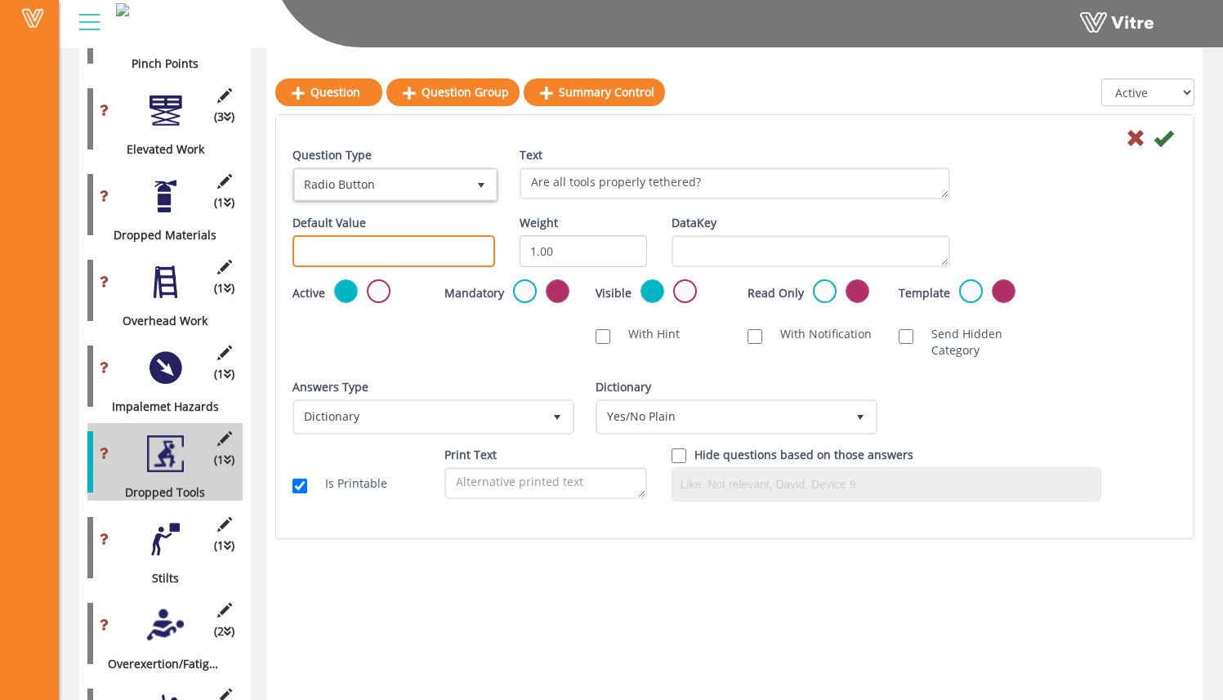
click at [409, 253] on input "text" at bounding box center [393, 251] width 203 height 32
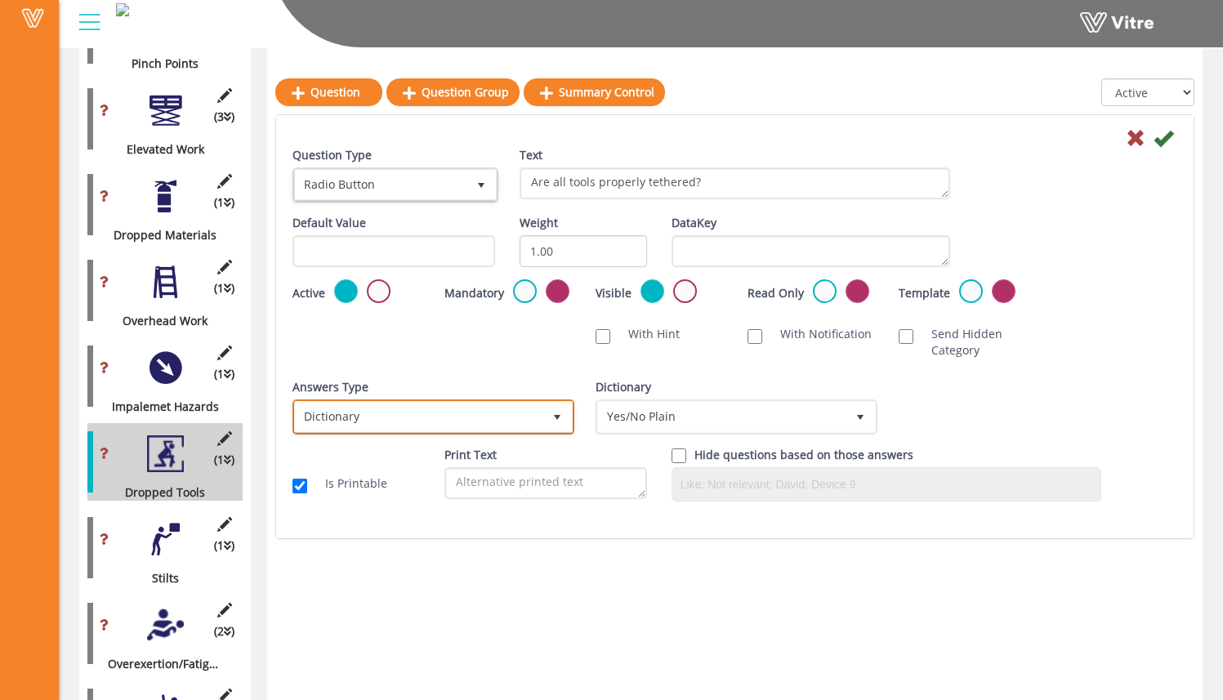
click at [393, 420] on span "Dictionary" at bounding box center [418, 416] width 247 height 29
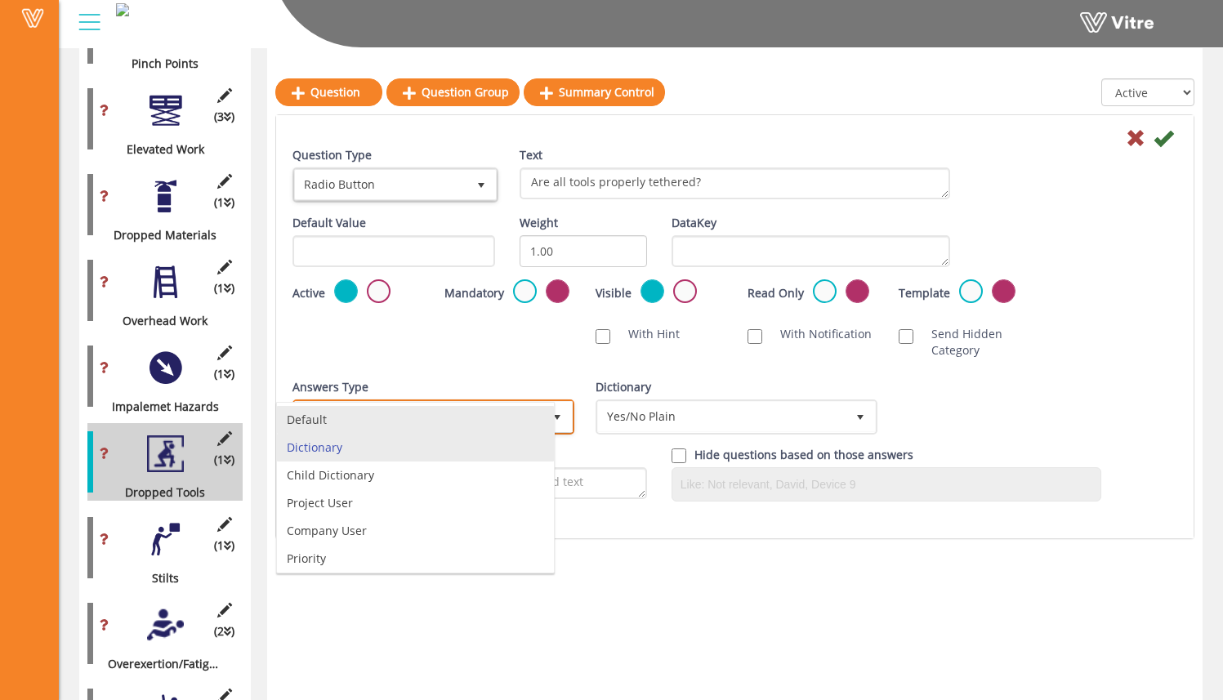
click at [389, 423] on li "Default" at bounding box center [415, 420] width 277 height 28
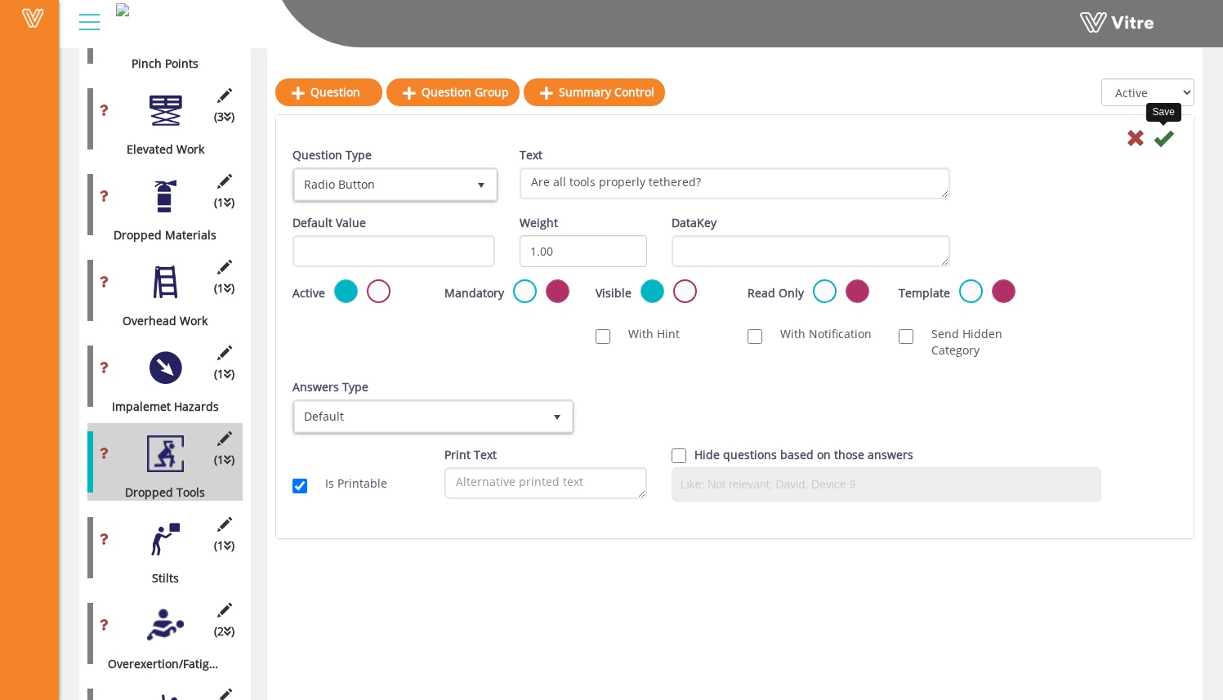
click at [1161, 140] on icon at bounding box center [1163, 138] width 20 height 20
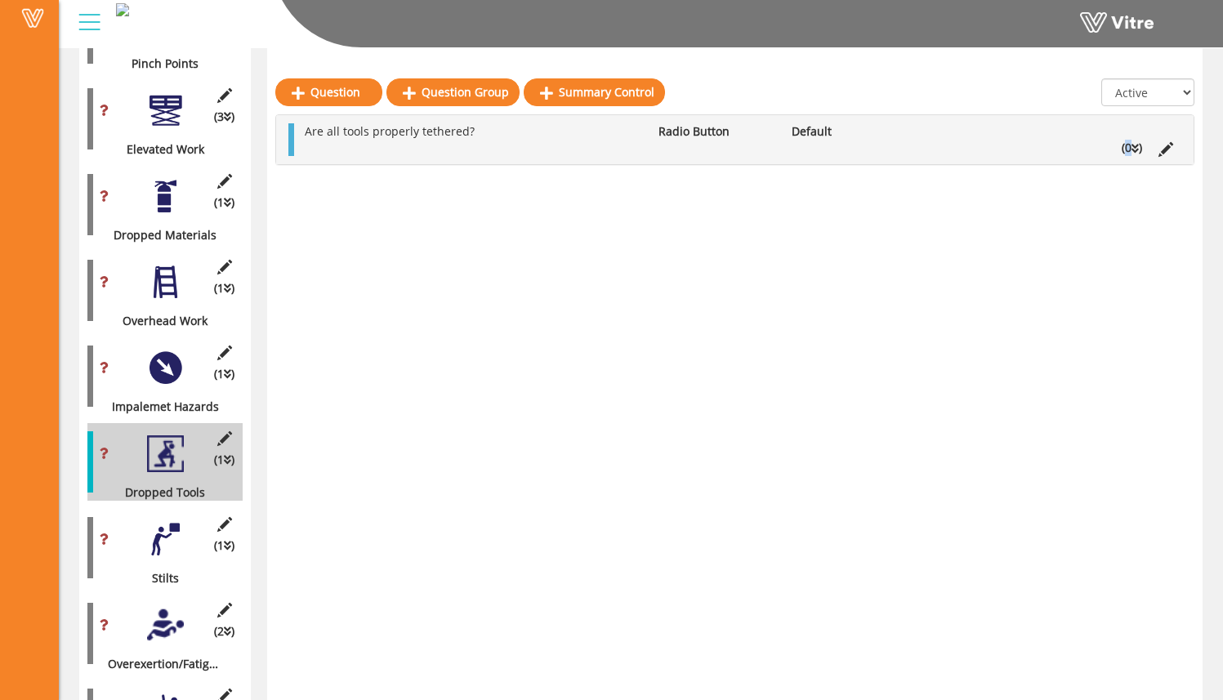
click at [1128, 152] on li "(0 )" at bounding box center [1131, 148] width 37 height 16
click at [372, 186] on link "Answer" at bounding box center [349, 186] width 107 height 28
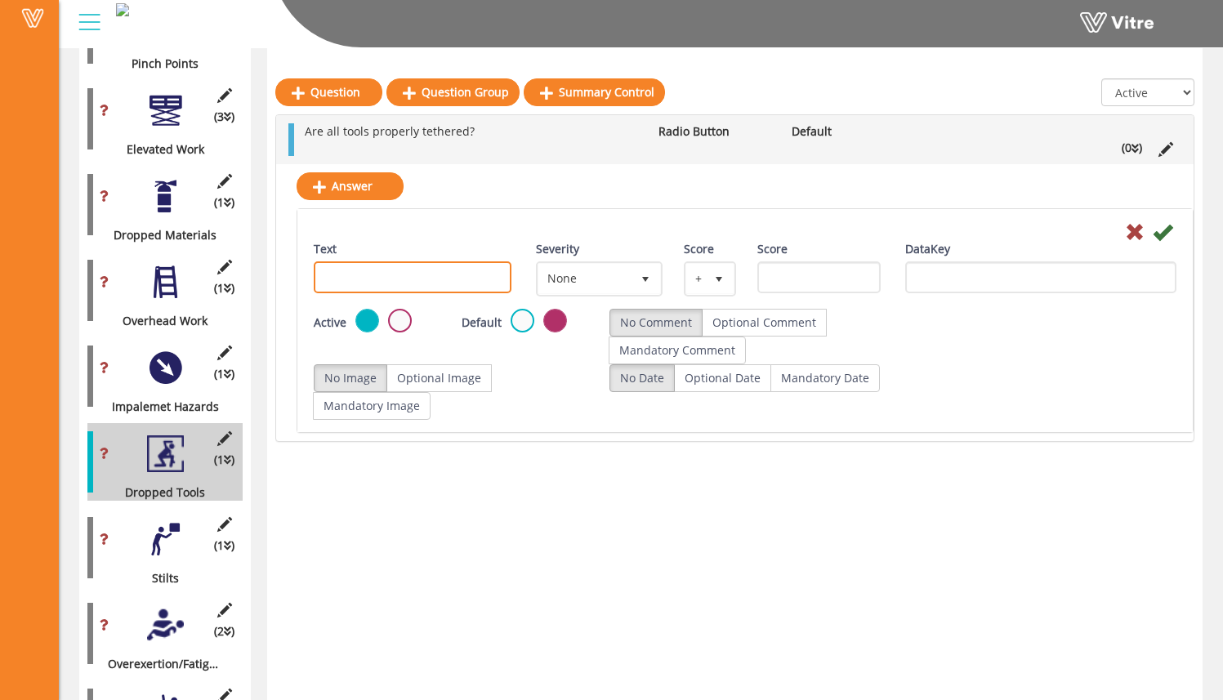
click at [375, 273] on input "Text" at bounding box center [413, 277] width 198 height 32
type input "Yes"
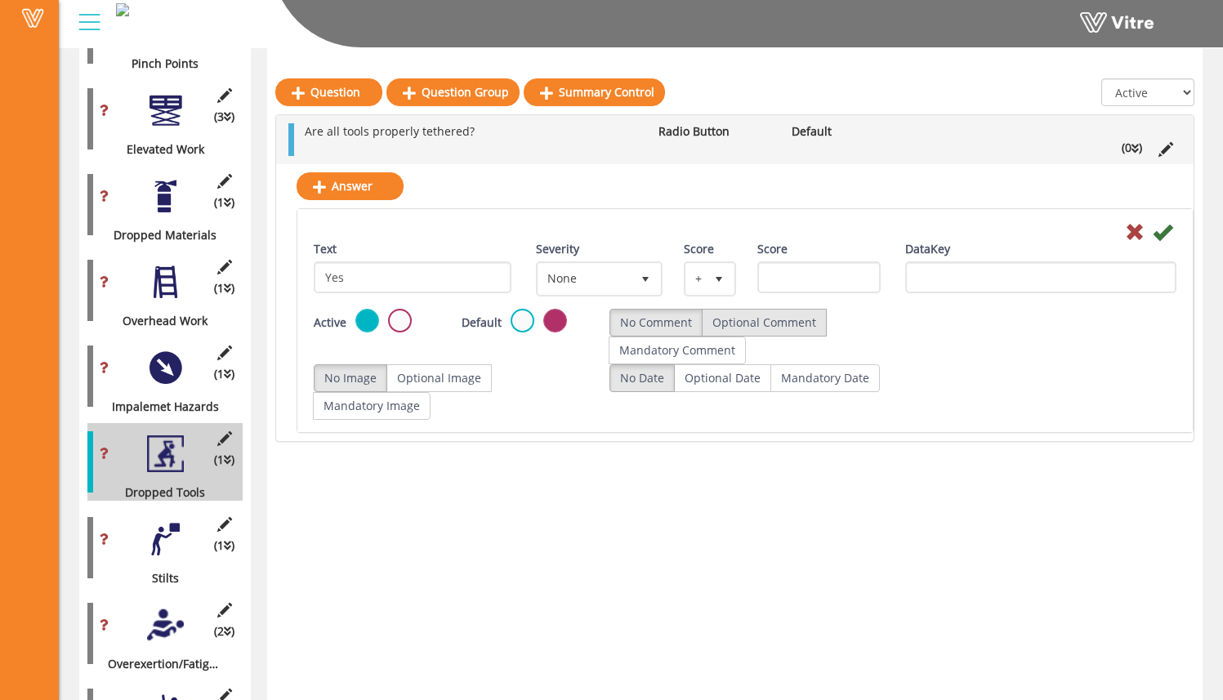
click at [759, 326] on label "Optional Comment" at bounding box center [764, 323] width 125 height 28
radio input "true"
click at [439, 371] on label "Optional Image" at bounding box center [438, 378] width 105 height 28
radio input "true"
click at [1161, 241] on div "DataKey" at bounding box center [1040, 267] width 271 height 52
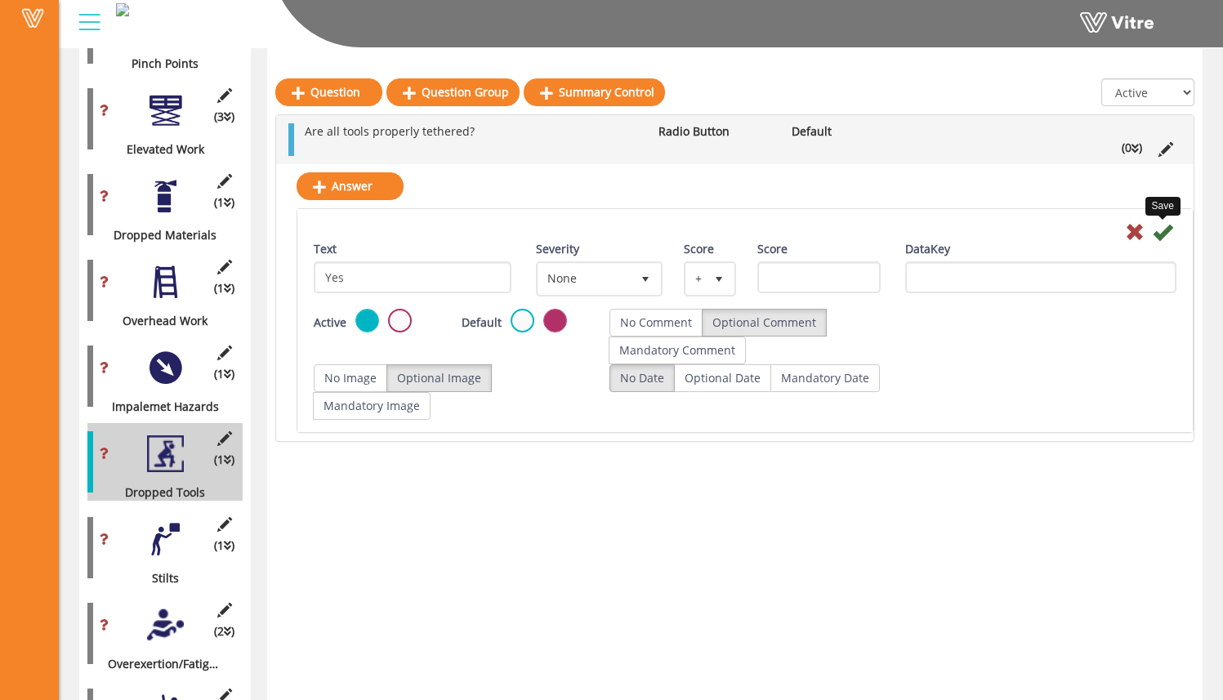
click at [1160, 238] on icon at bounding box center [1162, 232] width 20 height 20
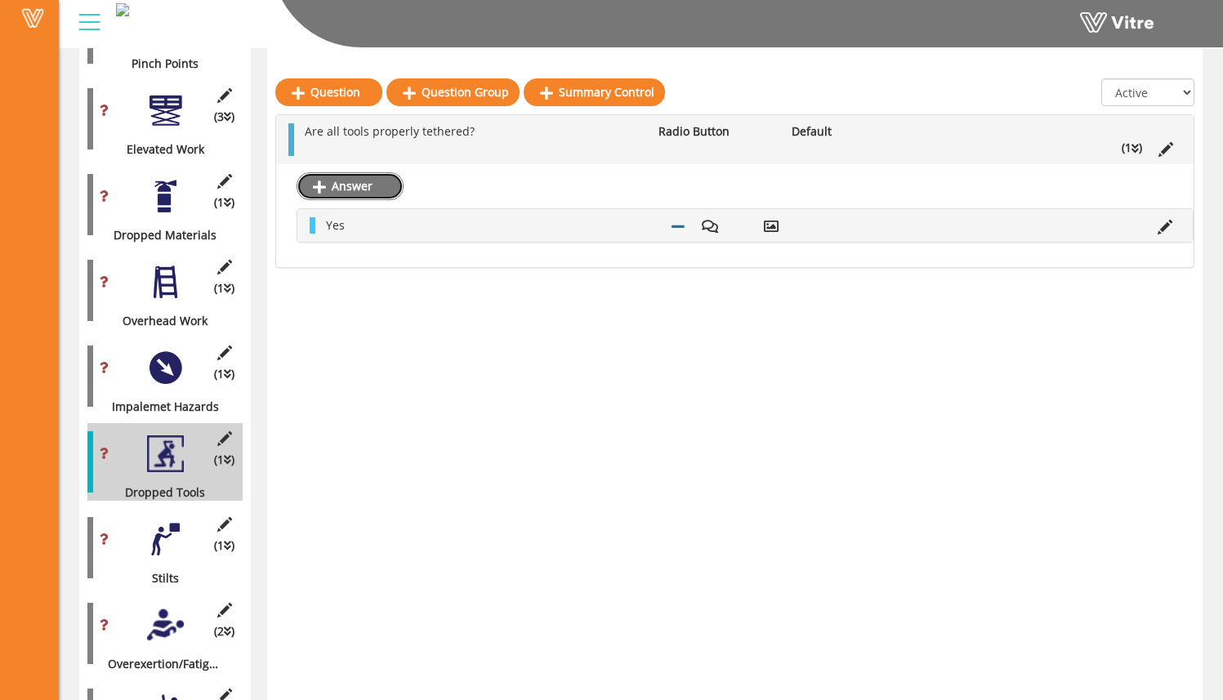
click at [369, 190] on link "Answer" at bounding box center [349, 186] width 107 height 28
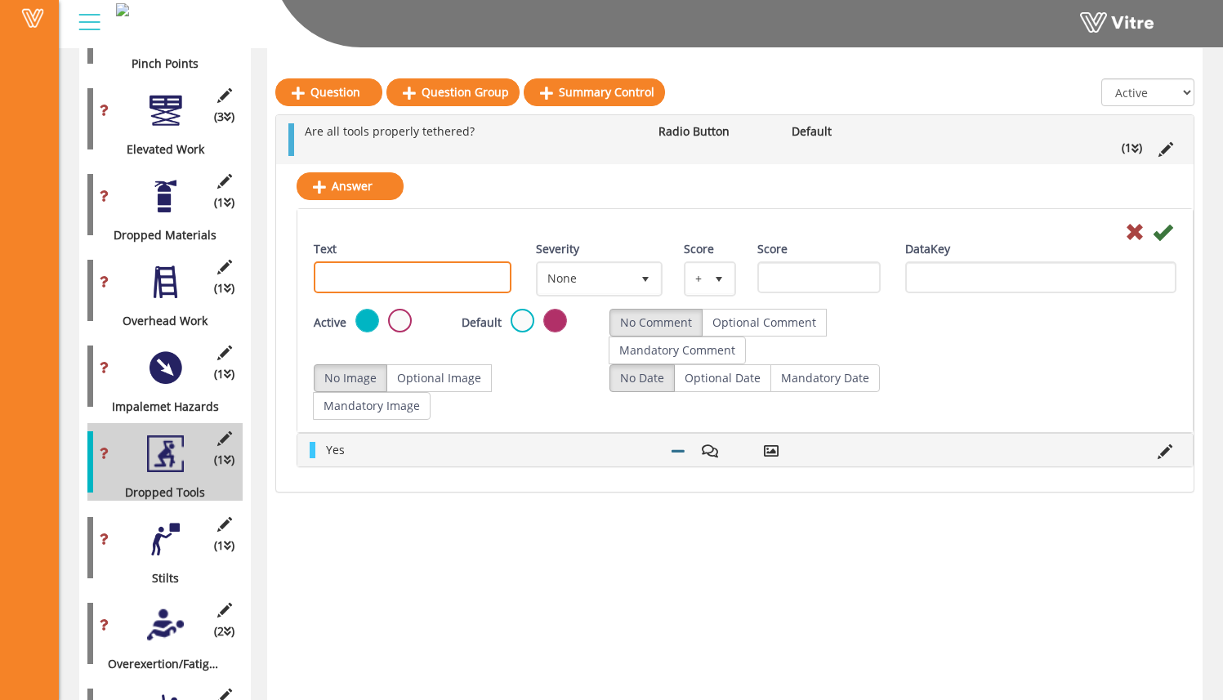
click at [391, 284] on input "Text" at bounding box center [413, 277] width 198 height 32
type input "No"
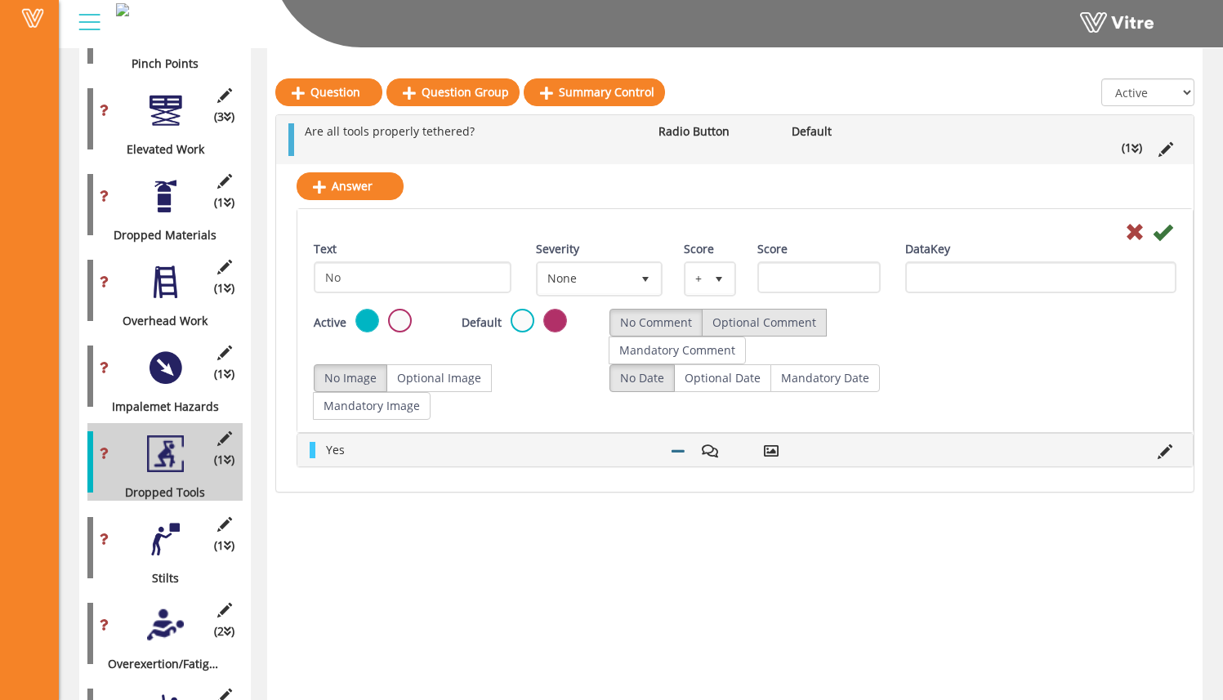
click at [752, 332] on label "Optional Comment" at bounding box center [764, 323] width 125 height 28
radio input "true"
click at [422, 385] on label "Optional Image" at bounding box center [438, 378] width 105 height 28
radio input "true"
click at [1163, 236] on icon at bounding box center [1162, 232] width 20 height 20
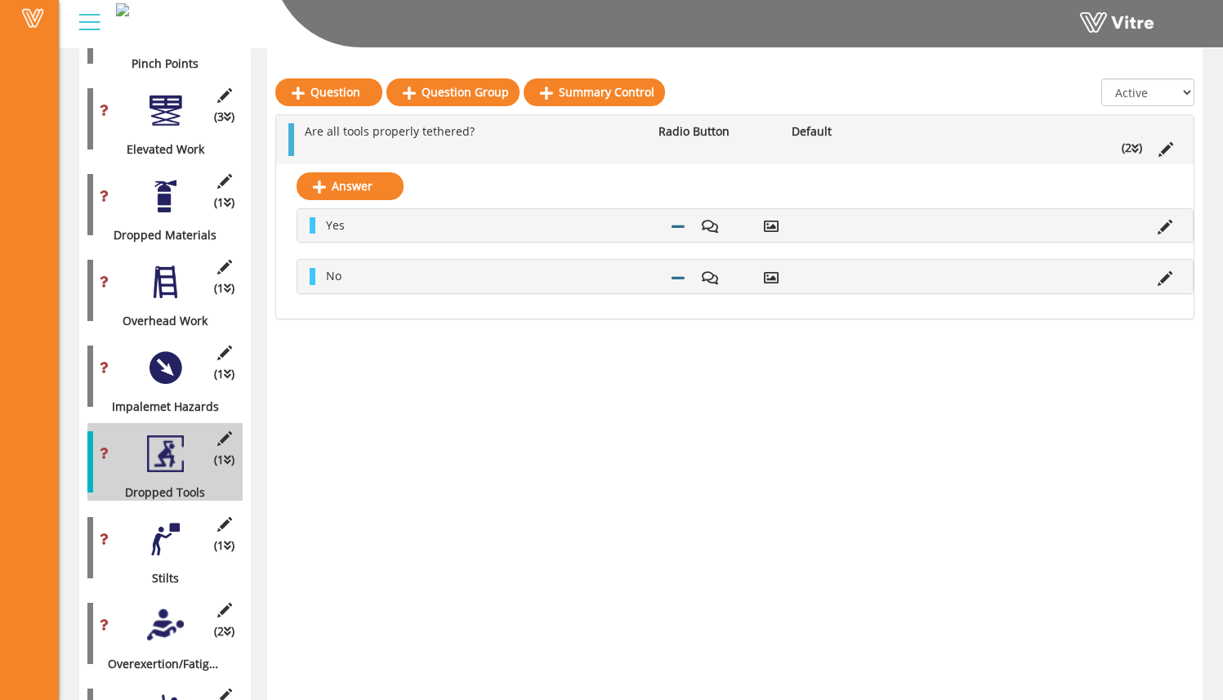
click at [178, 350] on div at bounding box center [165, 368] width 37 height 37
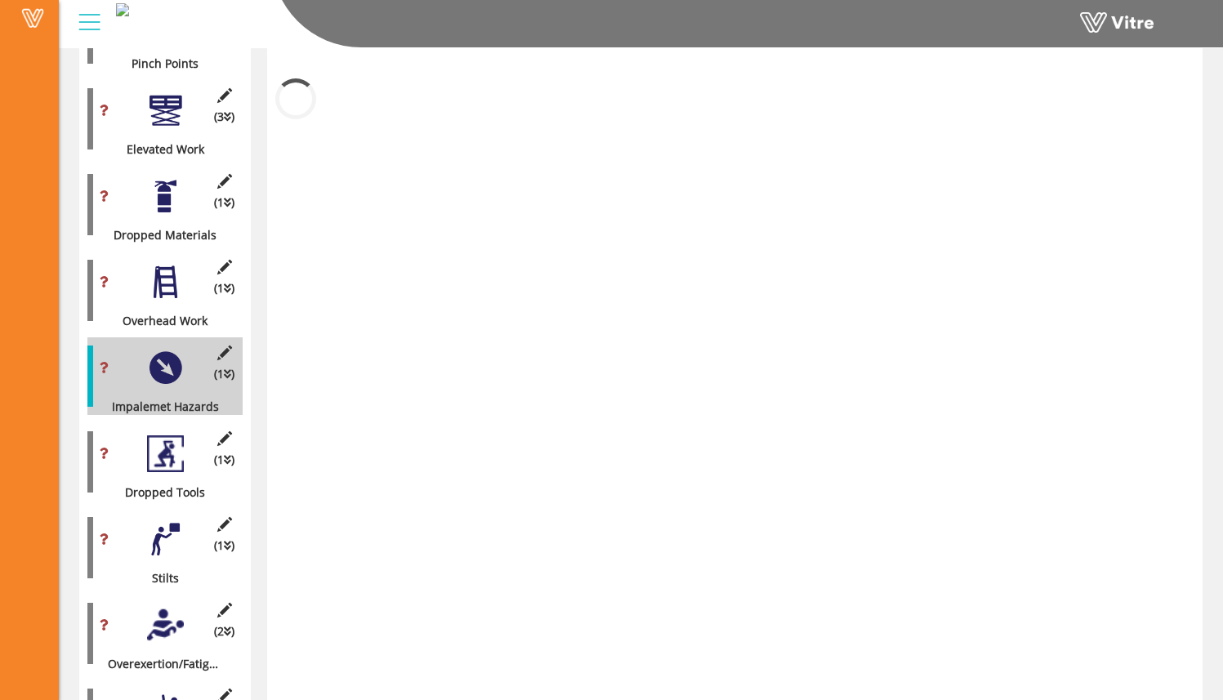
click at [167, 285] on div "(1 ) Overhead Work" at bounding box center [164, 291] width 155 height 78
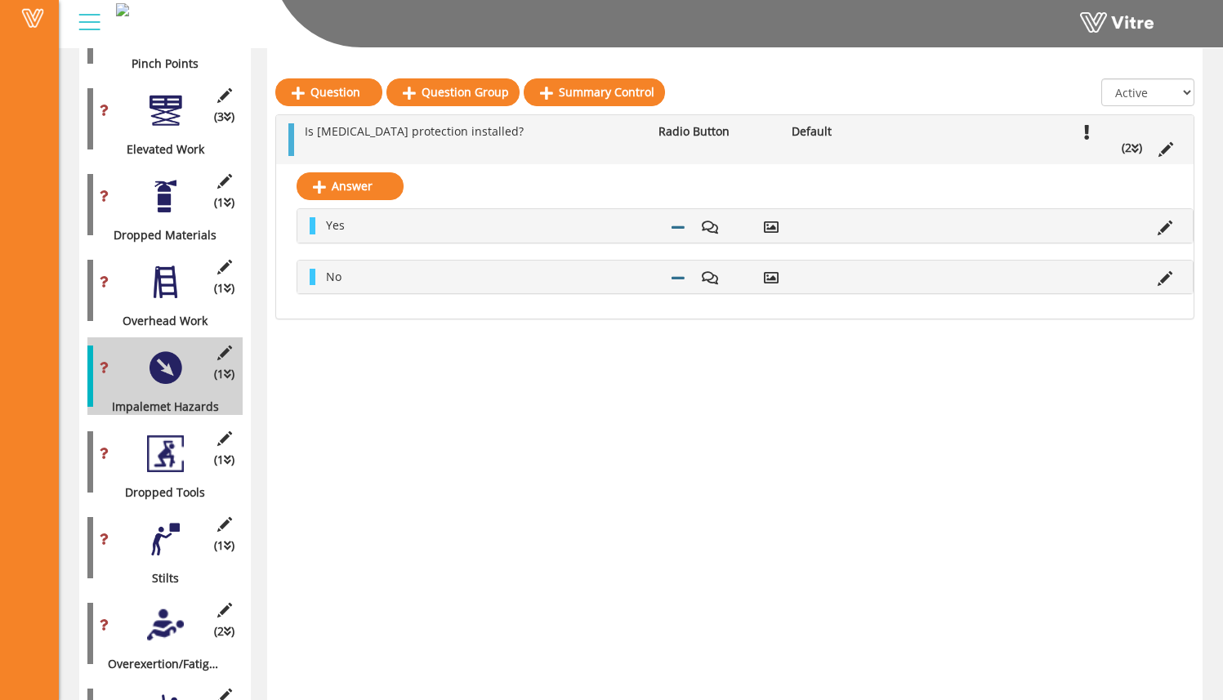
click at [154, 271] on div at bounding box center [165, 282] width 37 height 37
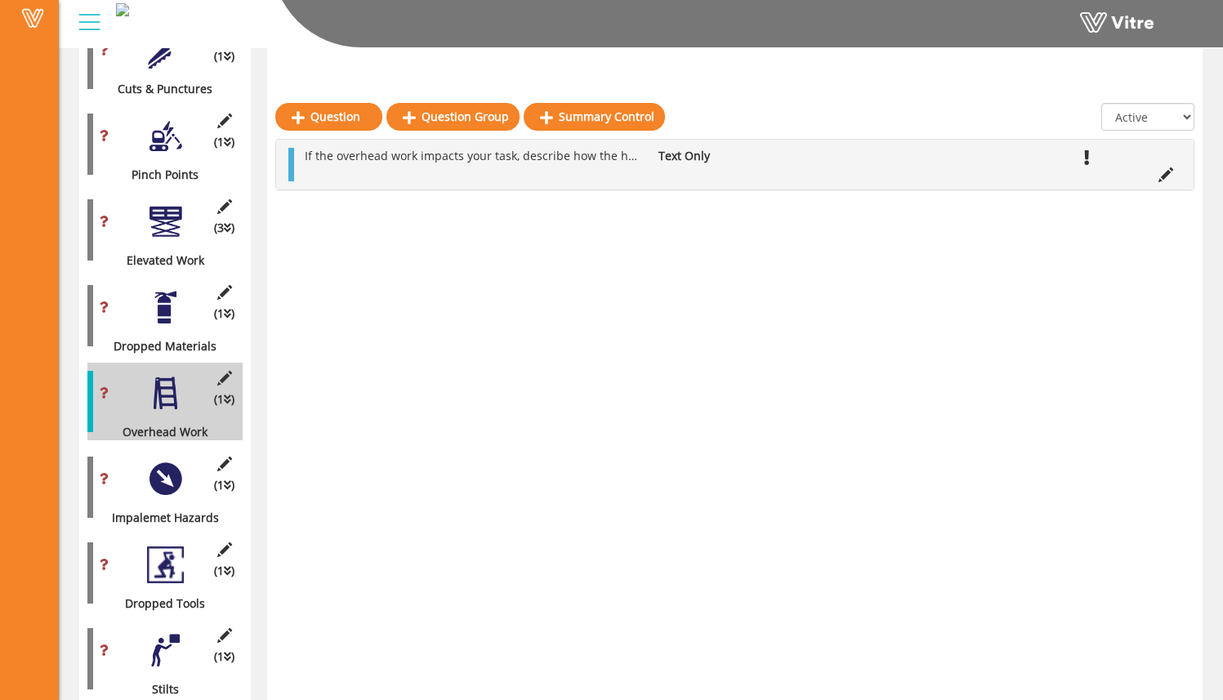
scroll to position [1177, 0]
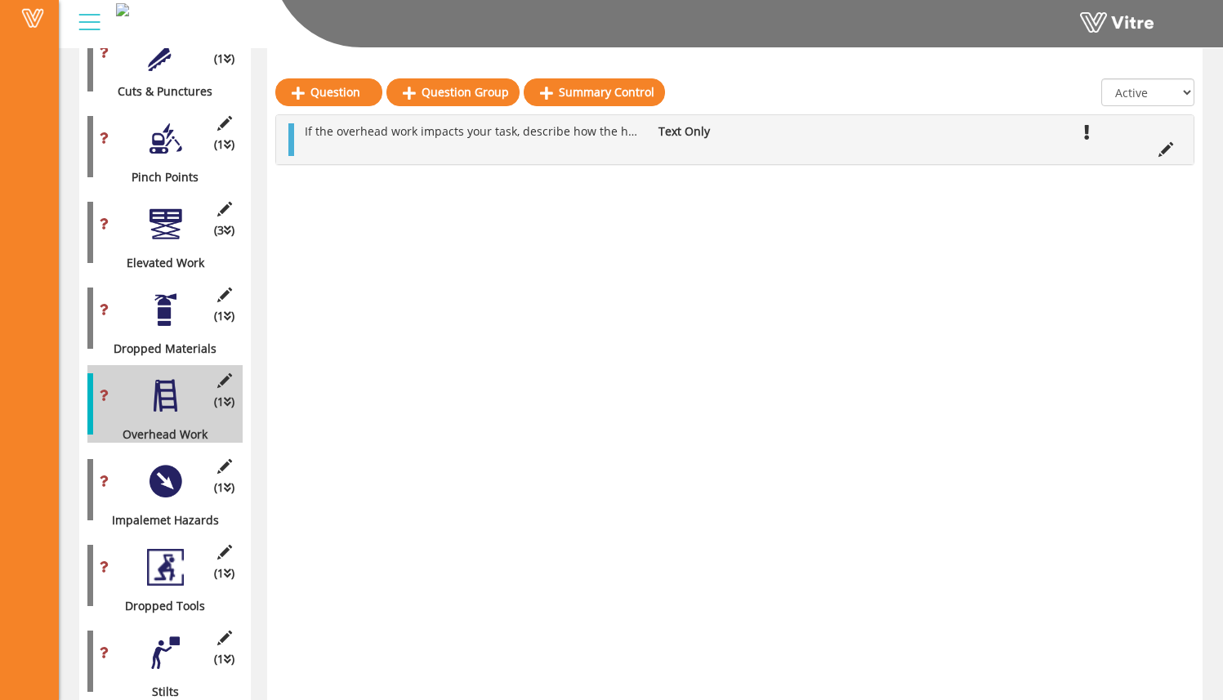
click at [169, 304] on div at bounding box center [165, 310] width 37 height 37
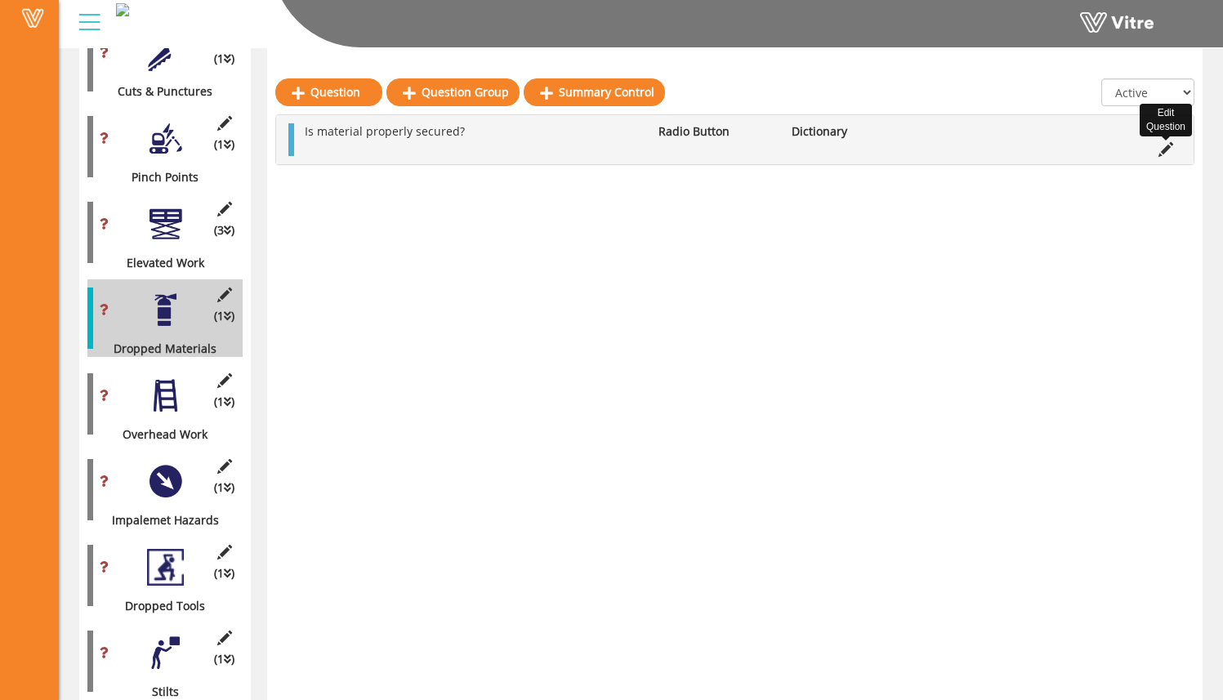
click at [1164, 145] on icon at bounding box center [1165, 149] width 15 height 15
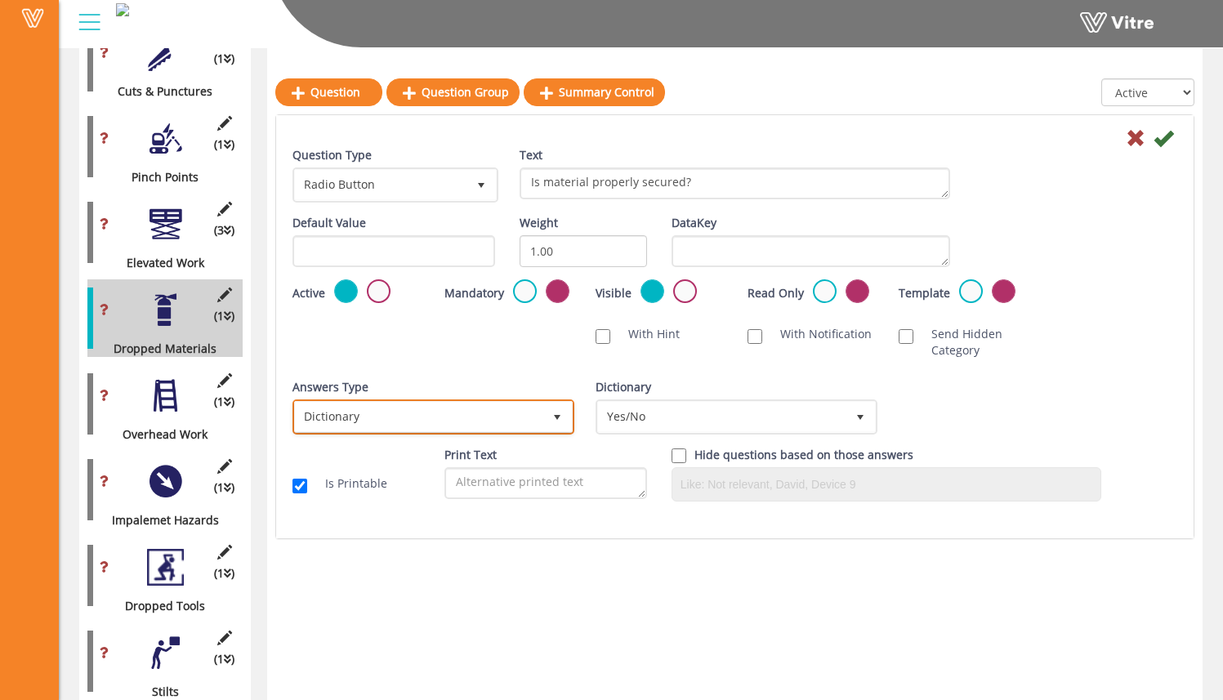
click at [447, 420] on span "Dictionary" at bounding box center [418, 416] width 247 height 29
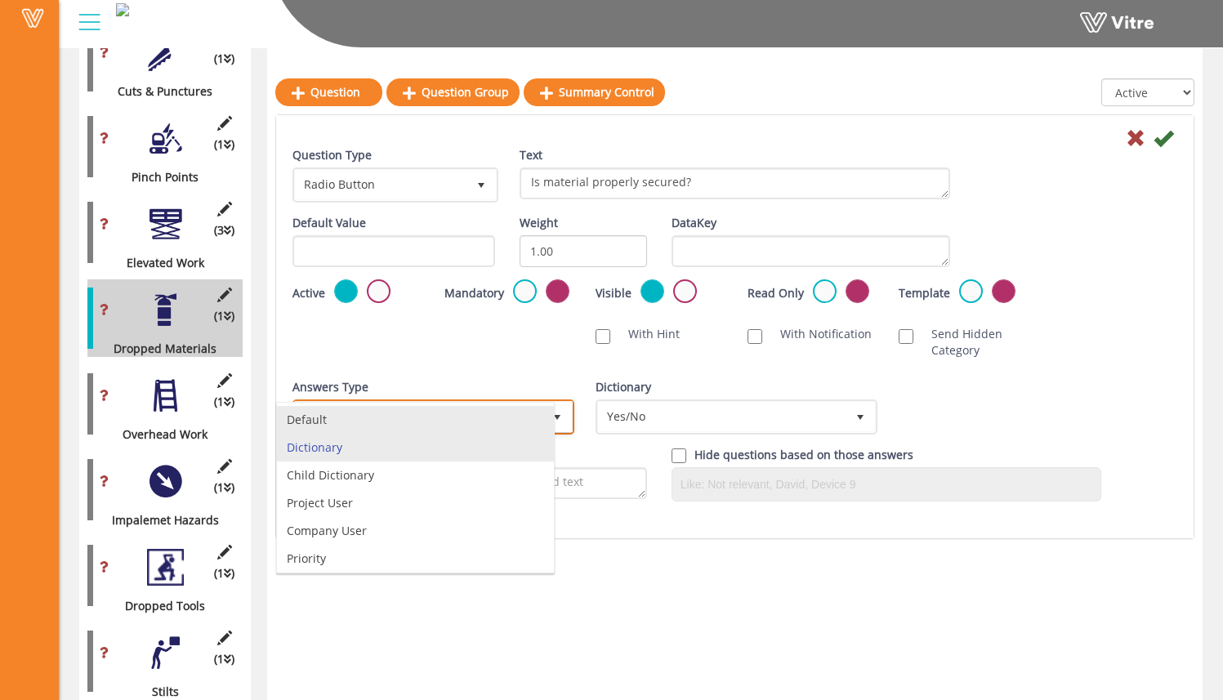
click at [426, 422] on li "Default" at bounding box center [415, 420] width 277 height 28
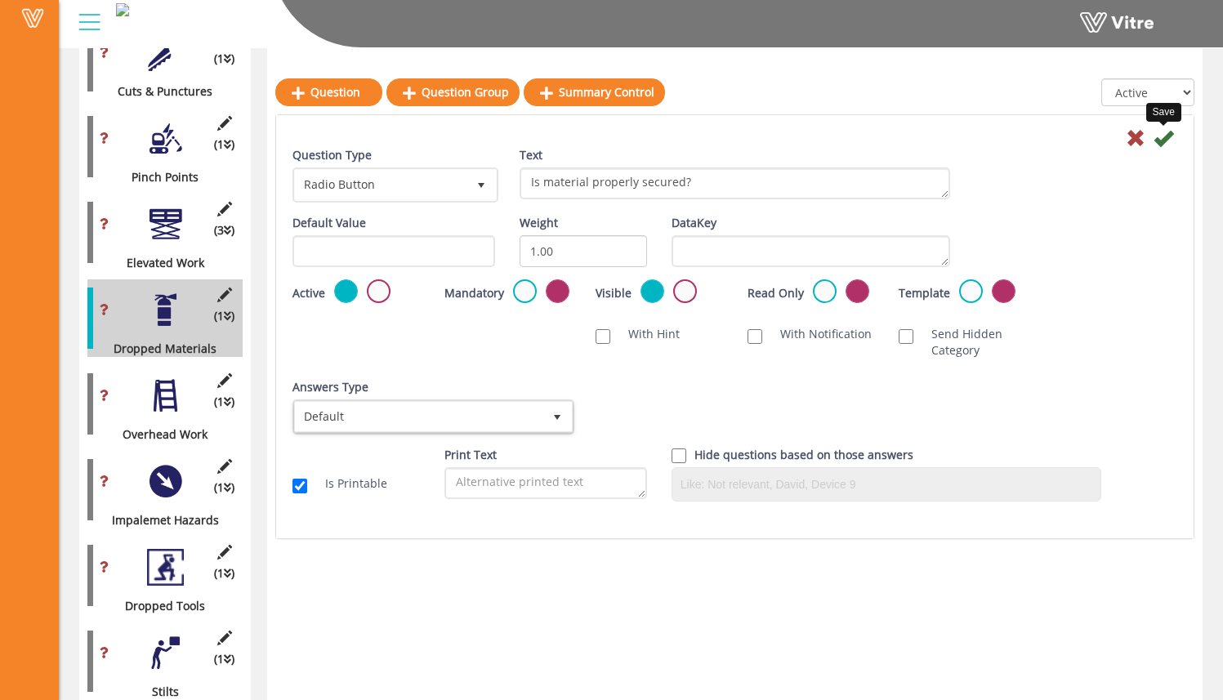
click at [1156, 139] on icon at bounding box center [1163, 138] width 20 height 20
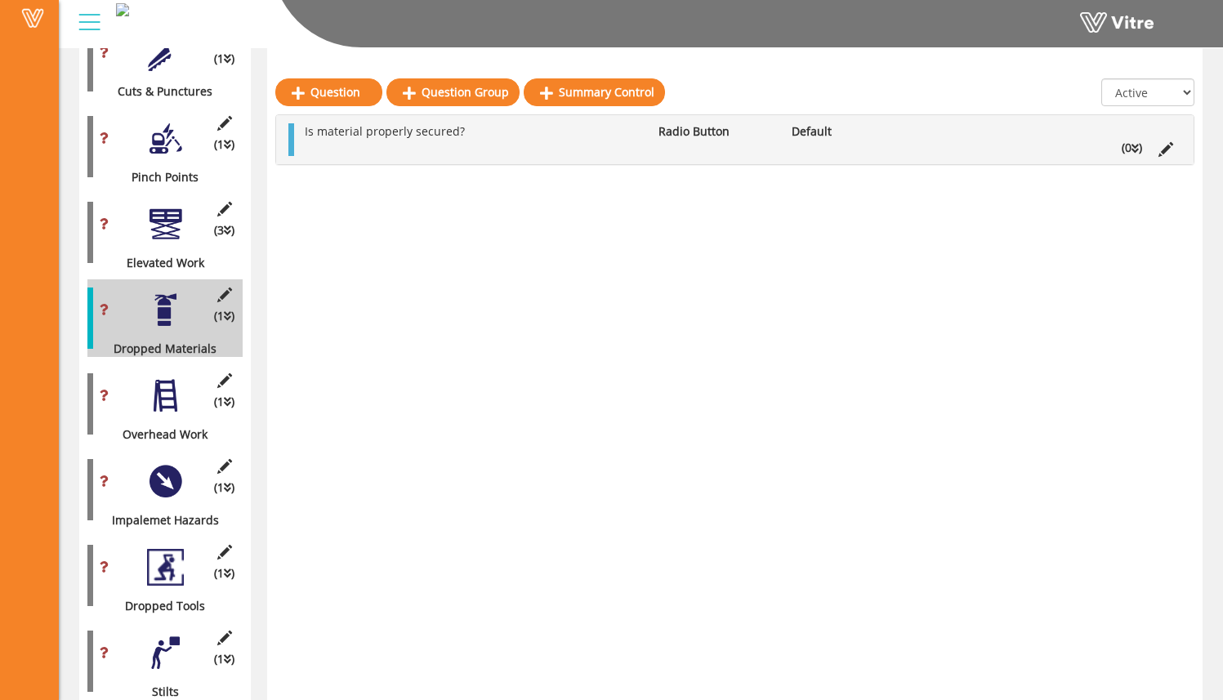
click at [1131, 150] on icon at bounding box center [1134, 148] width 7 height 11
click at [372, 189] on link "Answer" at bounding box center [349, 186] width 107 height 28
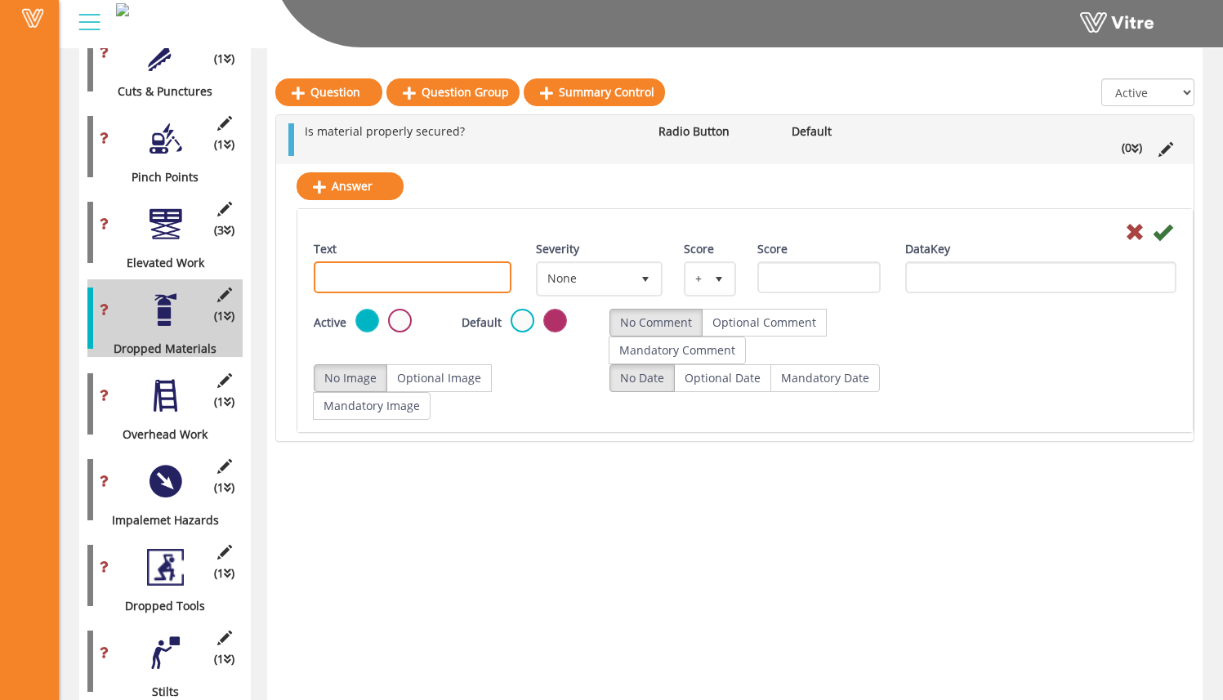
click at [390, 283] on input "Text" at bounding box center [413, 277] width 198 height 32
type input "Yes"
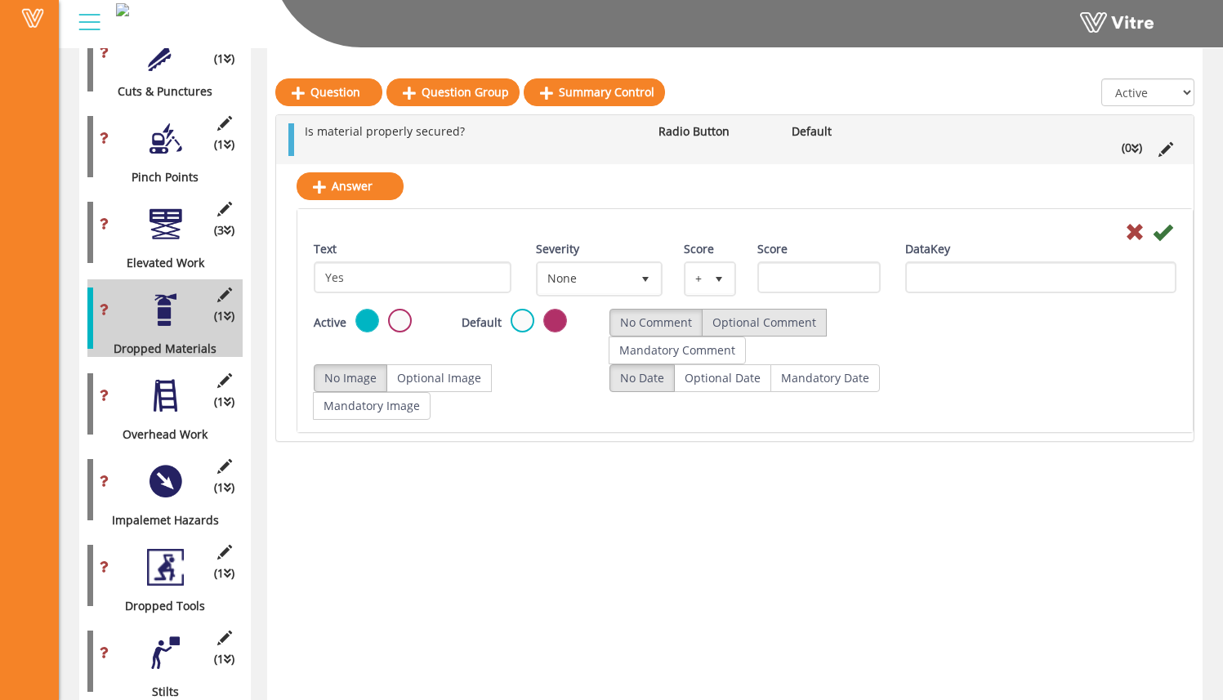
click at [806, 320] on label "Optional Comment" at bounding box center [764, 323] width 125 height 28
radio input "true"
click at [466, 370] on label "Optional Image" at bounding box center [438, 378] width 105 height 28
radio input "true"
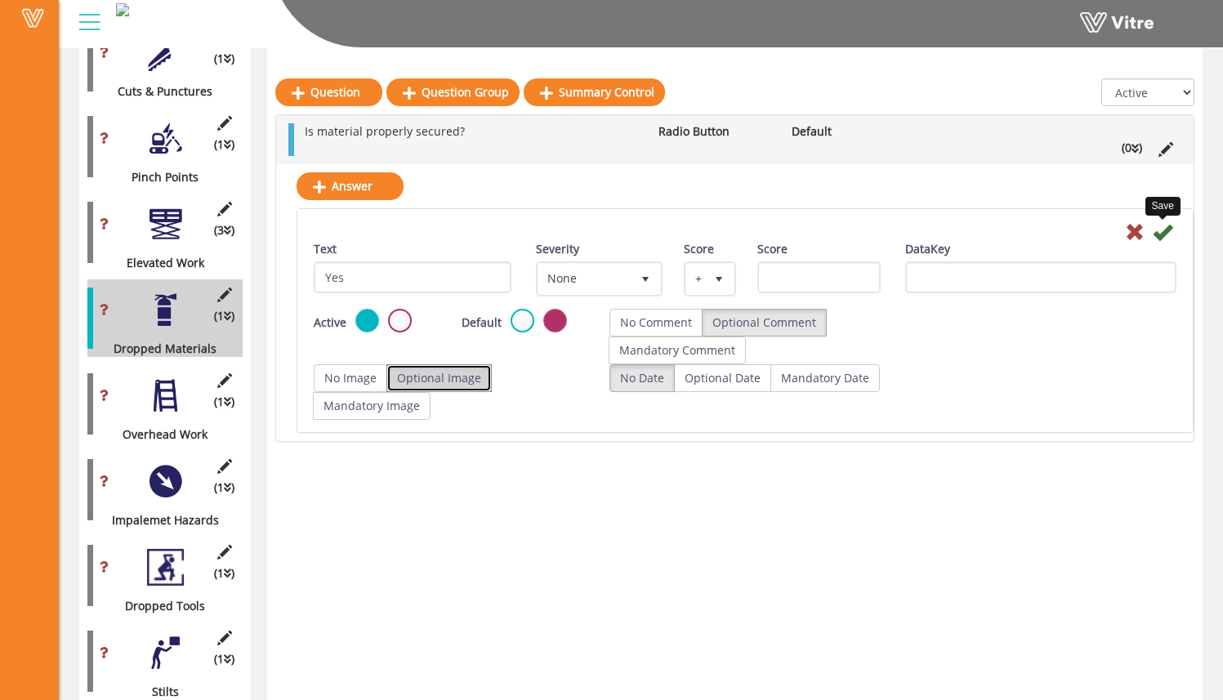
click at [1165, 235] on icon at bounding box center [1162, 232] width 20 height 20
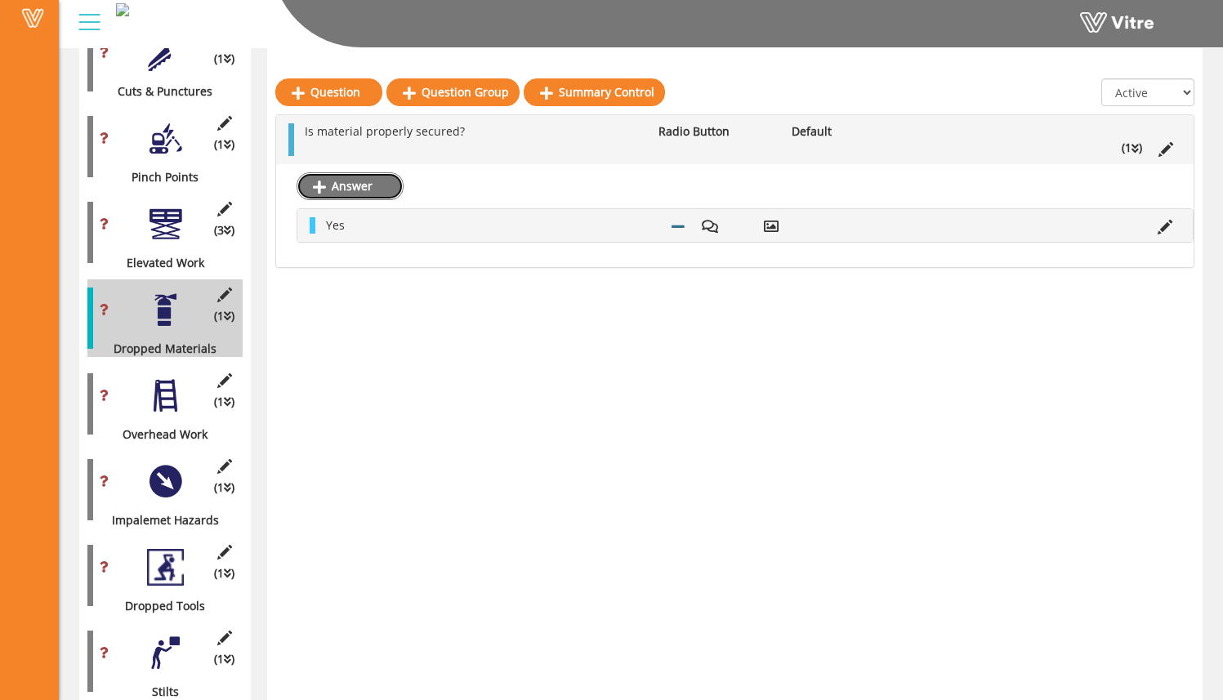
click at [388, 176] on link "Answer" at bounding box center [349, 186] width 107 height 28
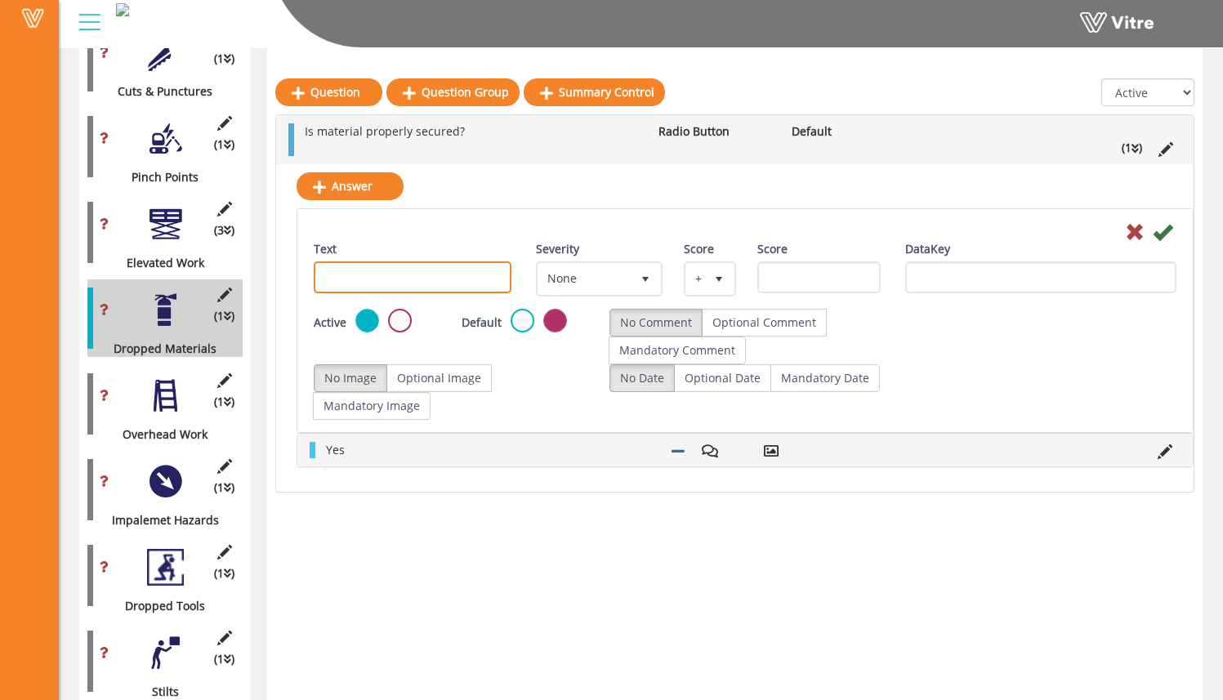
click at [415, 286] on input "Text" at bounding box center [413, 277] width 198 height 32
type input "No"
drag, startPoint x: 873, startPoint y: 334, endPoint x: 863, endPoint y: 334, distance: 9.8
click at [871, 334] on div "No Comment Optional Comment Mandatory Comment" at bounding box center [744, 337] width 271 height 56
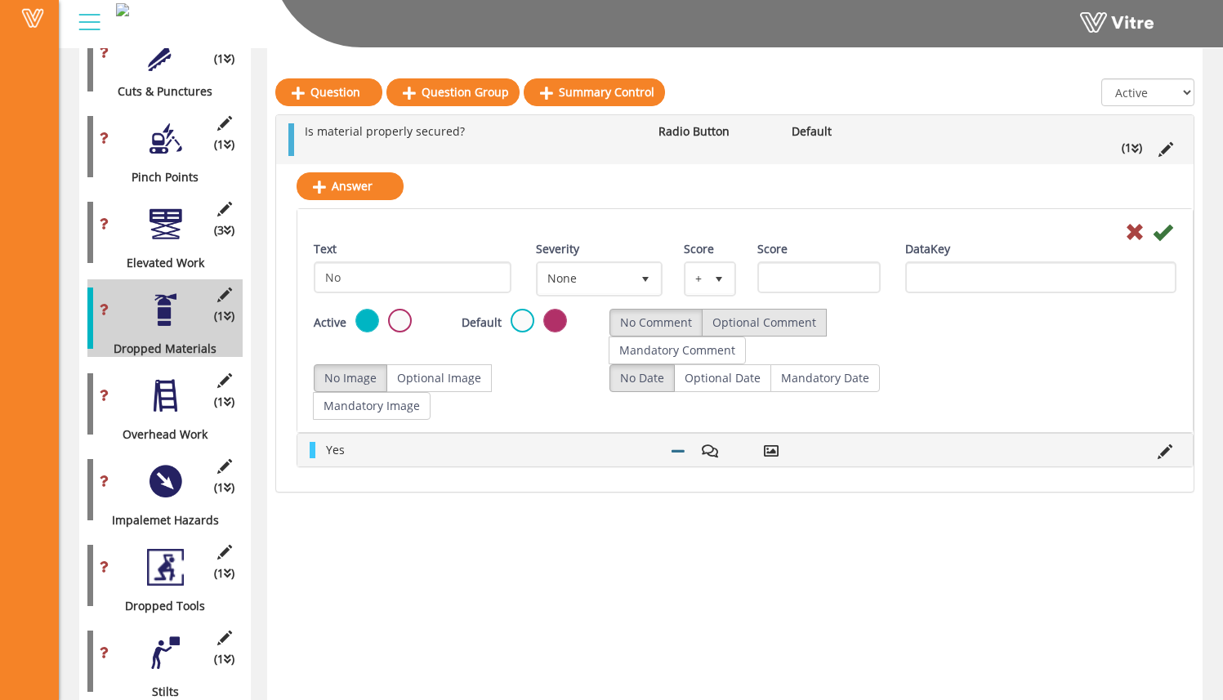
click at [753, 321] on label "Optional Comment" at bounding box center [764, 323] width 125 height 28
radio input "true"
click at [423, 374] on label "Optional Image" at bounding box center [438, 378] width 105 height 28
radio input "true"
click at [1163, 233] on icon at bounding box center [1162, 232] width 20 height 20
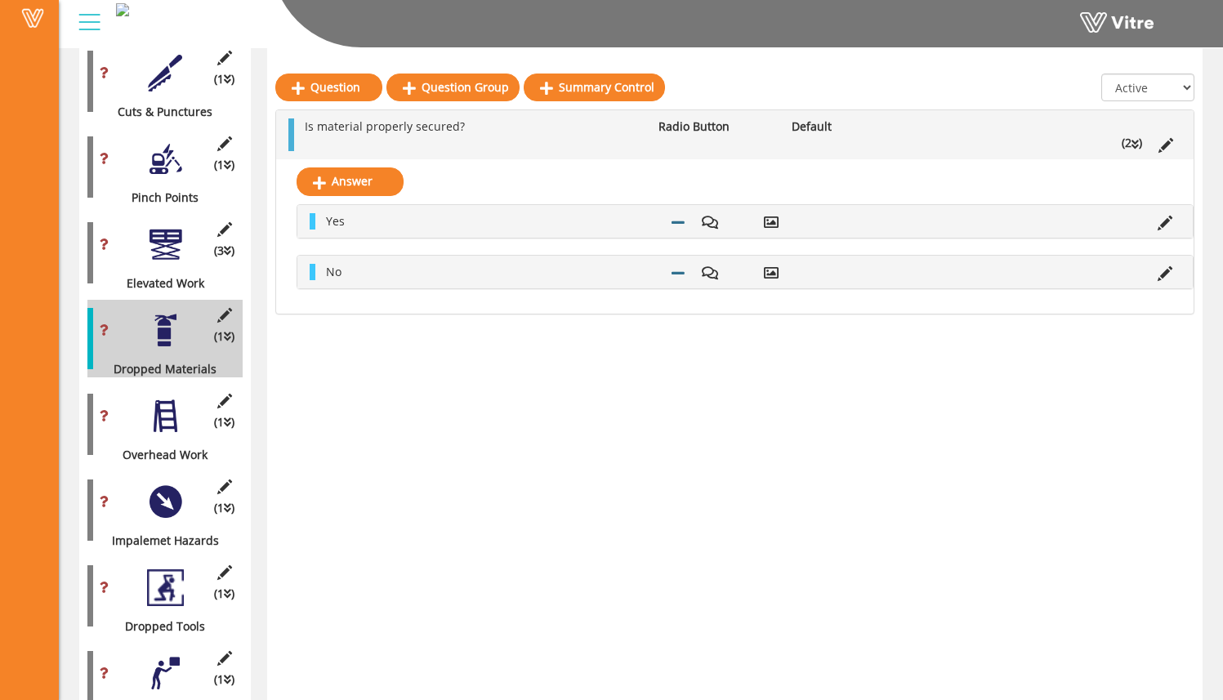
scroll to position [1151, 0]
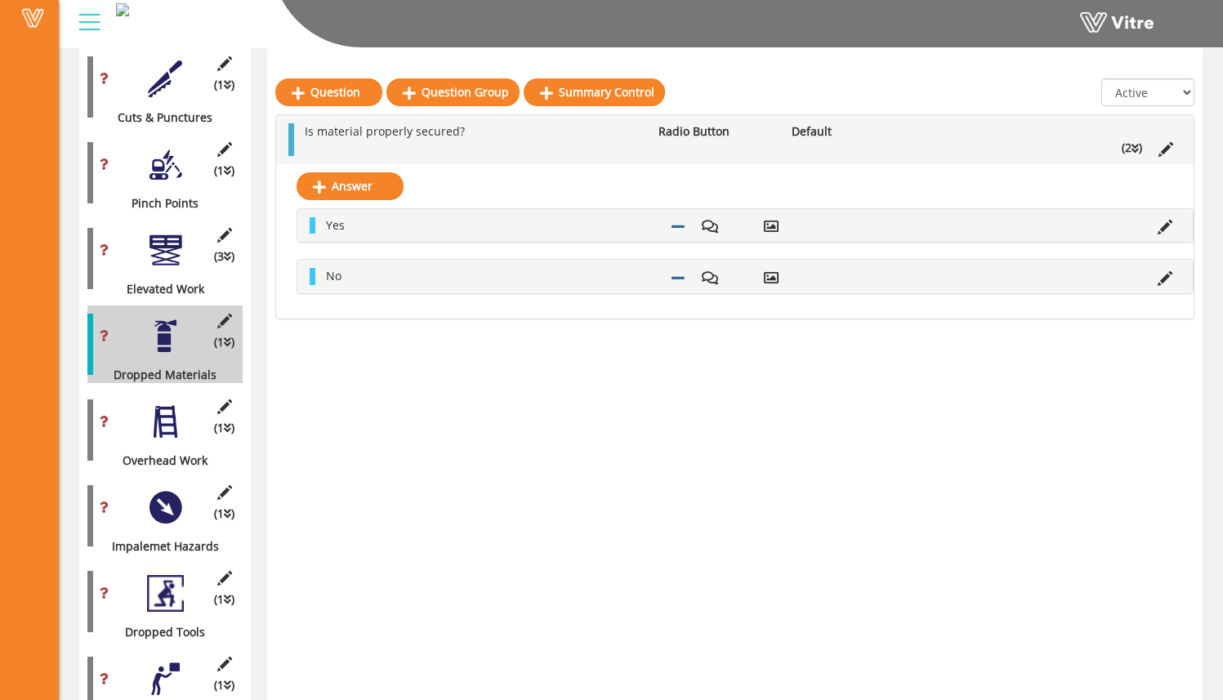
click at [192, 252] on div "(3 ) Elevated Work" at bounding box center [164, 259] width 155 height 78
click at [161, 245] on div at bounding box center [165, 250] width 37 height 37
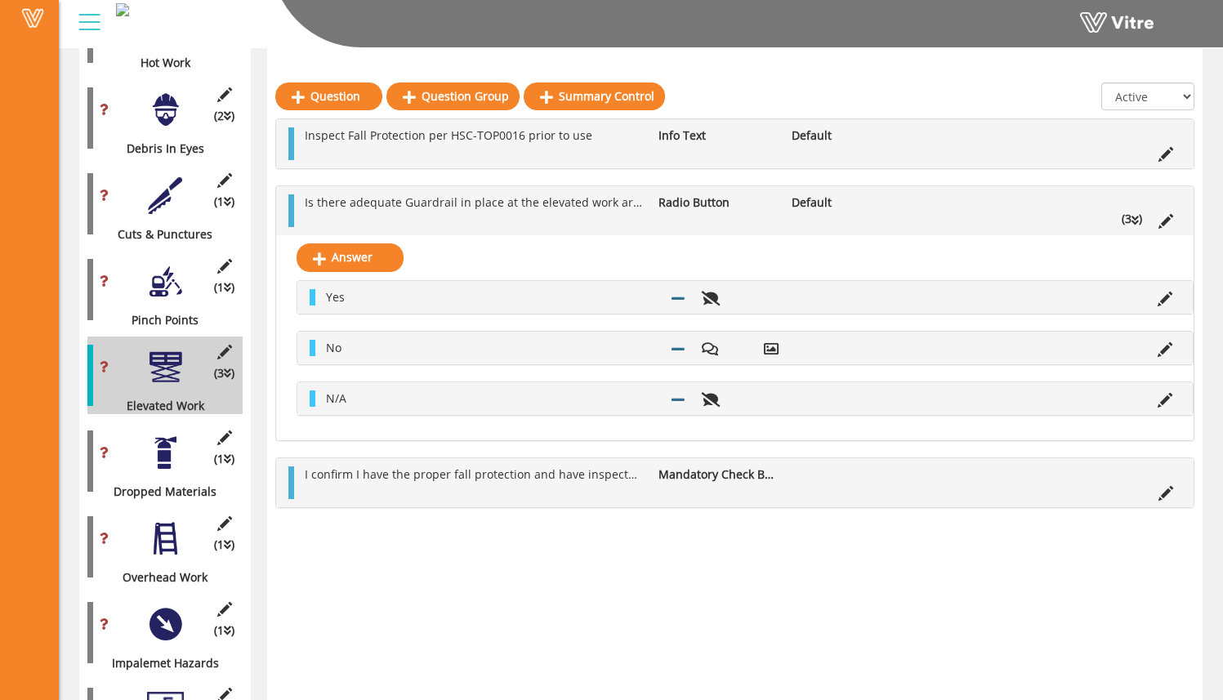
scroll to position [1031, 0]
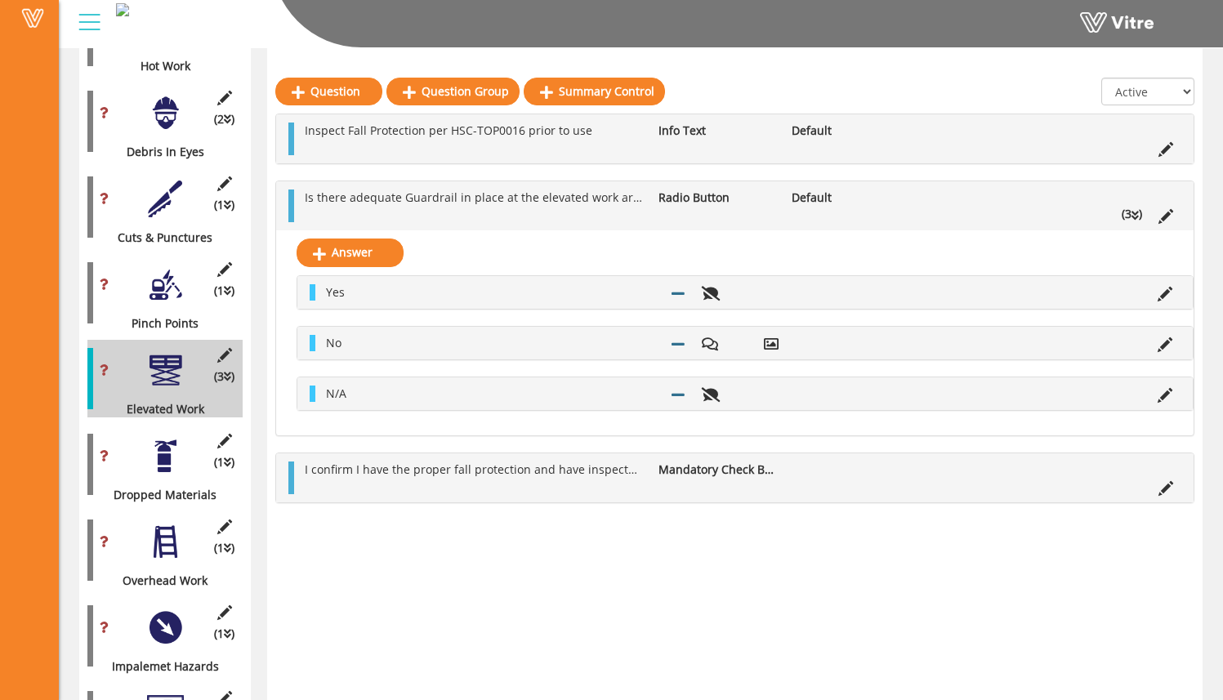
click at [185, 286] on div "(1 ) Pinch Points" at bounding box center [164, 293] width 155 height 78
click at [171, 279] on div at bounding box center [165, 284] width 37 height 37
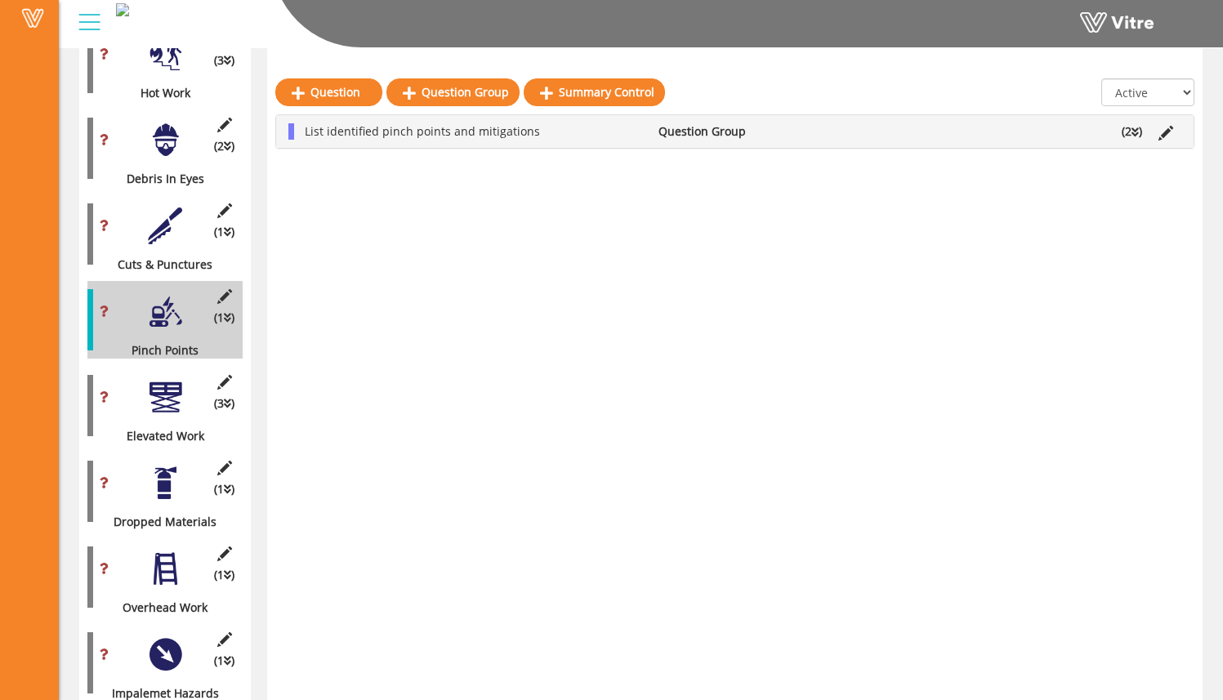
click at [185, 234] on div "(1 ) Cuts & Punctures" at bounding box center [164, 234] width 155 height 78
click at [172, 213] on div at bounding box center [165, 225] width 37 height 37
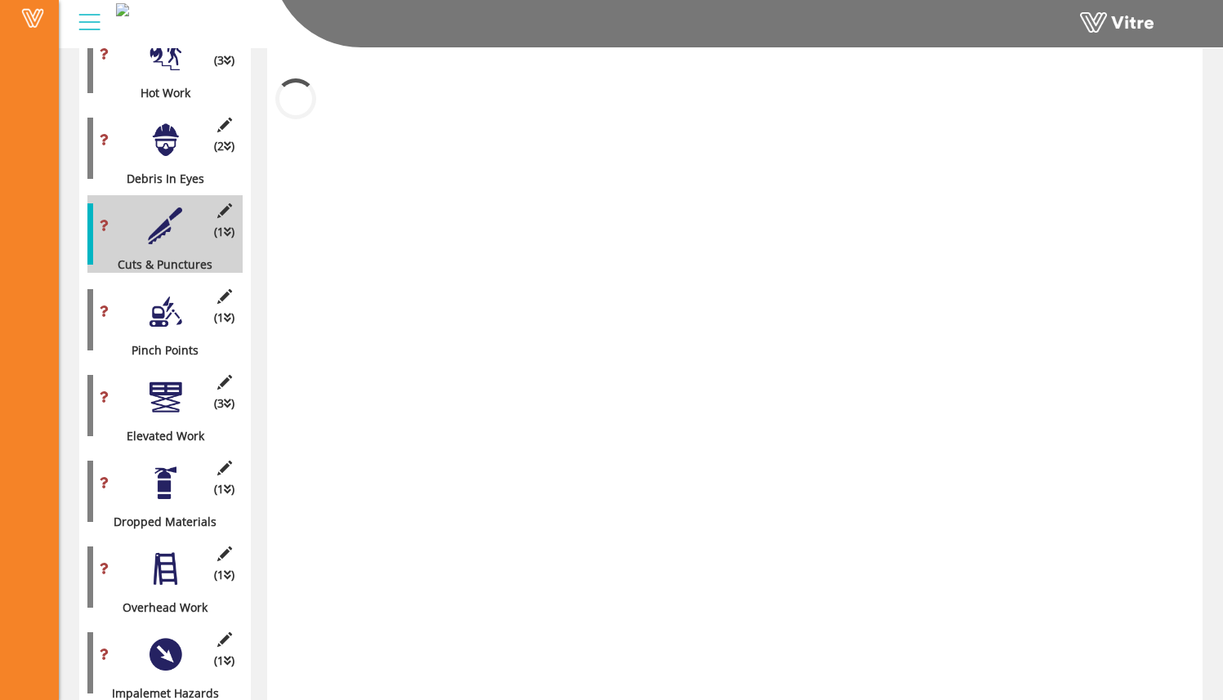
scroll to position [691, 0]
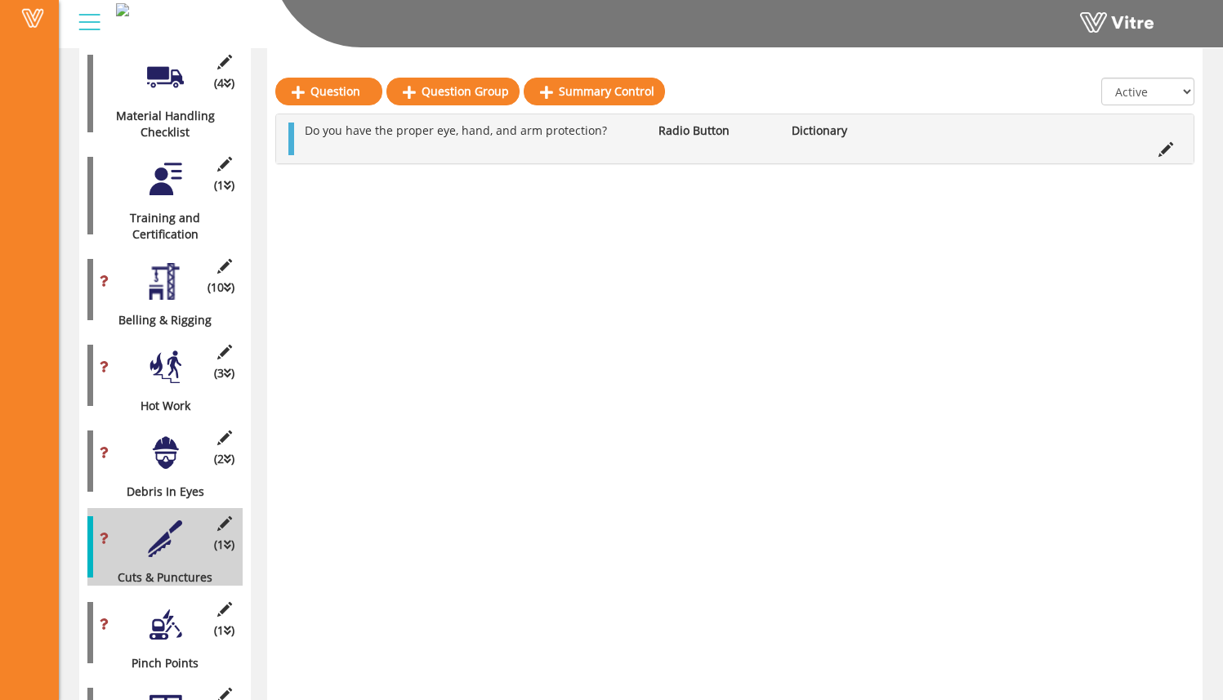
click at [168, 422] on div "(2 ) Debris In Eyes" at bounding box center [164, 461] width 155 height 78
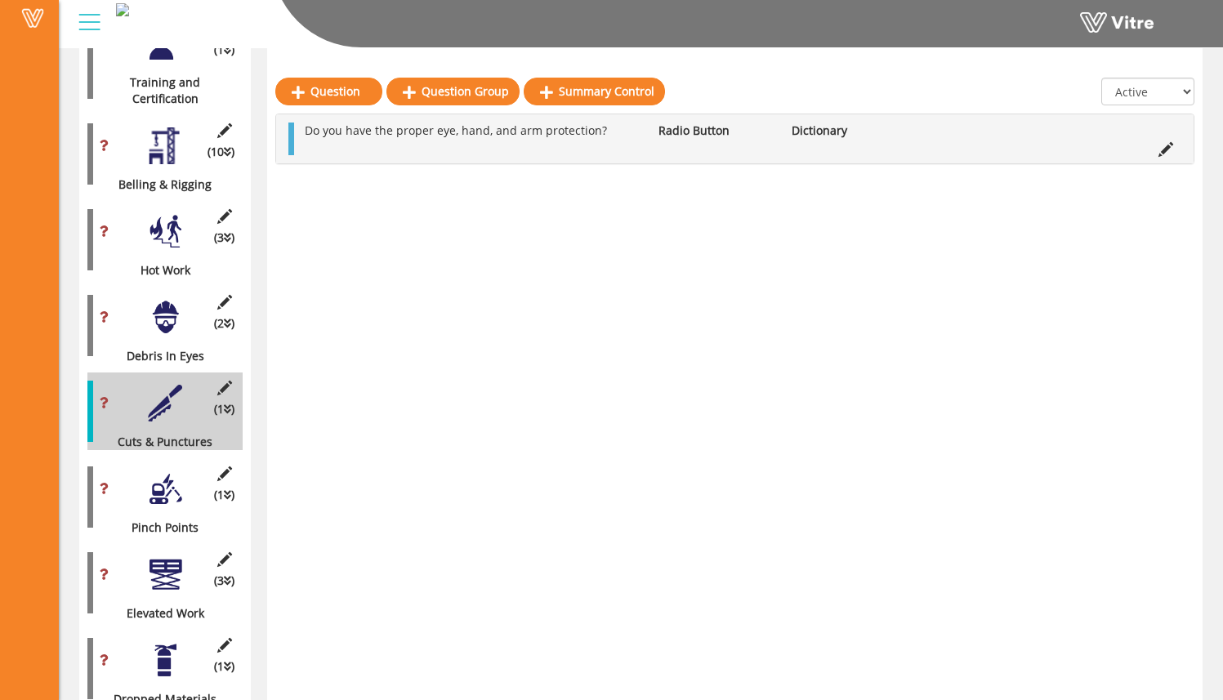
click at [171, 479] on div at bounding box center [165, 488] width 37 height 37
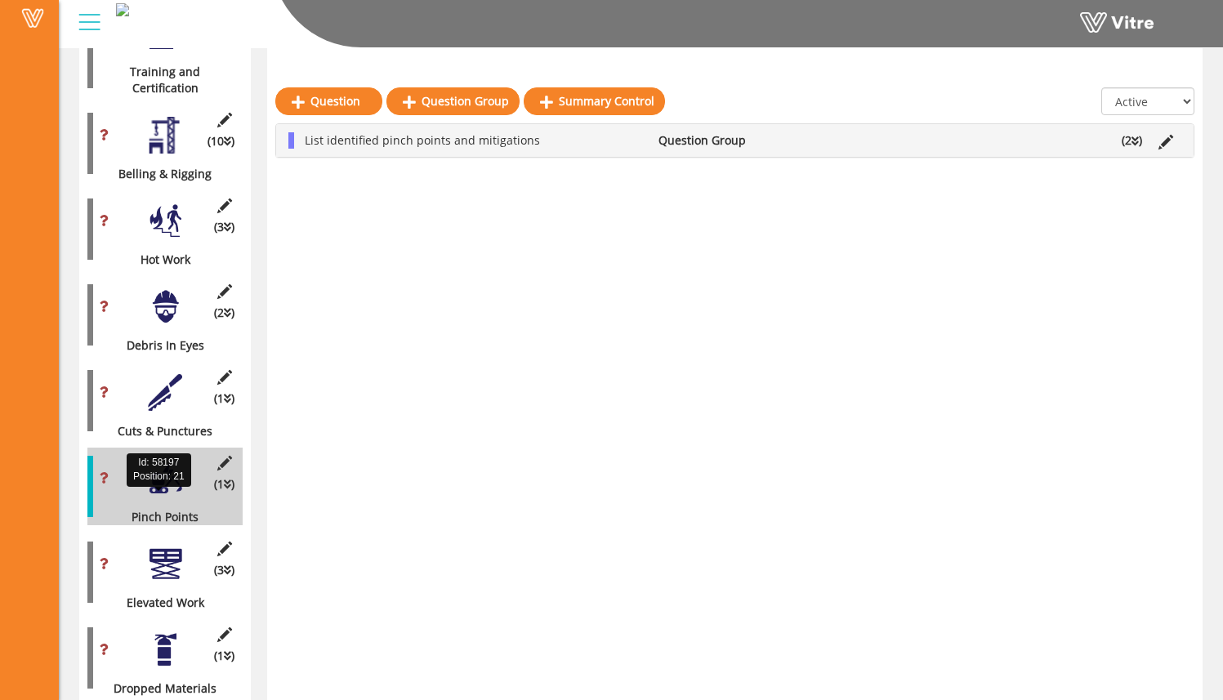
scroll to position [854, 0]
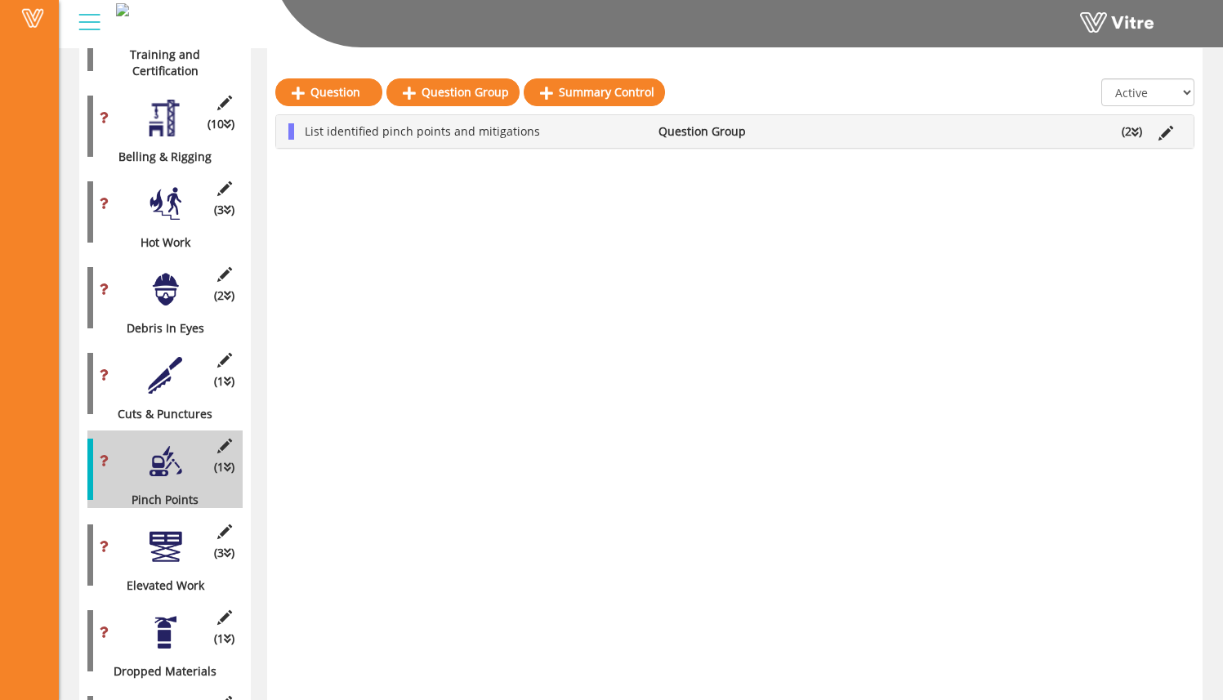
click at [172, 530] on div at bounding box center [165, 546] width 37 height 37
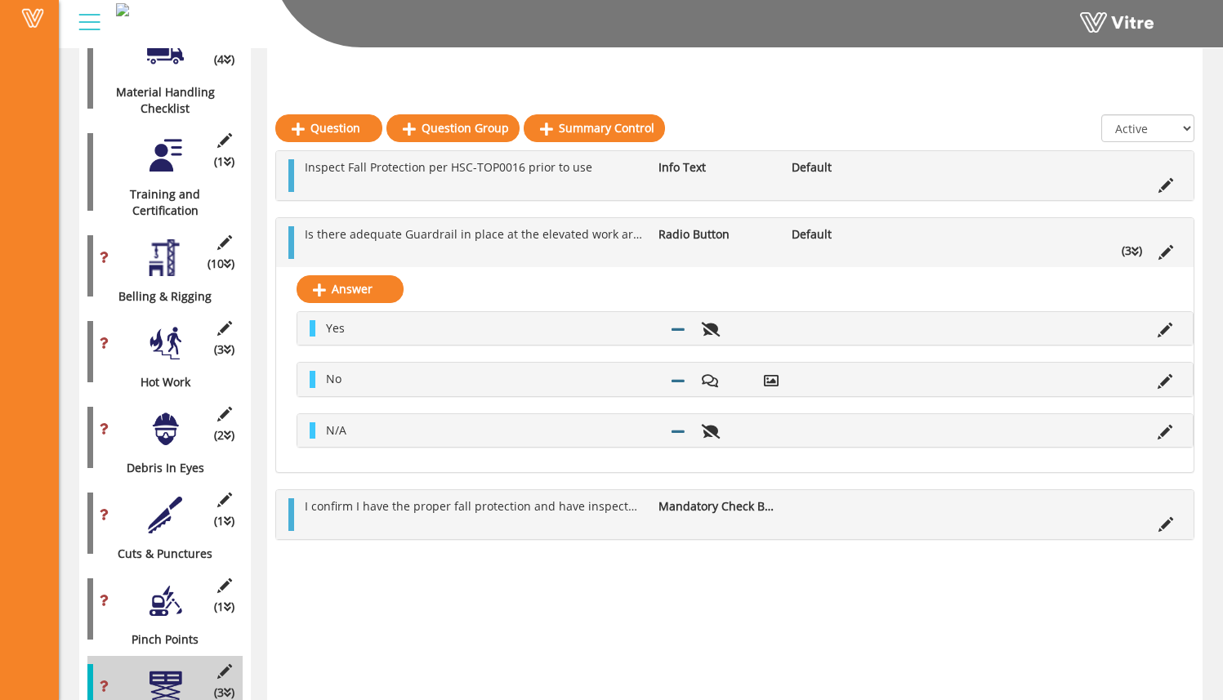
scroll to position [664, 0]
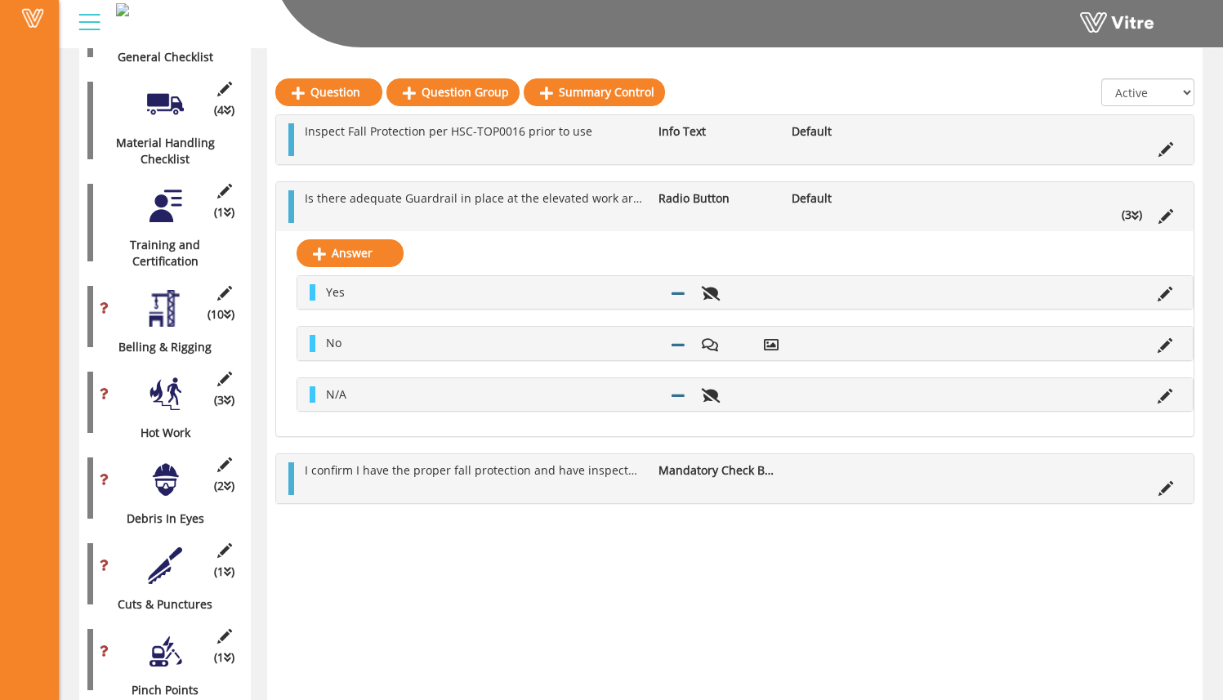
click at [172, 314] on div "(10 ) Belling & Rigging" at bounding box center [164, 317] width 155 height 78
click at [157, 290] on div at bounding box center [165, 308] width 37 height 37
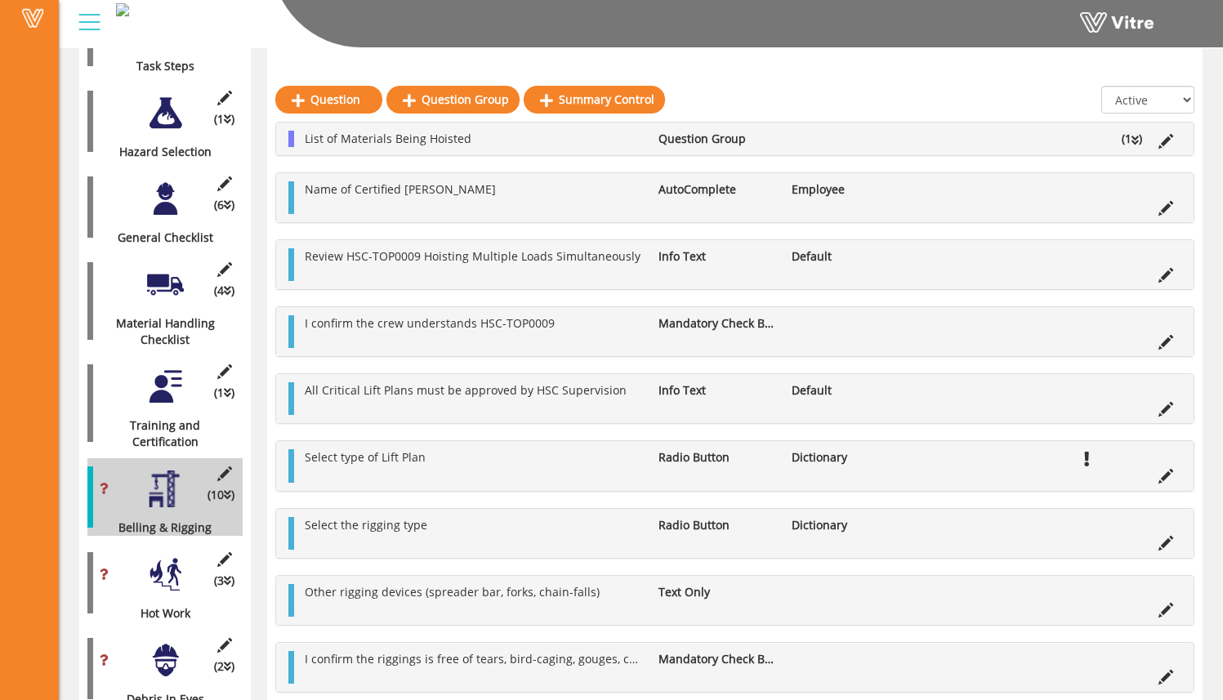
scroll to position [492, 0]
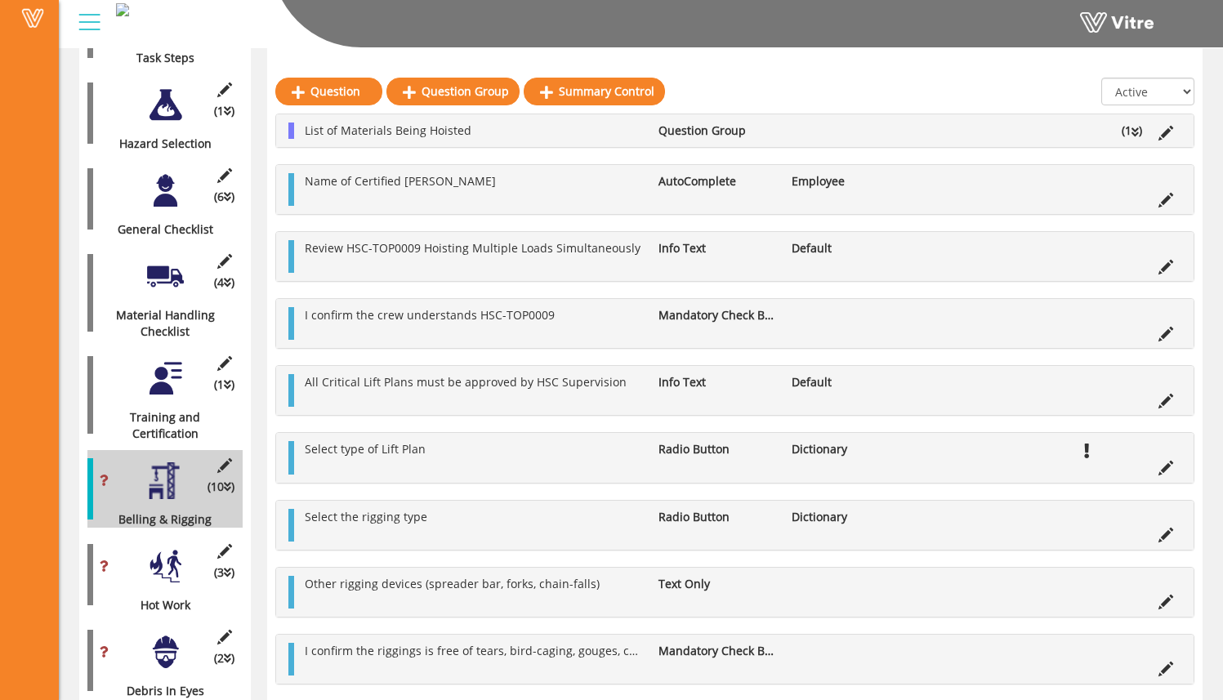
click at [167, 276] on div at bounding box center [165, 276] width 37 height 37
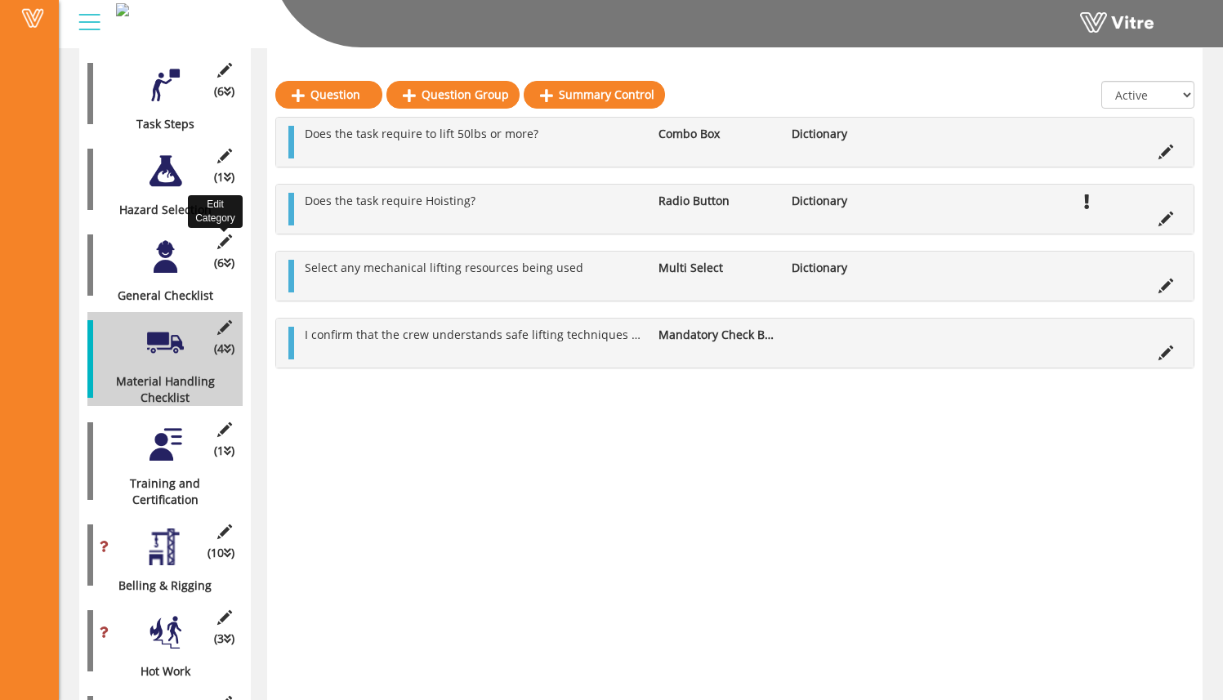
scroll to position [405, 0]
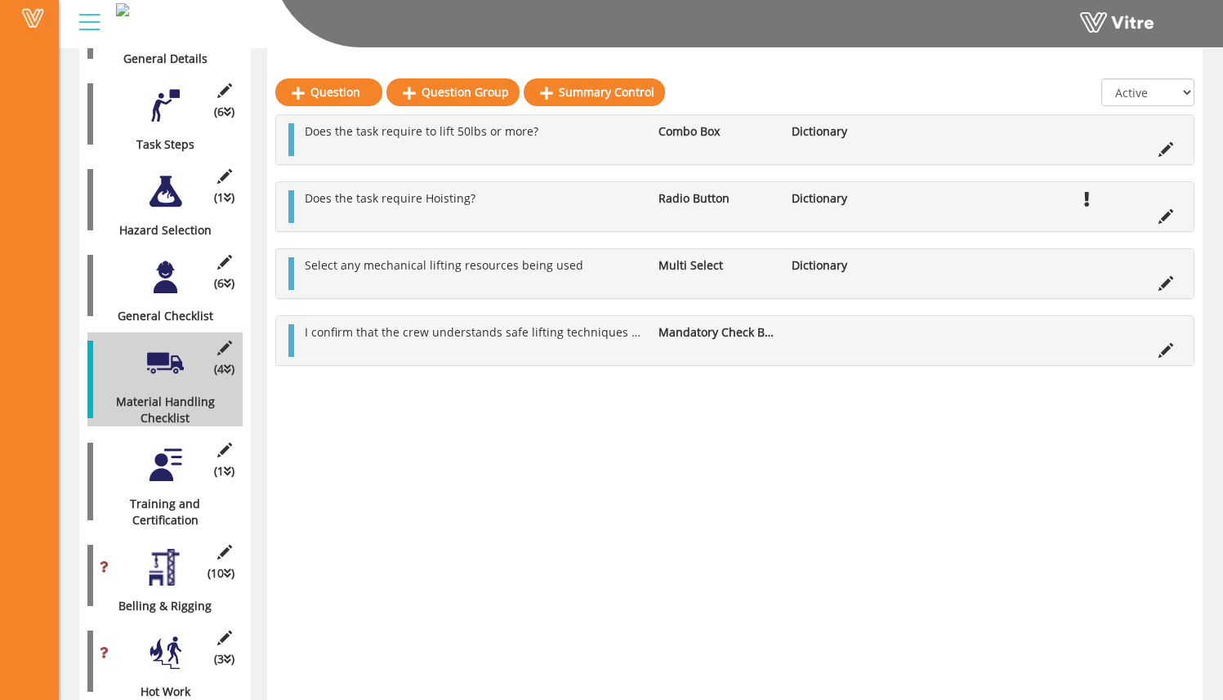
click at [169, 195] on div "(1 ) Hazard Selection" at bounding box center [164, 200] width 155 height 78
click at [172, 177] on div at bounding box center [165, 191] width 37 height 37
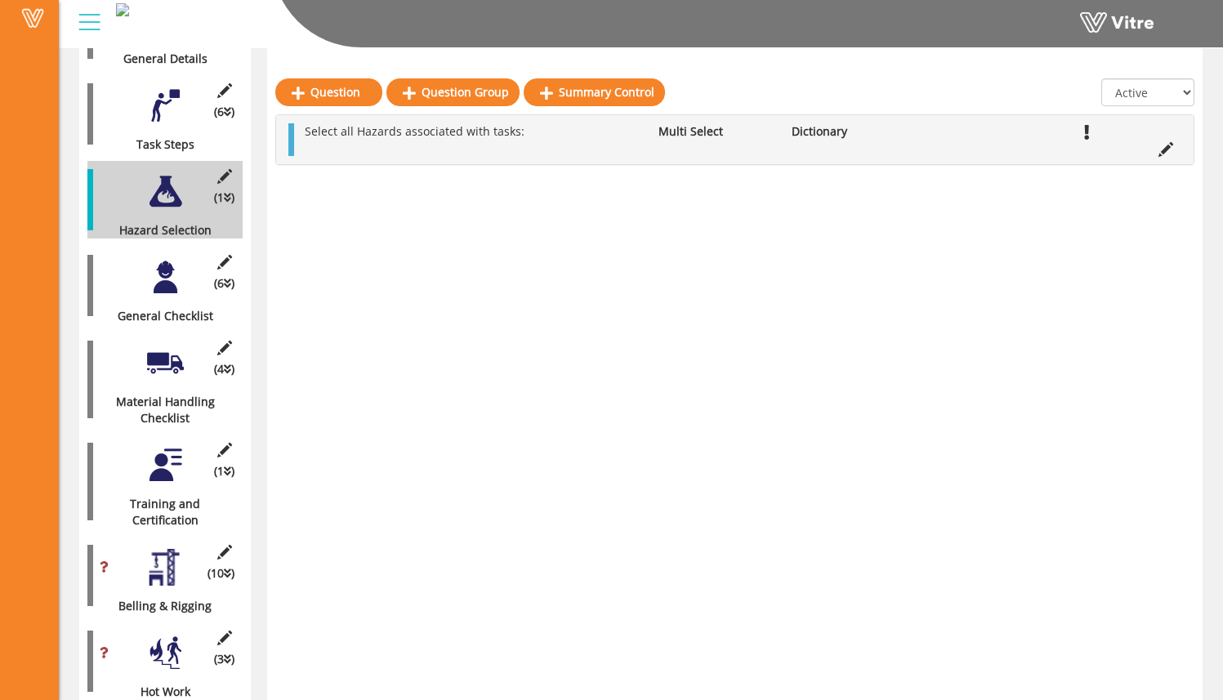
click at [175, 259] on div at bounding box center [165, 277] width 37 height 37
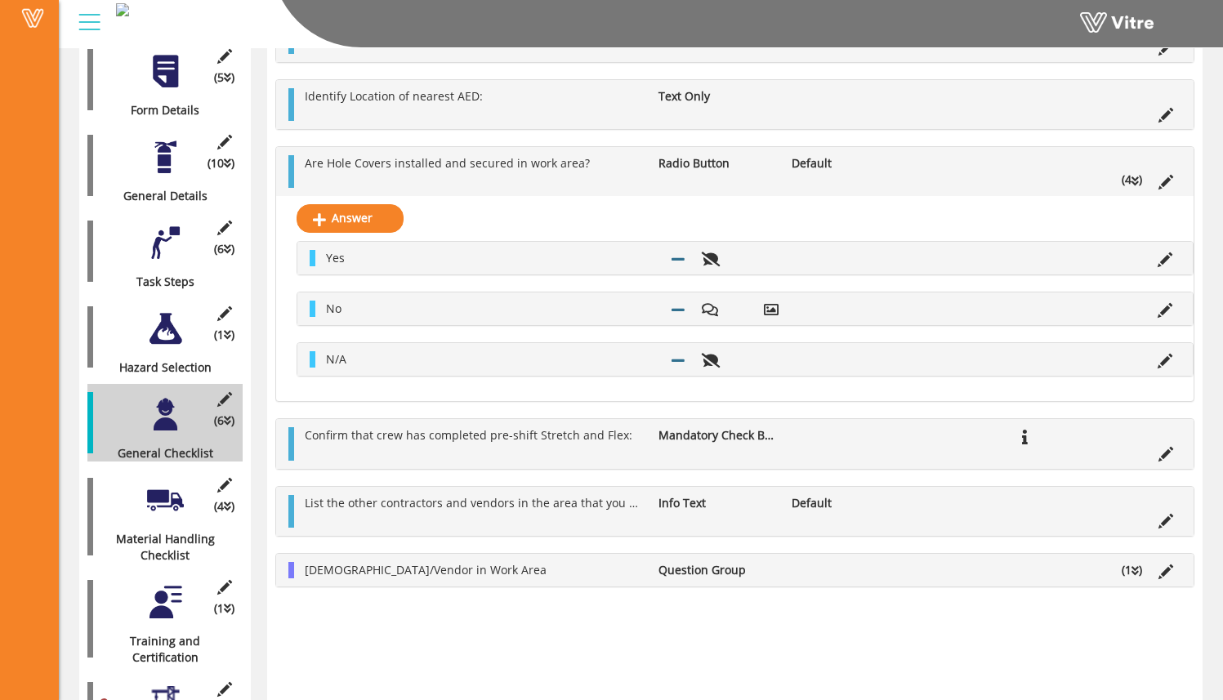
scroll to position [107, 0]
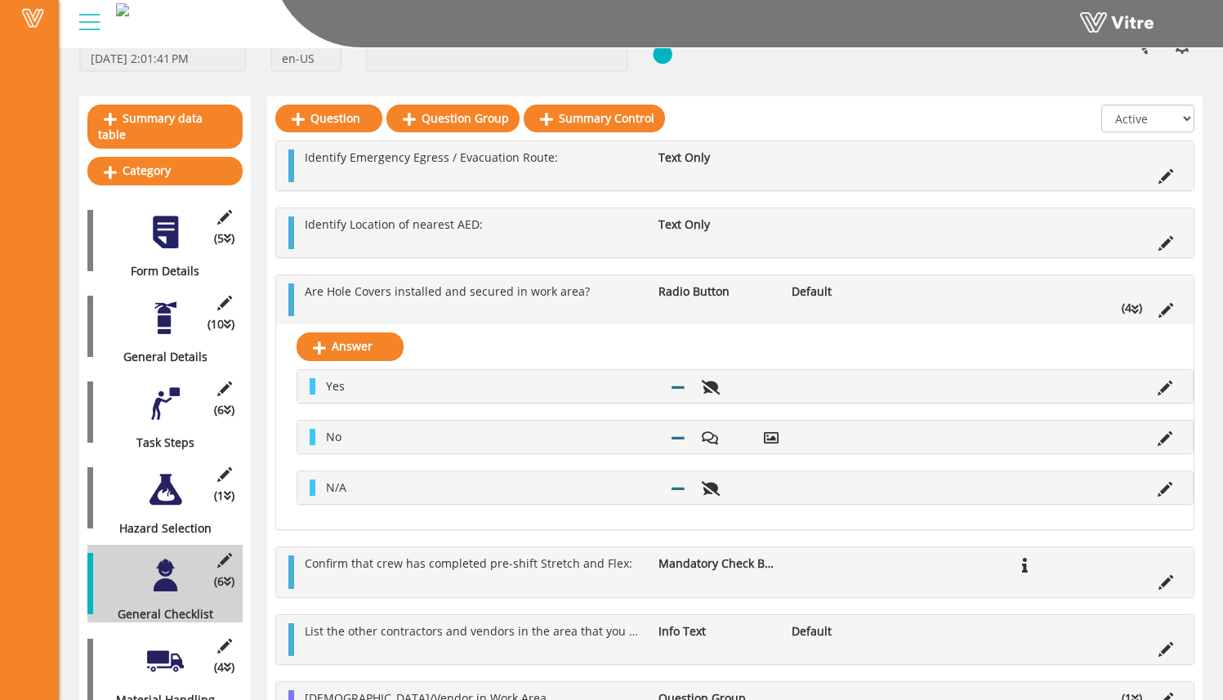
click at [170, 318] on div at bounding box center [165, 318] width 37 height 37
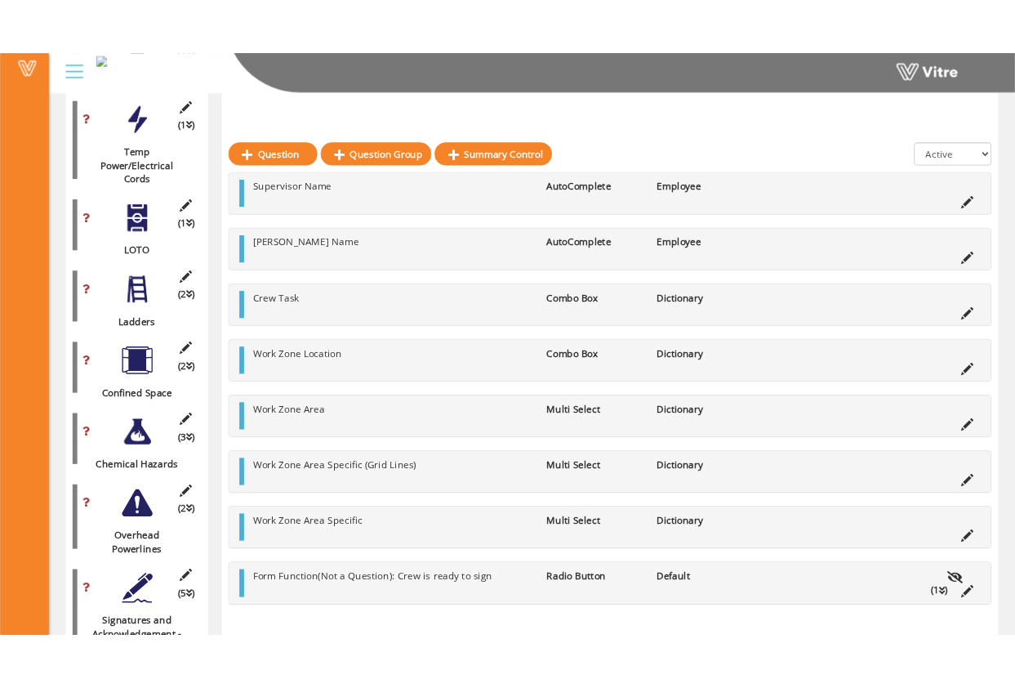
scroll to position [2549, 0]
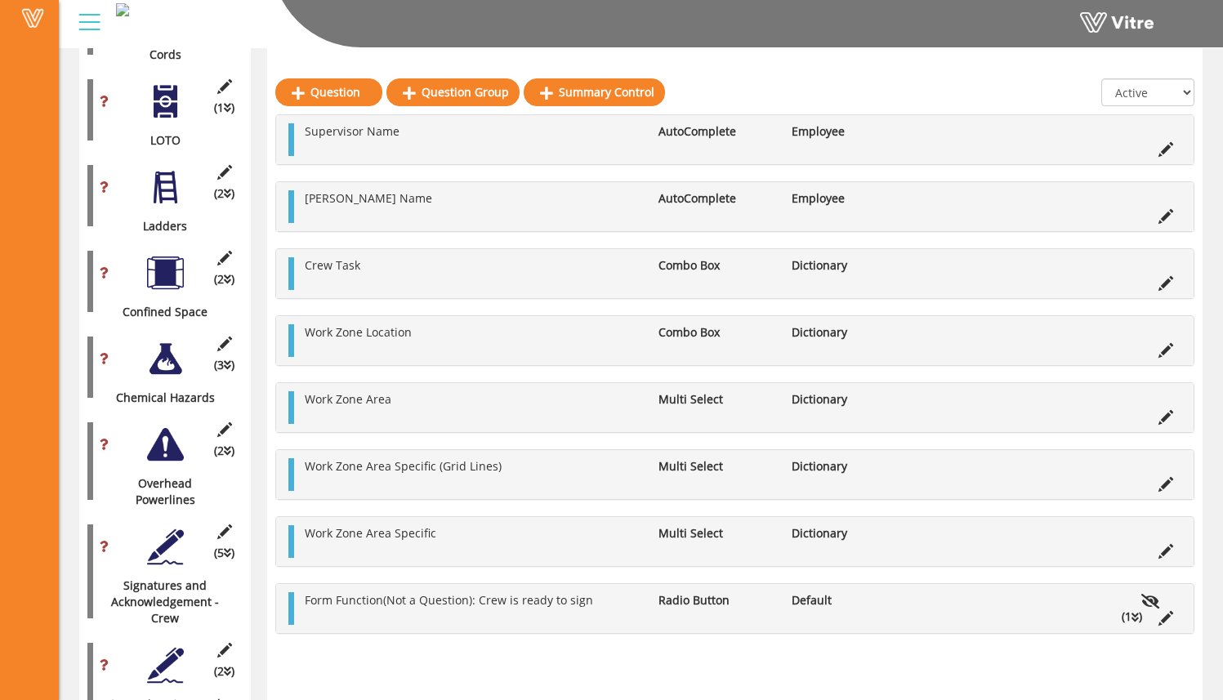
click at [172, 426] on div at bounding box center [165, 444] width 37 height 37
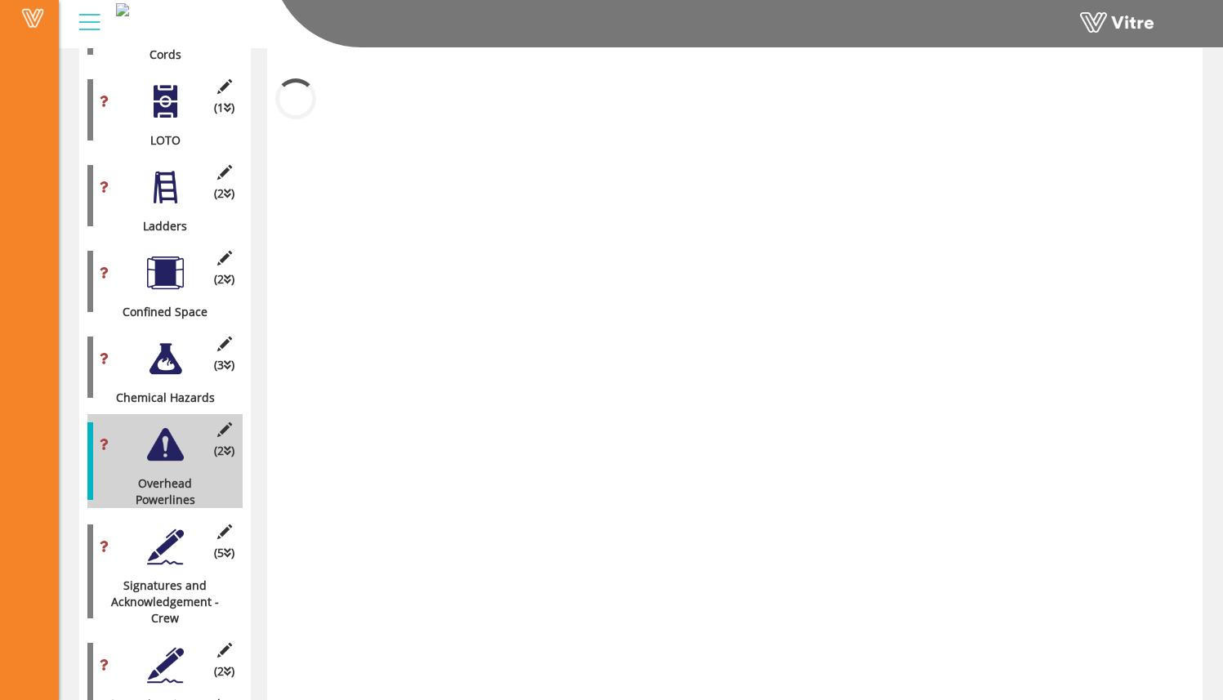
click at [170, 528] on div at bounding box center [165, 546] width 37 height 37
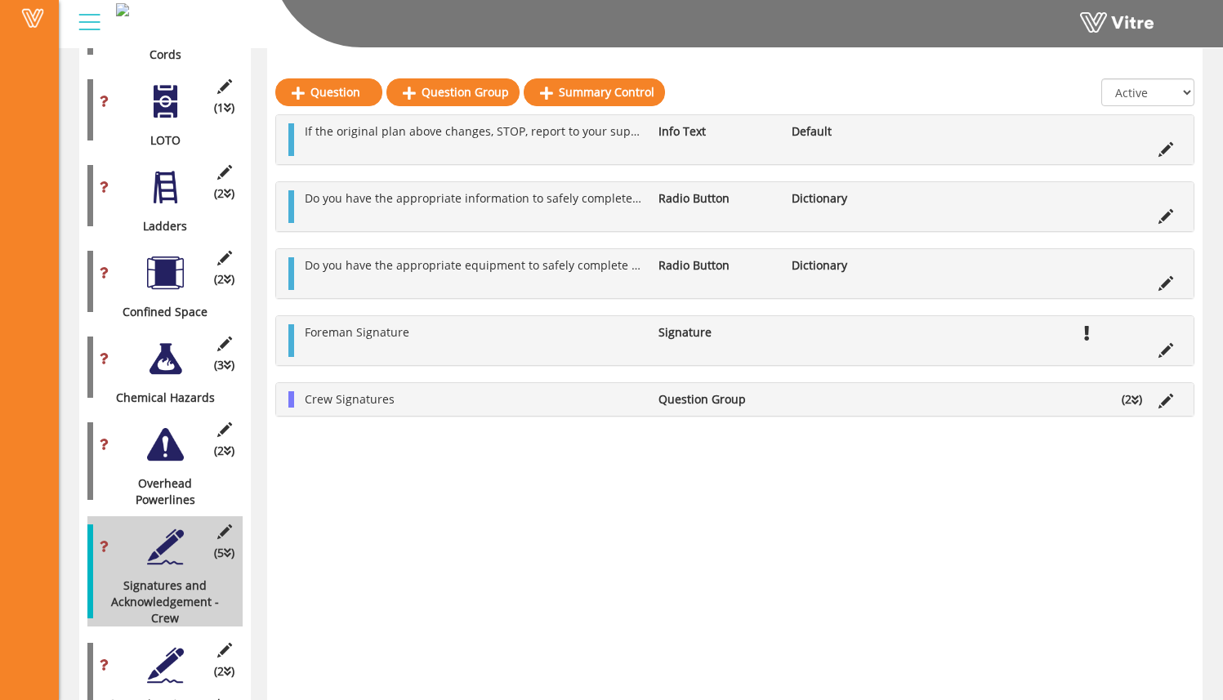
click at [171, 647] on div at bounding box center [165, 665] width 37 height 37
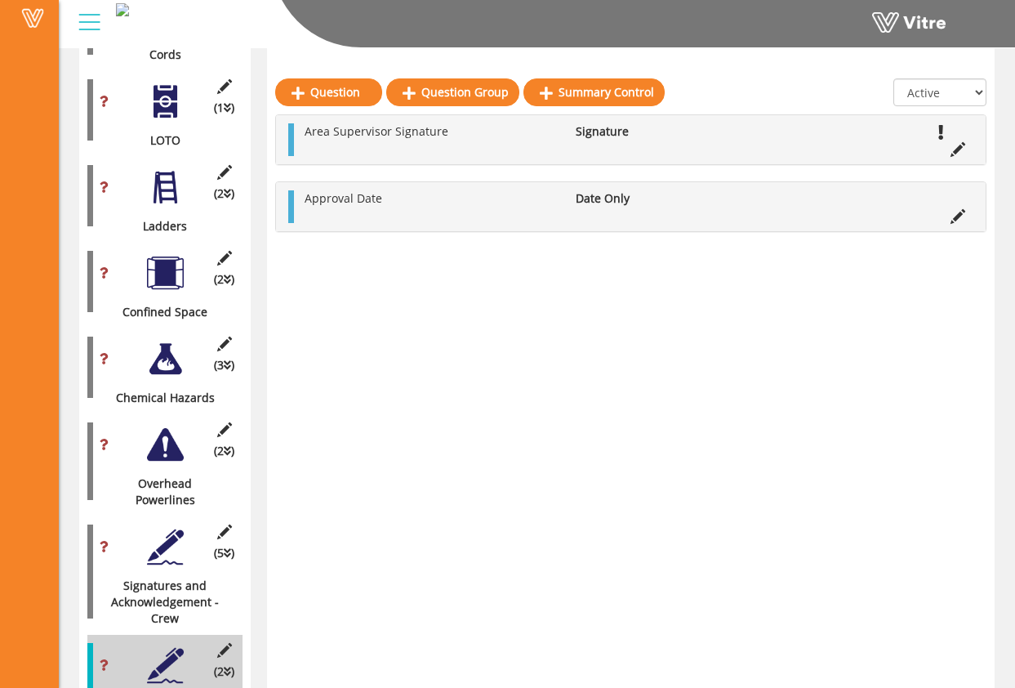
click at [82, 36] on div at bounding box center [89, 22] width 37 height 44
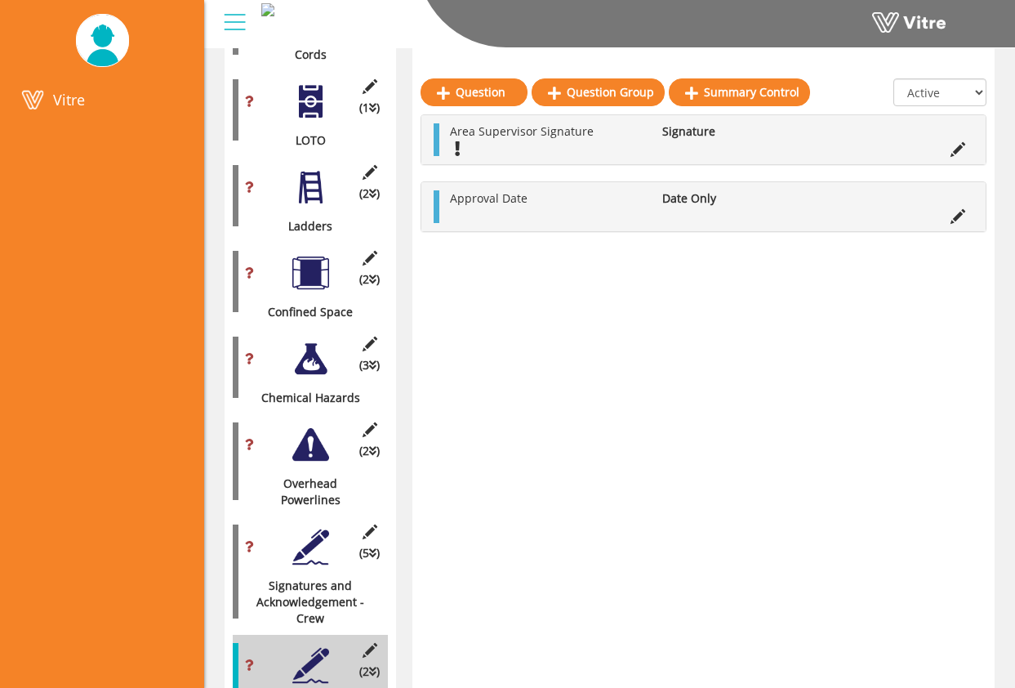
click at [110, 39] on img at bounding box center [102, 40] width 53 height 51
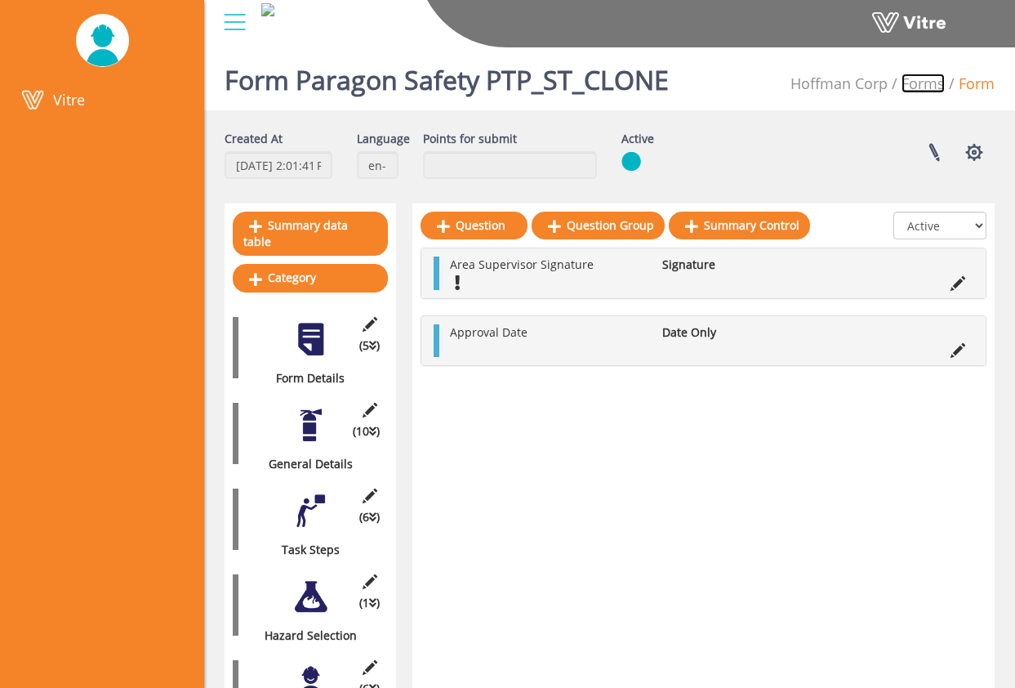
click at [918, 83] on link "Forms" at bounding box center [923, 84] width 43 height 20
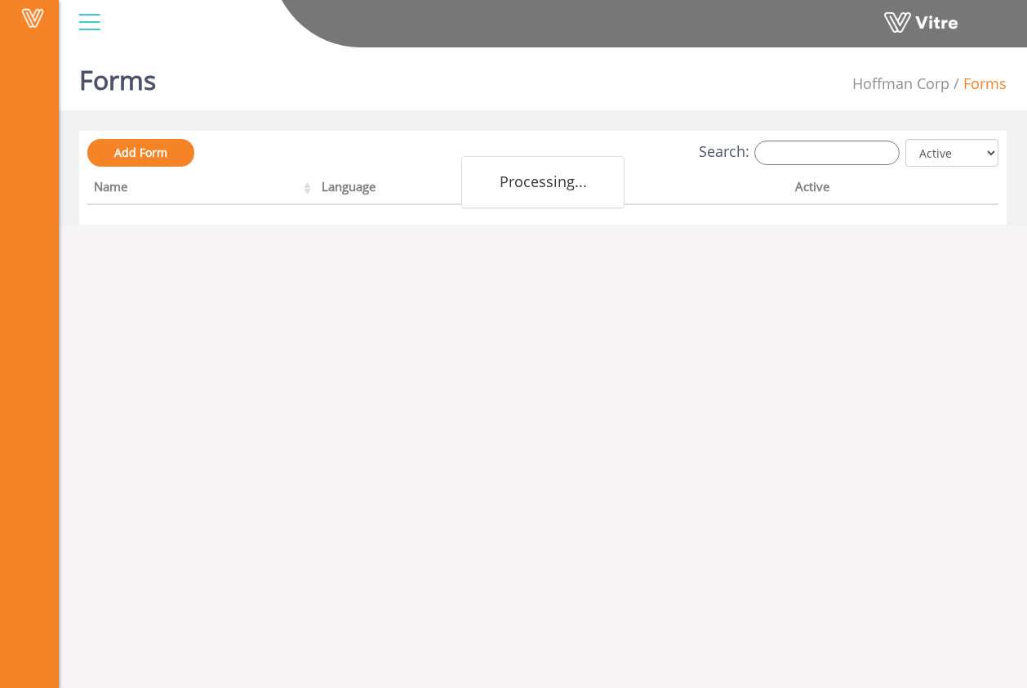
click at [93, 21] on div at bounding box center [89, 22] width 37 height 44
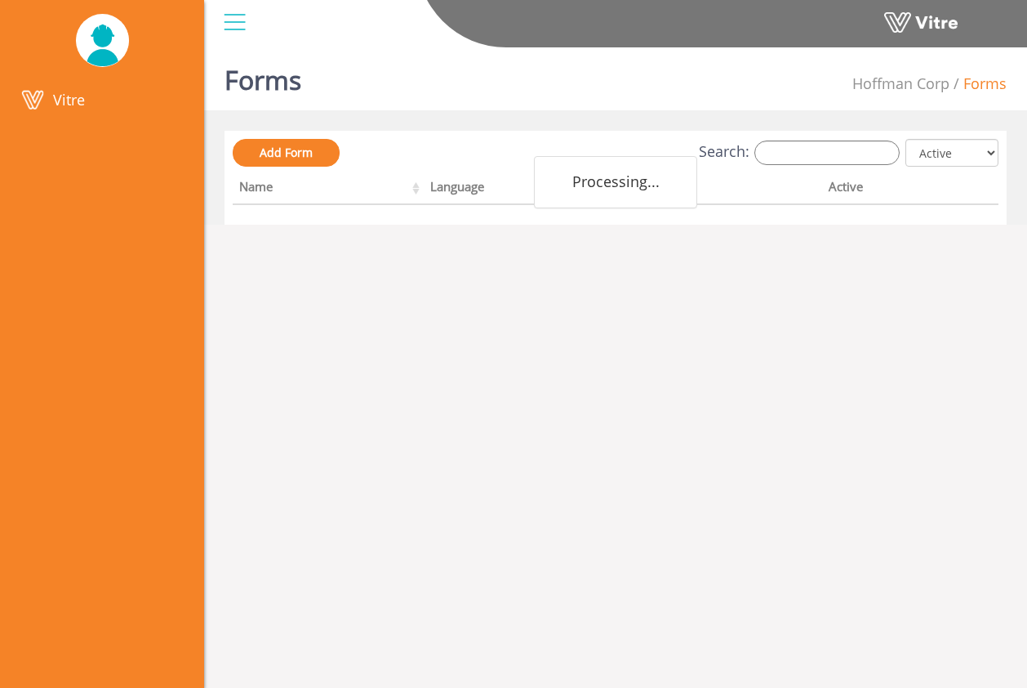
click at [216, 25] on div "Vitre" at bounding box center [615, 24] width 823 height 48
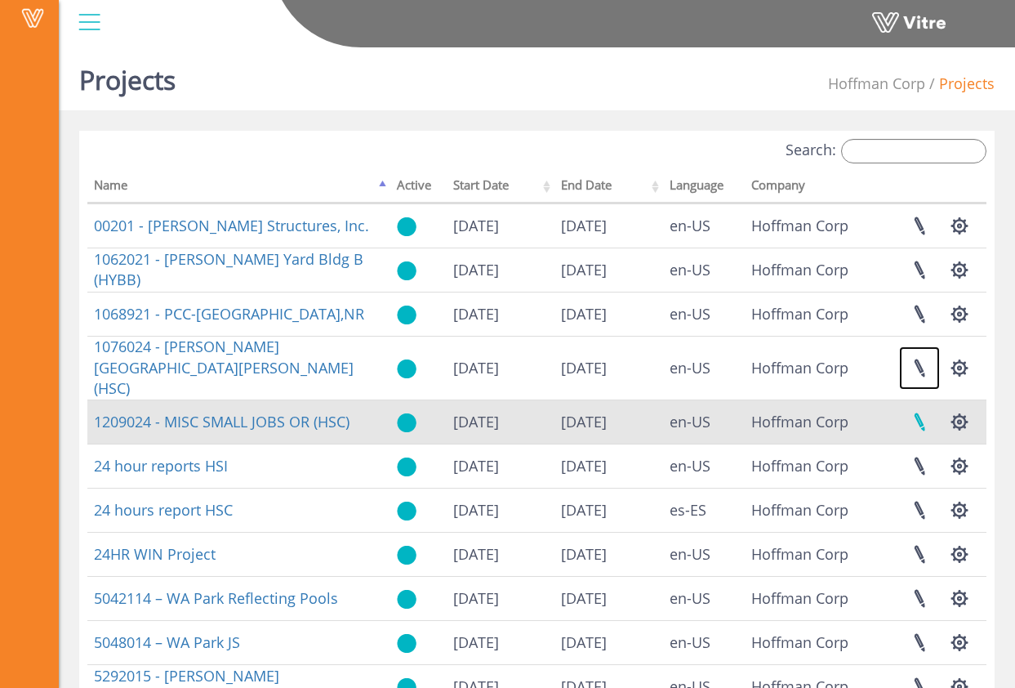
scroll to position [252, 0]
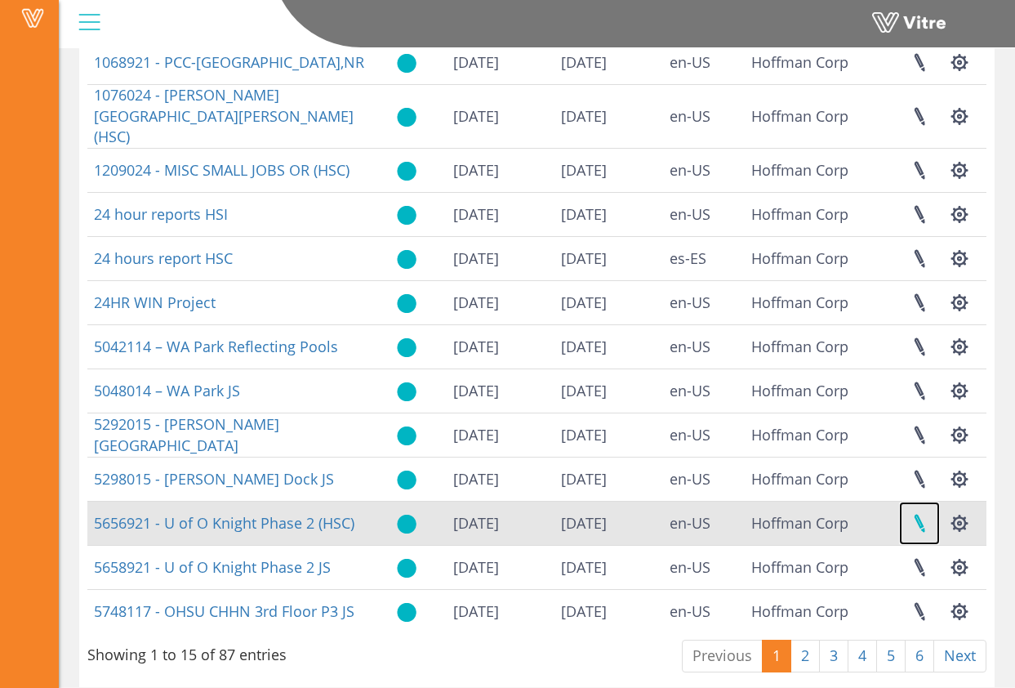
click at [920, 502] on link at bounding box center [919, 522] width 41 height 43
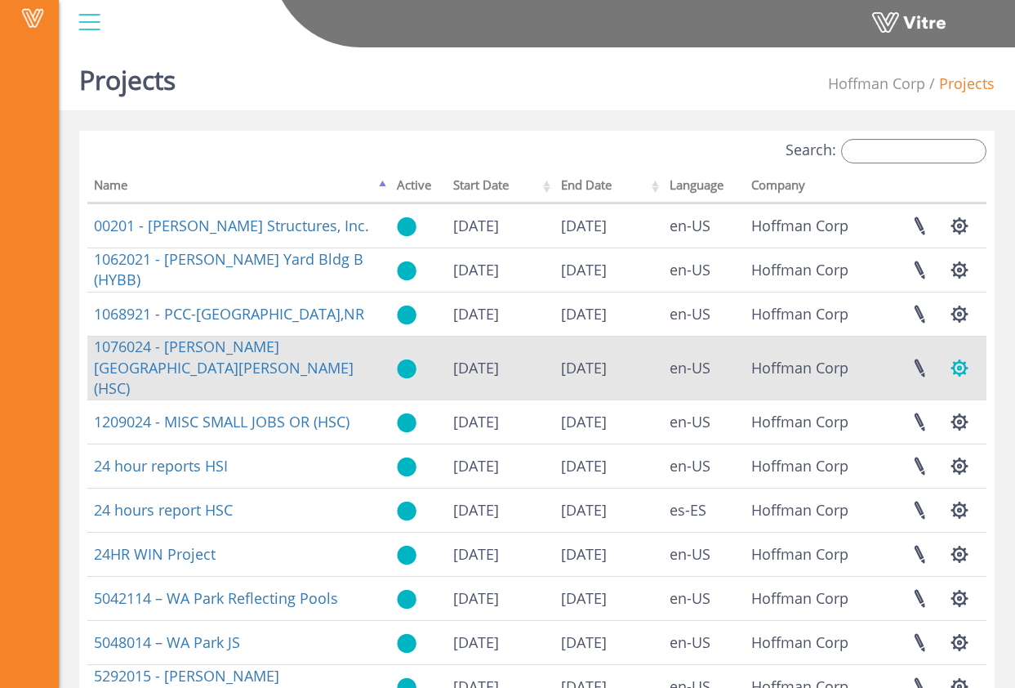
click at [962, 360] on button "button" at bounding box center [959, 367] width 41 height 43
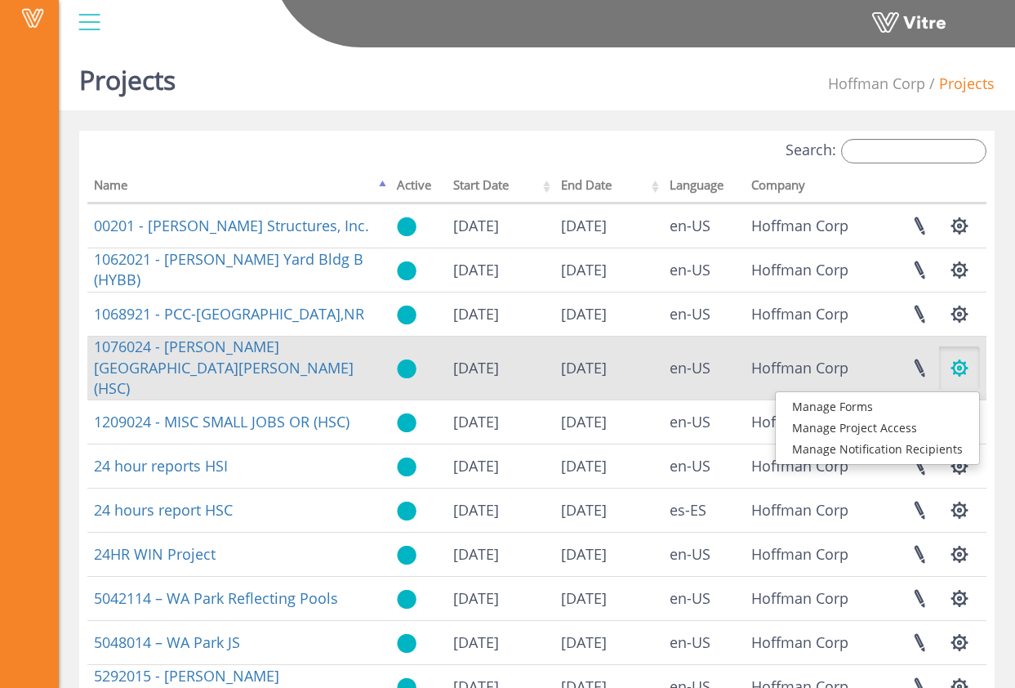
click at [963, 360] on button "button" at bounding box center [959, 367] width 41 height 43
